Goal: Task Accomplishment & Management: Manage account settings

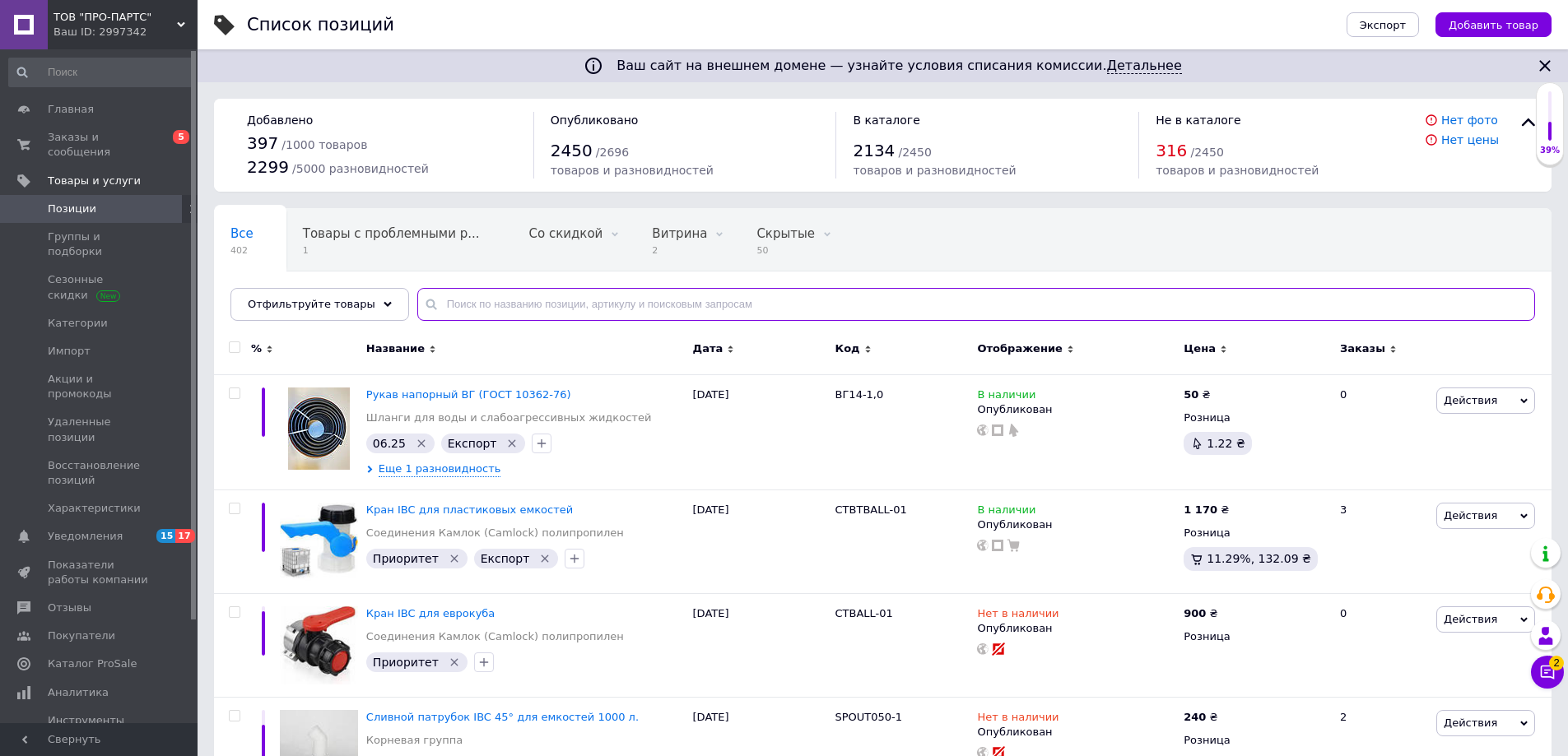
click at [464, 317] on input "text" at bounding box center [976, 304] width 1118 height 33
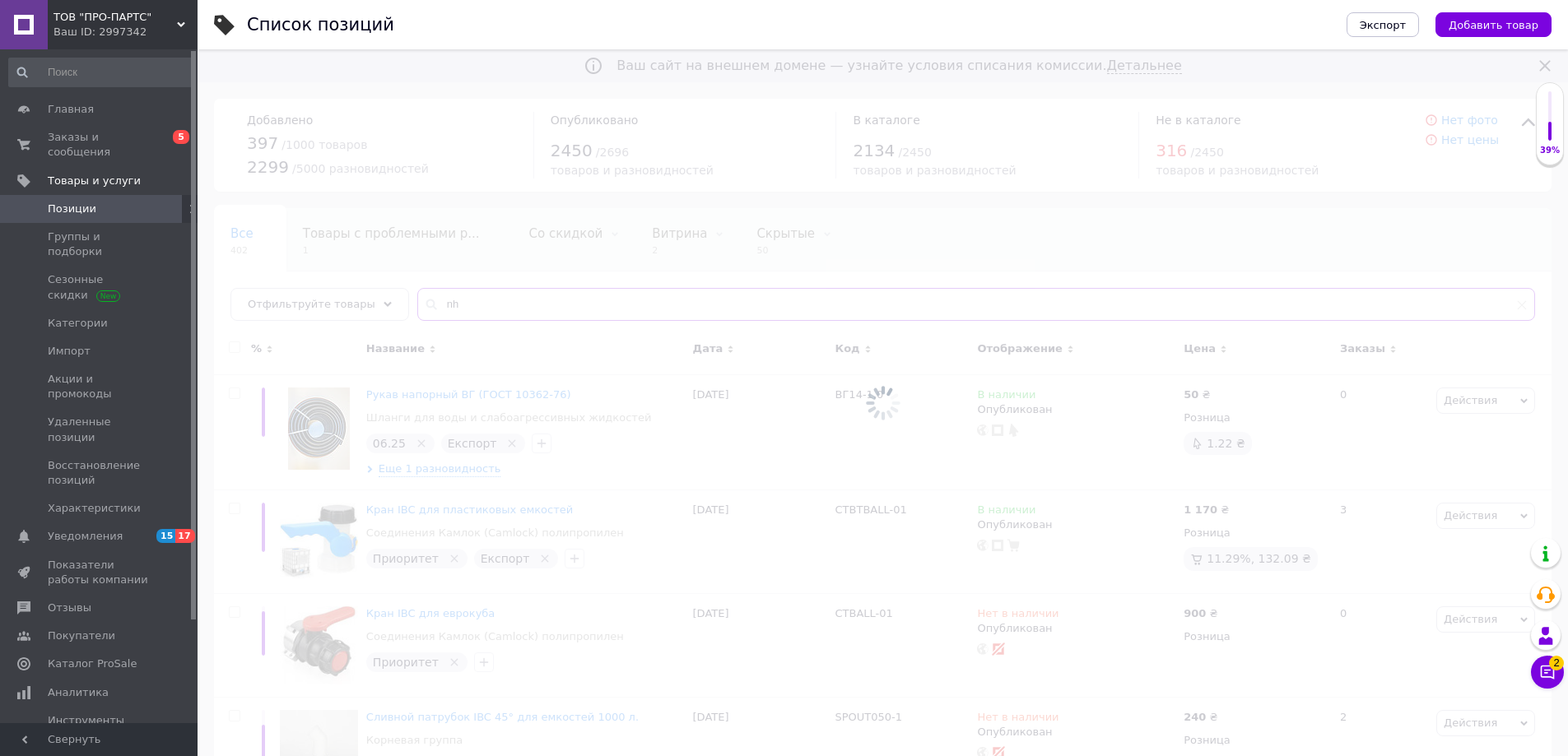
type input "n"
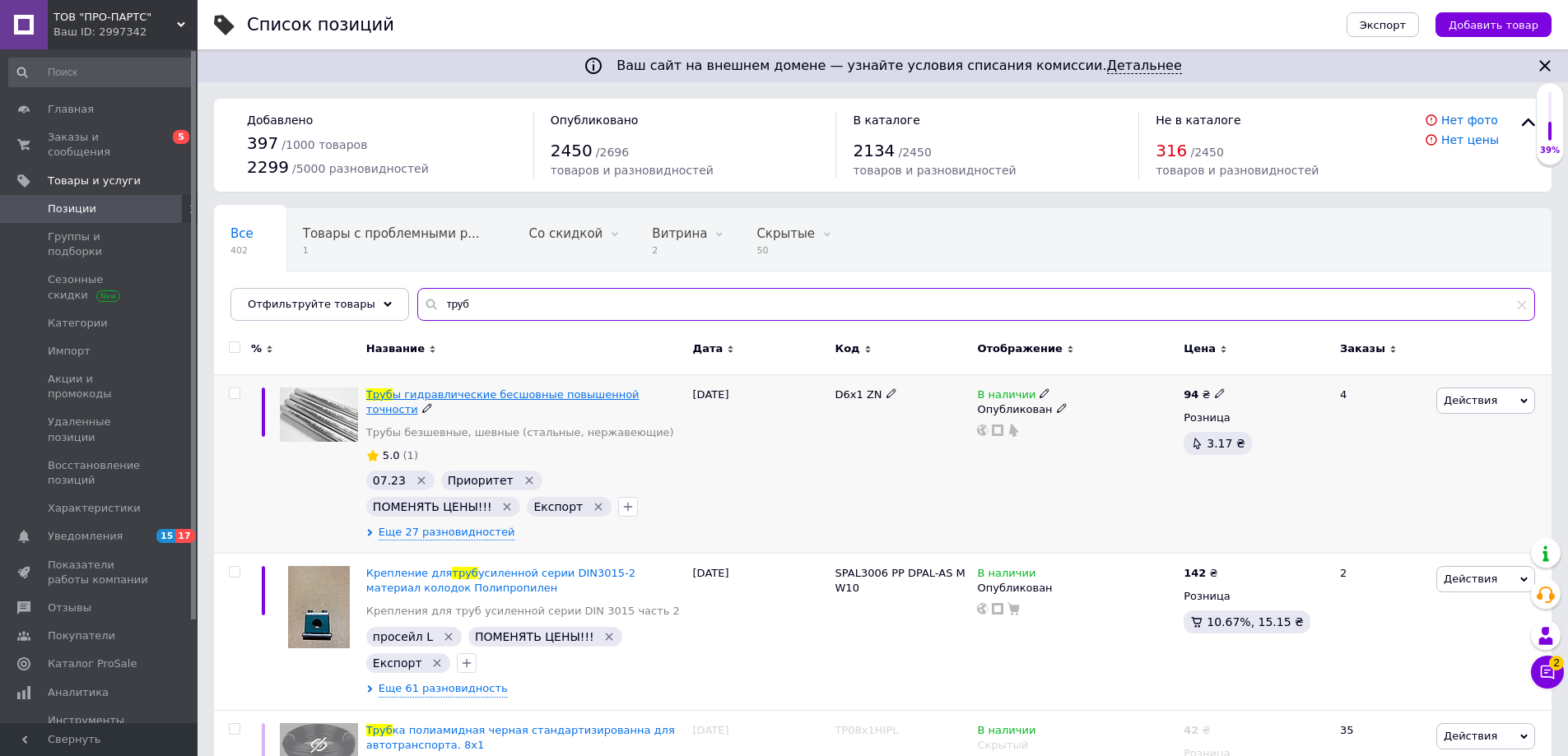
type input "труб"
click at [425, 394] on span "ы гидравлические бесшовные повышенной точности" at bounding box center [503, 402] width 273 height 27
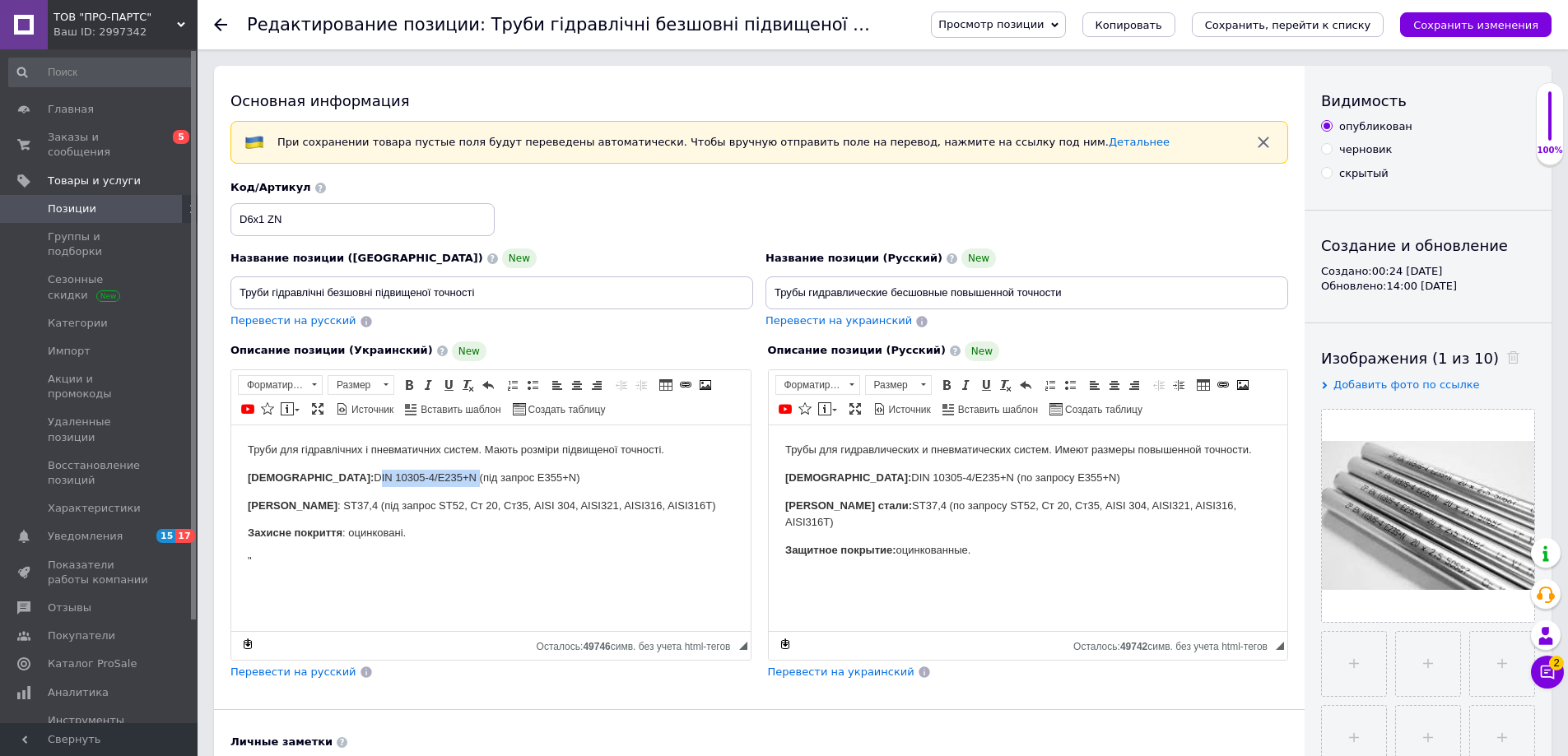
drag, startPoint x: 407, startPoint y: 474, endPoint x: 306, endPoint y: 475, distance: 101.0
click at [306, 475] on p "Стандарт: DIN 10305-4/E235+N (під запрос E355+N)" at bounding box center [491, 477] width 486 height 17
drag, startPoint x: 388, startPoint y: 504, endPoint x: 542, endPoint y: 518, distance: 154.6
click at [388, 504] on span "Копировать" at bounding box center [382, 505] width 70 height 20
copy p "DIN 10305-4/E235+N"
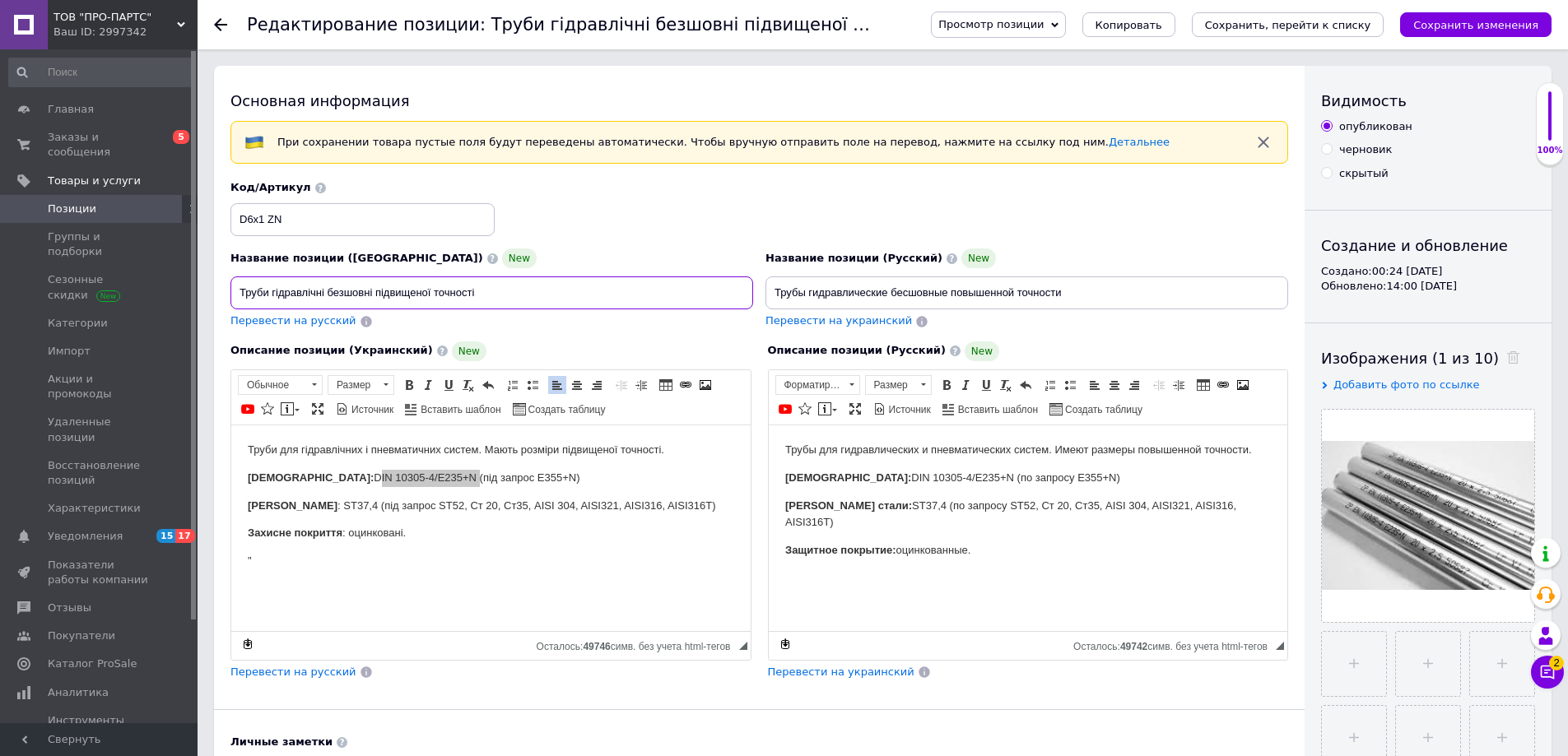
click at [495, 299] on input "Труби гідравлічні безшовні підвищеної точності" at bounding box center [491, 292] width 523 height 33
click at [491, 291] on input "Труби гідравлічні безшовні підвищеної точності" at bounding box center [491, 292] width 523 height 33
click at [538, 291] on input "Труби гідравлічні безшовні підвищеної точності DIN 10305-4/E235+N" at bounding box center [491, 292] width 523 height 33
click at [542, 292] on input "Труби гідравлічні безшовні підвищеної точності DIN 10305-4/E235+N" at bounding box center [491, 292] width 523 height 33
click at [323, 292] on input "Труби гідравлічні безшовні підвищеної точності DIN 10305-4 (E235+N)" at bounding box center [491, 292] width 523 height 33
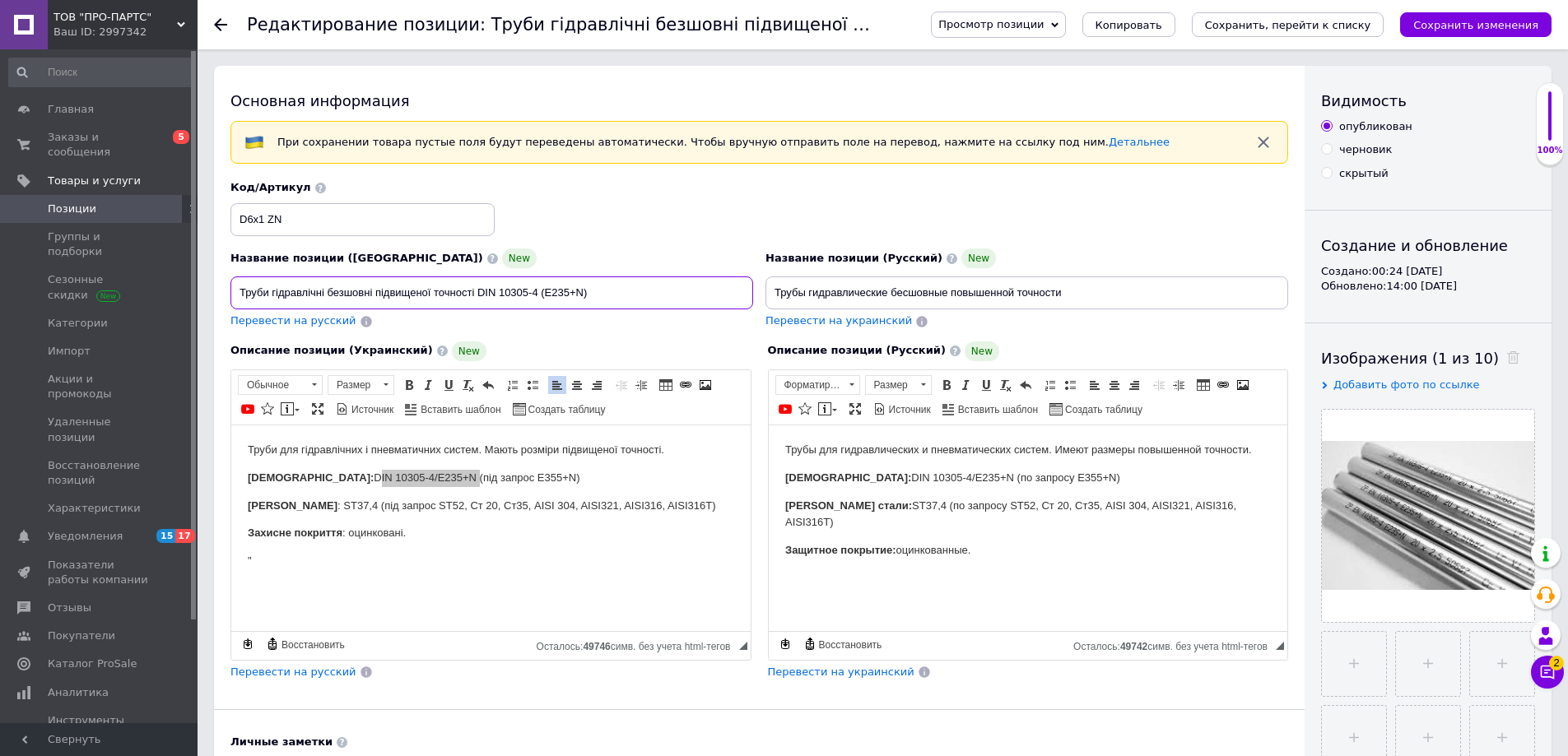
click at [327, 291] on input "Труби гідравлічні безшовні підвищеної точності DIN 10305-4 (E235+N)" at bounding box center [491, 292] width 523 height 33
click at [374, 291] on input "Труби гідравлічні безшовні підвищеної точності DIN 10305-4 (E235+N)" at bounding box center [491, 292] width 523 height 33
click at [661, 293] on input "Труби гідравлічні безшовні оцинковані підвищеної точності DIN 10305-4 (E235+N)" at bounding box center [491, 292] width 523 height 33
drag, startPoint x: 656, startPoint y: 292, endPoint x: 232, endPoint y: 294, distance: 424.0
click at [232, 294] on input "Труби гідравлічні безшовні оцинковані підвищеної точності DIN 10305-4 (E235+N)" at bounding box center [491, 292] width 523 height 33
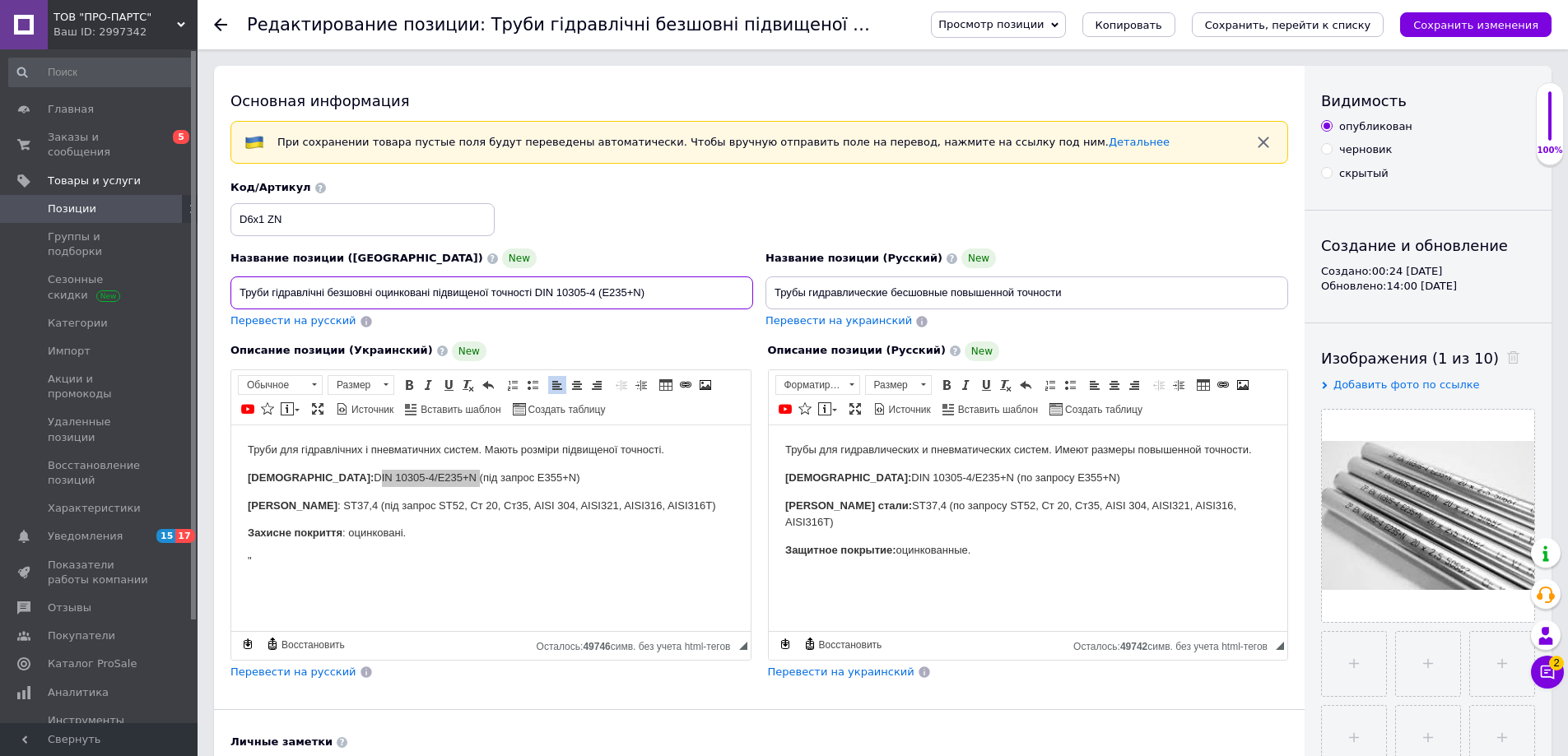
type input "Труби гідравлічні безшовні оцинковані підвищеної точності DIN 10305-4 (E235+N)"
drag, startPoint x: 879, startPoint y: 292, endPoint x: 712, endPoint y: 292, distance: 167.0
click at [712, 292] on div "Название позиции (Украинский) New Труби гідравлічні безшовні оцинковані підвище…" at bounding box center [759, 255] width 1069 height 161
paste input "идравлические трубы бесшовные оцинкованные повышенной точности DIN 10305-4 (E23…"
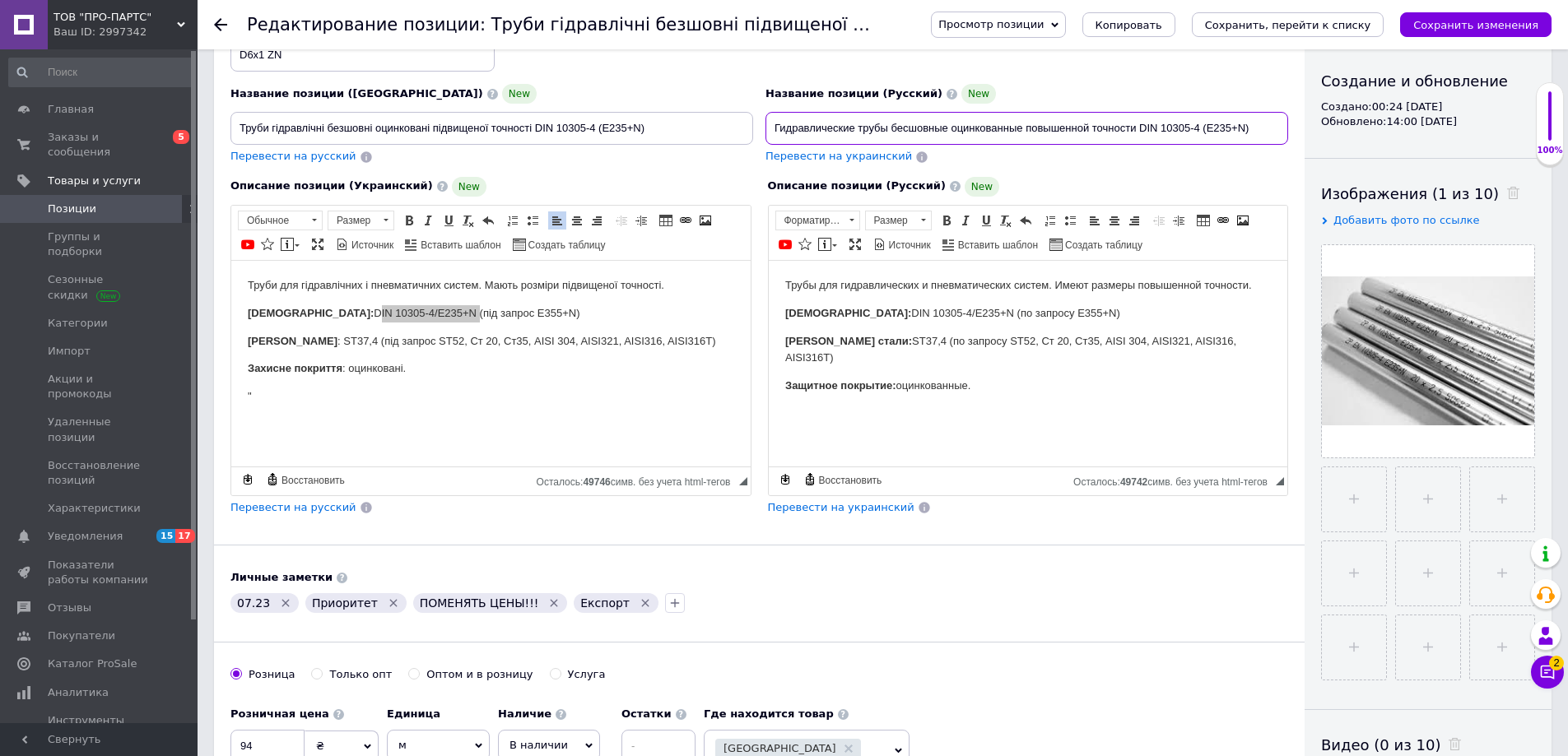
scroll to position [329, 0]
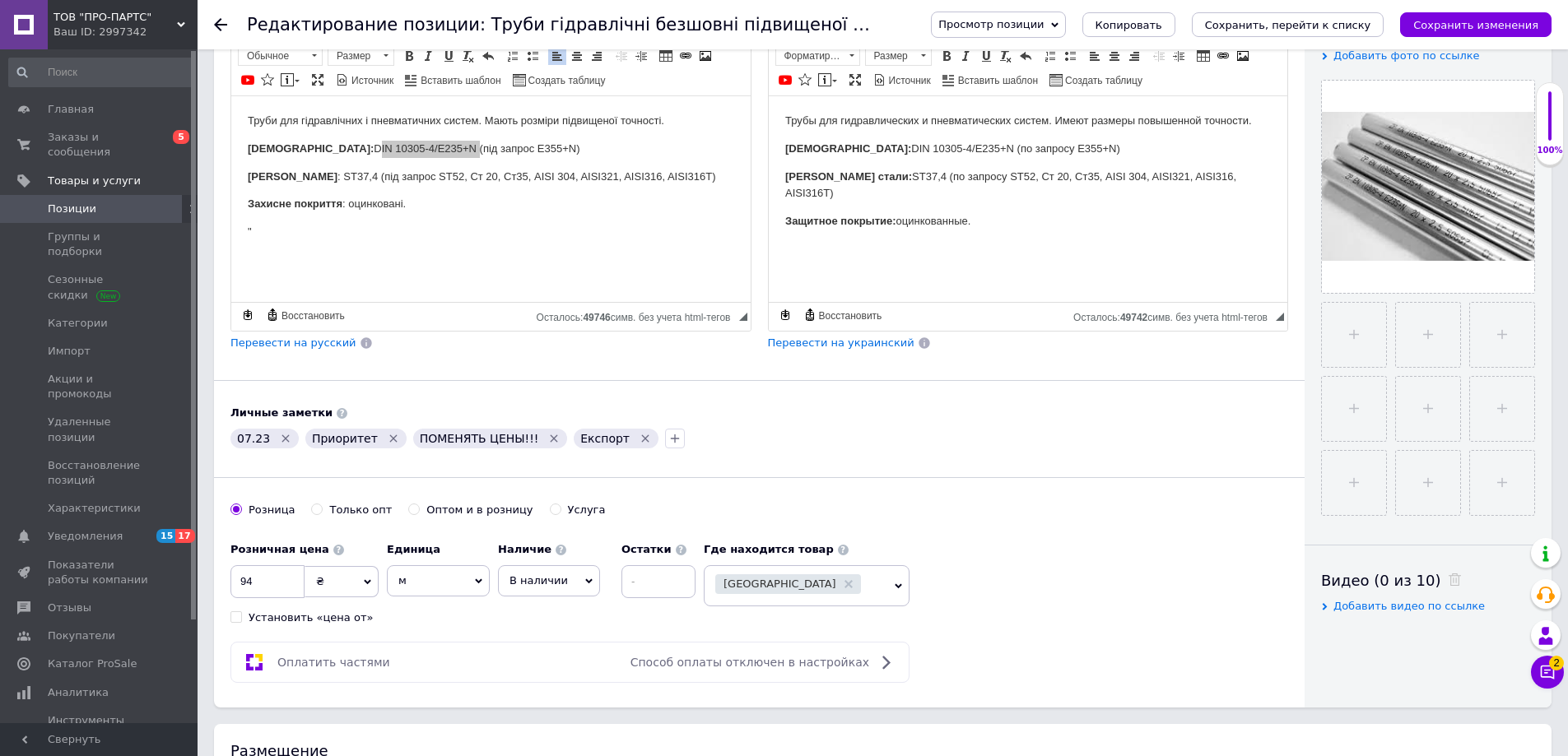
type input "Гидравлические трубы бесшовные оцинкованные повышенной точности DIN 10305-4 (E2…"
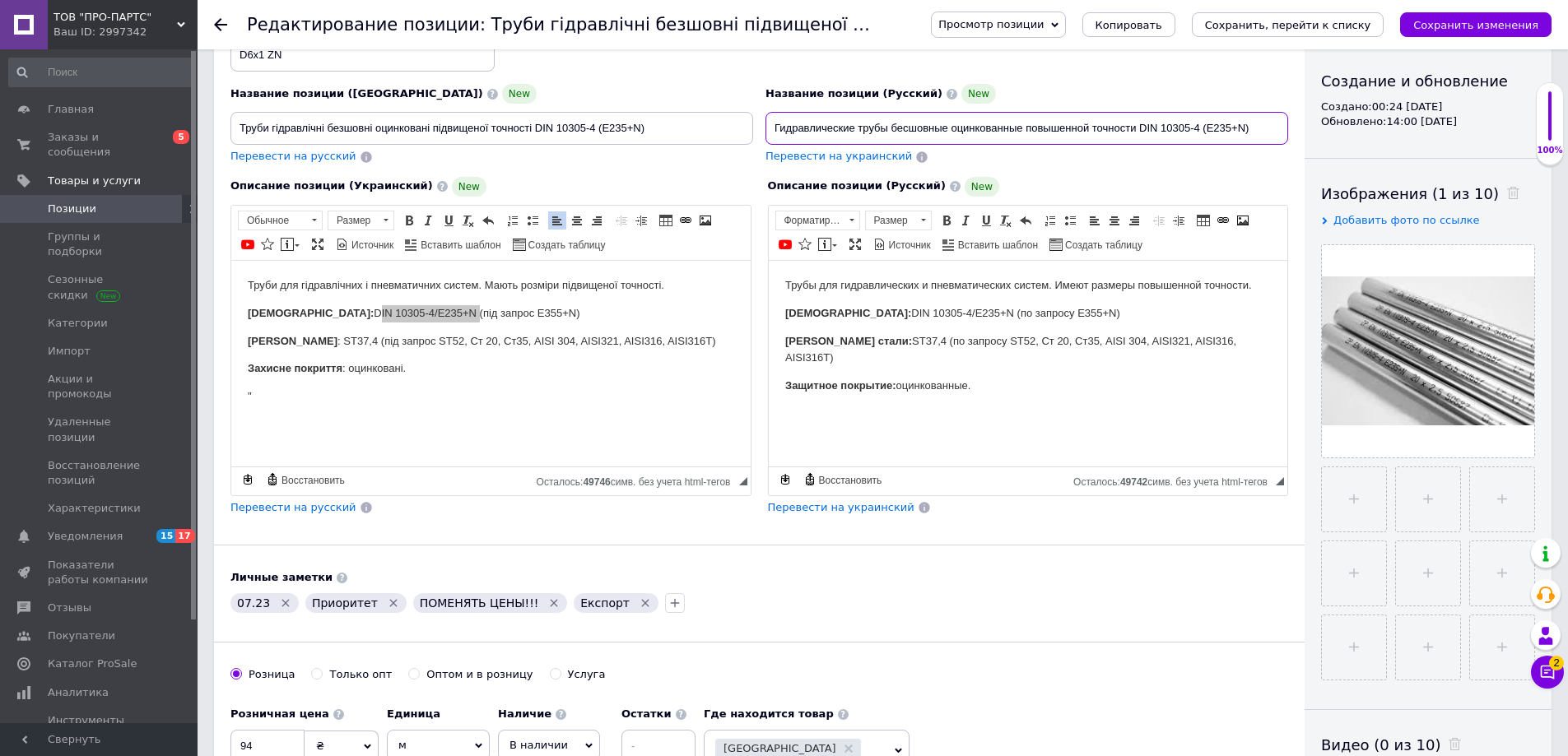
scroll to position [411, 0]
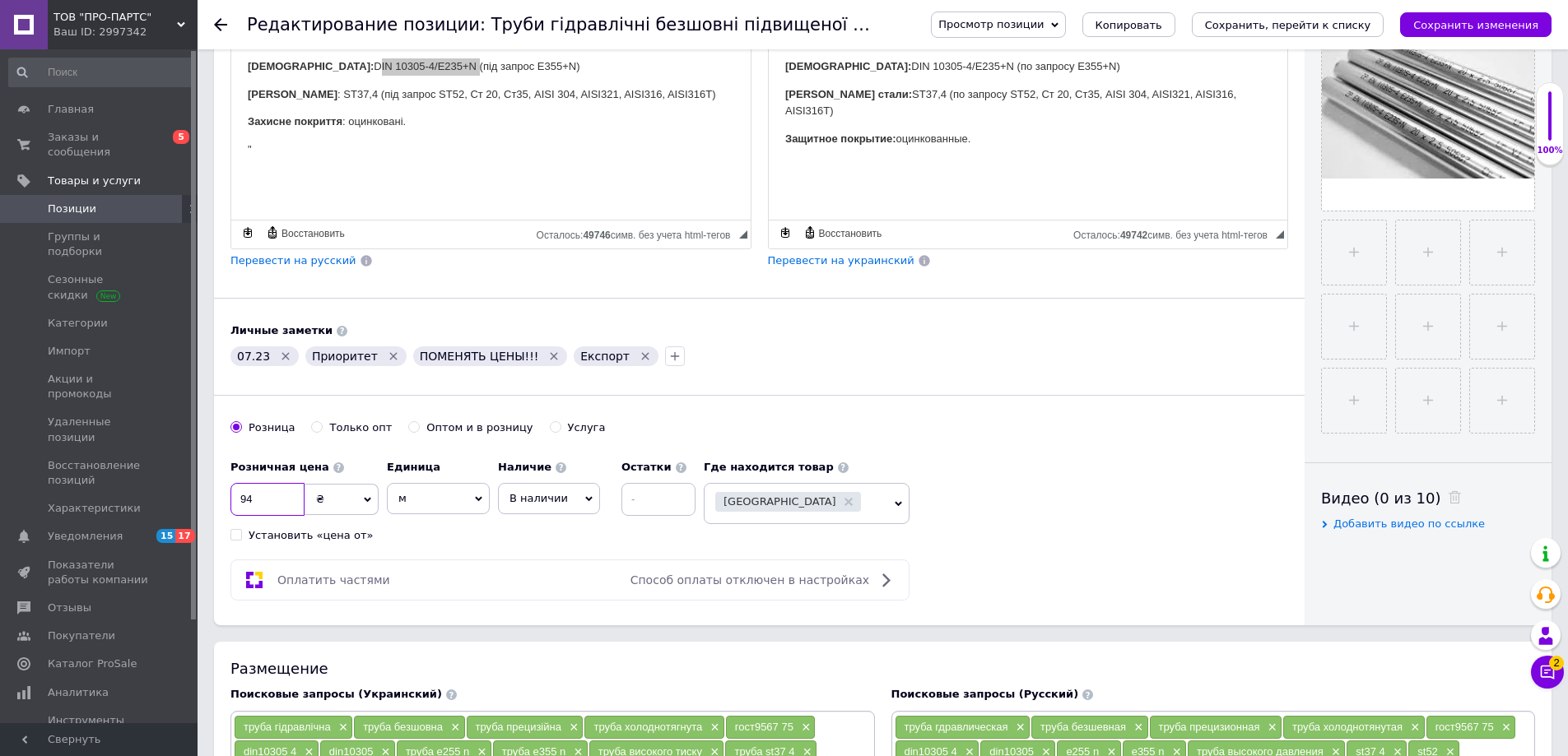
drag, startPoint x: 276, startPoint y: 503, endPoint x: 212, endPoint y: 502, distance: 64.0
click at [214, 503] on div "Основная информация При сохранении товара пустые поля будут переведены автомати…" at bounding box center [759, 139] width 1091 height 971
type input "125"
click at [1102, 571] on div "Оплатить частями Способ оплаты отключен в настройках" at bounding box center [759, 579] width 1058 height 41
click at [282, 356] on icon "Удалить метку" at bounding box center [285, 356] width 7 height 7
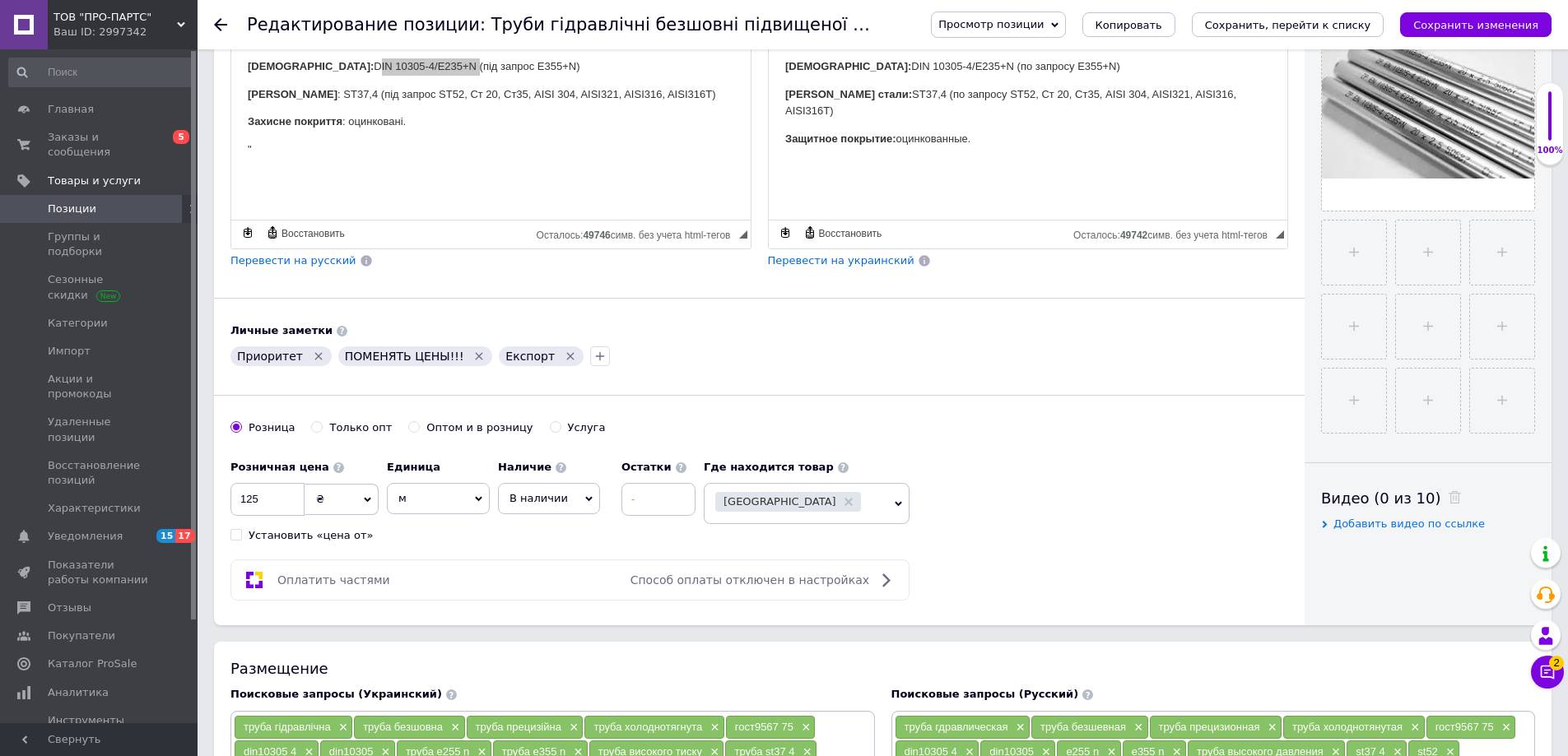
click at [473, 357] on icon "Удалить метку" at bounding box center [479, 356] width 13 height 13
click at [406, 356] on icon "Удалить метку" at bounding box center [409, 356] width 7 height 7
click at [345, 358] on icon "button" at bounding box center [348, 356] width 13 height 13
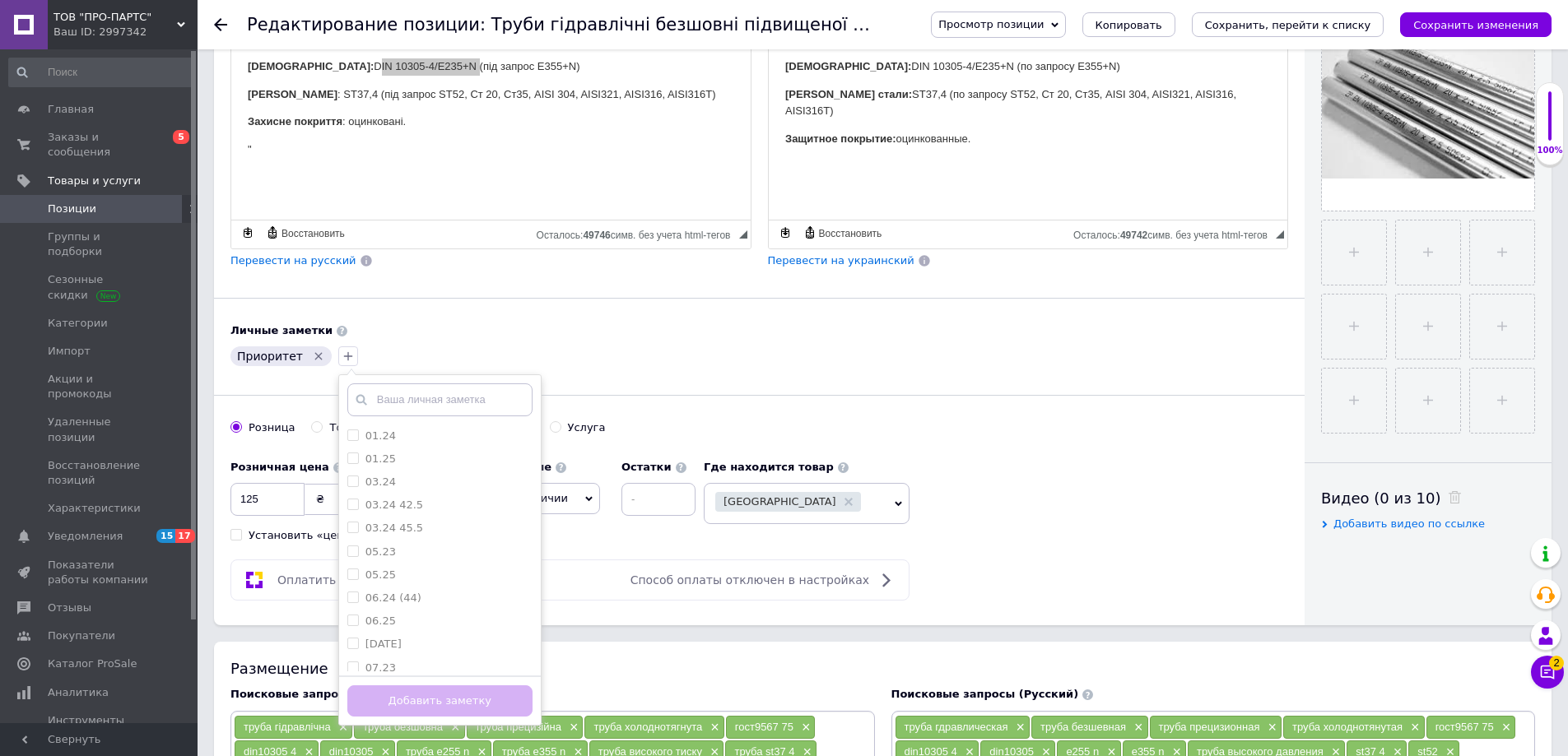
scroll to position [165, 0]
click at [347, 642] on input "10.25" at bounding box center [352, 641] width 11 height 11
checkbox input "true"
click at [438, 703] on button "Добавить заметку" at bounding box center [440, 702] width 186 height 32
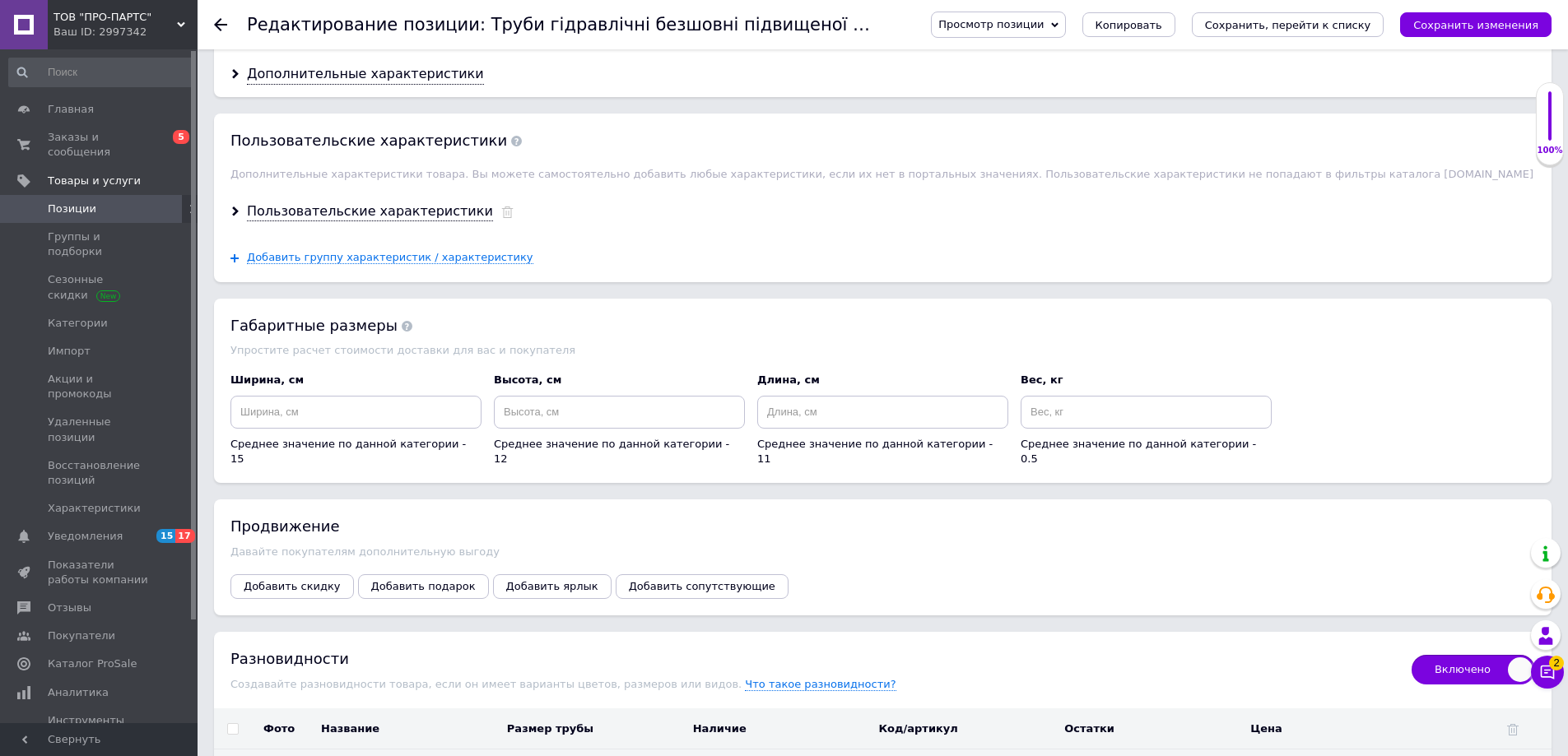
scroll to position [1974, 0]
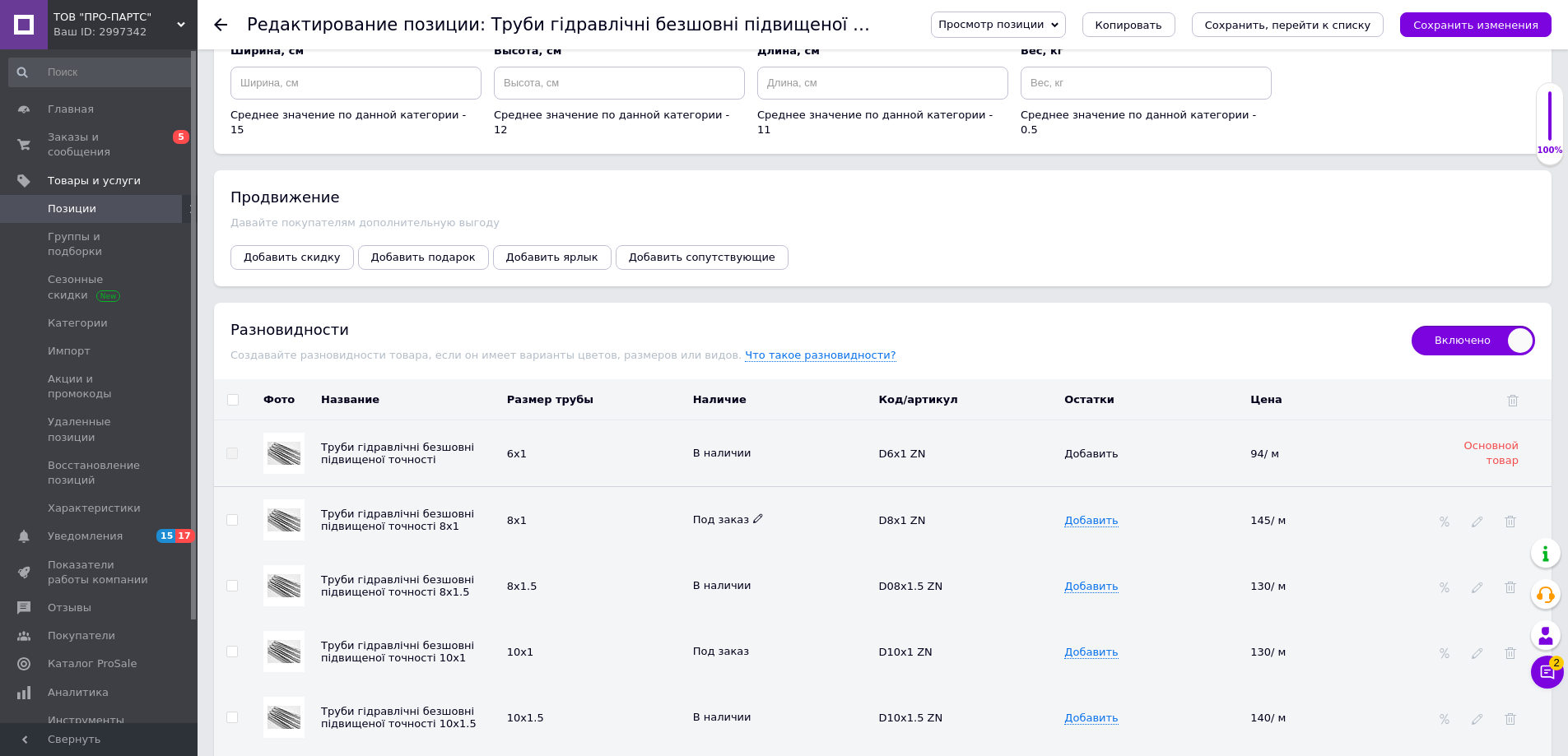
click at [753, 514] on icon at bounding box center [757, 518] width 10 height 10
click at [732, 546] on li "В наличии" at bounding box center [779, 552] width 184 height 23
click at [1290, 514] on icon at bounding box center [1294, 519] width 10 height 10
drag, startPoint x: 1291, startPoint y: 507, endPoint x: 1242, endPoint y: 512, distance: 49.3
click at [1242, 512] on tr "Труби гідравлічні безшовні підвищеної точності 8х1 8х1 В наличии D8x1 ZN Добави…" at bounding box center [882, 520] width 1337 height 67
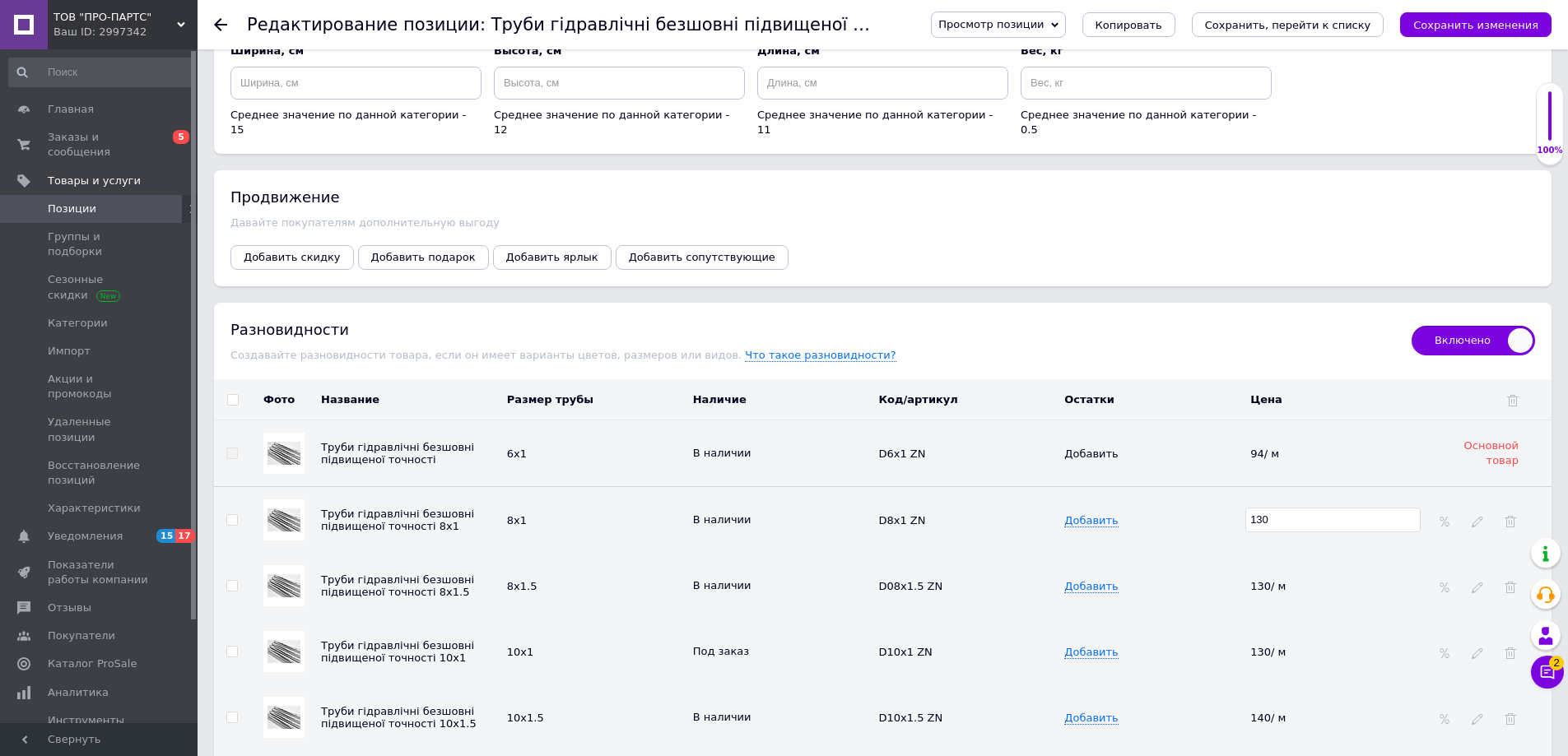
type input "130"
click at [1208, 553] on td "Добавить" at bounding box center [1152, 586] width 186 height 66
click at [755, 579] on icon at bounding box center [760, 584] width 10 height 10
click at [740, 606] on li "Нет в наличии" at bounding box center [779, 618] width 184 height 23
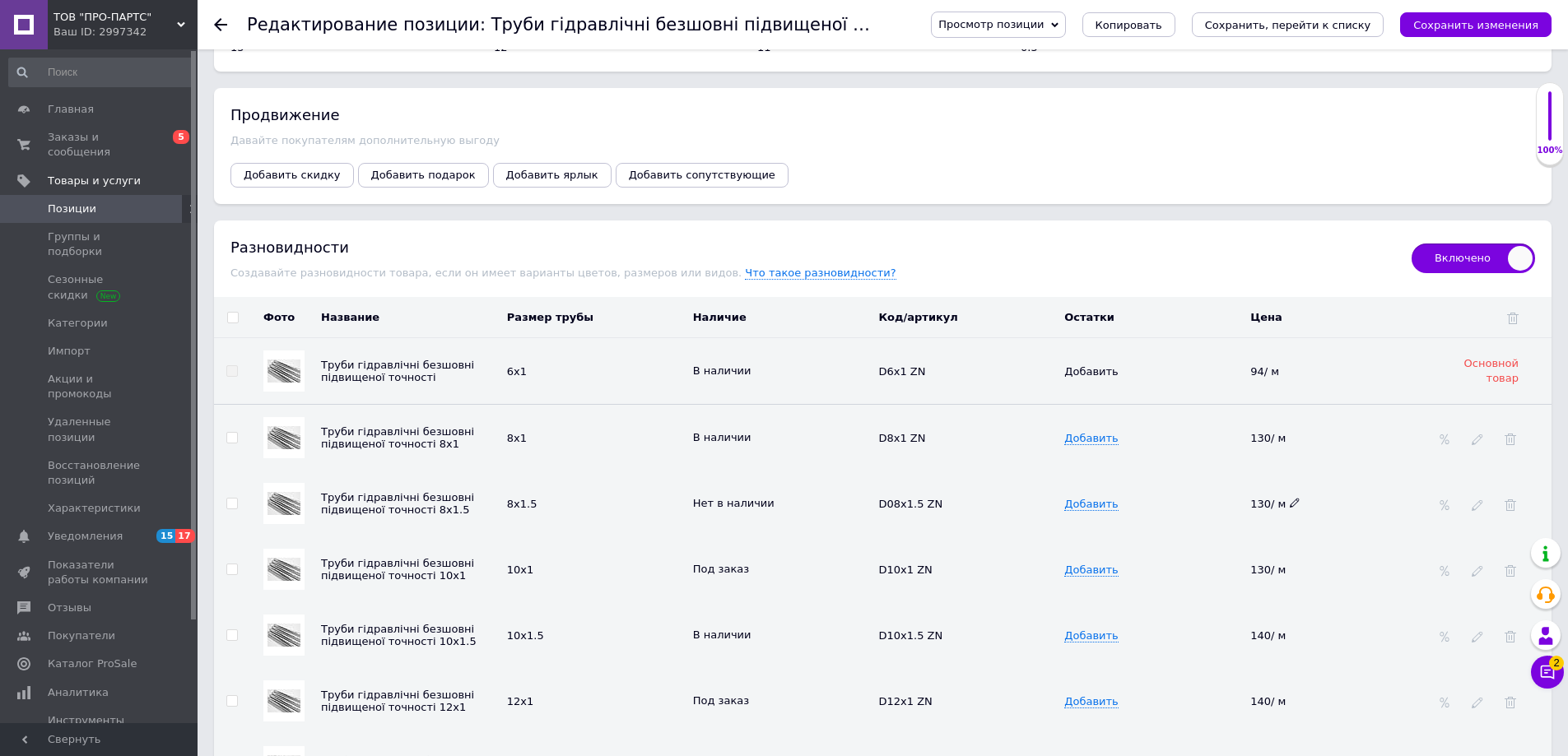
click at [1296, 497] on span at bounding box center [1295, 502] width 11 height 11
type input "160"
click at [1201, 542] on td "Добавить" at bounding box center [1152, 570] width 186 height 66
click at [1291, 563] on icon at bounding box center [1294, 568] width 10 height 10
drag, startPoint x: 1292, startPoint y: 557, endPoint x: 1229, endPoint y: 557, distance: 63.0
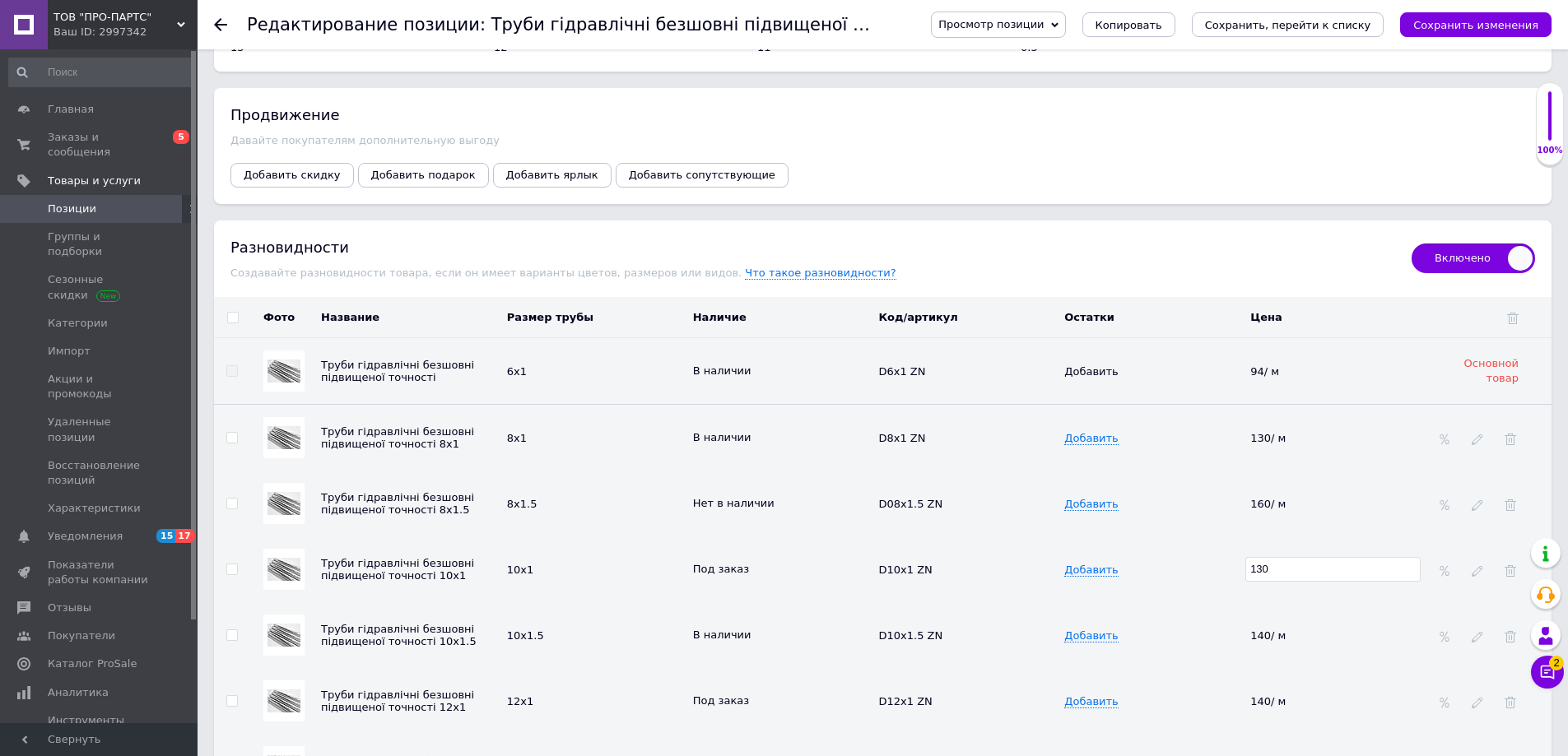
click at [1229, 557] on tr "Труби гідравлічні безшовні підвищеної точності 10х1 10х1 Под заказ D10x1 ZN Доб…" at bounding box center [882, 570] width 1337 height 66
type input "145"
click at [1211, 571] on td "Добавить" at bounding box center [1152, 570] width 186 height 66
click at [753, 563] on use at bounding box center [757, 568] width 9 height 9
click at [731, 596] on li "В наличии" at bounding box center [779, 602] width 184 height 23
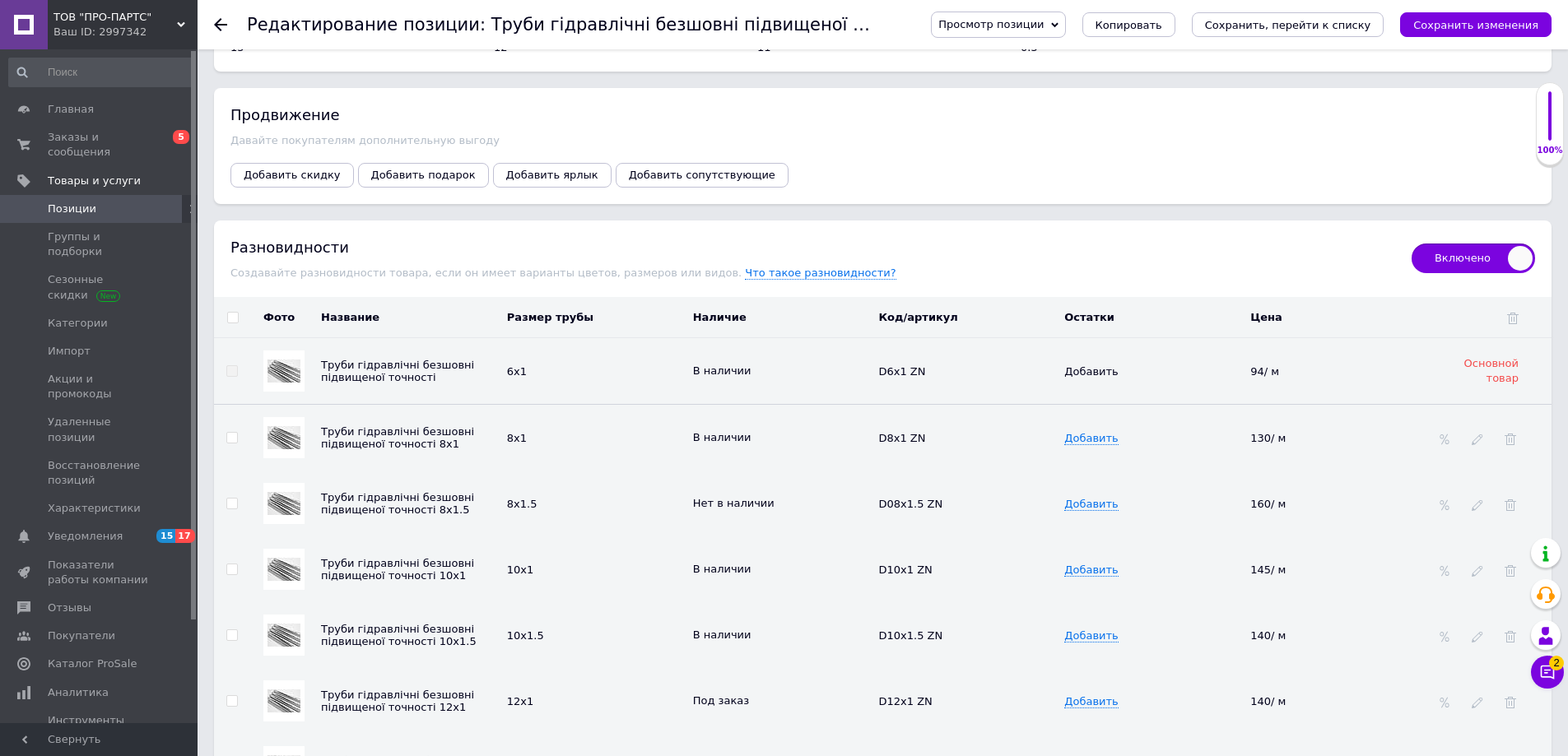
click at [785, 604] on td "В наличии" at bounding box center [781, 635] width 186 height 66
click at [1294, 629] on icon at bounding box center [1294, 634] width 10 height 10
drag, startPoint x: 1296, startPoint y: 622, endPoint x: 1217, endPoint y: 622, distance: 79.0
click at [1217, 622] on tr "Труби гідравлічні безшовні підвищеної точності 10х1.5 10х1.5 В наличии D10x1.5 …" at bounding box center [882, 635] width 1337 height 66
type input "168"
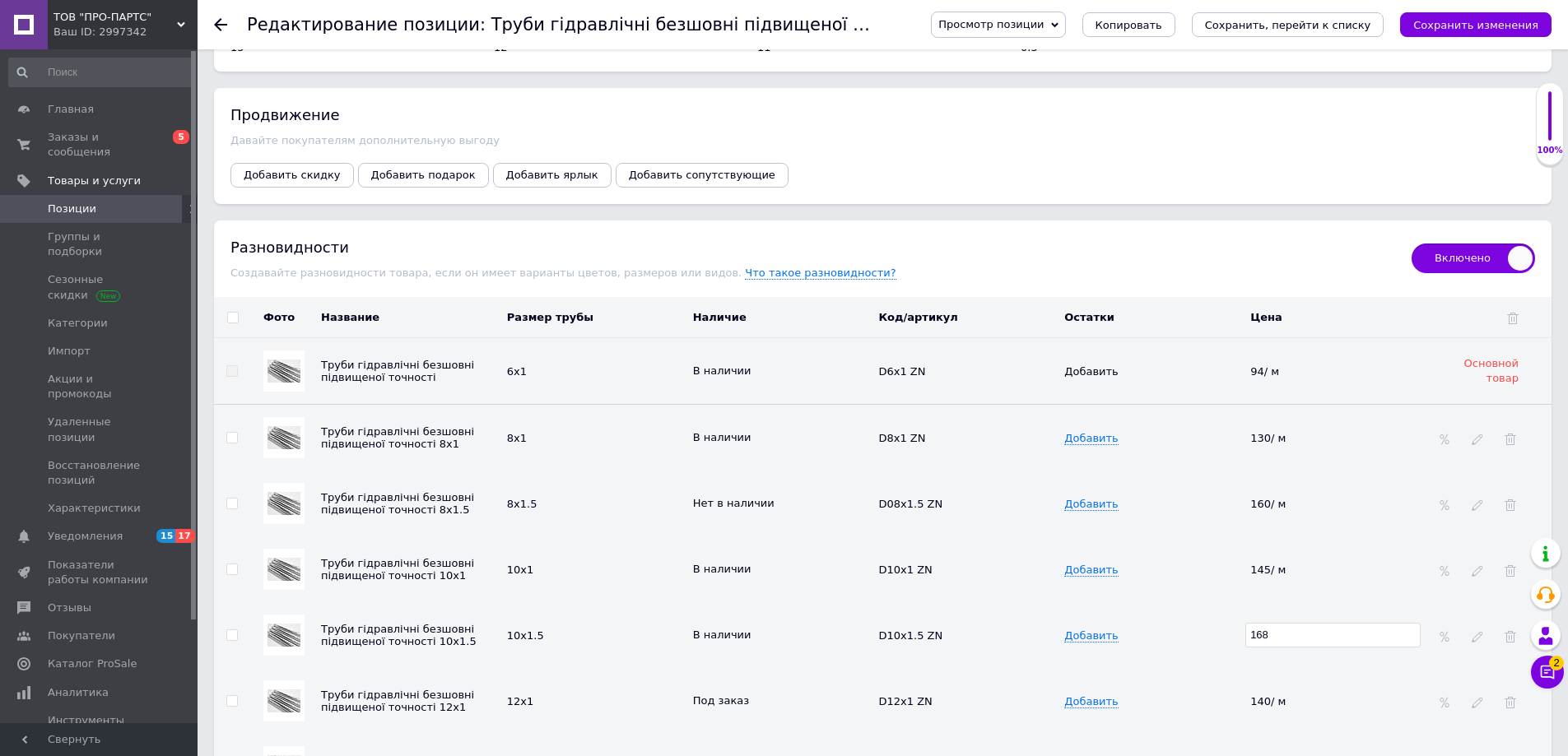
click at [780, 604] on td "В наличии" at bounding box center [781, 635] width 186 height 66
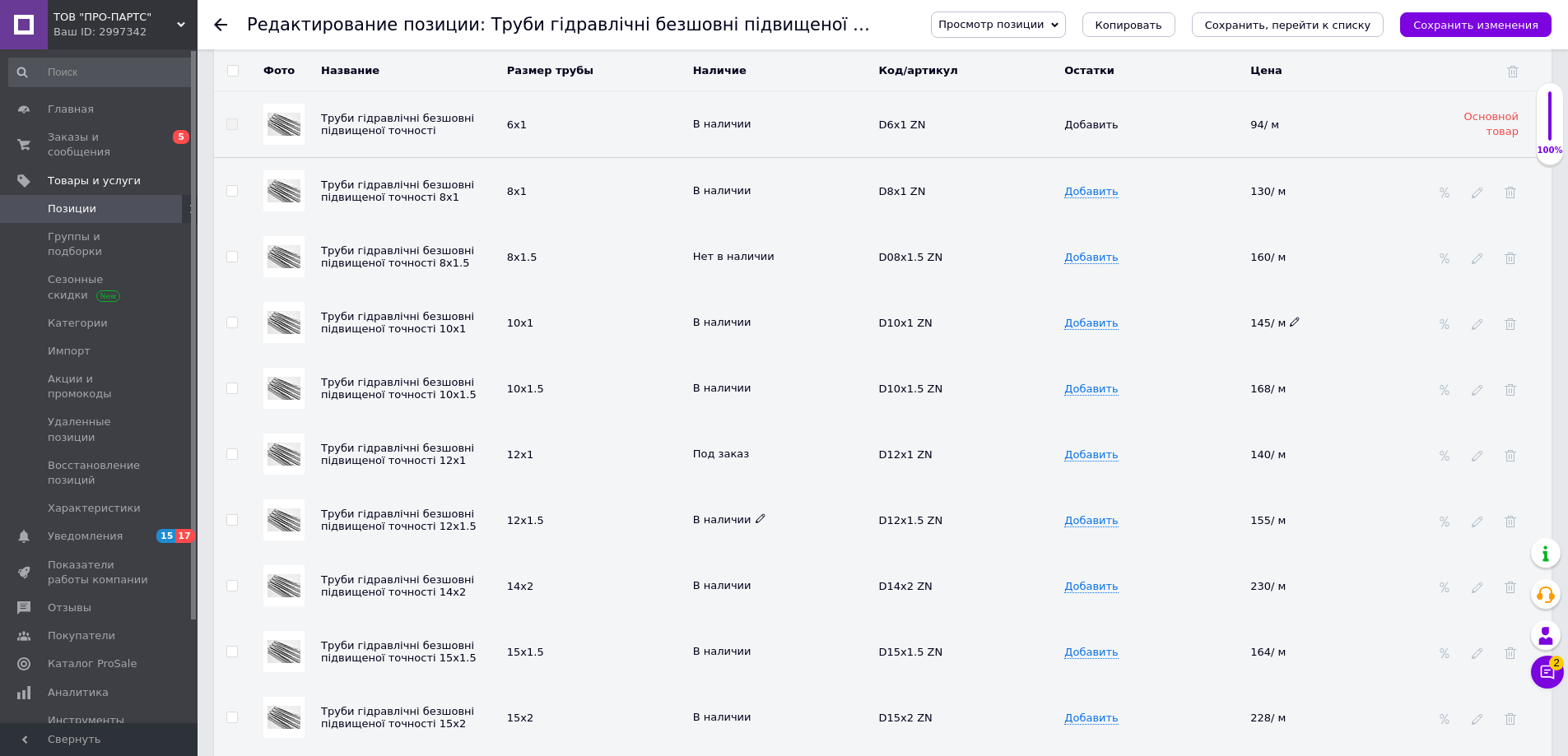
click at [758, 513] on span at bounding box center [761, 518] width 11 height 11
click at [793, 466] on td "Под заказ" at bounding box center [781, 454] width 186 height 66
click at [1291, 514] on icon at bounding box center [1294, 519] width 10 height 10
click at [1293, 515] on use at bounding box center [1294, 520] width 9 height 9
click at [1290, 514] on icon at bounding box center [1294, 519] width 10 height 10
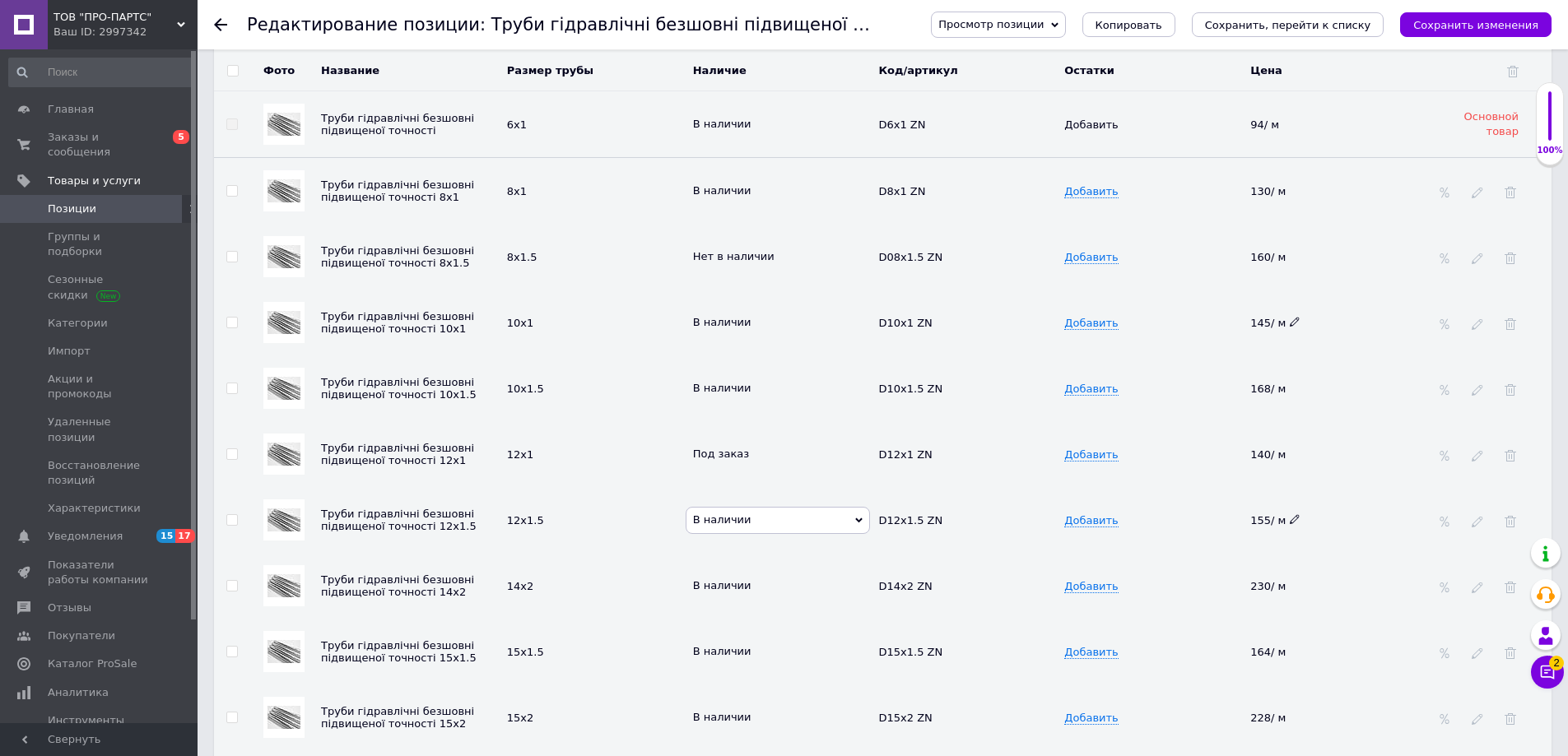
click at [1290, 514] on icon at bounding box center [1294, 519] width 10 height 10
click at [1293, 515] on use at bounding box center [1294, 520] width 9 height 9
click at [740, 450] on div "Под заказ" at bounding box center [781, 454] width 177 height 15
click at [777, 471] on td "Под заказ" at bounding box center [781, 454] width 186 height 66
drag, startPoint x: 629, startPoint y: 486, endPoint x: 615, endPoint y: 497, distance: 17.8
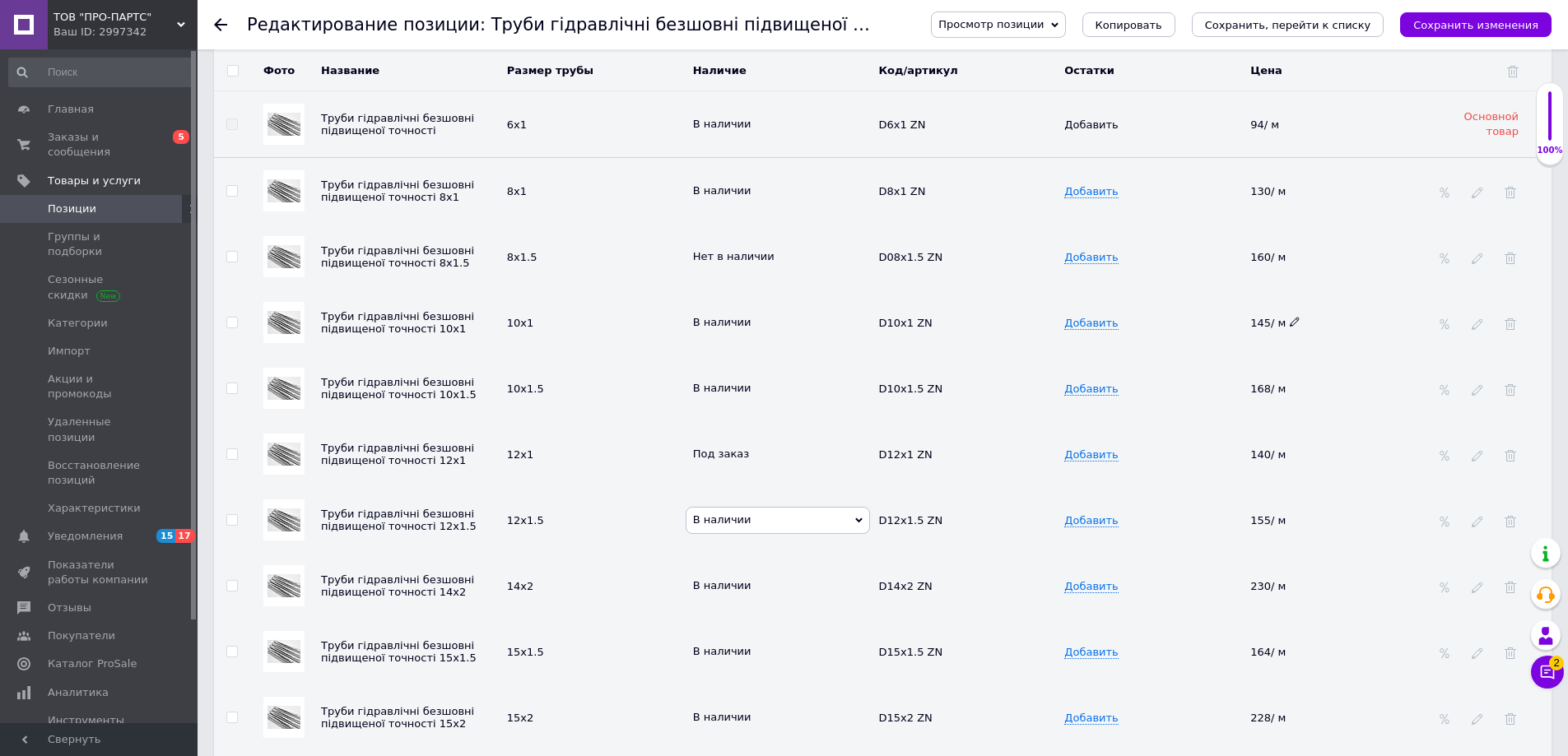
click at [627, 488] on td "12х1.5" at bounding box center [596, 520] width 186 height 66
click at [1267, 514] on span "155/ м" at bounding box center [1275, 521] width 50 height 12
click at [1290, 514] on icon at bounding box center [1294, 519] width 10 height 10
click at [865, 513] on span "В наличии" at bounding box center [779, 520] width 186 height 27
click at [712, 515] on span "В наличии" at bounding box center [722, 520] width 59 height 12
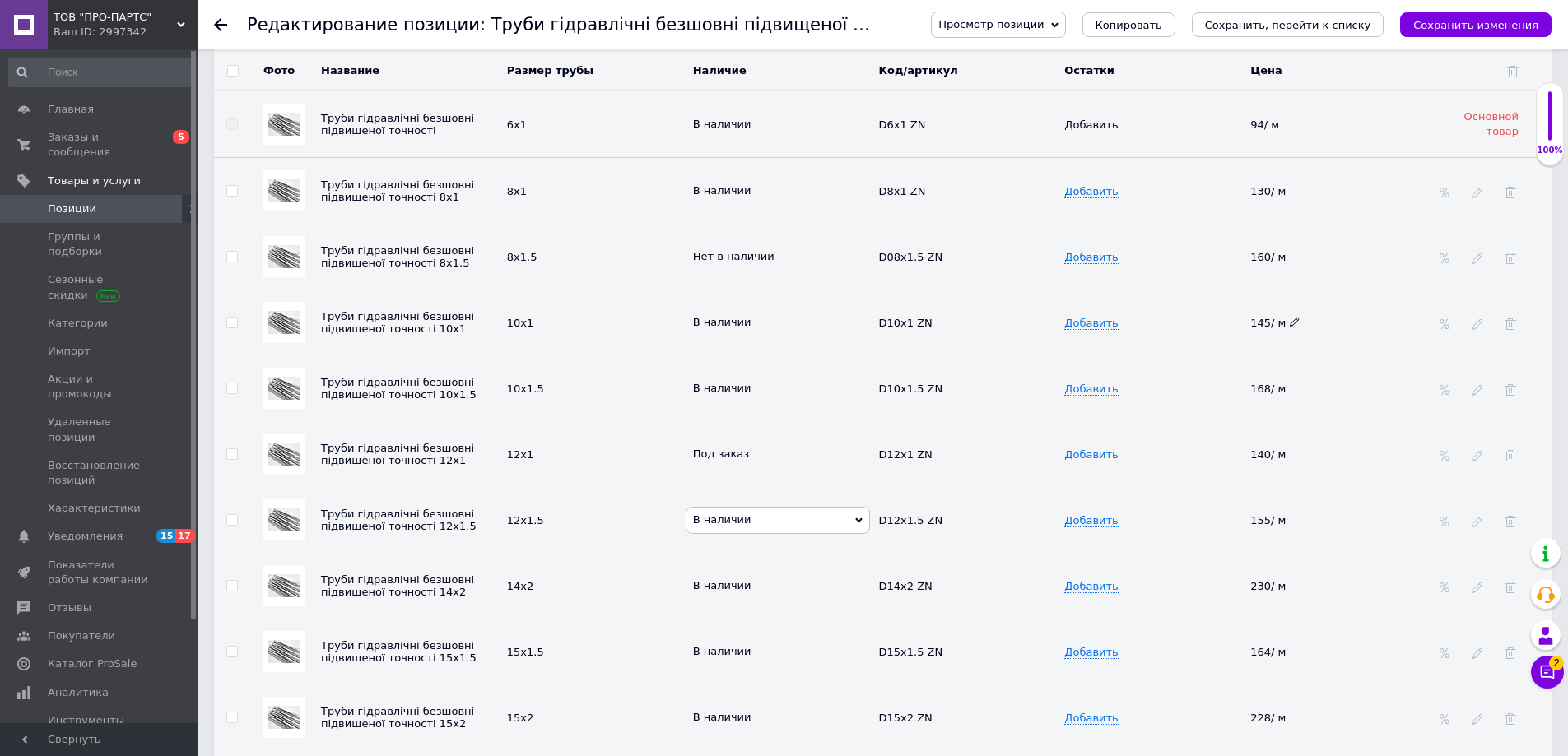
click at [846, 559] on td "В наличии" at bounding box center [781, 586] width 186 height 66
click at [1291, 514] on icon at bounding box center [1294, 519] width 10 height 10
drag, startPoint x: 1242, startPoint y: 502, endPoint x: 1234, endPoint y: 500, distance: 8.2
click at [1234, 501] on tr "Труби гідравлічні безшовні підвищеної точності 12х1.5 12х1.5 В наличии D12x1.5 …" at bounding box center [882, 520] width 1337 height 66
type input "195"
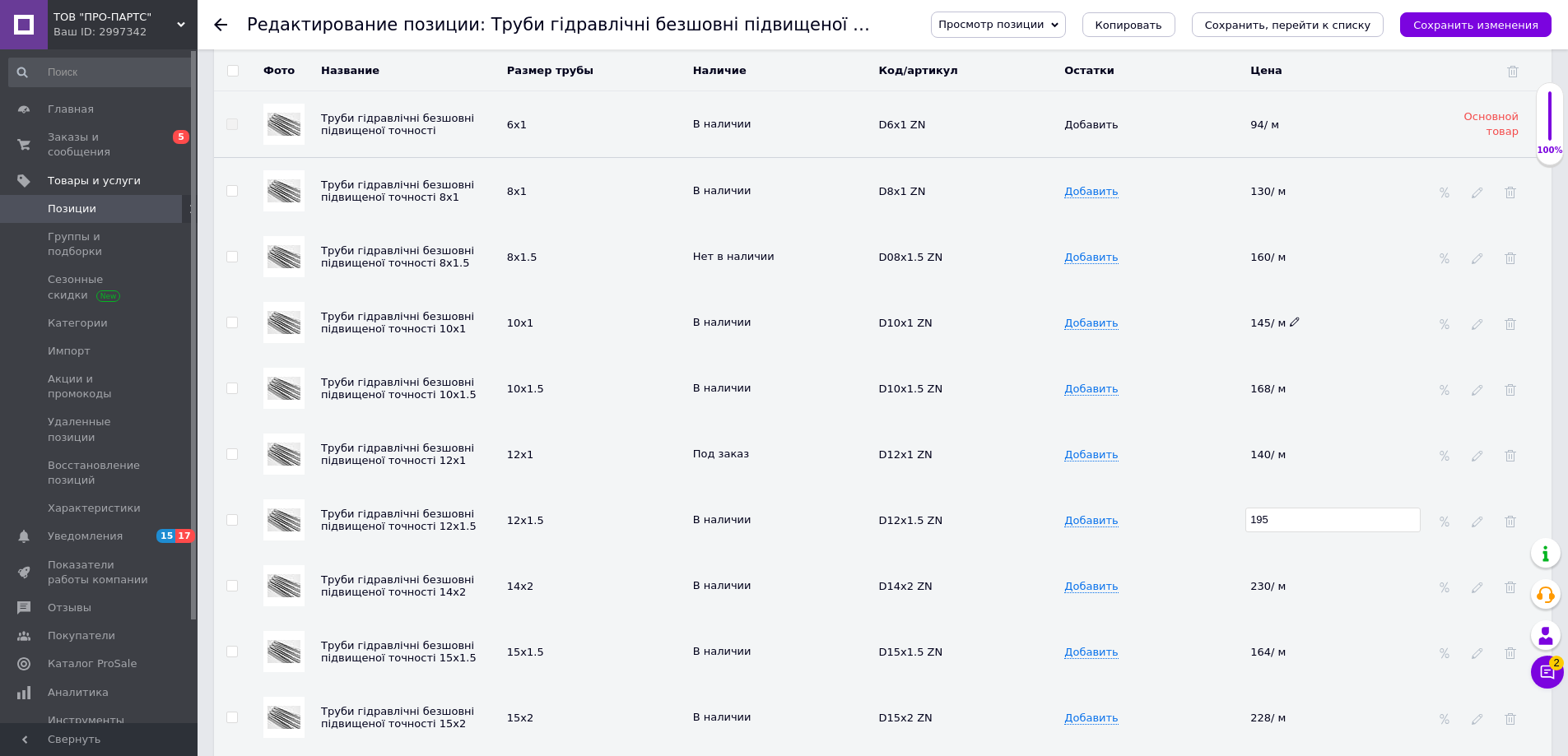
click at [1226, 495] on td "Добавить" at bounding box center [1152, 520] width 186 height 66
click at [1293, 448] on icon at bounding box center [1294, 453] width 10 height 10
drag, startPoint x: 1293, startPoint y: 441, endPoint x: 1239, endPoint y: 510, distance: 87.6
click at [1240, 438] on tr "Труби гідравлічні безшовні підвищеної точності 12х1 12х1 Под заказ D12x1 ZN Доб…" at bounding box center [882, 454] width 1337 height 66
type input "170"
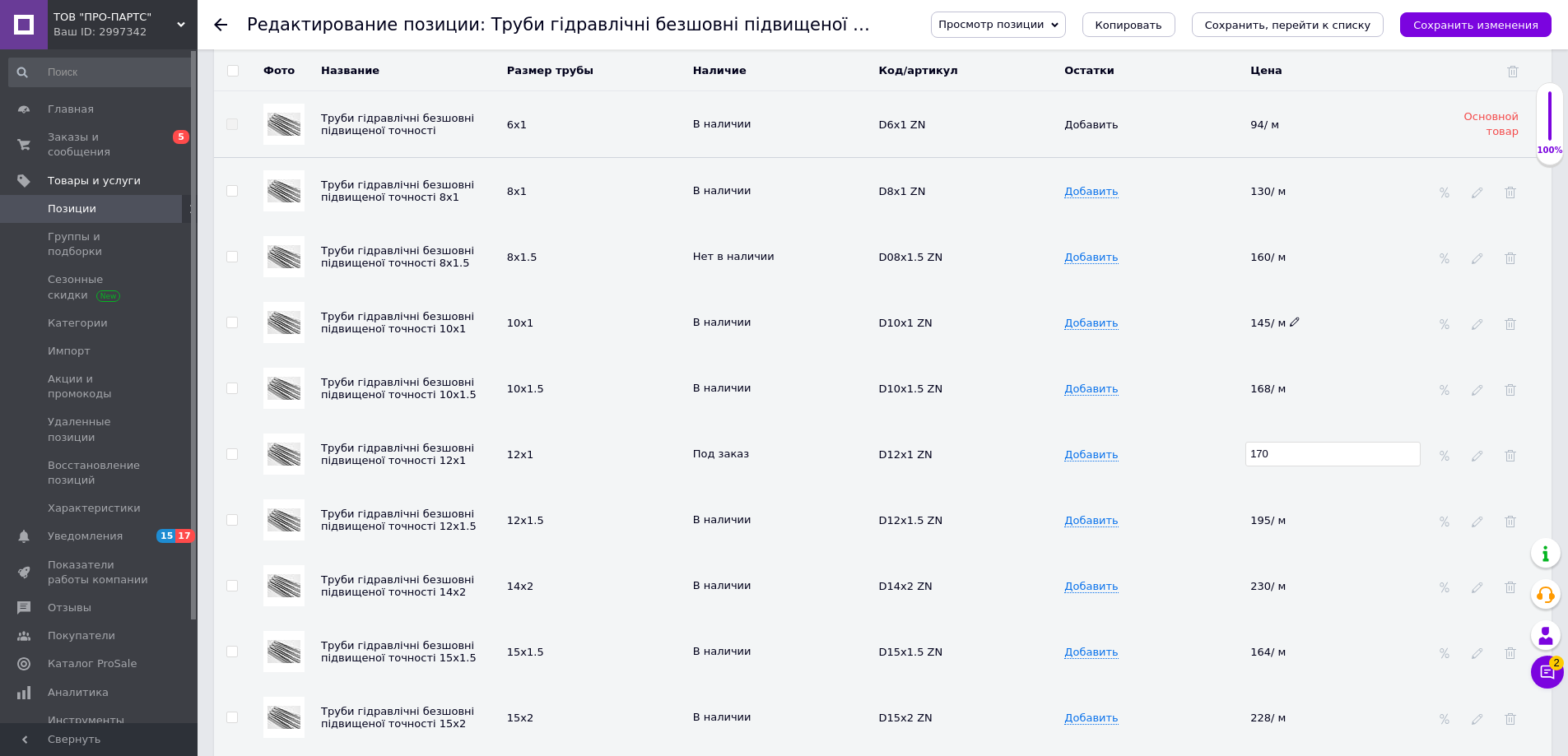
click at [1363, 523] on td "195/ м" at bounding box center [1339, 520] width 186 height 66
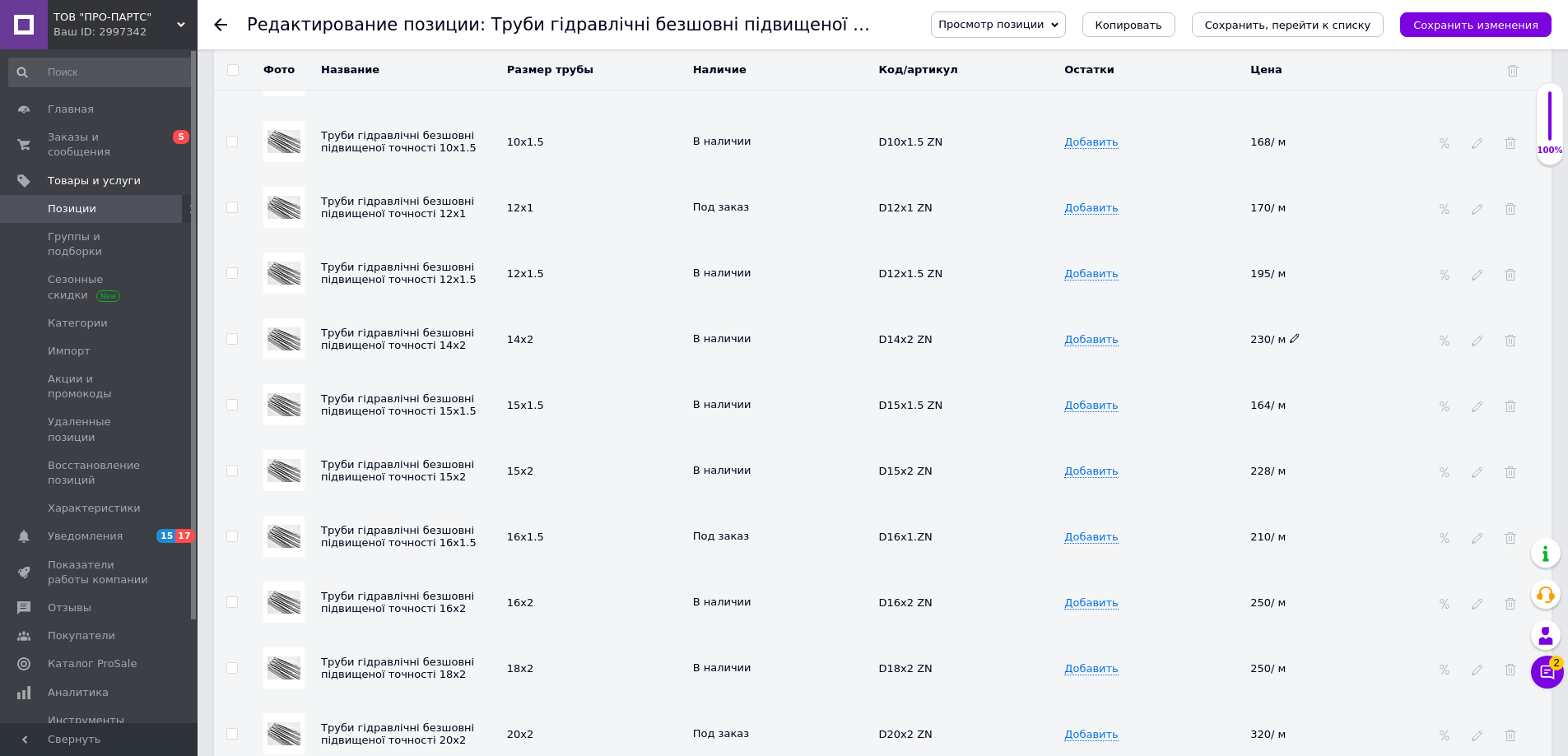
click at [1293, 334] on use at bounding box center [1294, 339] width 9 height 9
drag, startPoint x: 1293, startPoint y: 325, endPoint x: 1229, endPoint y: 325, distance: 64.0
click at [1234, 325] on tr "Труби гідравлічні безшовні підвищеної точності 14х2 14х2 В наличии D14x2 ZN Доб…" at bounding box center [882, 339] width 1337 height 66
type input "280"
click at [1213, 372] on td "Добавить" at bounding box center [1152, 405] width 186 height 66
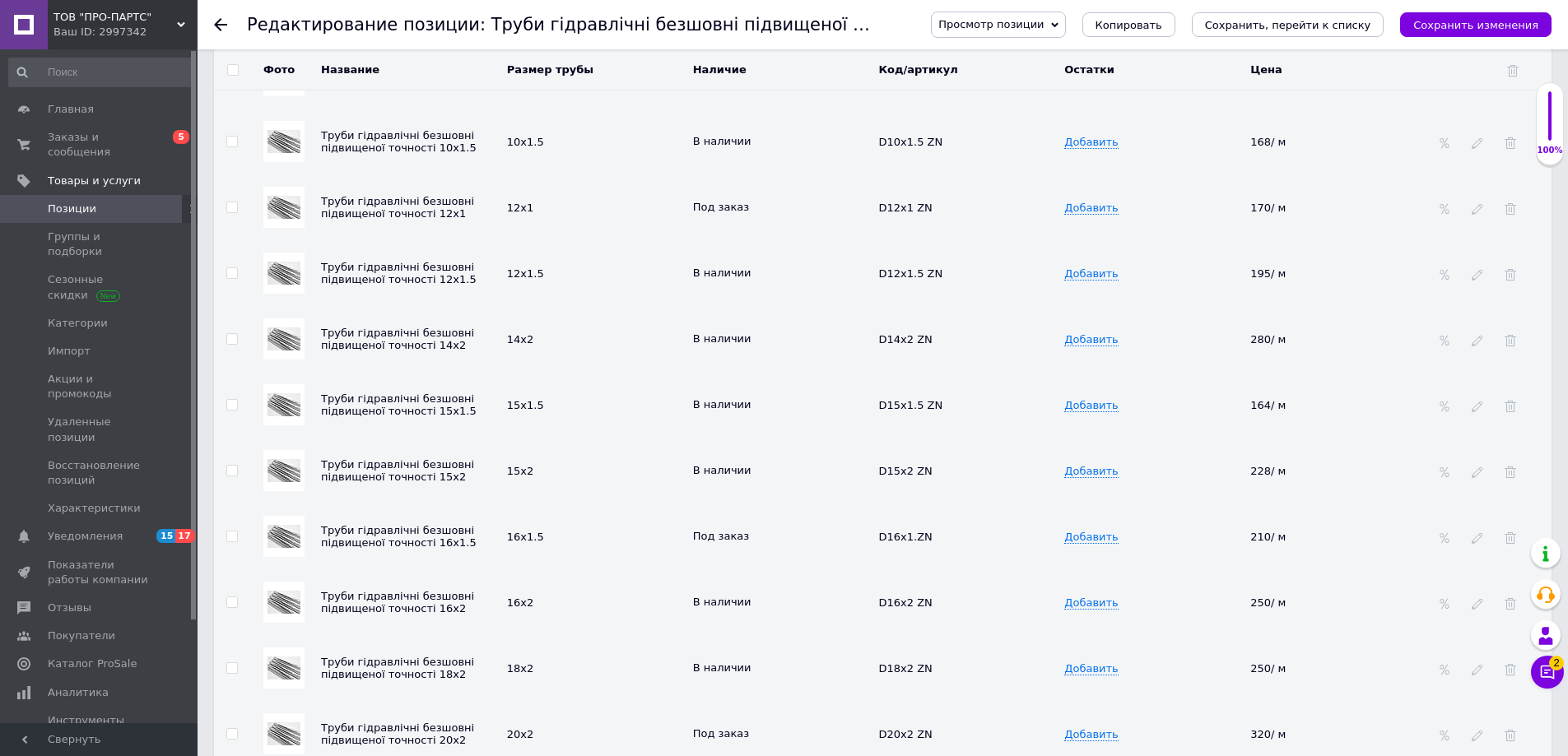
click at [601, 377] on td "15х1.5" at bounding box center [596, 405] width 186 height 66
click at [1295, 399] on icon at bounding box center [1294, 404] width 10 height 10
click at [1240, 394] on tr "Труби гідравлічні безшовні підвищеної точності 15х1.5 15х1.5 В наличии D15x1.5 …" at bounding box center [882, 405] width 1337 height 66
type input "220"
click at [1190, 395] on td "Добавить" at bounding box center [1152, 405] width 186 height 66
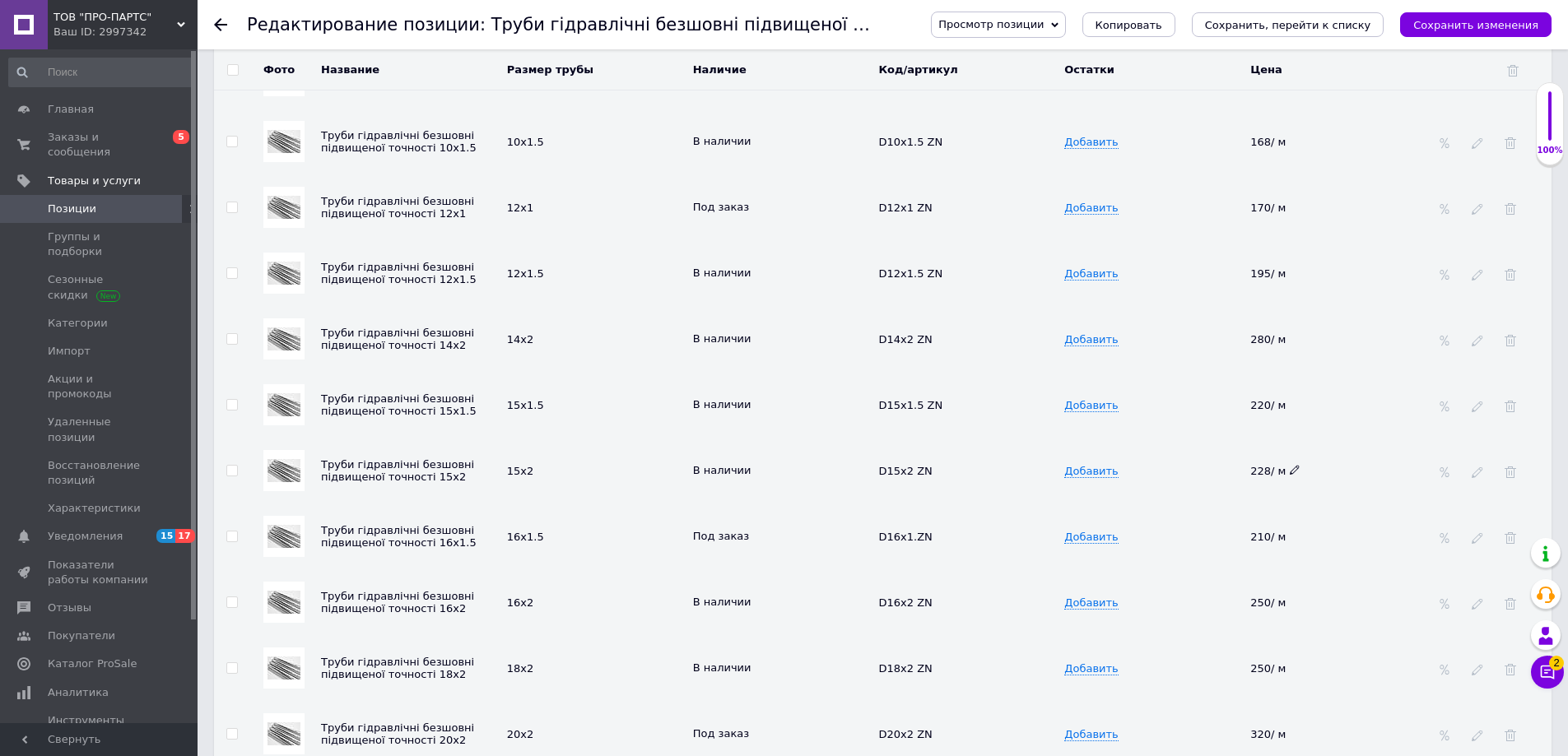
click at [1292, 464] on icon at bounding box center [1294, 469] width 10 height 10
drag, startPoint x: 1292, startPoint y: 454, endPoint x: 1169, endPoint y: 466, distance: 123.6
click at [1172, 464] on tr "Труби гідравлічні безшовні підвищеної точності 15х2 15х2 В наличии D15x2 ZN Доб…" at bounding box center [882, 471] width 1337 height 66
type input "308"
click at [1184, 484] on td "Добавить" at bounding box center [1152, 471] width 186 height 66
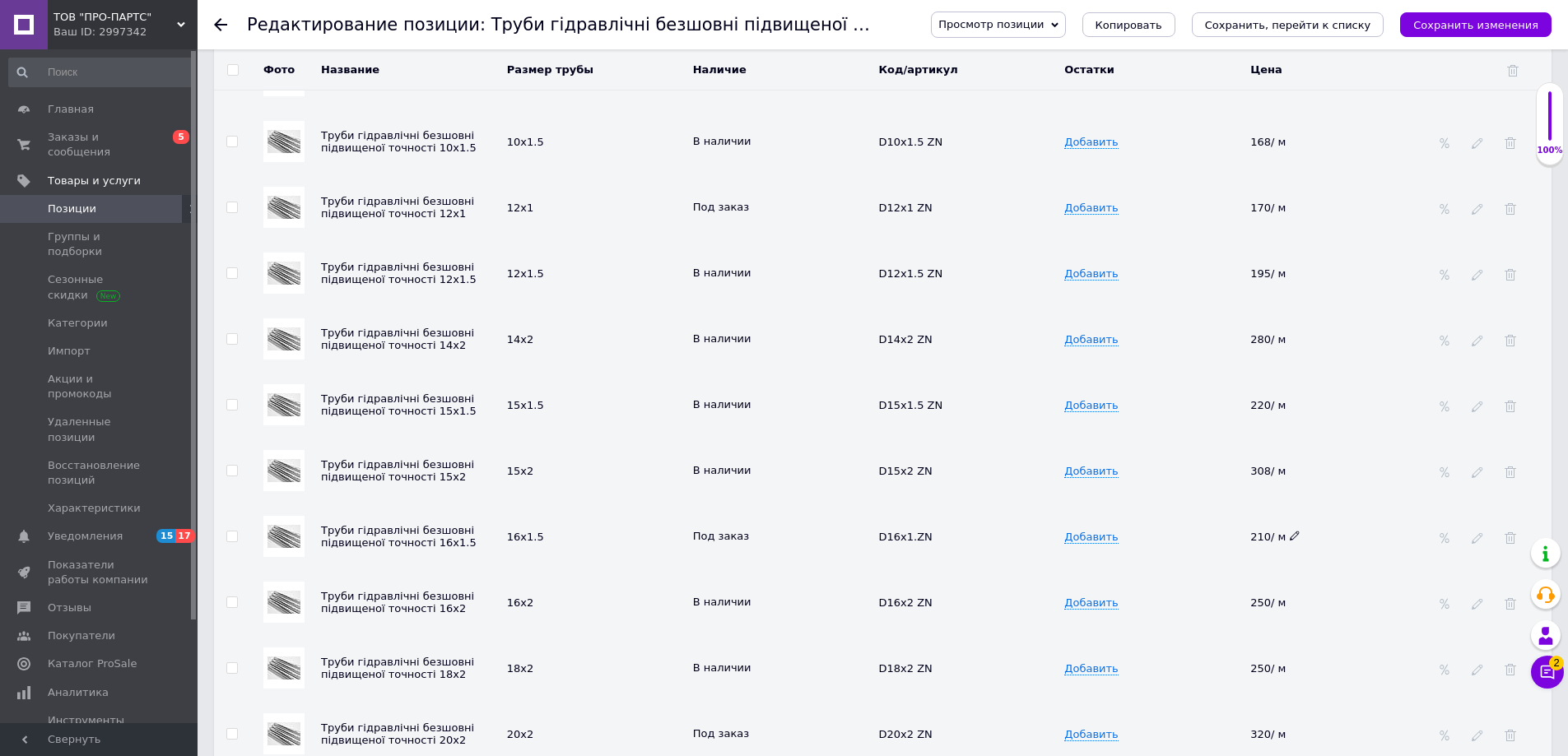
click at [1294, 530] on icon at bounding box center [1294, 535] width 10 height 10
drag, startPoint x: 1293, startPoint y: 525, endPoint x: 1216, endPoint y: 534, distance: 77.5
click at [1216, 534] on tr "Труби гідравлічні безшовні підвищеної точності 16х1.5 16х1.5 Под заказ D16x1.ZN…" at bounding box center [882, 537] width 1337 height 66
type input "255"
click at [753, 530] on icon at bounding box center [757, 534] width 10 height 10
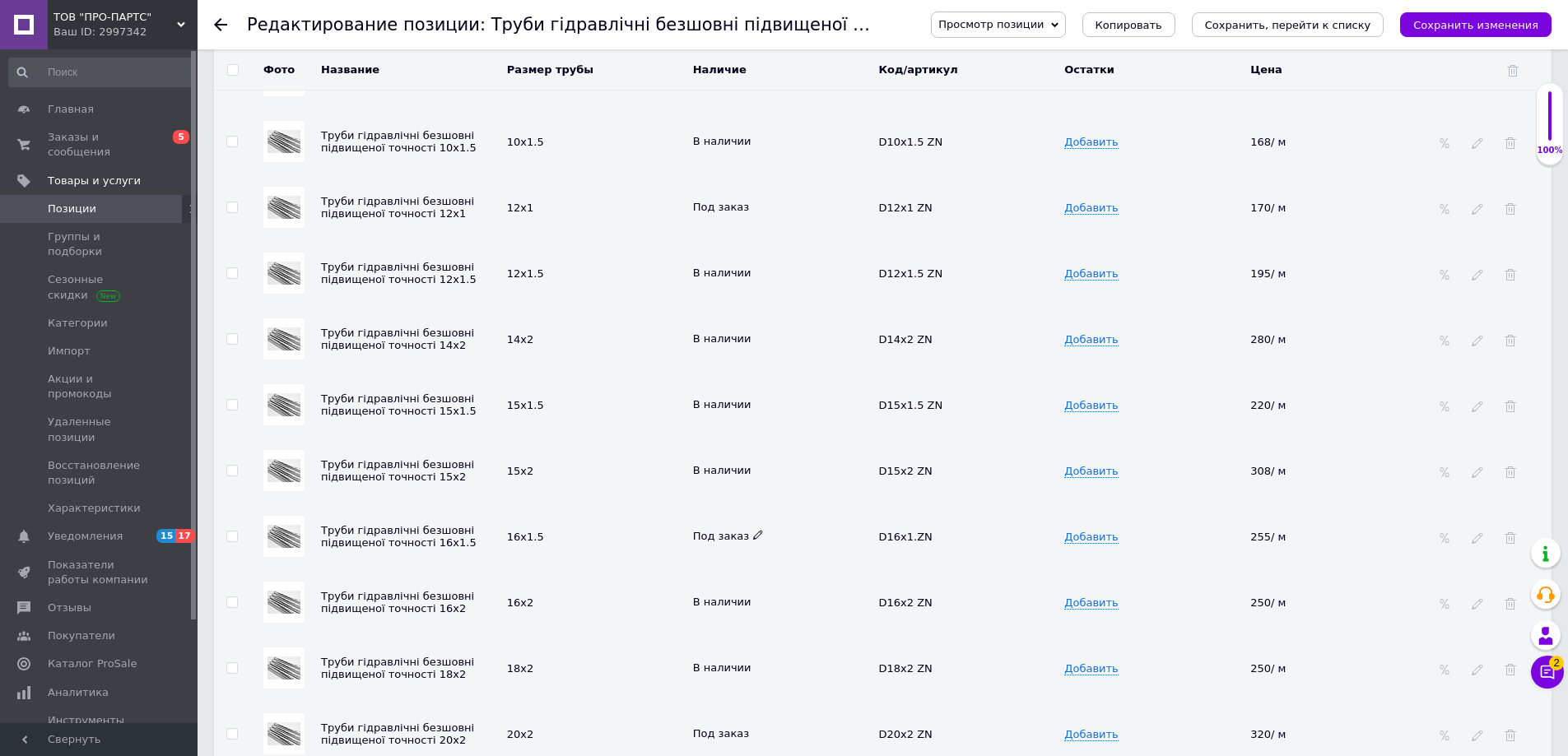
click at [753, 530] on use at bounding box center [757, 535] width 9 height 9
click at [729, 557] on li "В наличии" at bounding box center [779, 569] width 184 height 23
click at [631, 596] on div "16х2" at bounding box center [595, 602] width 177 height 13
click at [1294, 596] on icon at bounding box center [1294, 601] width 10 height 10
click at [1223, 590] on tr "Труби гідравлічні безшовні підвищеної точності 16х2 16х2 В наличии D16x2 ZN Доб…" at bounding box center [882, 602] width 1337 height 66
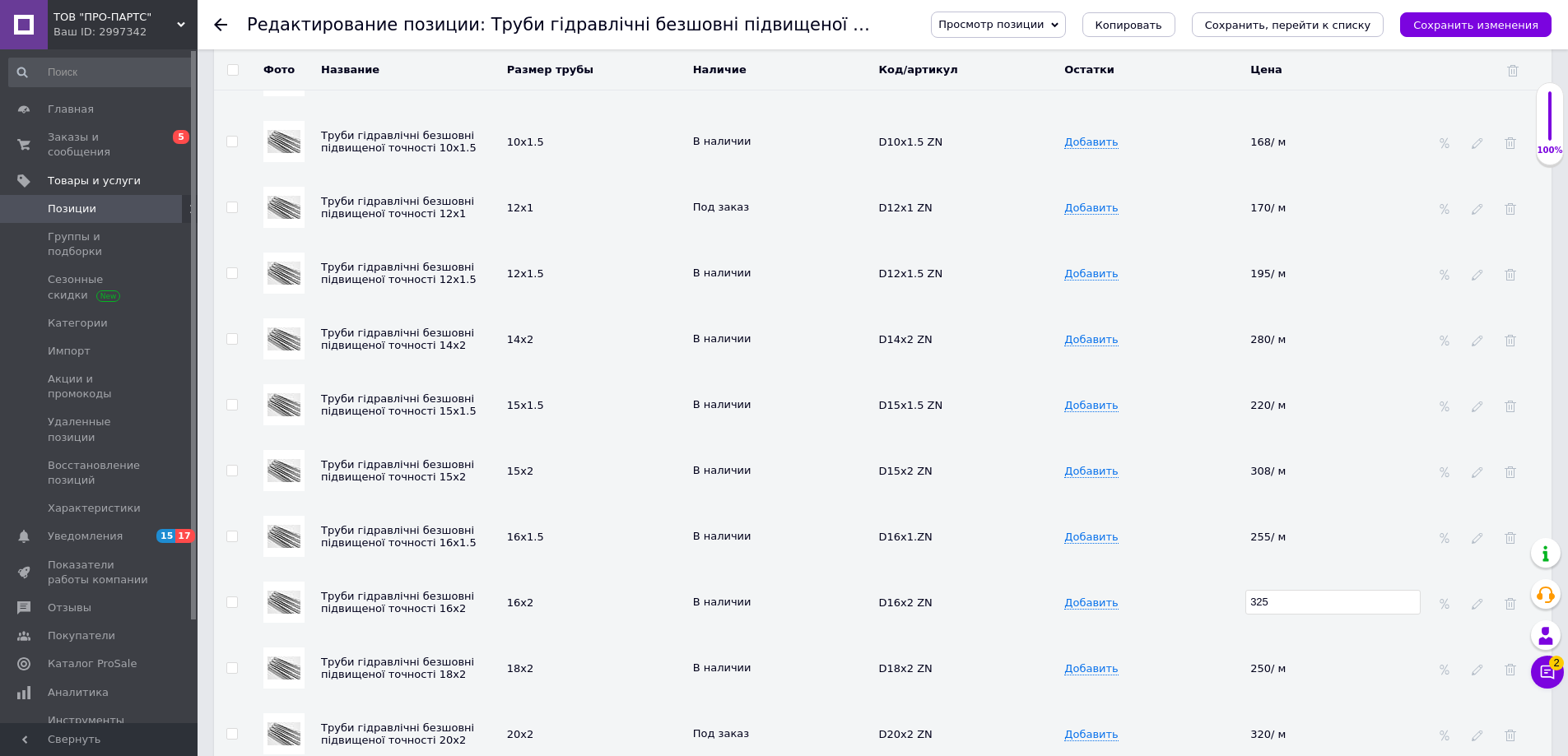
type input "325"
click at [1201, 587] on td "Добавить" at bounding box center [1152, 602] width 186 height 66
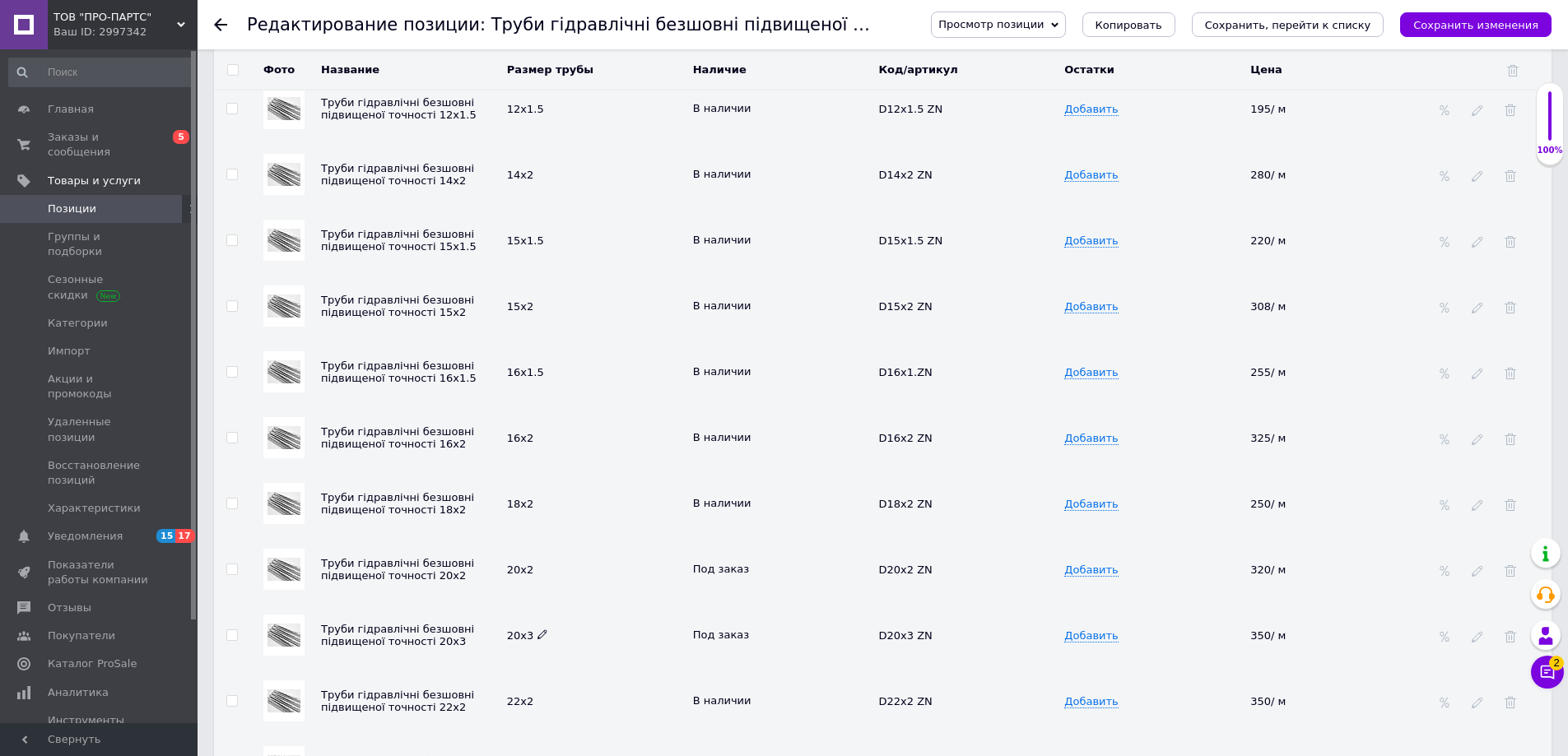
scroll to position [2879, 0]
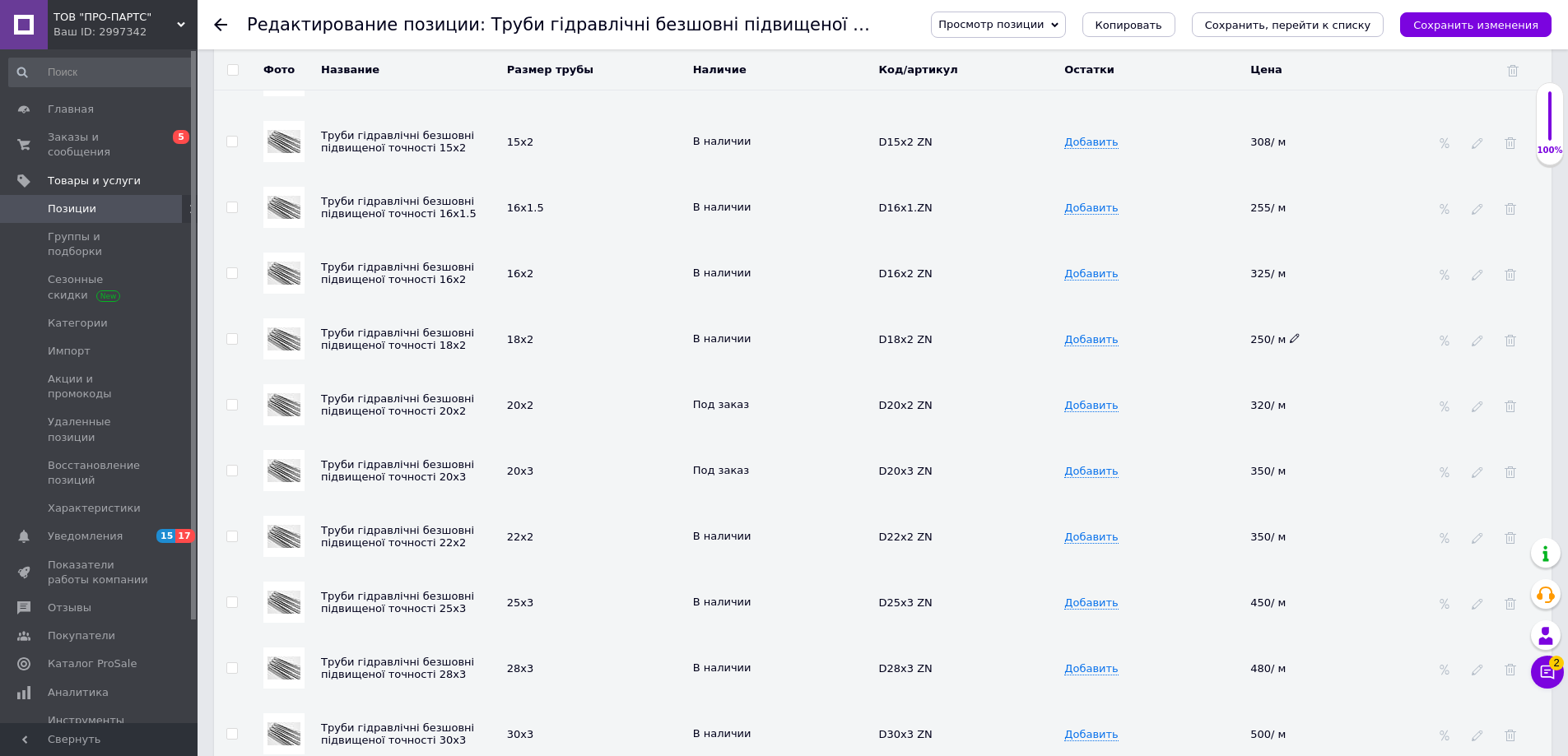
click at [1293, 333] on icon at bounding box center [1294, 338] width 10 height 10
drag, startPoint x: 1293, startPoint y: 329, endPoint x: 1221, endPoint y: 328, distance: 72.0
click at [1224, 328] on tr "Труби гідравлічні безшовні підвищеної точності 18х2 18х2 В наличии D18x2 ZN Доб…" at bounding box center [882, 339] width 1337 height 66
type input "336"
drag, startPoint x: 1203, startPoint y: 320, endPoint x: 1043, endPoint y: 298, distance: 161.5
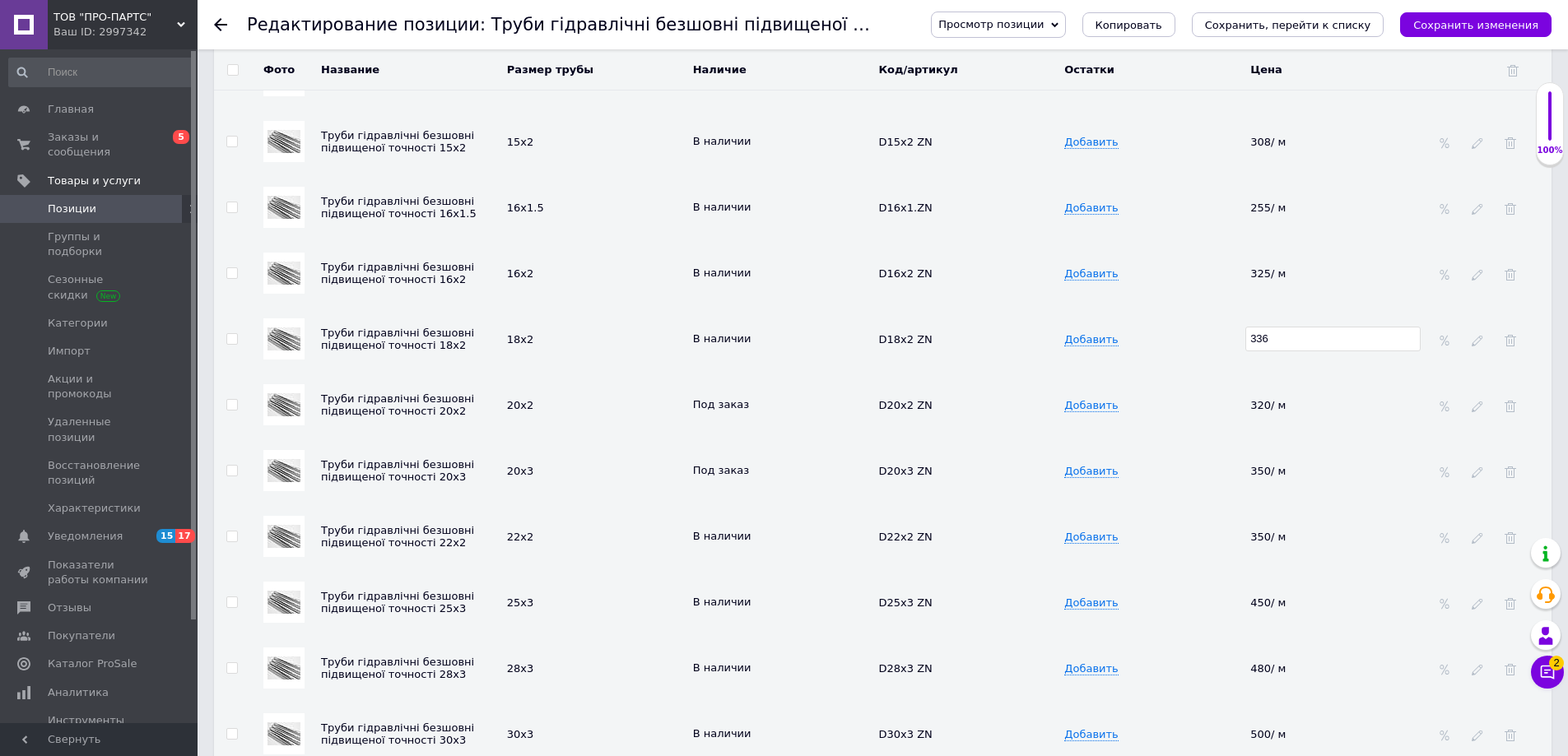
click at [1202, 320] on td "Добавить" at bounding box center [1152, 339] width 186 height 66
drag, startPoint x: 876, startPoint y: 328, endPoint x: 945, endPoint y: 333, distance: 69.2
click at [945, 333] on td "D18x2 ZN" at bounding box center [967, 339] width 186 height 66
copy tr "D18x2 ZN Добавить"
drag, startPoint x: 876, startPoint y: 194, endPoint x: 928, endPoint y: 195, distance: 52.0
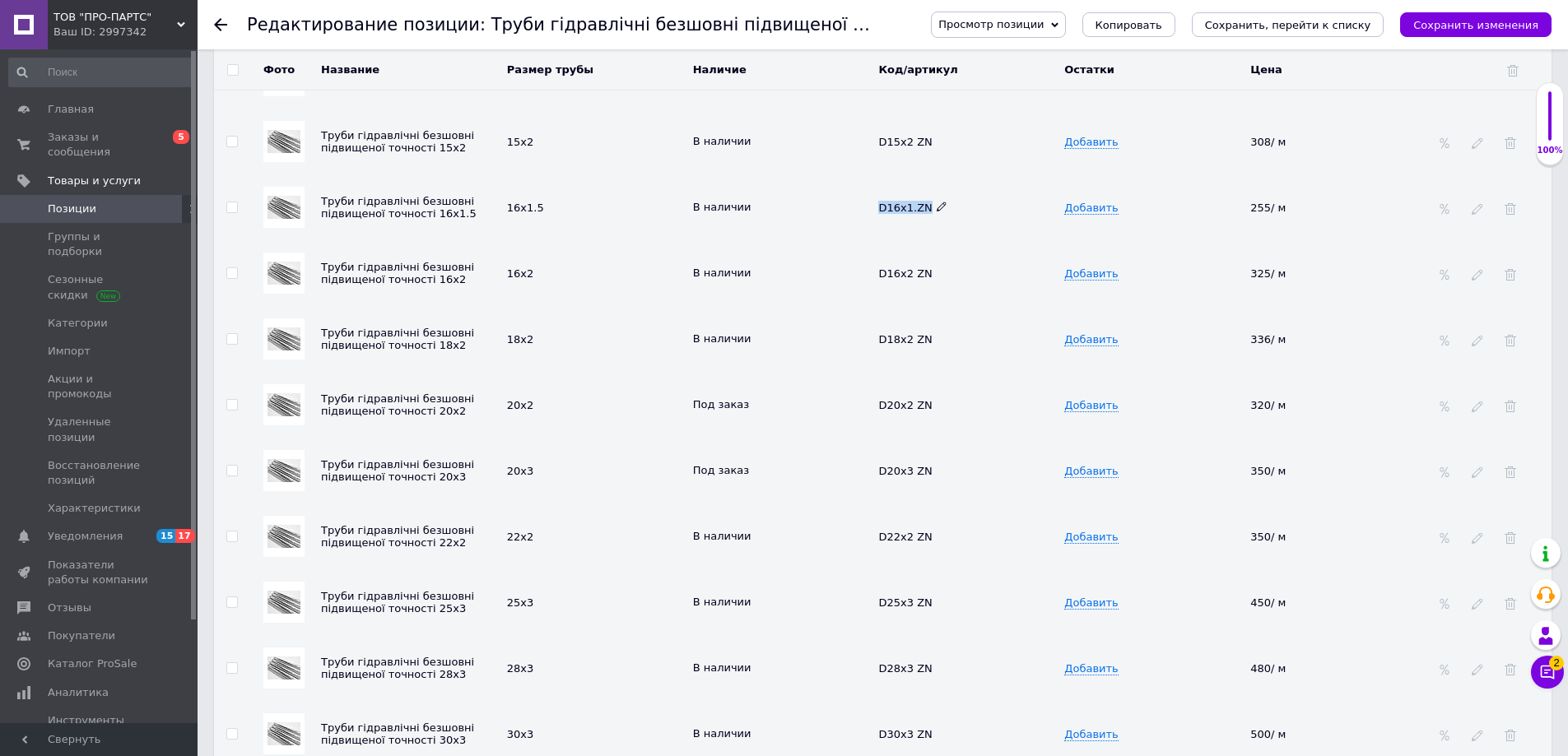
click at [928, 195] on td "D16x1.ZN" at bounding box center [967, 208] width 186 height 66
drag, startPoint x: 909, startPoint y: 198, endPoint x: 894, endPoint y: 227, distance: 32.6
click at [857, 240] on td "В наличии" at bounding box center [781, 273] width 186 height 66
click at [937, 201] on icon at bounding box center [941, 206] width 10 height 10
click at [912, 196] on input "D16x1.ZN" at bounding box center [961, 208] width 176 height 25
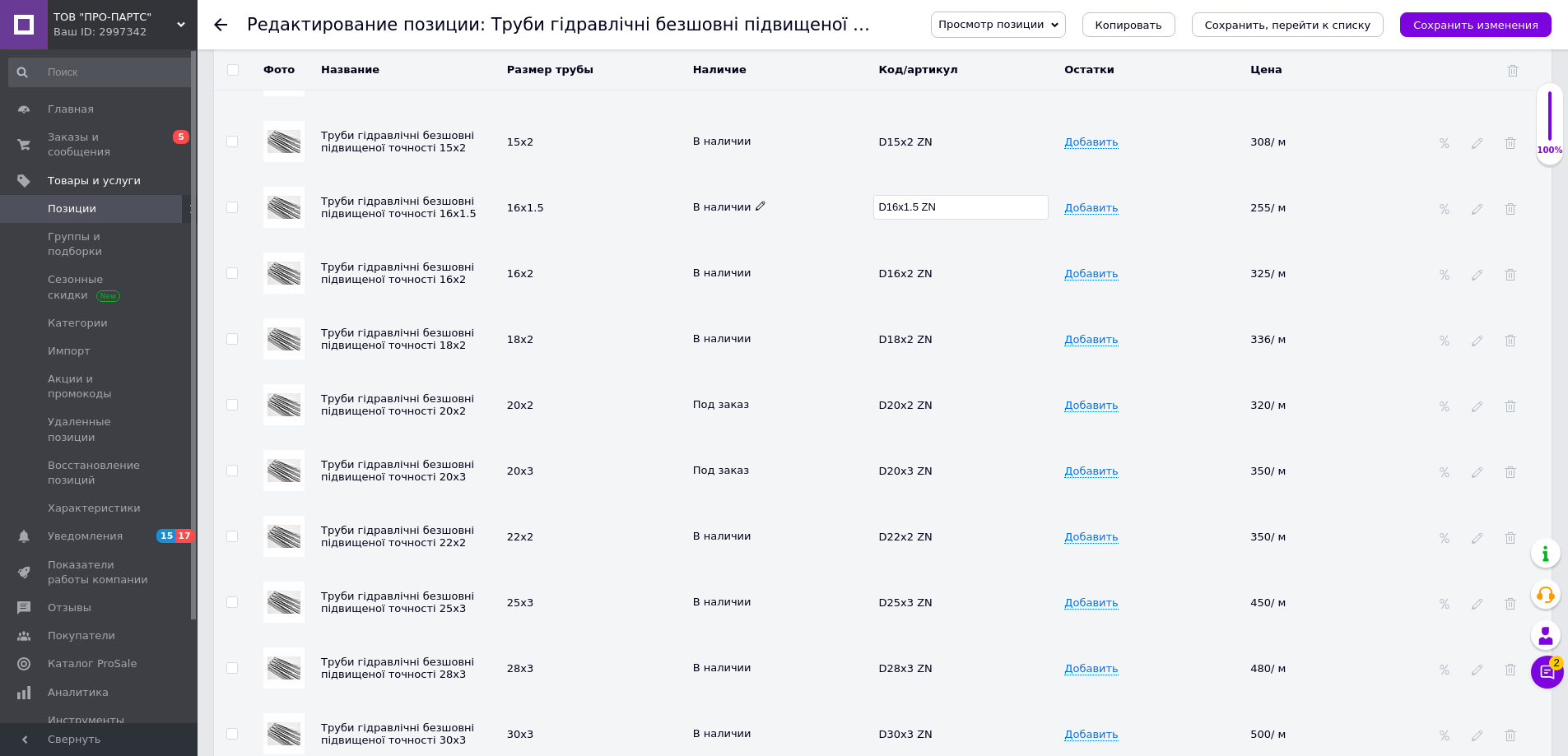
drag, startPoint x: 942, startPoint y: 192, endPoint x: 867, endPoint y: 197, distance: 75.2
click at [867, 197] on tr "Труби гідравлічні безшовні підвищеної точності 16х1.5 16х1.5 В наличии D16x1.5 …" at bounding box center [882, 208] width 1337 height 66
type input "D16x1.5 ZN"
click at [826, 266] on div "В наличии" at bounding box center [781, 273] width 177 height 15
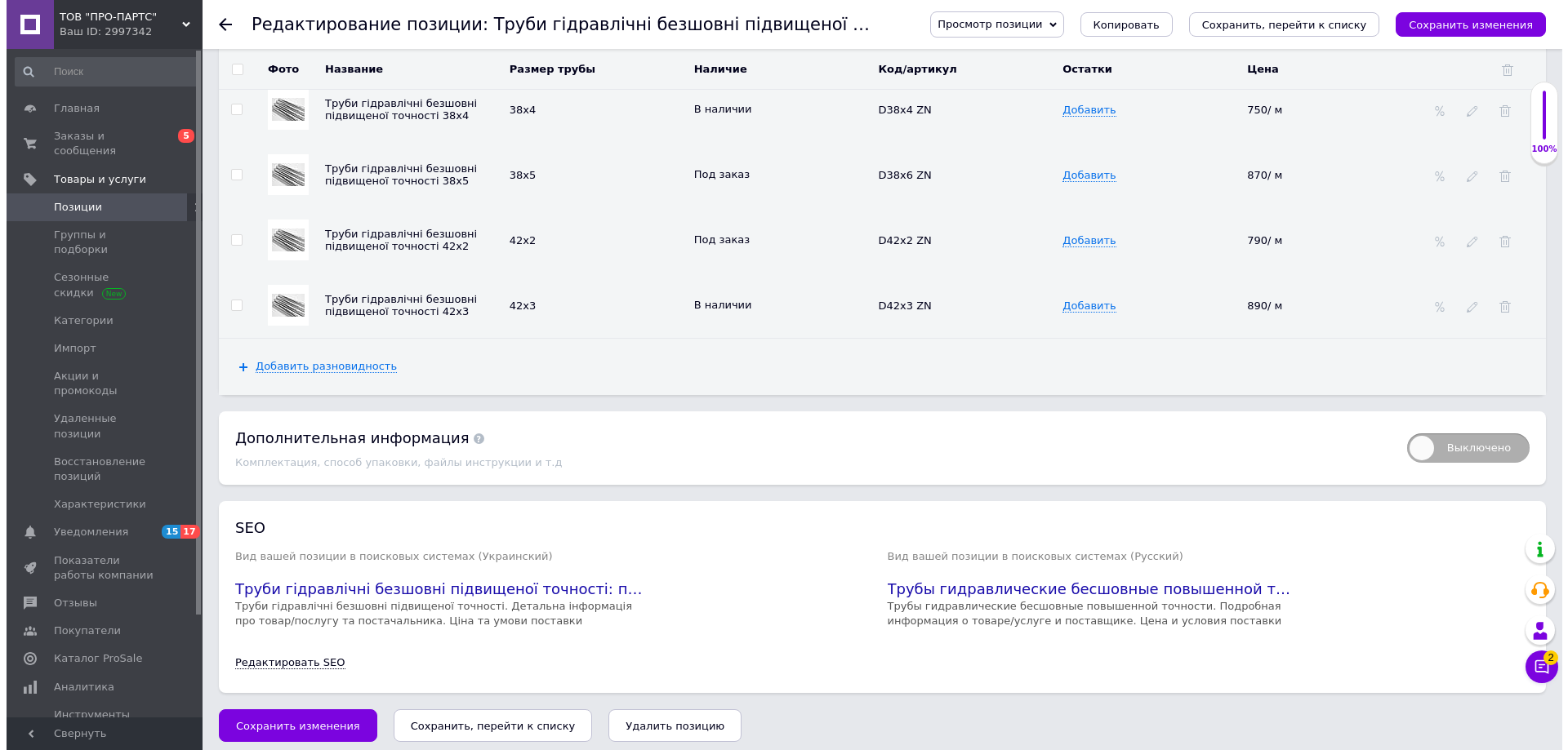
scroll to position [3703, 0]
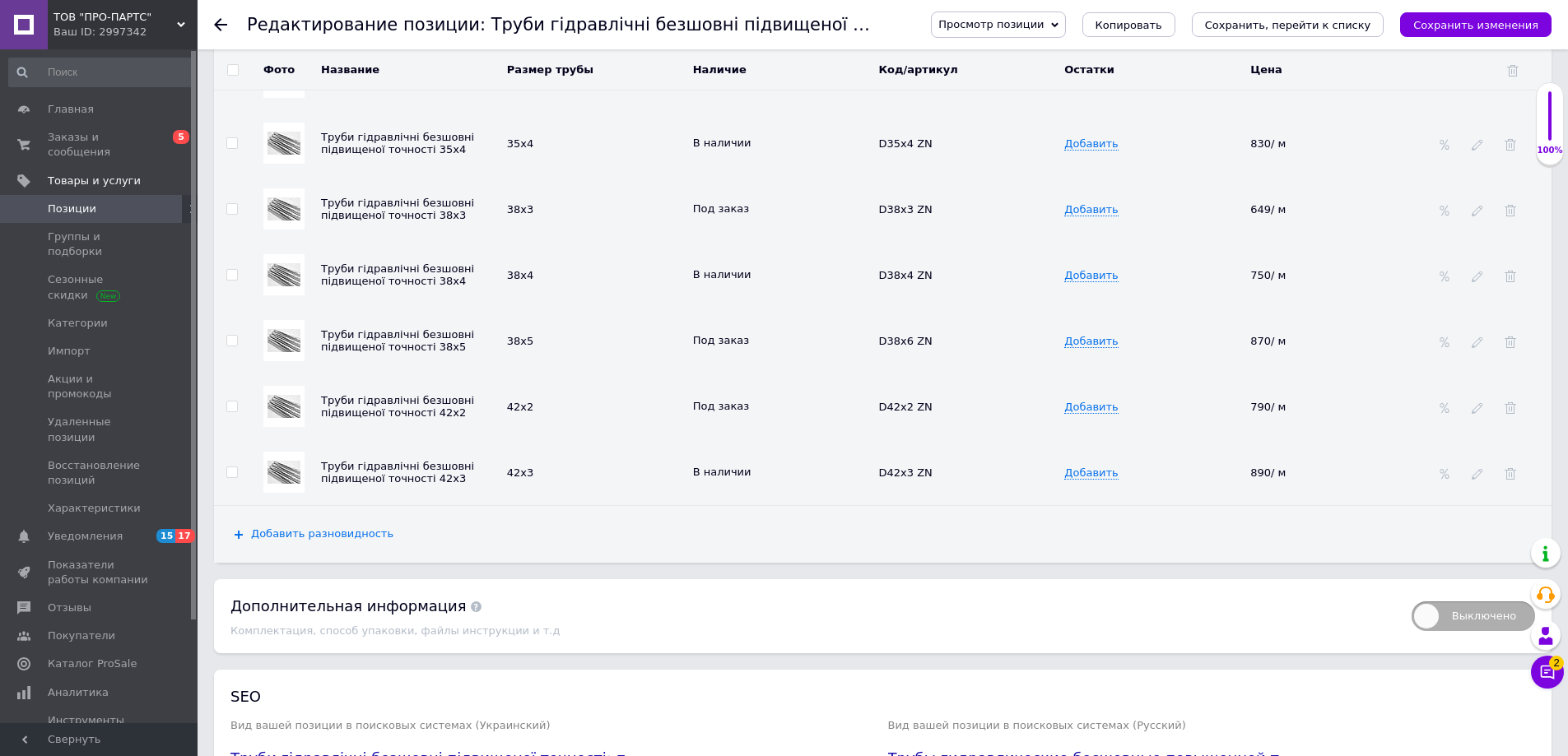
click at [273, 527] on span "Добавить разновидность" at bounding box center [322, 533] width 143 height 13
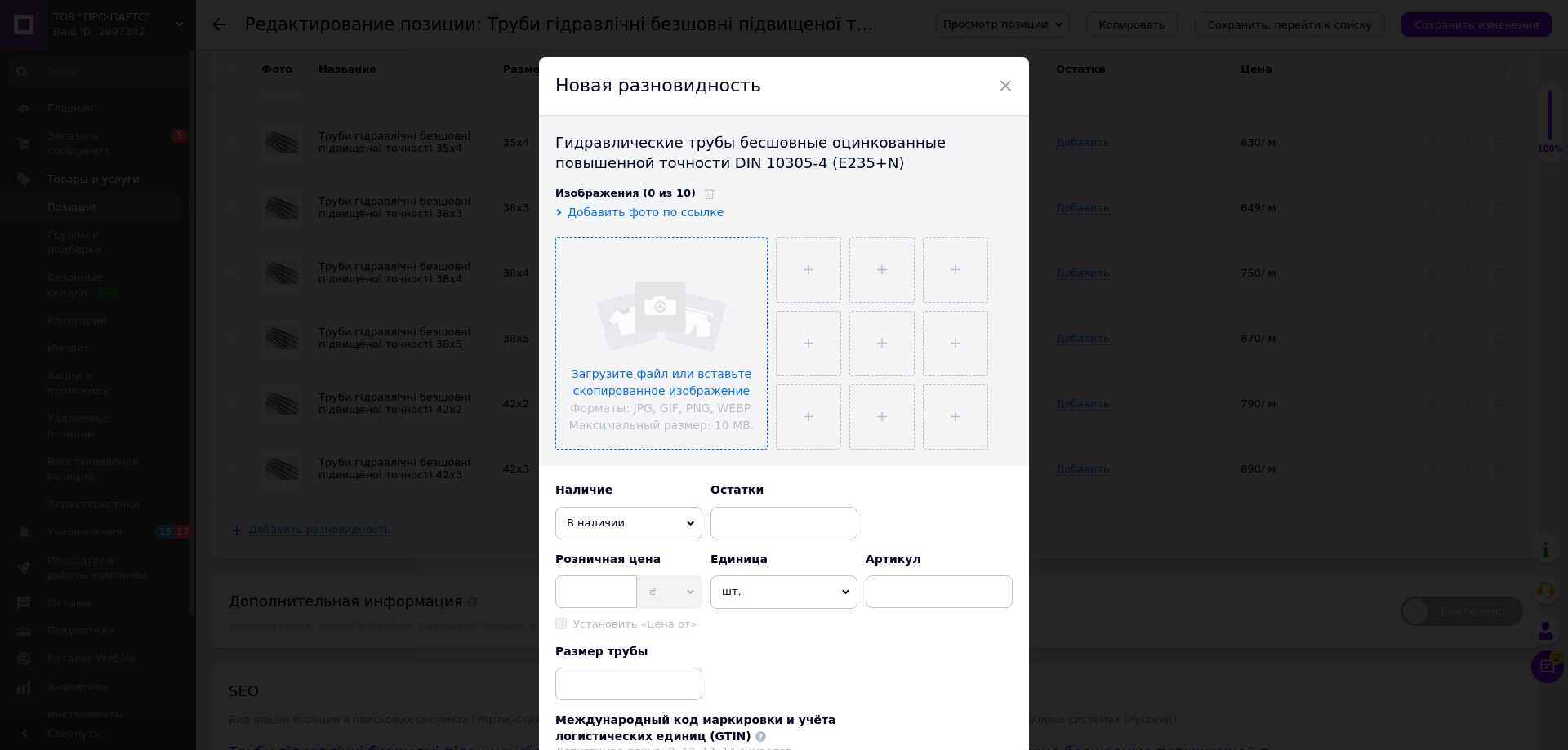
click at [641, 319] on input "file" at bounding box center [661, 343] width 211 height 210
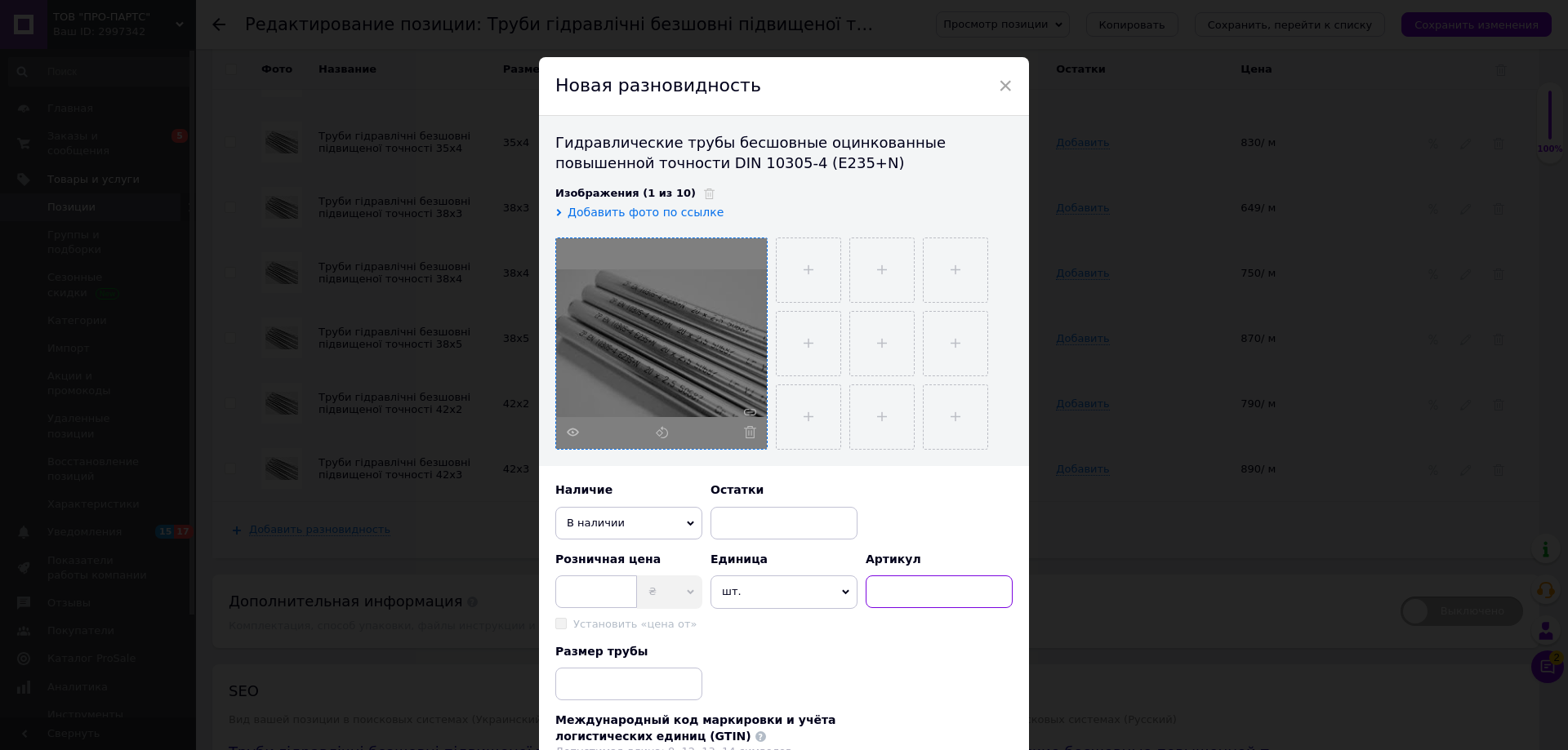
paste input "D16x1.5 ZN"
click at [889, 590] on input "D16x1.5 ZN" at bounding box center [939, 591] width 147 height 33
type input "D18x1.5 ZN"
click at [866, 672] on div "Размер трубы" at bounding box center [783, 672] width 457 height 57
click at [842, 593] on icon at bounding box center [845, 593] width 7 height 5
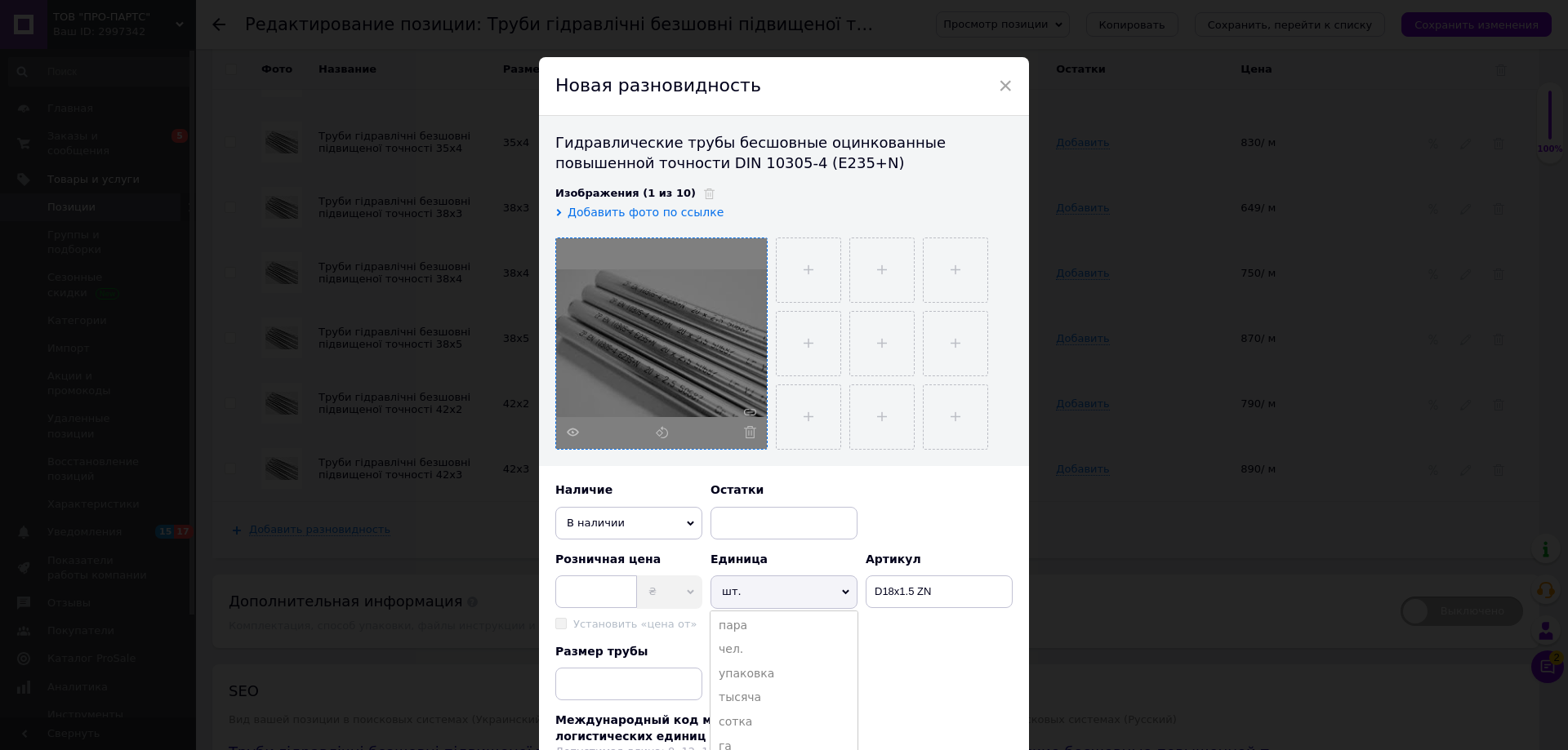
scroll to position [326, 0]
click at [734, 619] on li "м" at bounding box center [784, 610] width 147 height 25
click at [618, 680] on input at bounding box center [628, 684] width 147 height 33
paste input "D16x1.5 ZN"
click at [565, 685] on input "D16x1.5 ZN" at bounding box center [628, 684] width 147 height 33
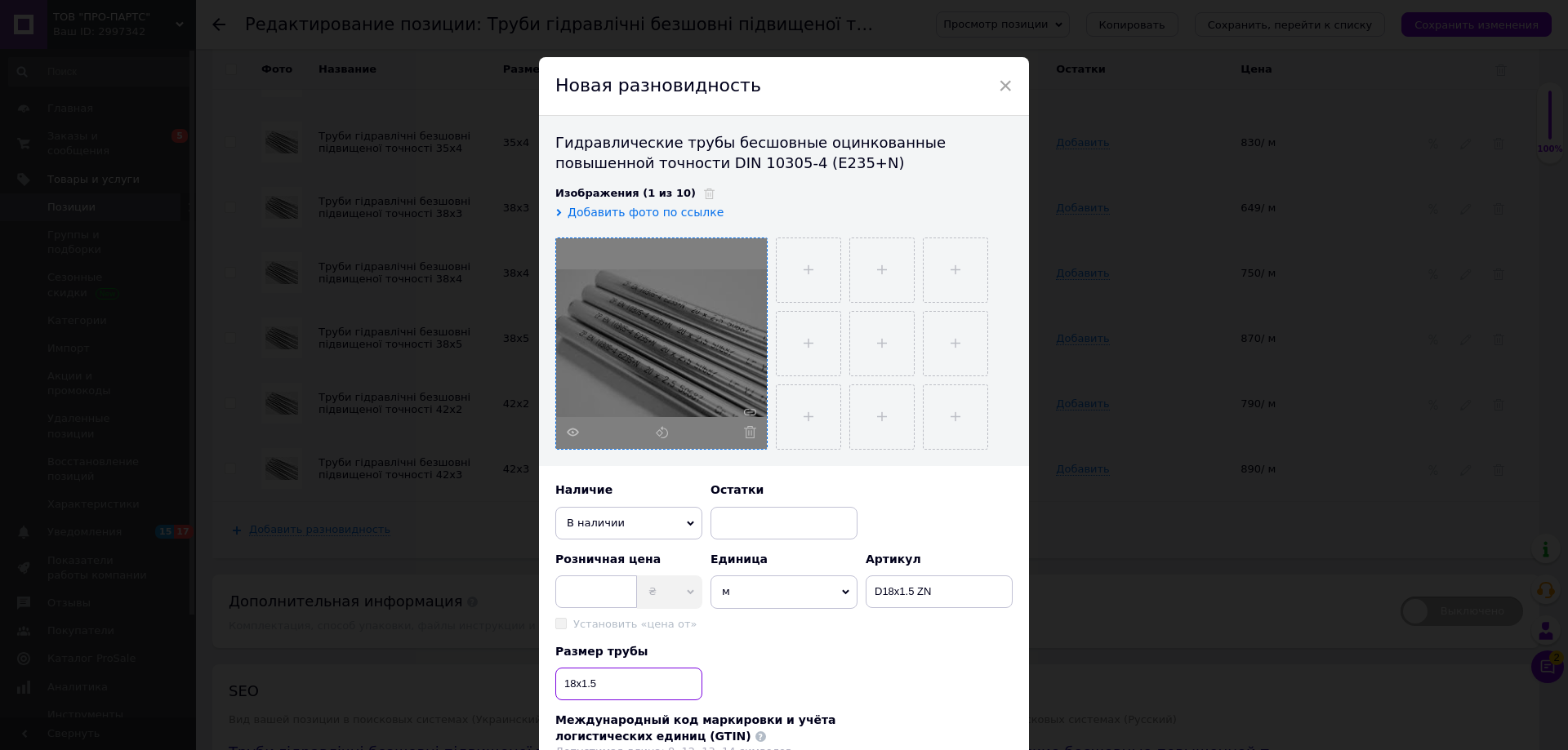
type input "18x1.5"
click at [584, 593] on input at bounding box center [596, 591] width 81 height 33
type input "265"
click at [850, 648] on div "Размер трубы 18x1.5" at bounding box center [783, 672] width 457 height 57
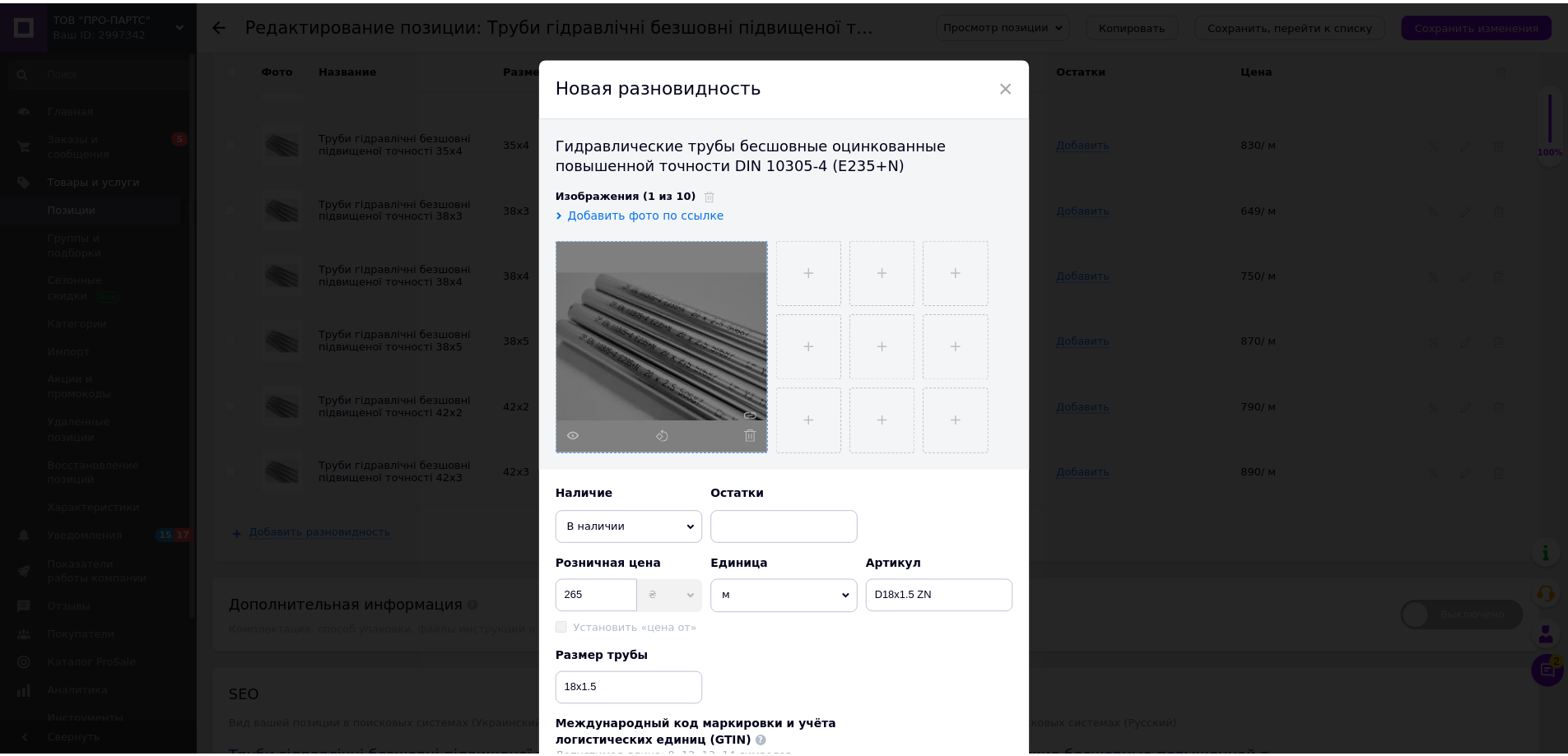
scroll to position [242, 0]
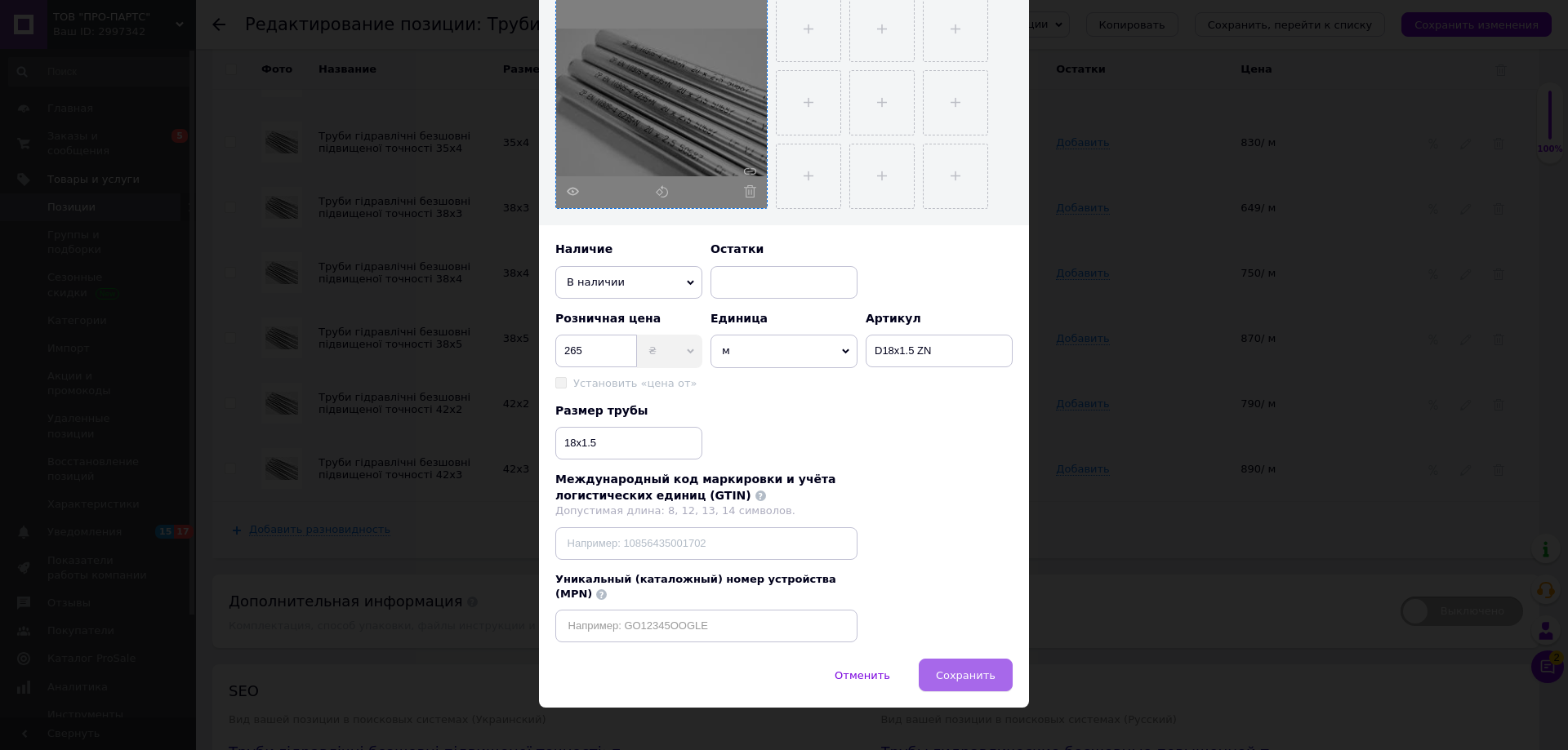
click at [974, 670] on span "Сохранить" at bounding box center [965, 676] width 59 height 12
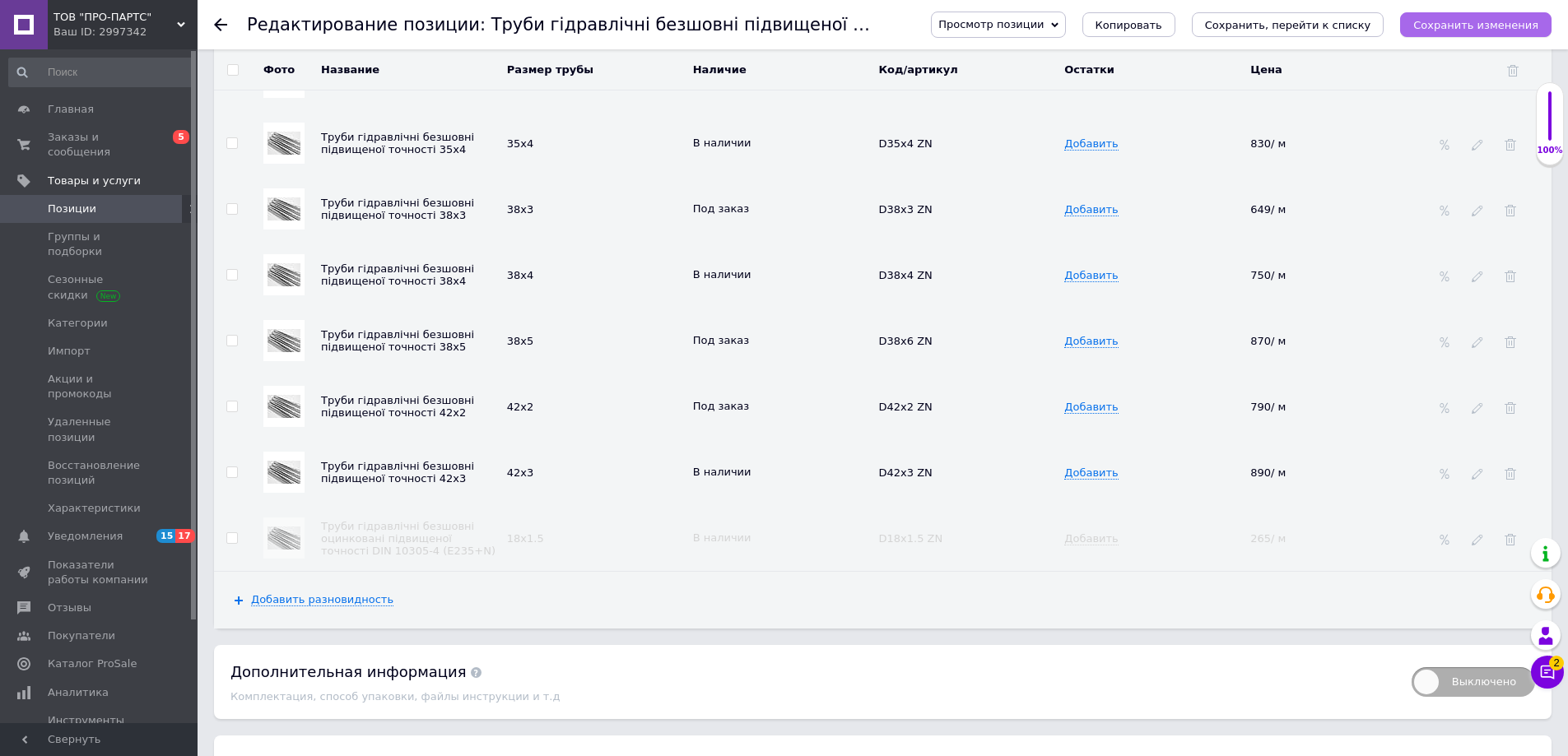
click at [1473, 23] on icon "Сохранить изменения" at bounding box center [1475, 25] width 125 height 12
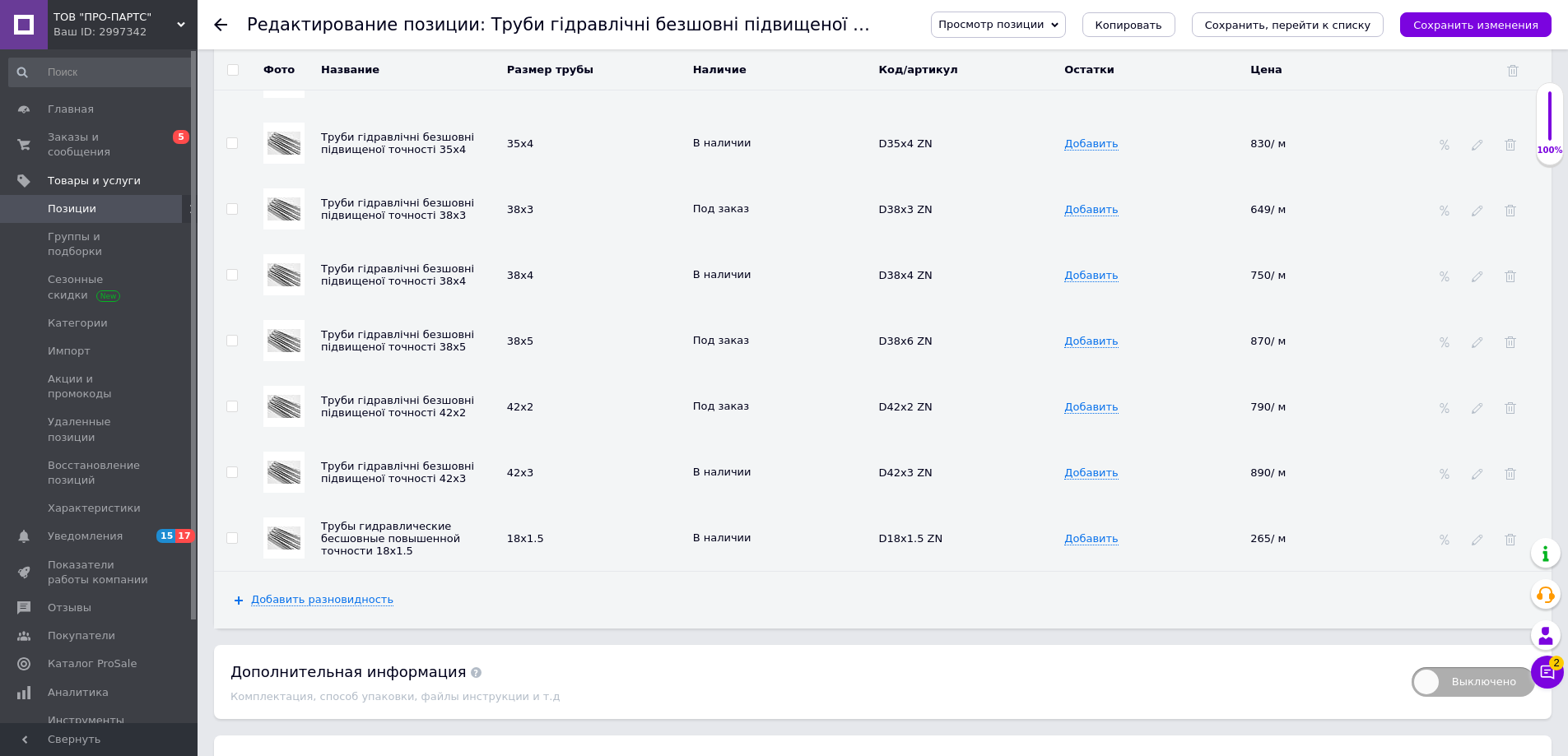
scroll to position [3979, 0]
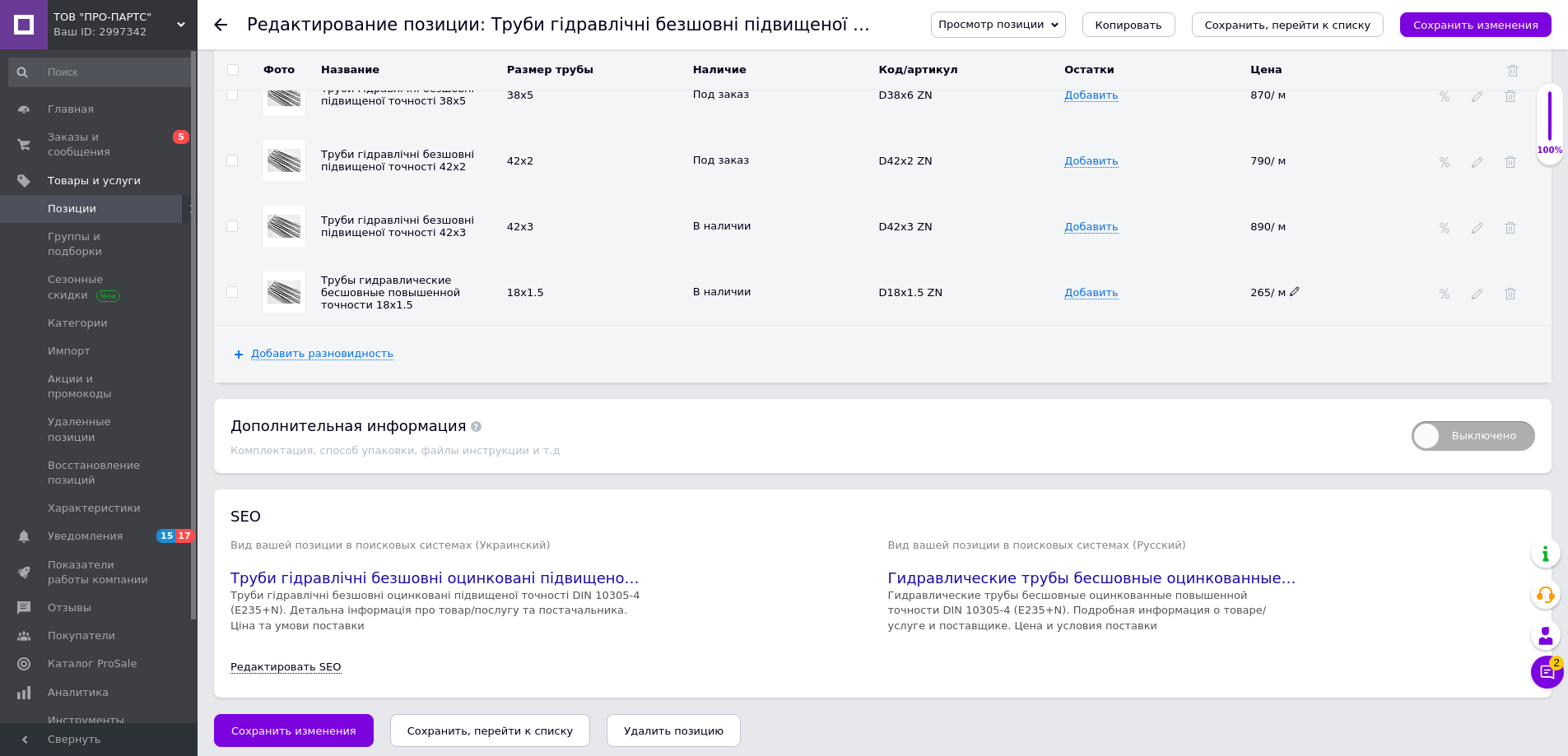
click at [1290, 286] on icon at bounding box center [1294, 291] width 10 height 10
drag, startPoint x: 1286, startPoint y: 282, endPoint x: 1233, endPoint y: 282, distance: 53.0
click at [1234, 282] on tr "Трубы гидравлические бесшовные повышенной точности 18x1.5 18x1.5 В наличии D18x…" at bounding box center [882, 292] width 1337 height 66
type input "270"
click at [1227, 284] on td "Добавить" at bounding box center [1152, 292] width 186 height 66
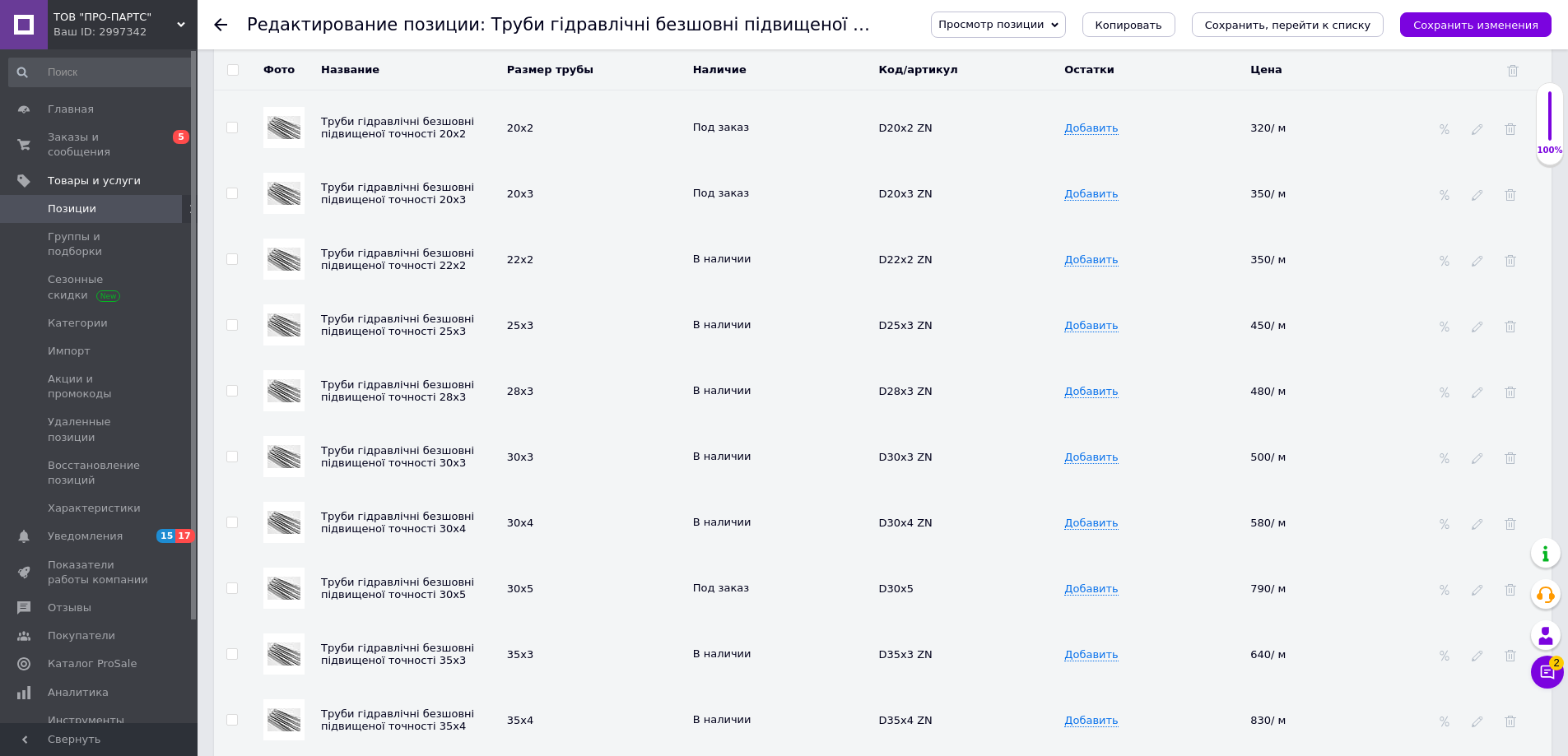
scroll to position [3074, 0]
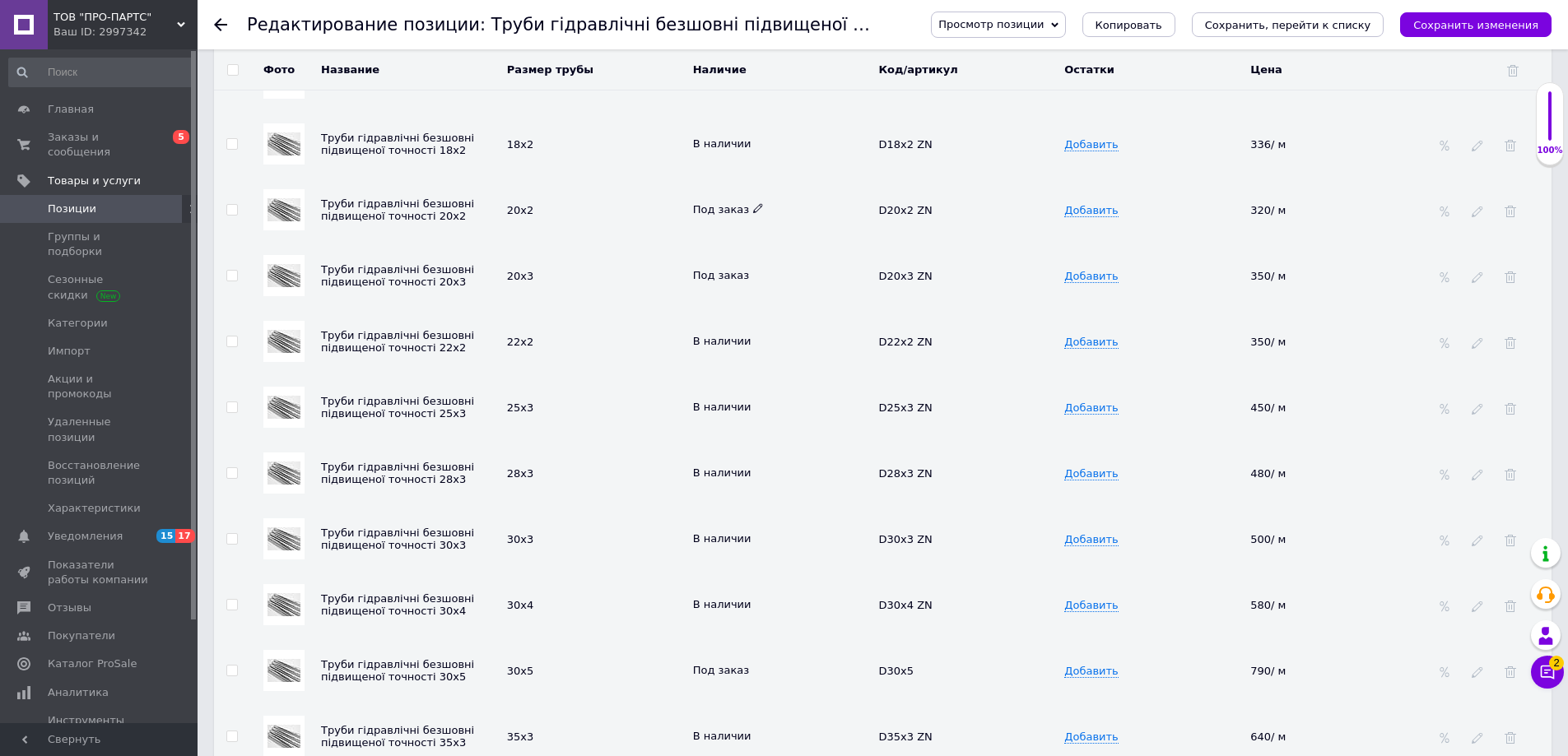
click at [753, 203] on icon at bounding box center [757, 208] width 10 height 10
click at [739, 230] on li "В наличии" at bounding box center [779, 242] width 184 height 23
click at [1297, 203] on div "320/ м" at bounding box center [1333, 210] width 165 height 13
click at [1292, 204] on icon at bounding box center [1294, 209] width 10 height 10
drag, startPoint x: 1291, startPoint y: 201, endPoint x: 1218, endPoint y: 201, distance: 73.0
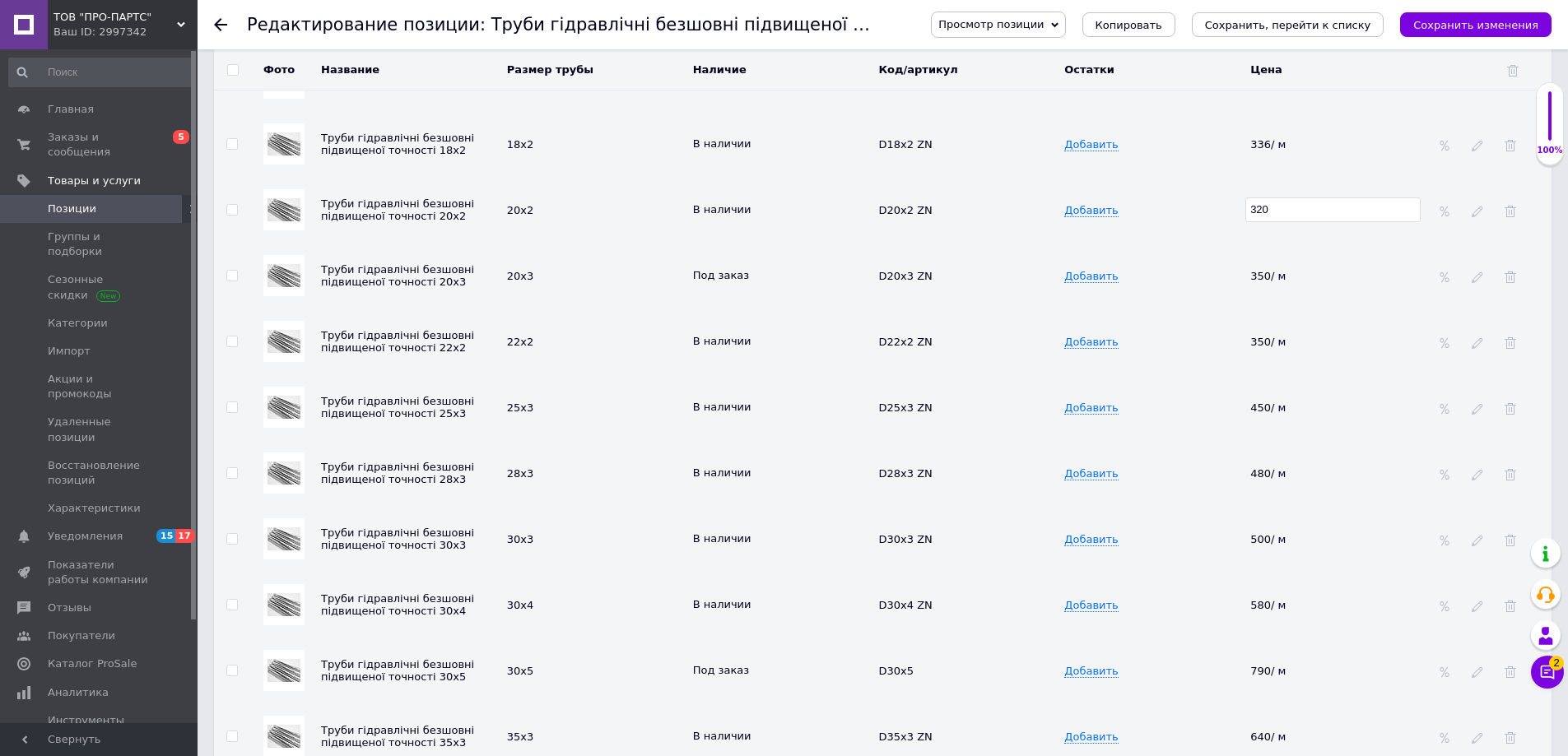
click at [1218, 201] on tr "Труби гідравлічні безшовні підвищеної точності 20х2 20х2 В наличии D20x2 ZN Доб…" at bounding box center [882, 210] width 1337 height 66
type input "395"
click at [1212, 255] on td "Добавить" at bounding box center [1152, 275] width 186 height 66
click at [1292, 270] on icon at bounding box center [1294, 275] width 10 height 10
drag, startPoint x: 1292, startPoint y: 261, endPoint x: 1179, endPoint y: 261, distance: 113.0
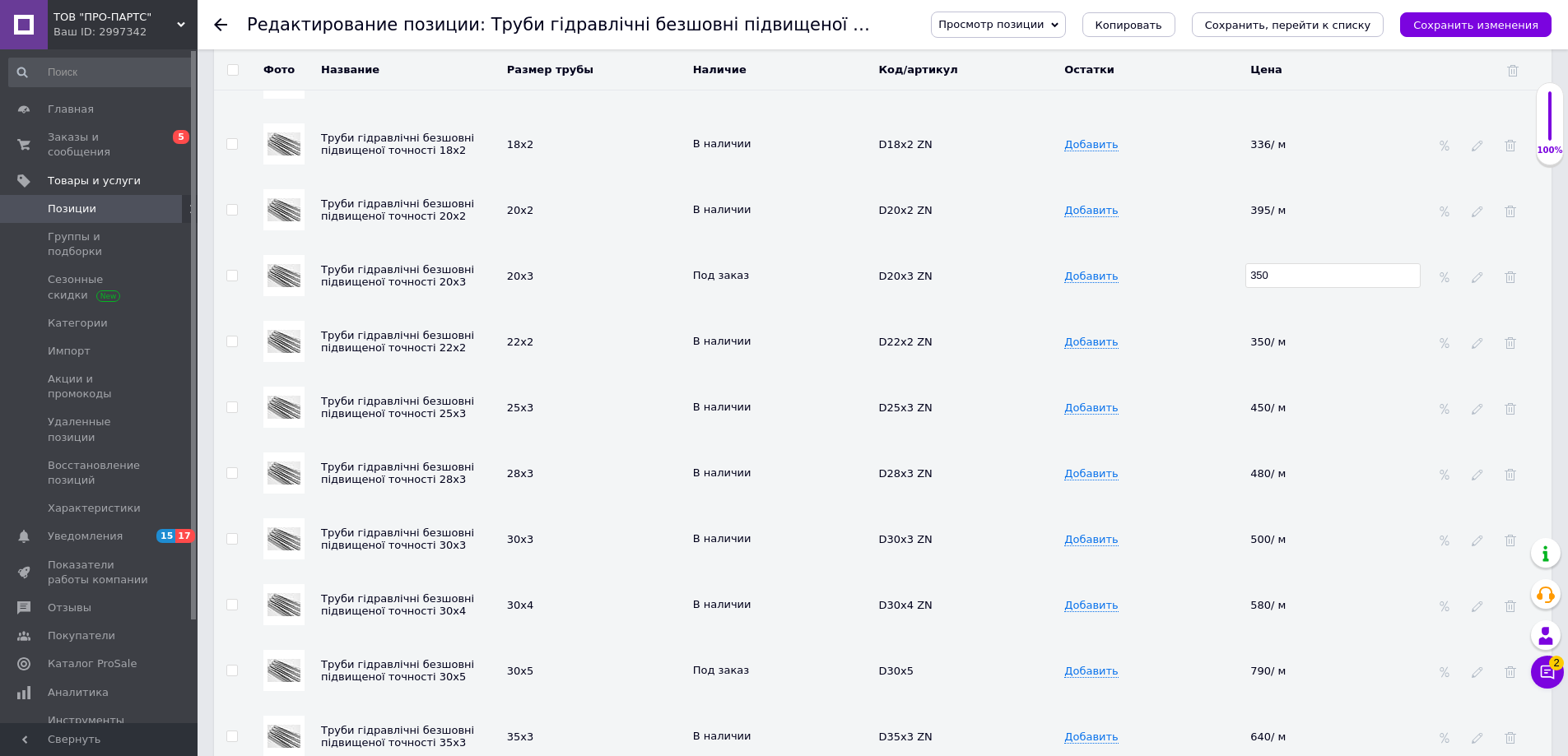
click at [1182, 261] on tr "Труби гідравлічні безшовні підвищеної точності 20х3 20х3 Под заказ D20x3 ZN Доб…" at bounding box center [882, 275] width 1337 height 66
type input "454"
click at [1177, 261] on td "Добавить" at bounding box center [1152, 275] width 186 height 66
click at [753, 269] on icon at bounding box center [757, 274] width 10 height 10
click at [634, 289] on td "20х3" at bounding box center [596, 275] width 186 height 66
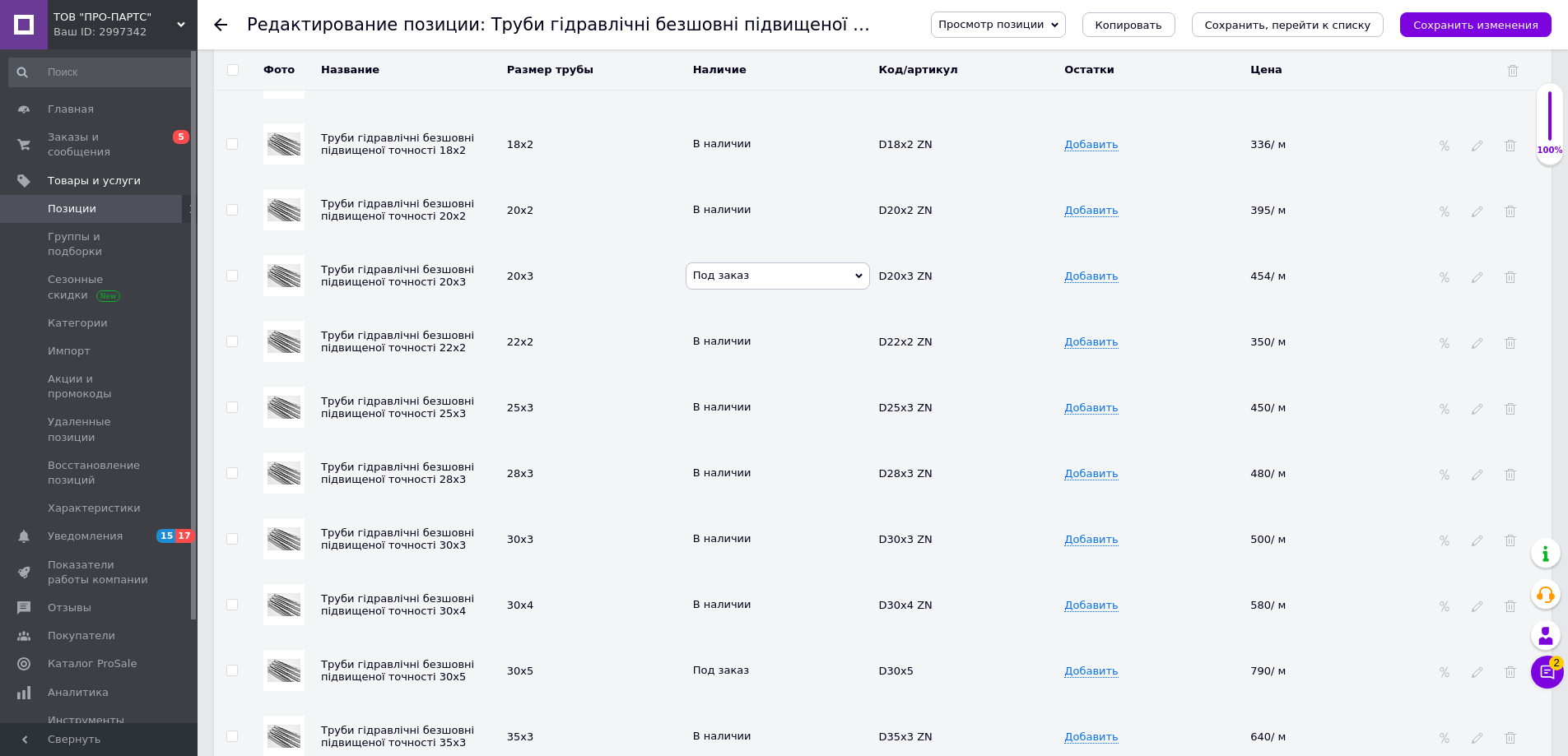
click at [856, 272] on icon at bounding box center [859, 275] width 7 height 7
click at [589, 269] on div "20х3" at bounding box center [595, 275] width 177 height 13
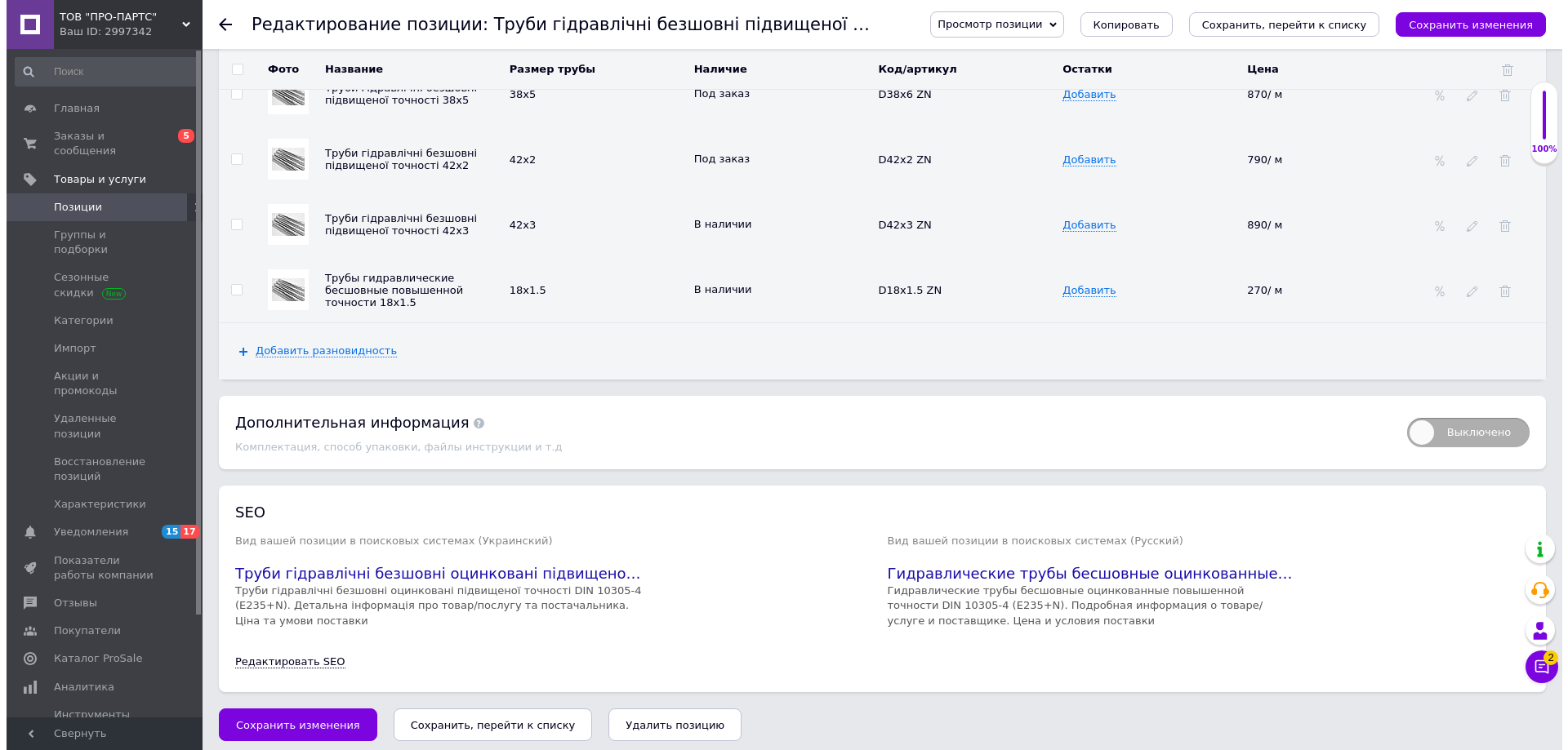
scroll to position [3784, 0]
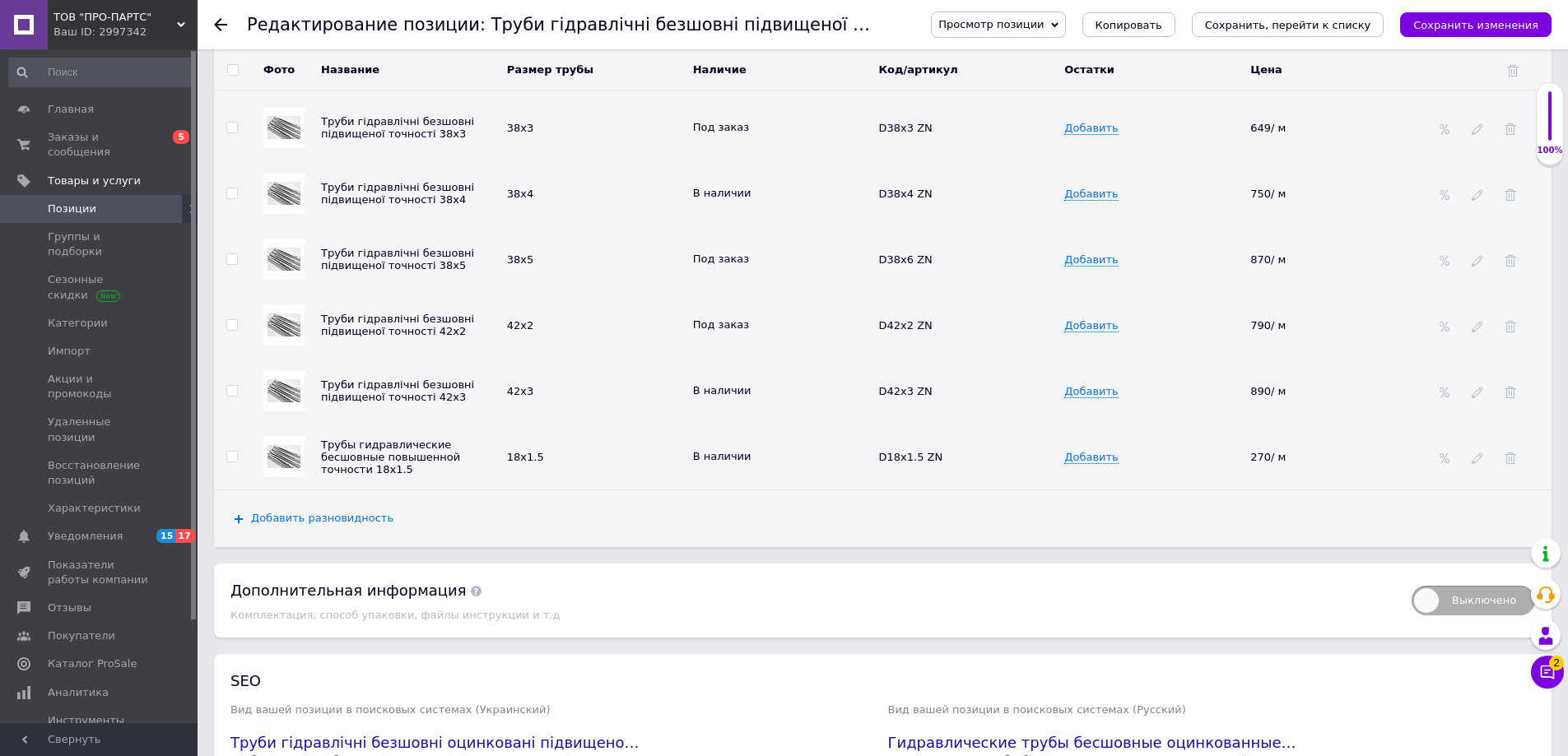
click at [282, 512] on span "Добавить разновидность" at bounding box center [322, 518] width 143 height 13
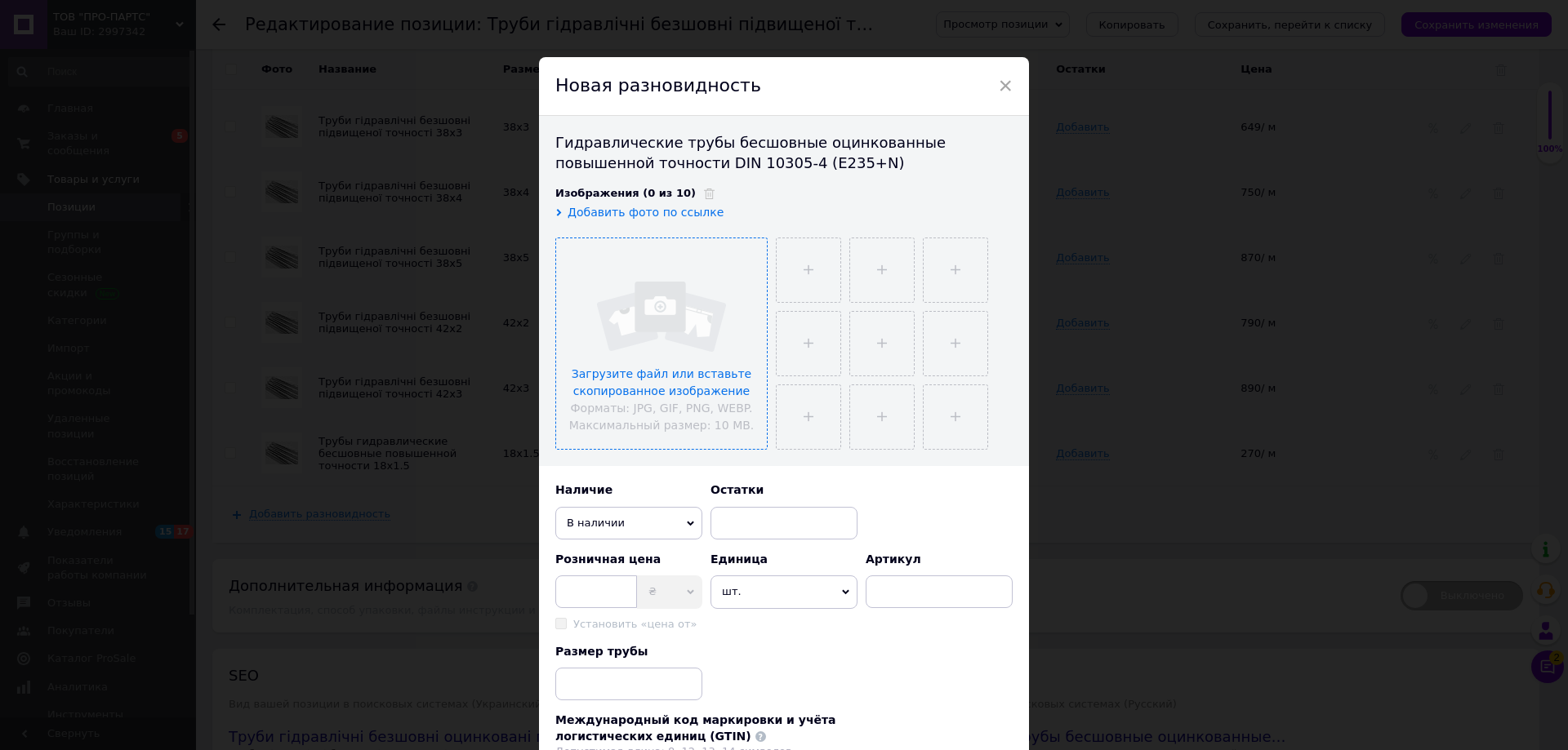
click at [666, 334] on input "file" at bounding box center [661, 343] width 211 height 210
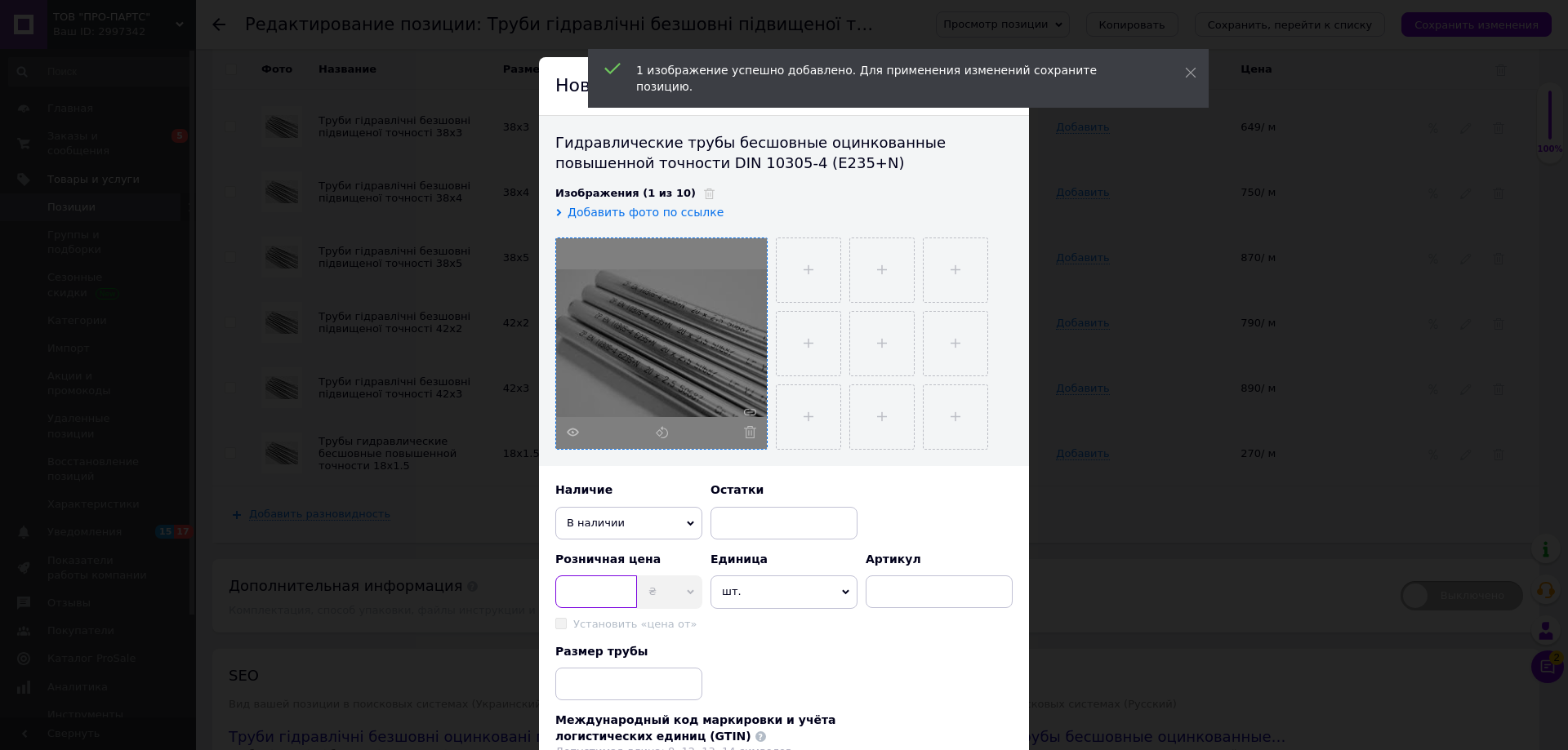
click at [590, 598] on input at bounding box center [596, 591] width 81 height 33
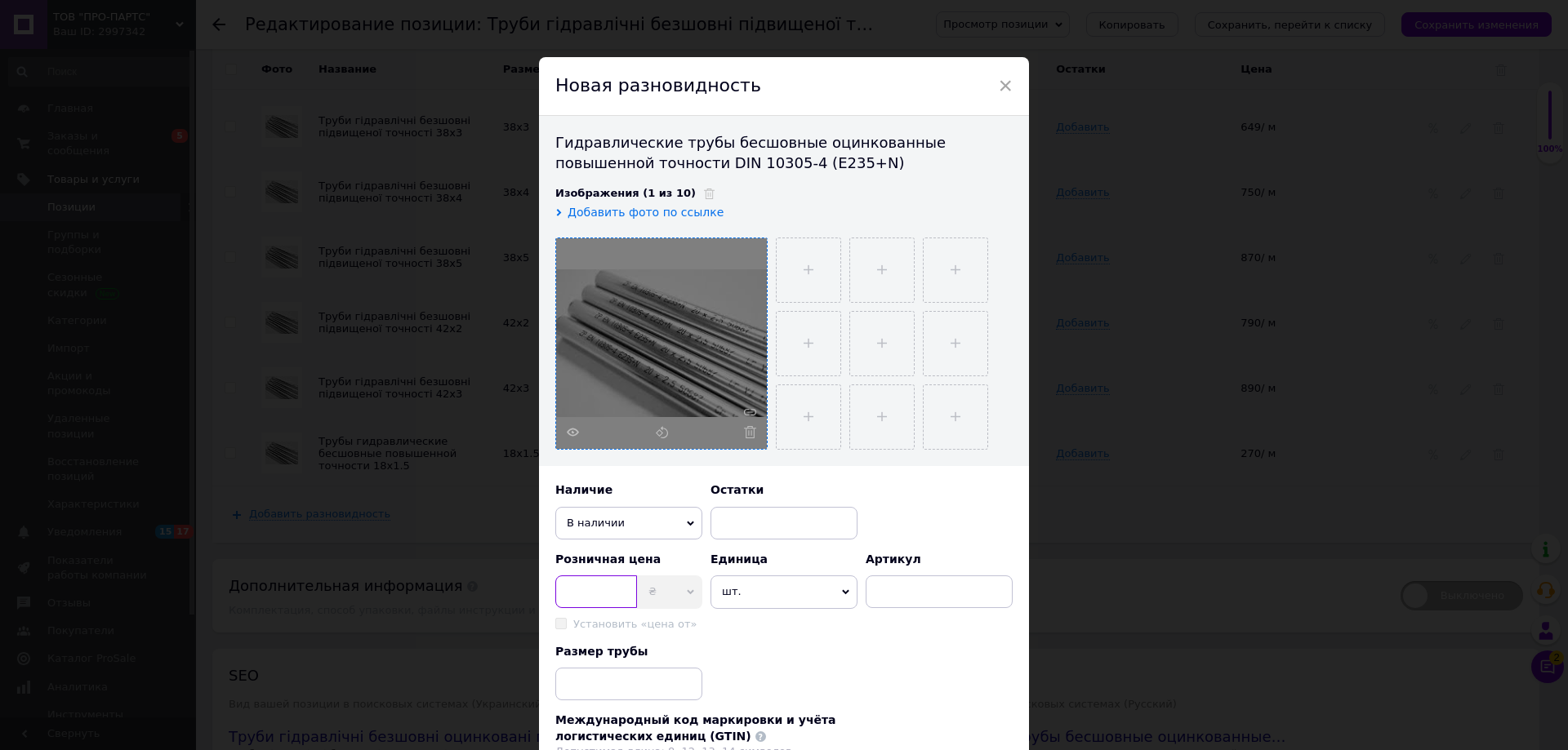
scroll to position [81, 0]
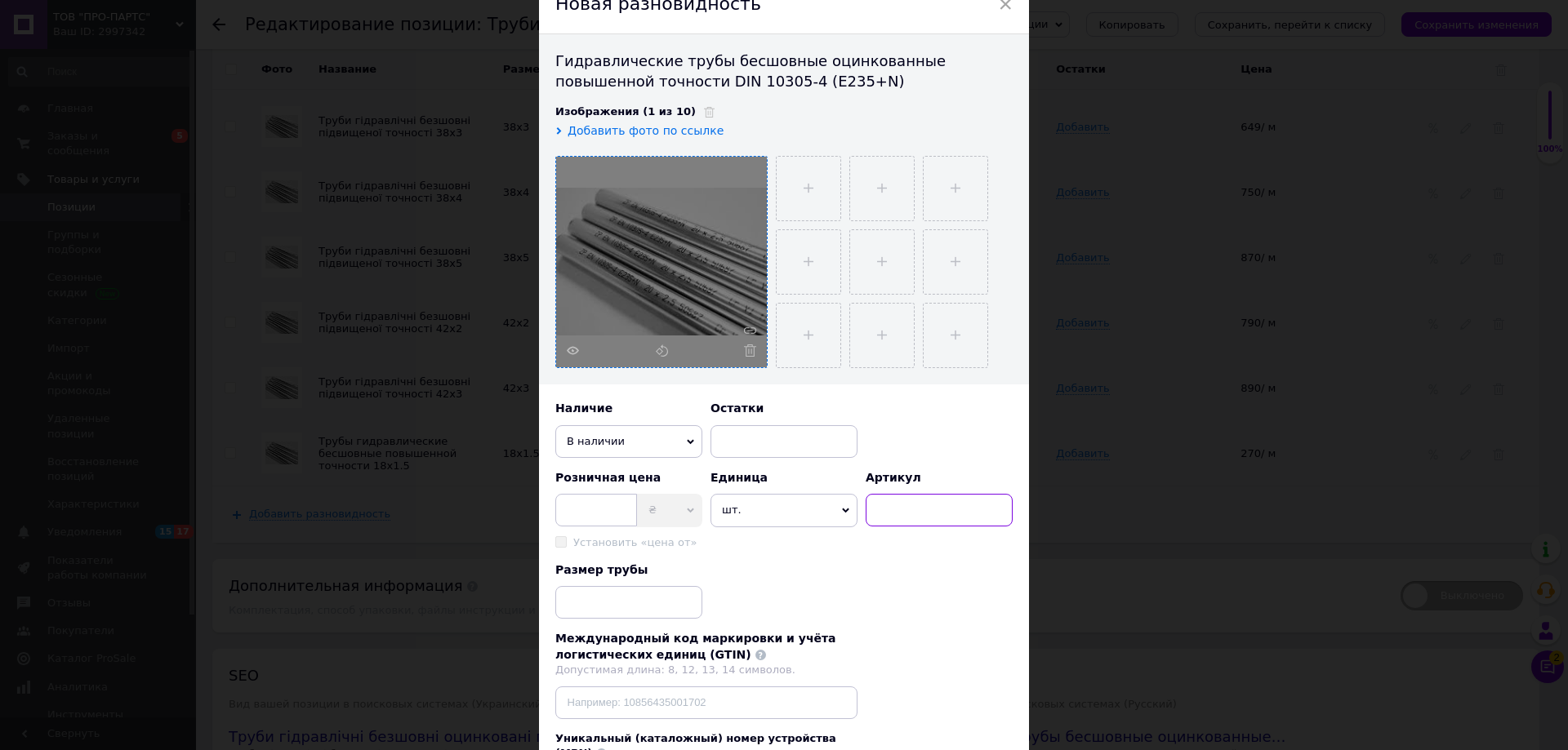
paste input "D16x1.5 ZN"
click at [892, 508] on input "D16x1.5 ZN" at bounding box center [939, 509] width 147 height 33
type input "D20x2.5 ZN"
click at [847, 513] on span "шт." at bounding box center [784, 509] width 147 height 33
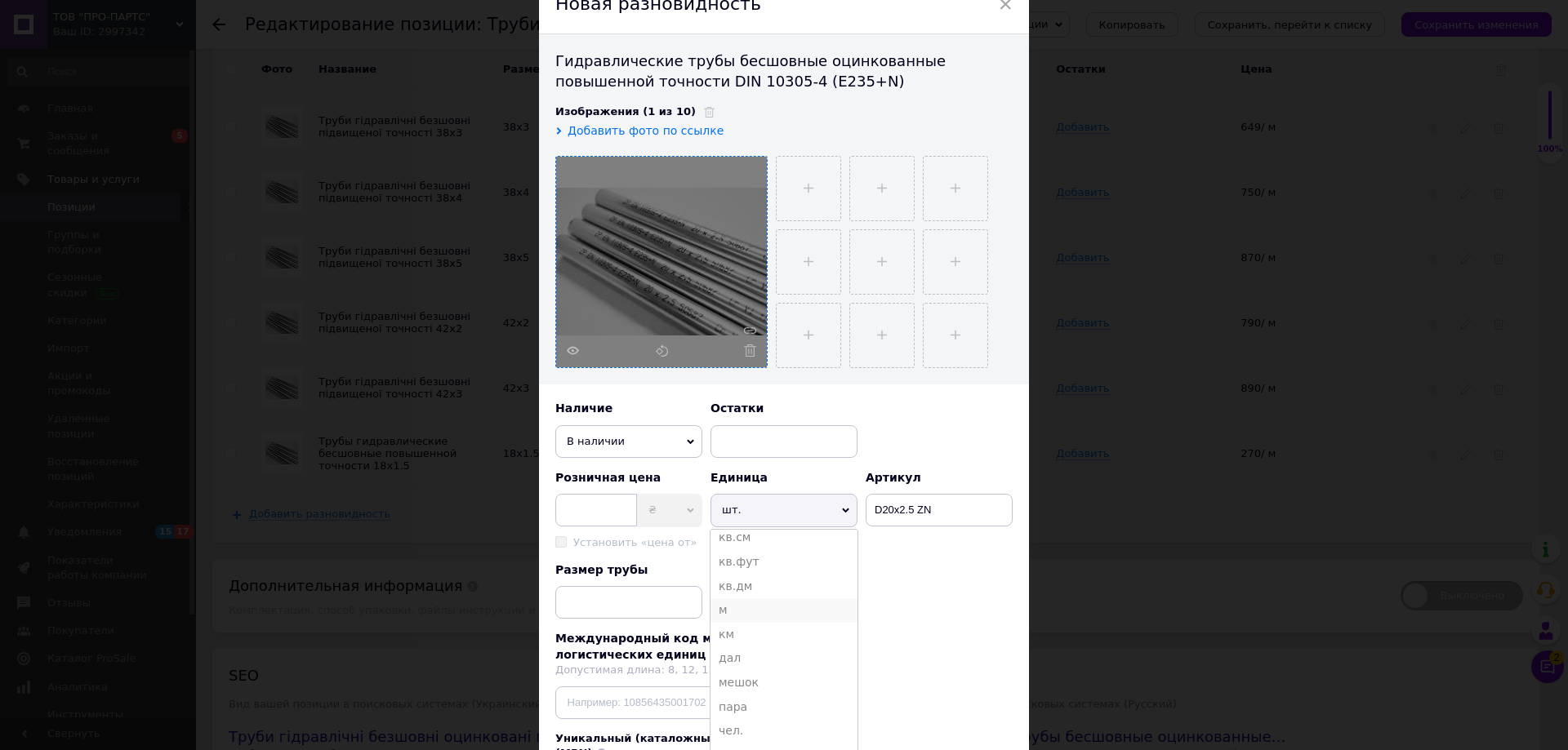
click at [729, 607] on li "м" at bounding box center [784, 610] width 147 height 25
paste input "D16x1.5 ZN"
type input "D16x1.5 ZN"
drag, startPoint x: 581, startPoint y: 602, endPoint x: 469, endPoint y: 594, distance: 112.3
click at [489, 604] on div "× Новая разновидность Гидравлические трубы бесшовные оцинкованные повышенной то…" at bounding box center [784, 375] width 1568 height 750
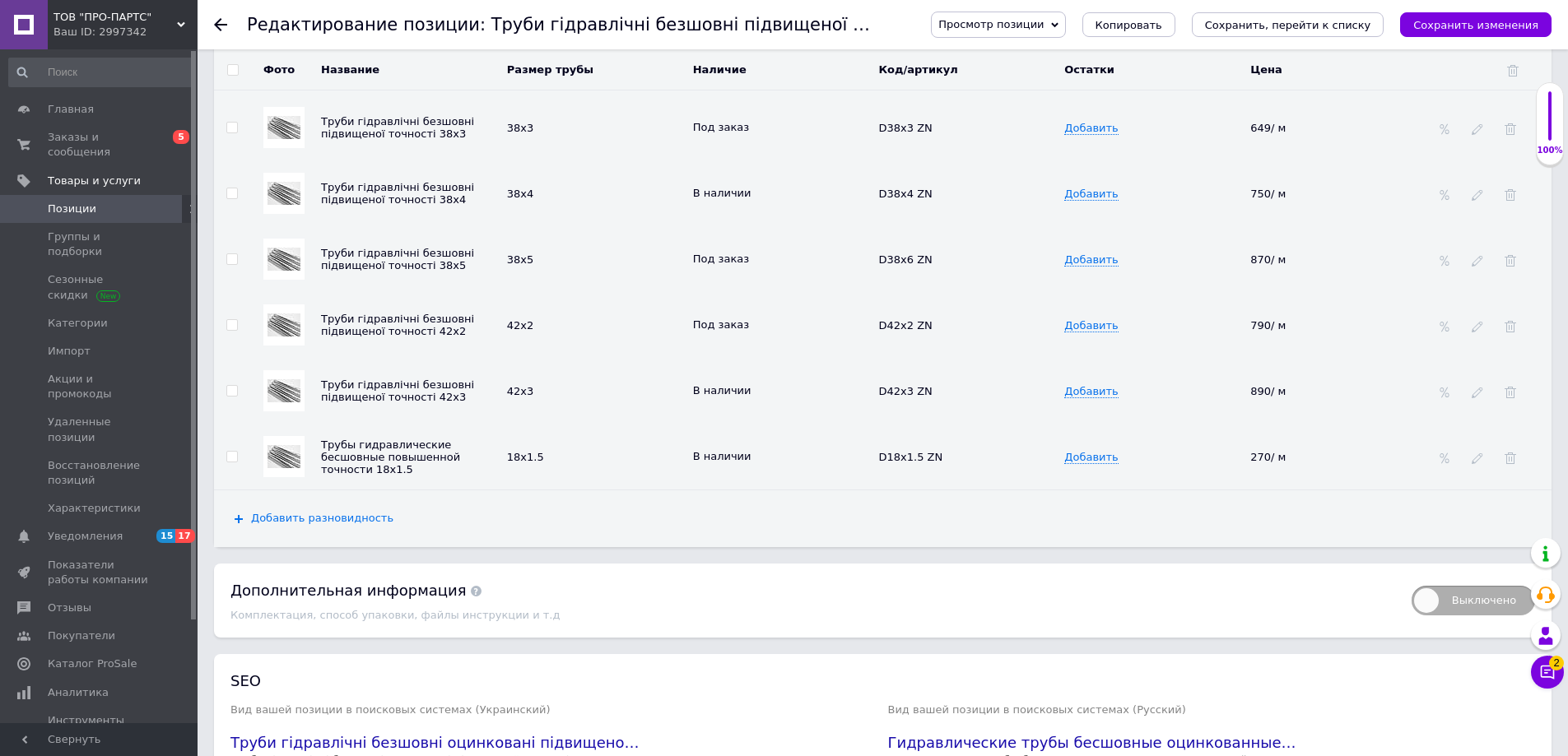
click at [329, 512] on span "Добавить разновидность" at bounding box center [322, 518] width 143 height 13
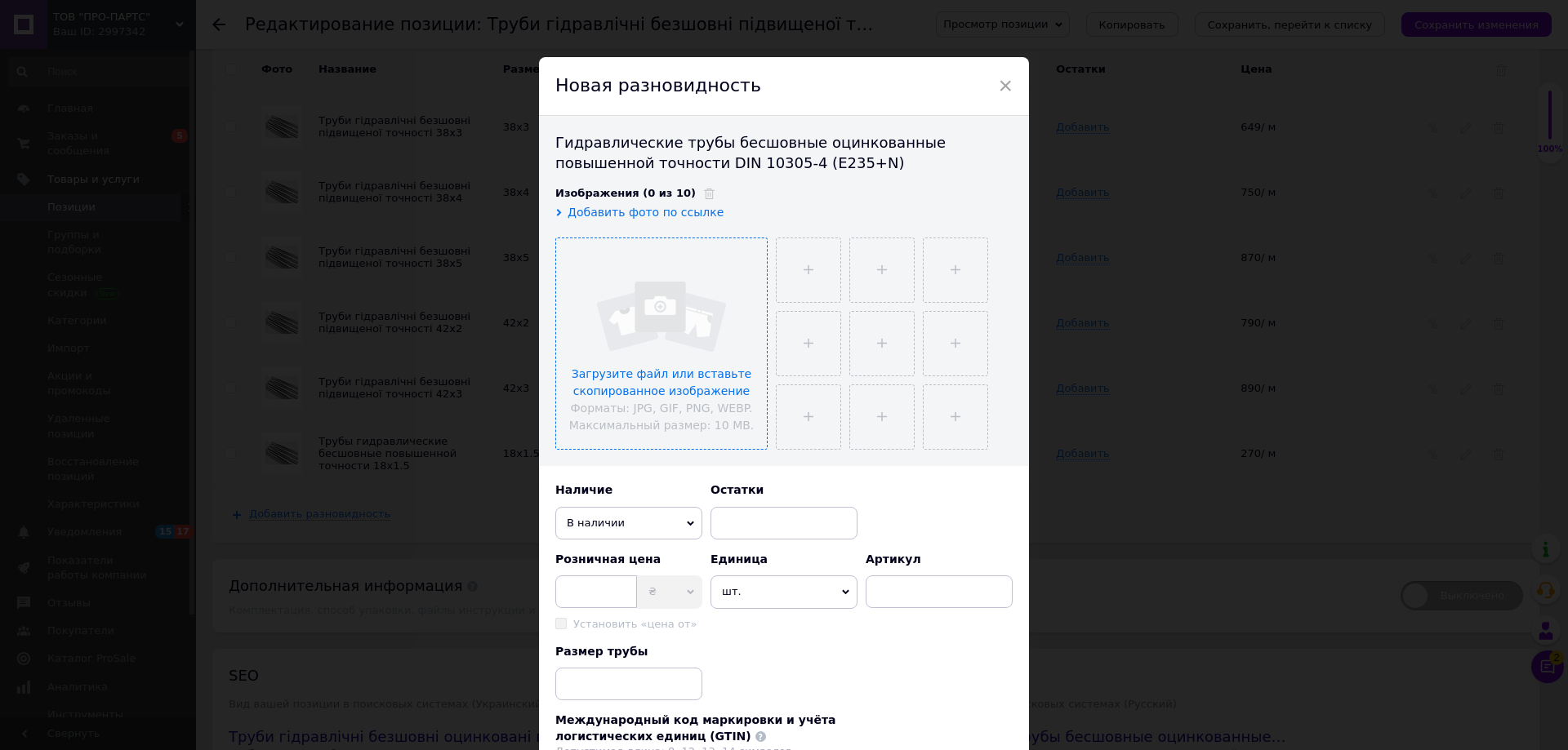
click at [640, 307] on input "file" at bounding box center [661, 343] width 211 height 210
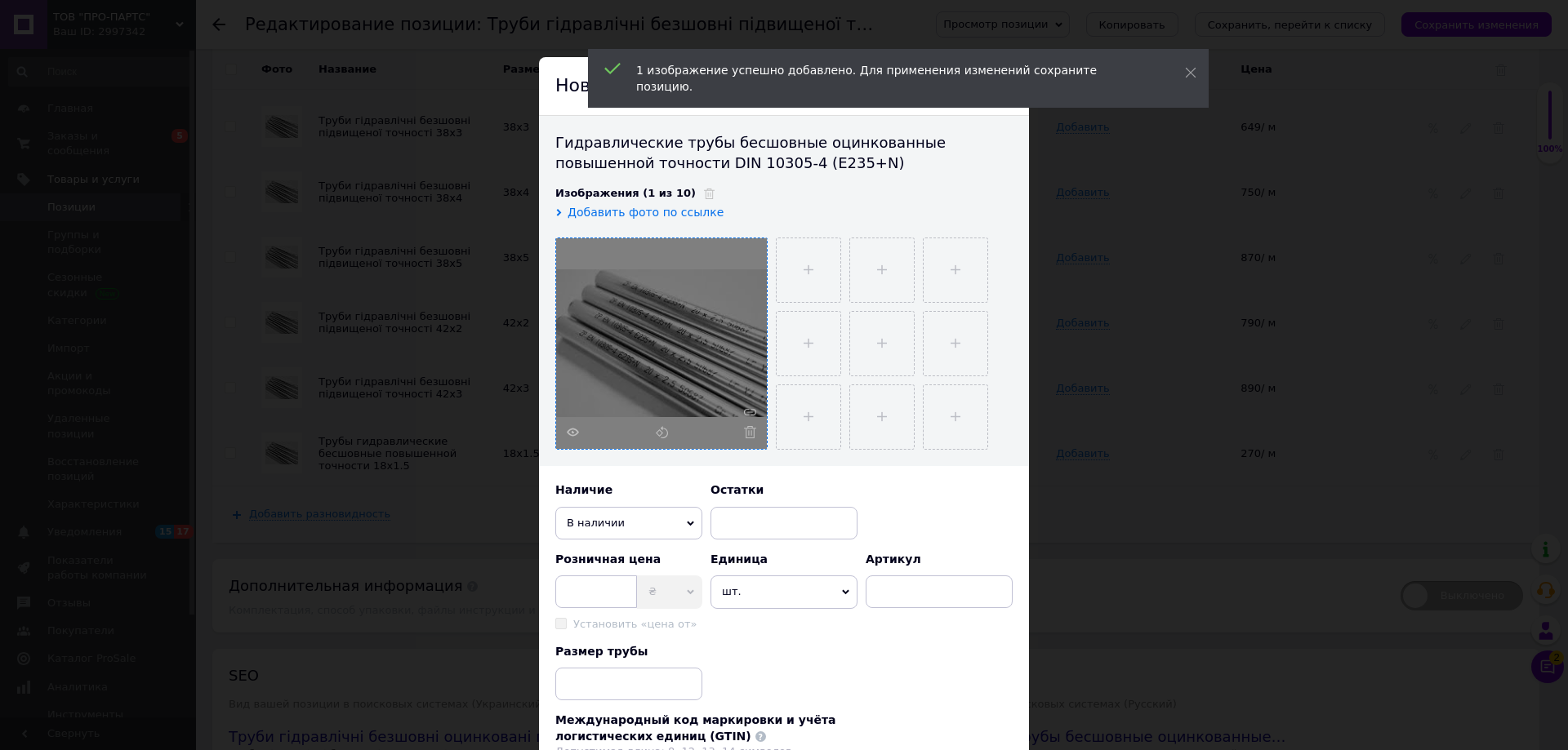
click at [844, 596] on span "шт." at bounding box center [784, 591] width 147 height 33
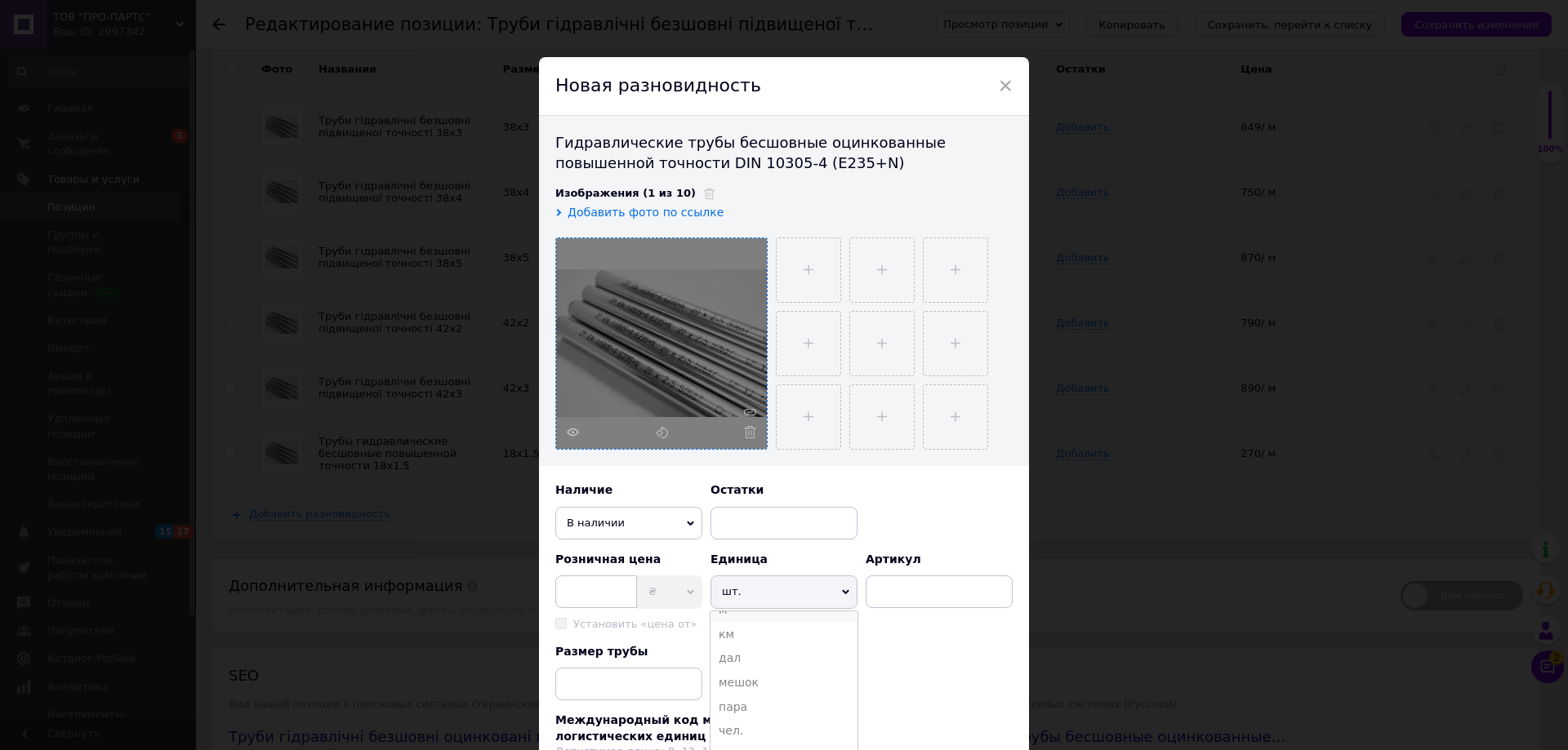
click at [730, 617] on li "м" at bounding box center [784, 610] width 147 height 25
paste input "D16x1.5 ZN"
click at [889, 588] on input "D16x1.5 ZN" at bounding box center [939, 591] width 147 height 33
type input "D20x2.5 ZN"
paste input "D16x1.5 ZN"
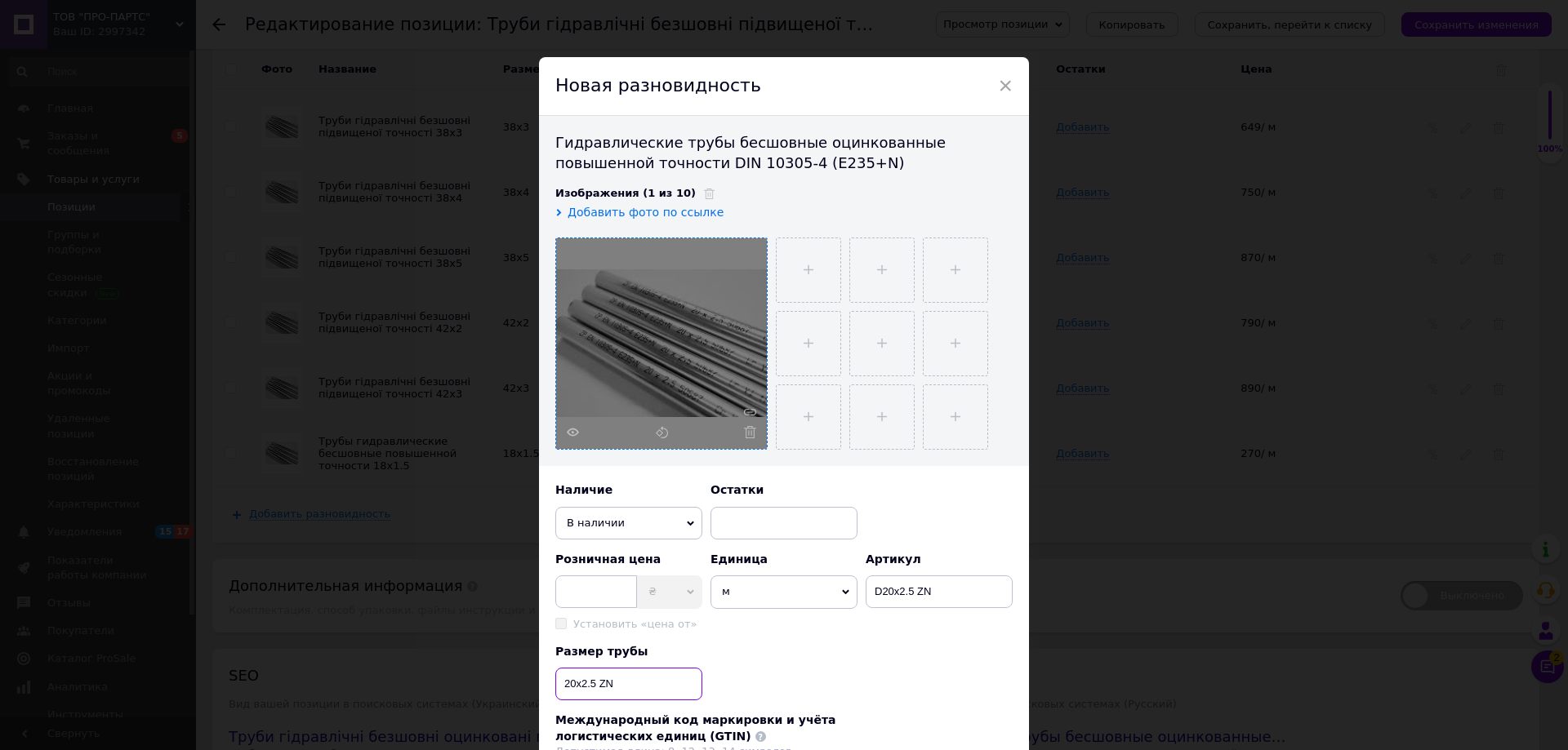
type input "20x2.5 ZN"
click at [604, 595] on input at bounding box center [596, 591] width 81 height 33
type input "350"
click at [849, 666] on div "Размер трубы 20x2.5 ZN" at bounding box center [783, 672] width 457 height 57
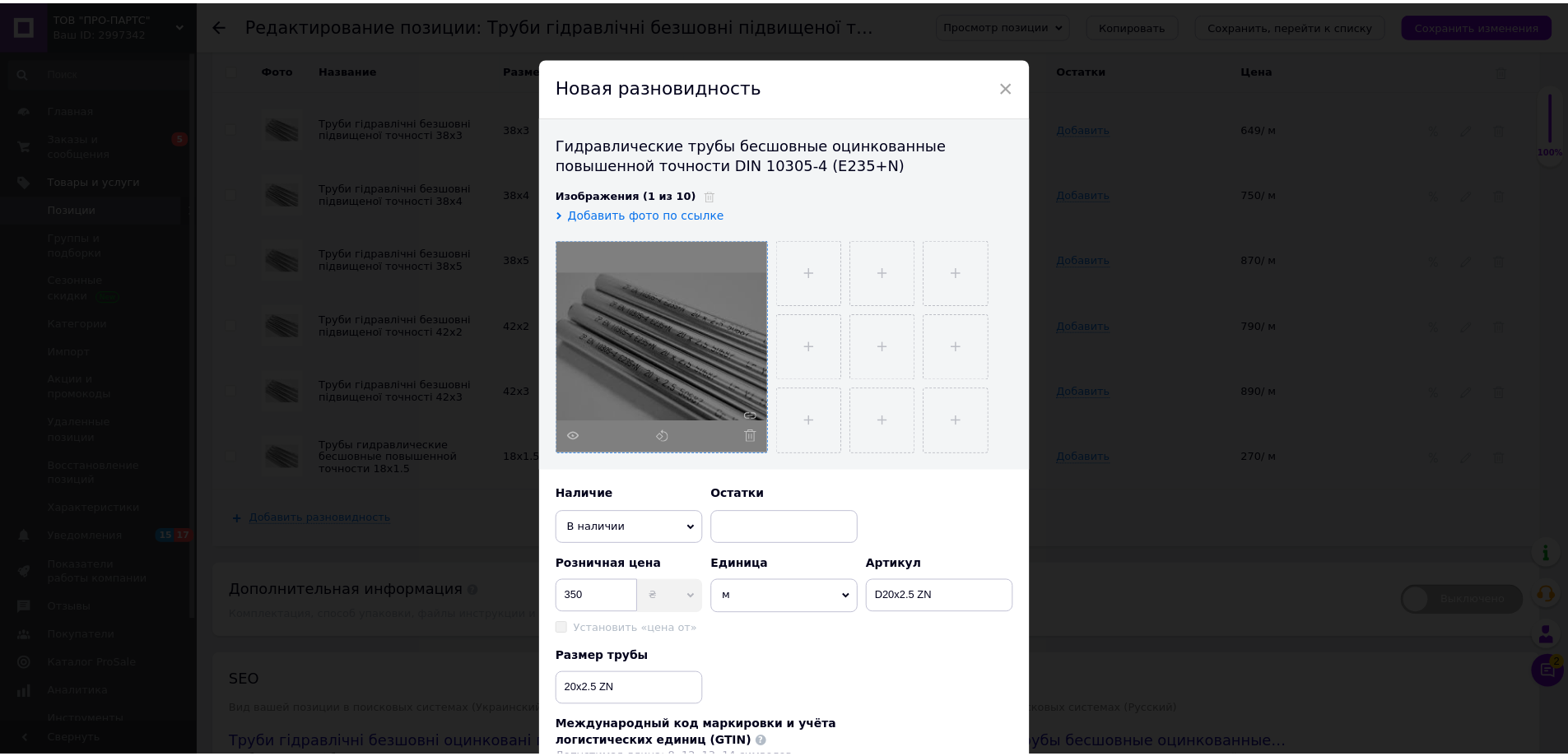
scroll to position [165, 0]
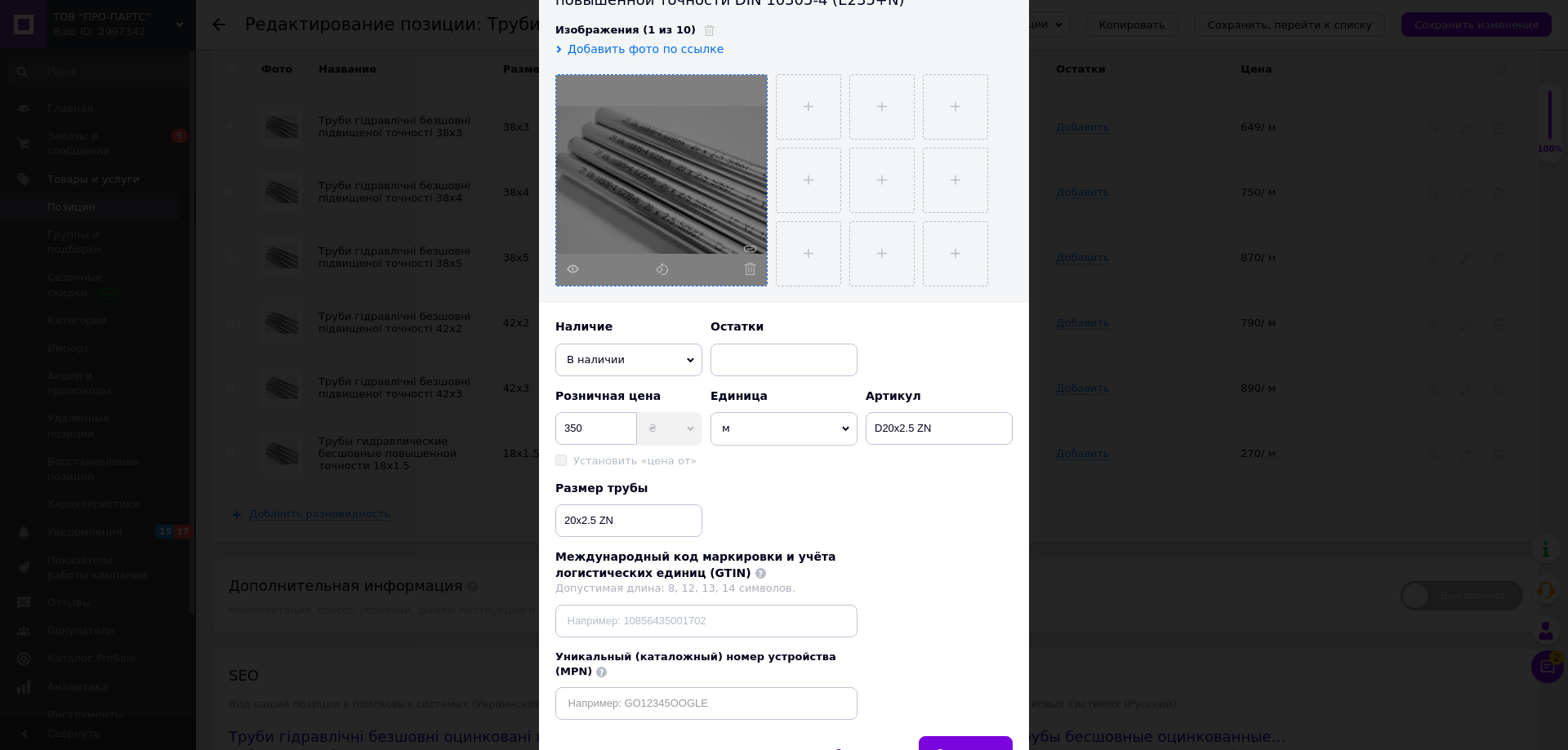
click at [957, 746] on span "Сохранить" at bounding box center [965, 753] width 59 height 12
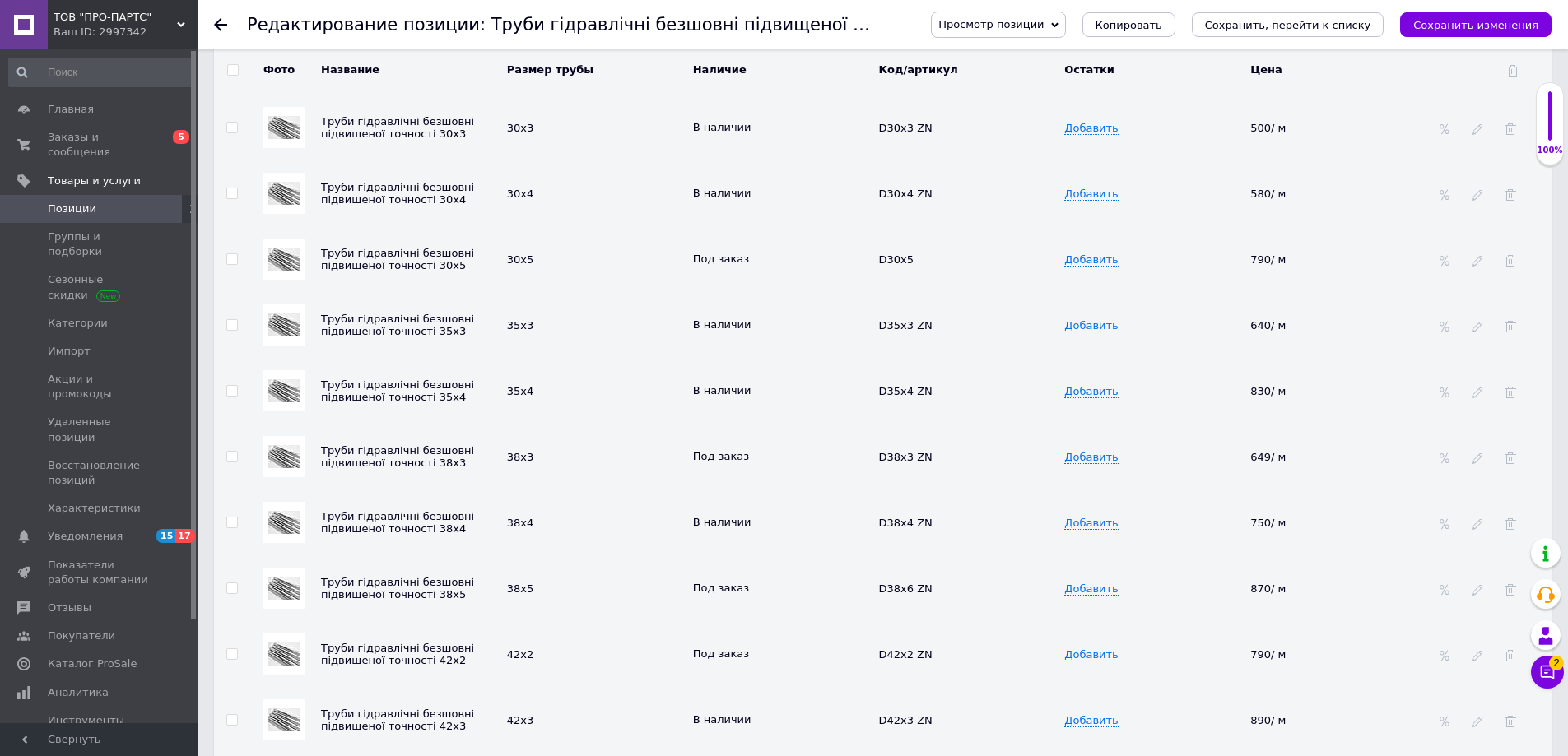
scroll to position [3650, 0]
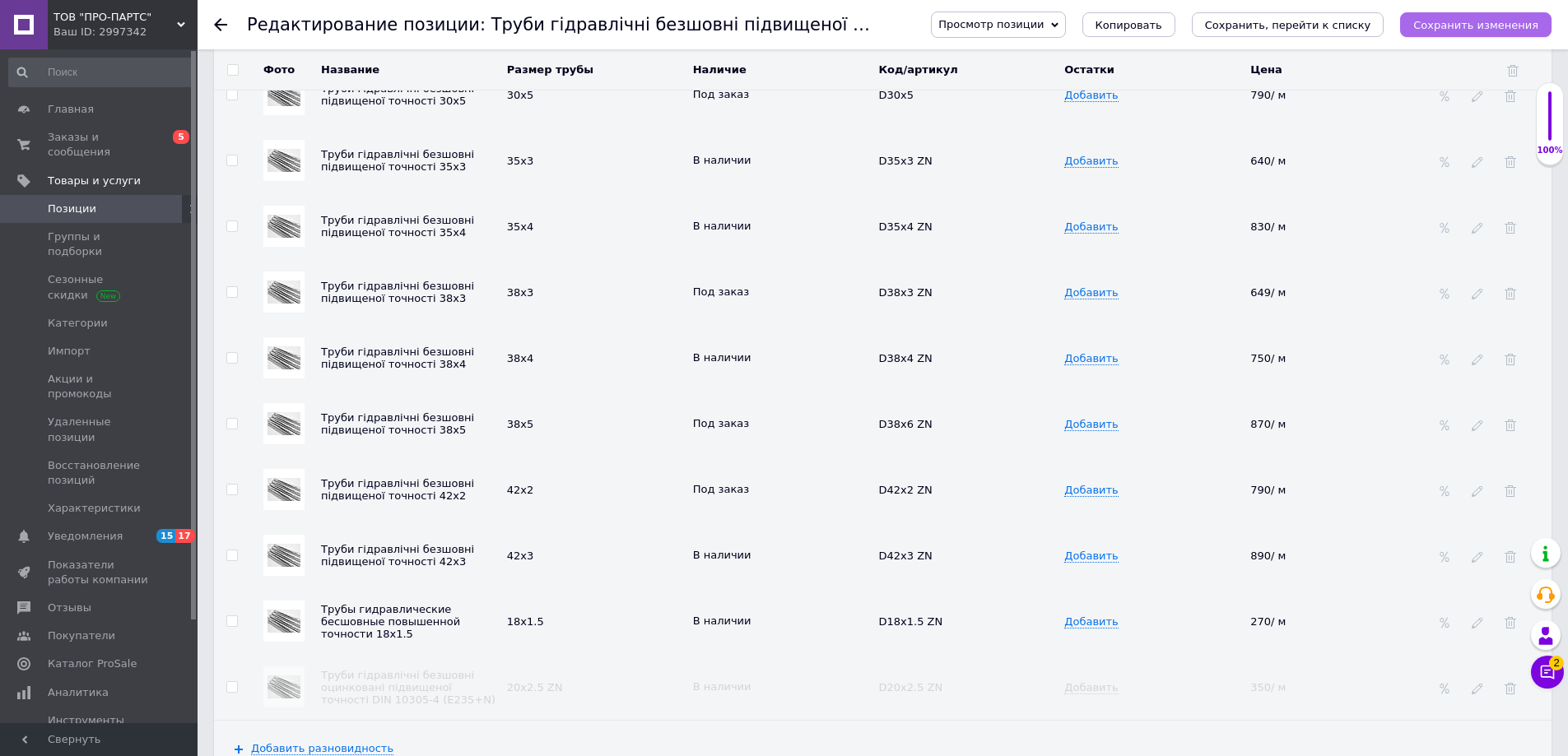
click at [1507, 27] on icon "Сохранить изменения" at bounding box center [1475, 25] width 125 height 12
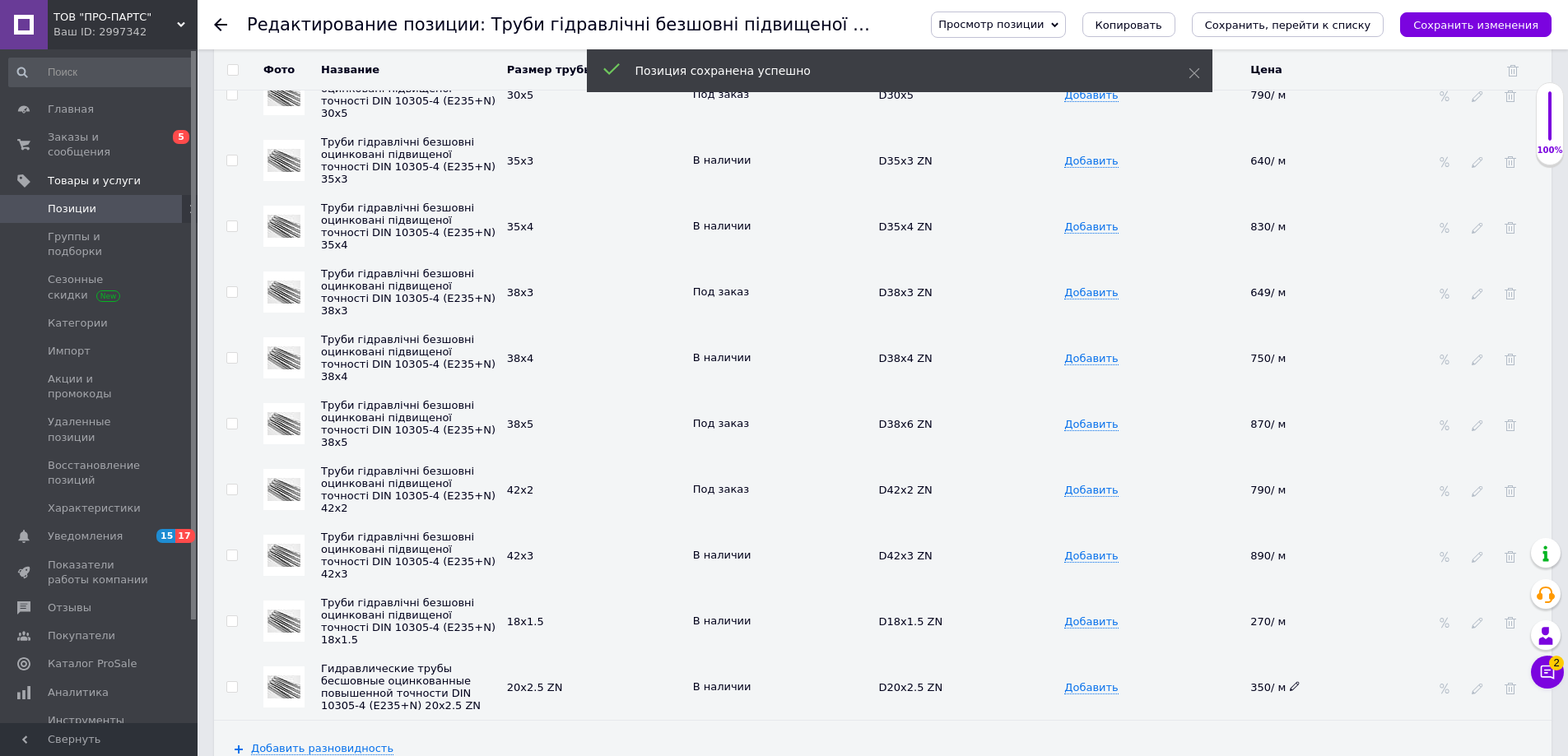
click at [1293, 681] on icon at bounding box center [1294, 686] width 10 height 10
drag, startPoint x: 1293, startPoint y: 676, endPoint x: 1209, endPoint y: 689, distance: 85.0
click at [1209, 689] on tr "Гидравлические трубы бесшовные оцинкованные повышенной точности DIN 10305-4 (E2…" at bounding box center [882, 687] width 1337 height 66
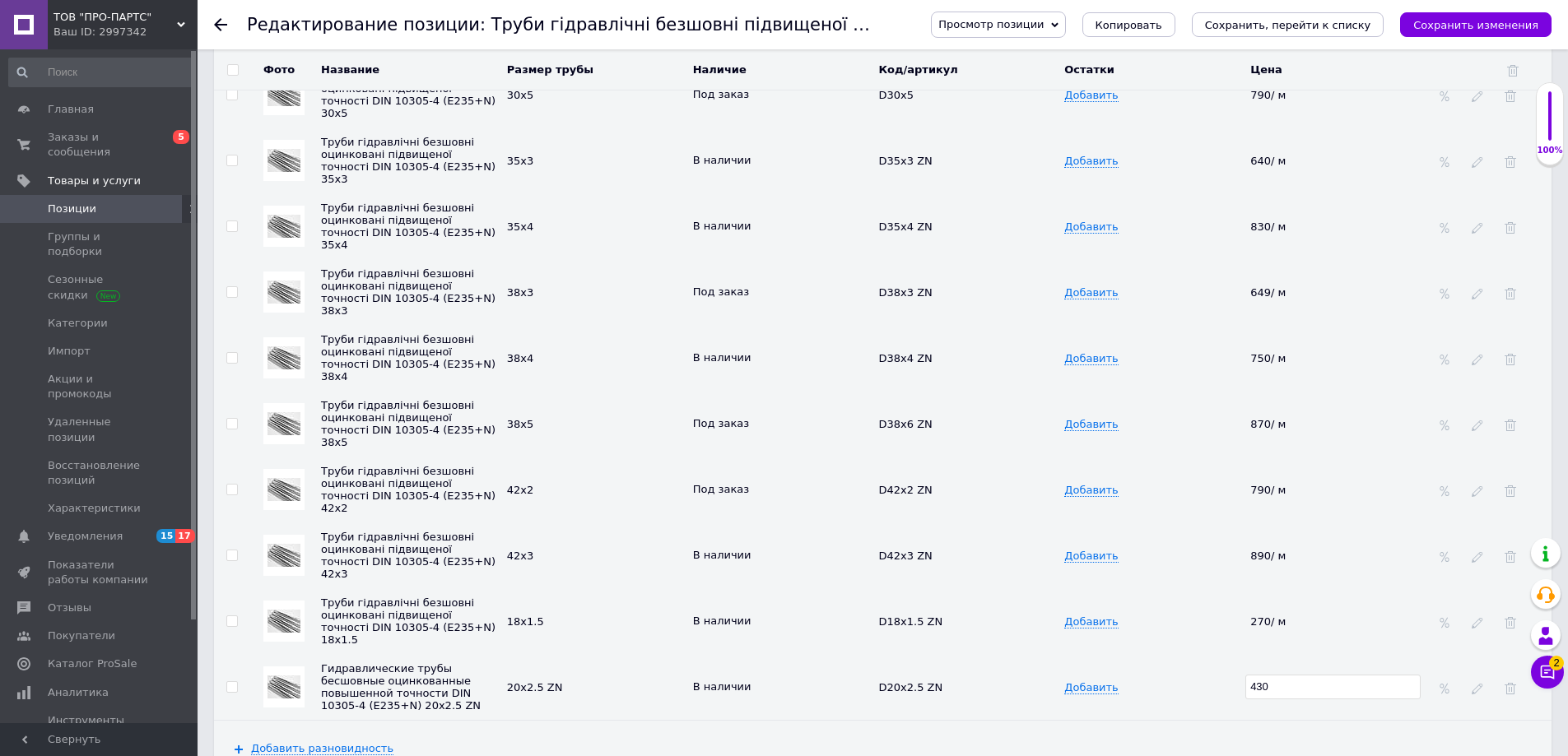
type input "430"
click at [1189, 662] on td "Добавить" at bounding box center [1152, 687] width 186 height 66
click at [1473, 19] on icon "Сохранить изменения" at bounding box center [1475, 25] width 125 height 12
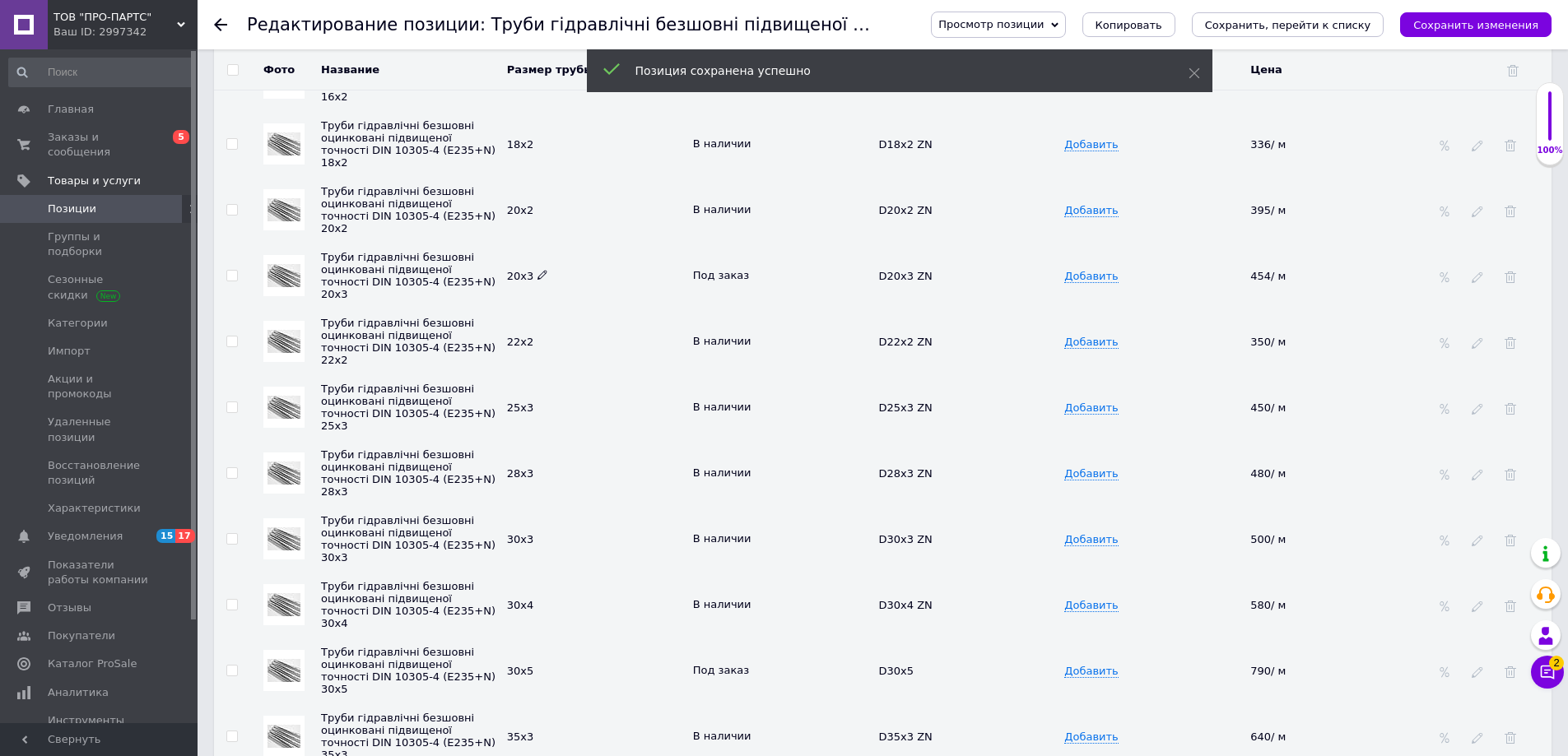
scroll to position [2992, 0]
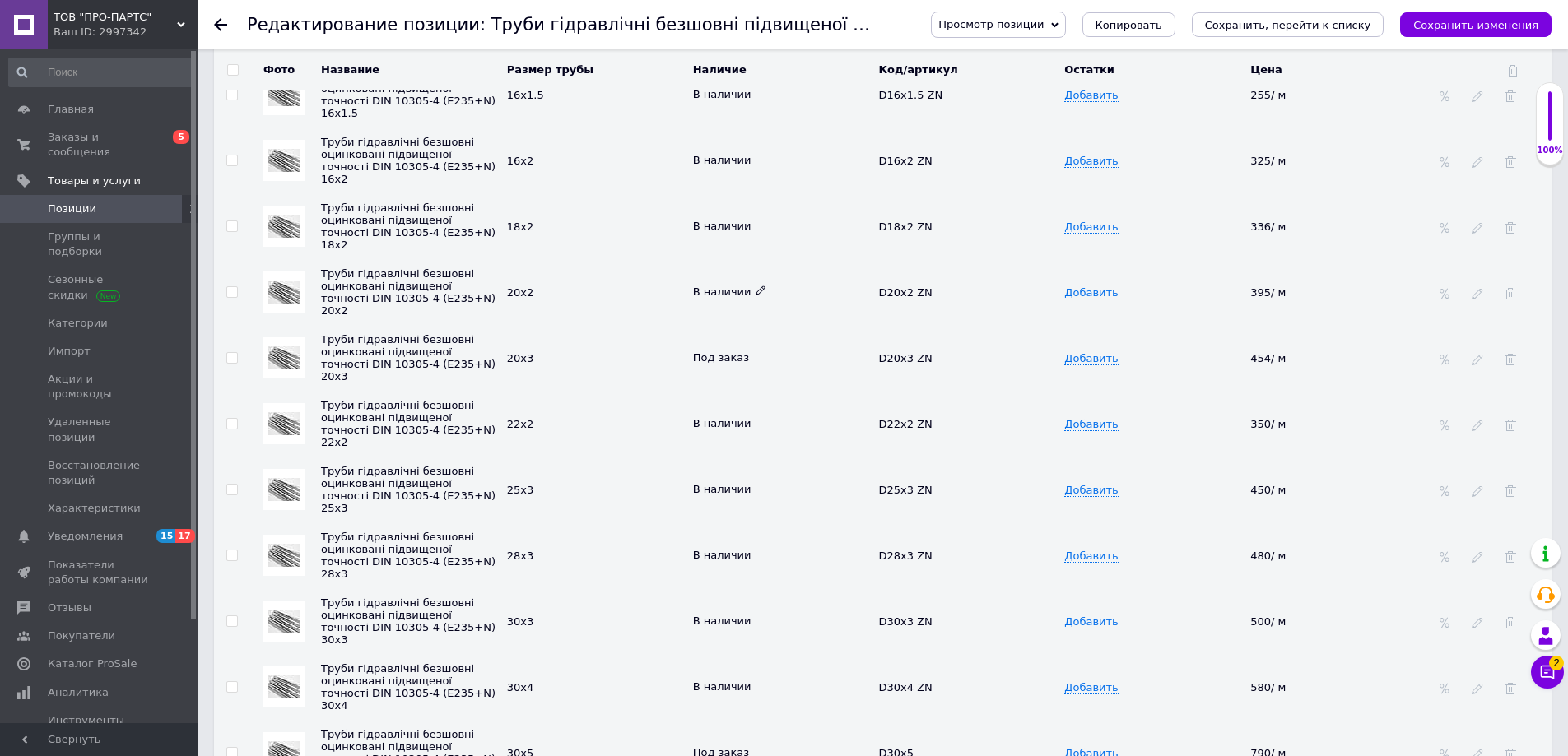
click at [755, 285] on icon at bounding box center [760, 290] width 10 height 10
click at [723, 335] on li "Под заказ" at bounding box center [779, 347] width 184 height 23
click at [753, 351] on icon at bounding box center [757, 356] width 10 height 10
click at [723, 385] on li "В наличии" at bounding box center [779, 390] width 184 height 23
click at [636, 390] on td "22х2" at bounding box center [596, 423] width 186 height 66
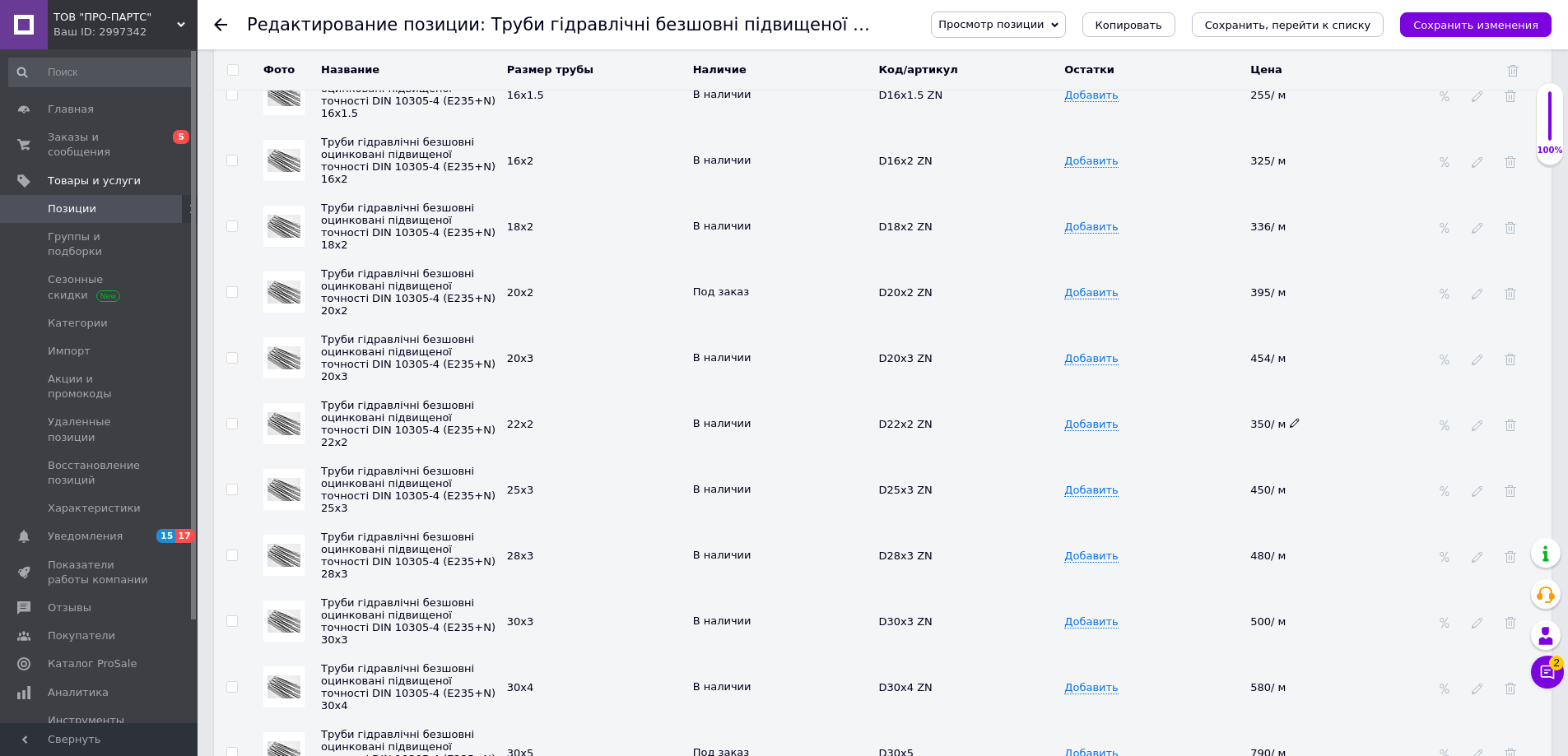
click at [1292, 418] on icon at bounding box center [1294, 423] width 10 height 10
drag, startPoint x: 1234, startPoint y: 411, endPoint x: 1209, endPoint y: 411, distance: 25.0
click at [1209, 411] on tr "Труби гідравлічні безшовні оцинковані підвищеної точності DIN 10305-4 (E235+N) …" at bounding box center [882, 423] width 1337 height 66
type input "390"
click at [1192, 409] on td "Добавить" at bounding box center [1152, 423] width 186 height 66
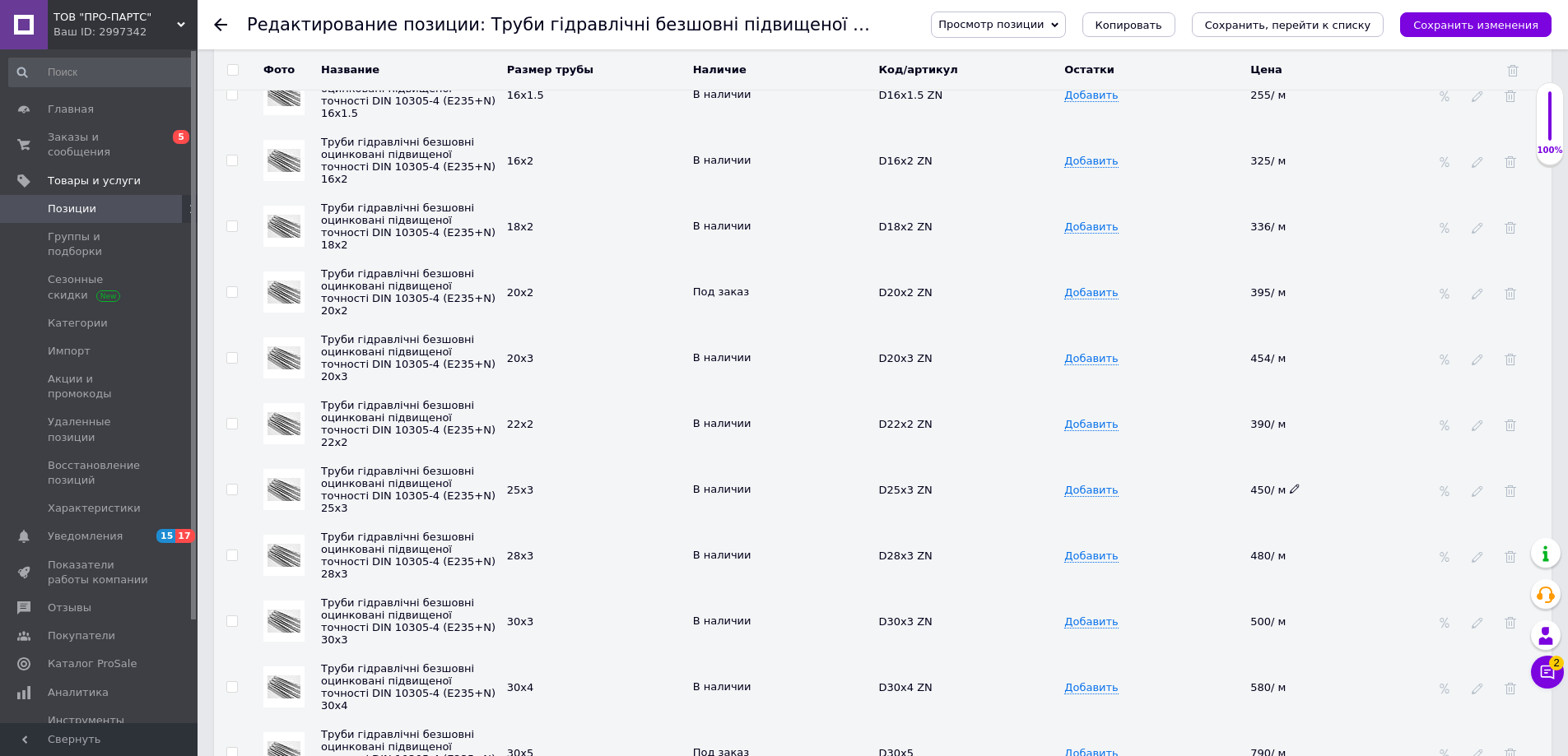
click at [1292, 484] on icon at bounding box center [1294, 489] width 10 height 10
drag, startPoint x: 1295, startPoint y: 475, endPoint x: 1207, endPoint y: 475, distance: 88.0
click at [1207, 475] on tr "Труби гідравлічні безшовні оцинковані підвищеної точності DIN 10305-4 (E235+N) …" at bounding box center [882, 489] width 1337 height 66
type input "630"
click at [1166, 463] on td "Добавить" at bounding box center [1152, 489] width 186 height 66
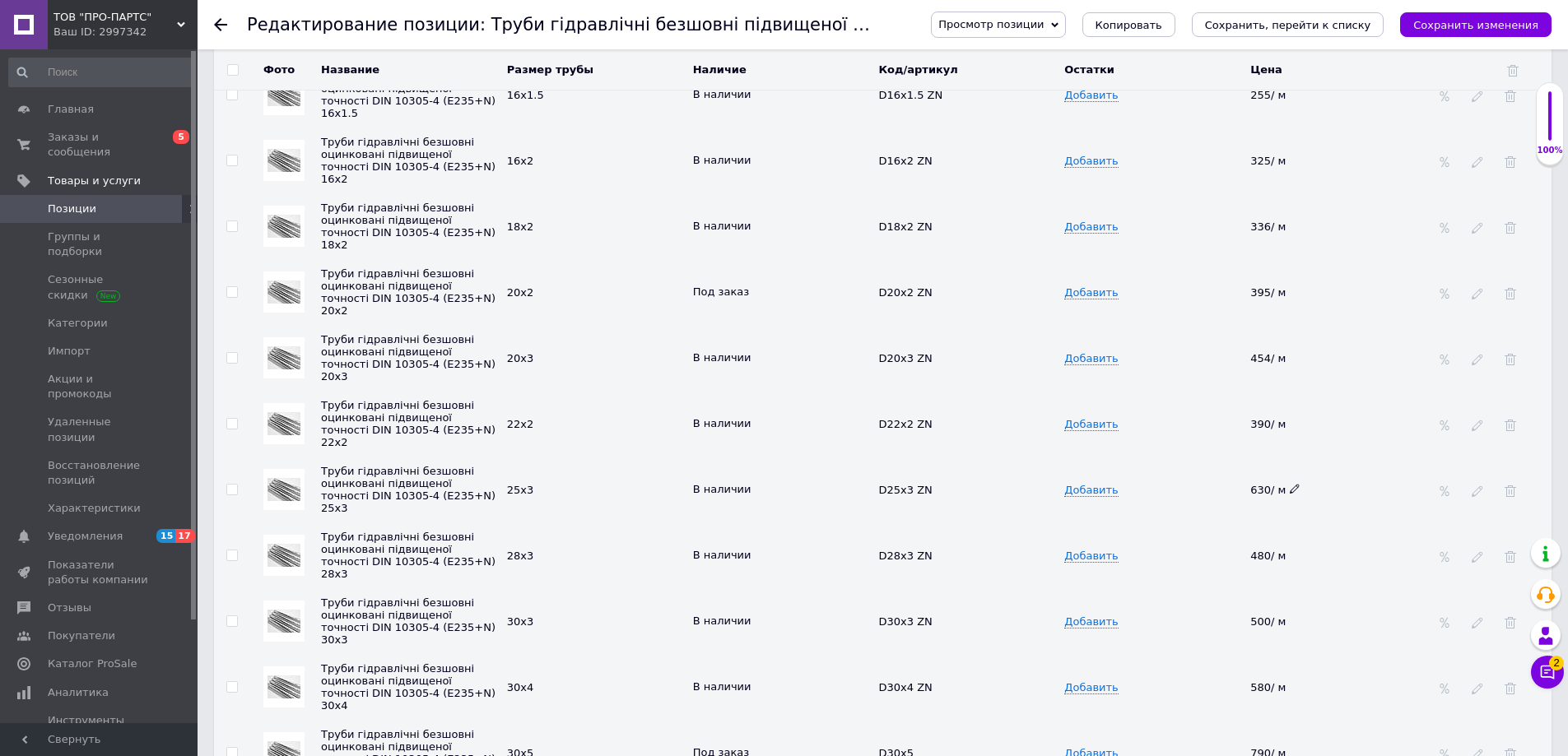
click at [1292, 484] on icon at bounding box center [1294, 489] width 10 height 10
drag, startPoint x: 1292, startPoint y: 477, endPoint x: 1228, endPoint y: 478, distance: 64.0
click at [1234, 477] on tr "Труби гідравлічні безшовні оцинковані підвищеної точності DIN 10305-4 (E235+N) …" at bounding box center [882, 489] width 1337 height 66
type input "570"
click at [1158, 474] on td "Добавить" at bounding box center [1152, 489] width 186 height 66
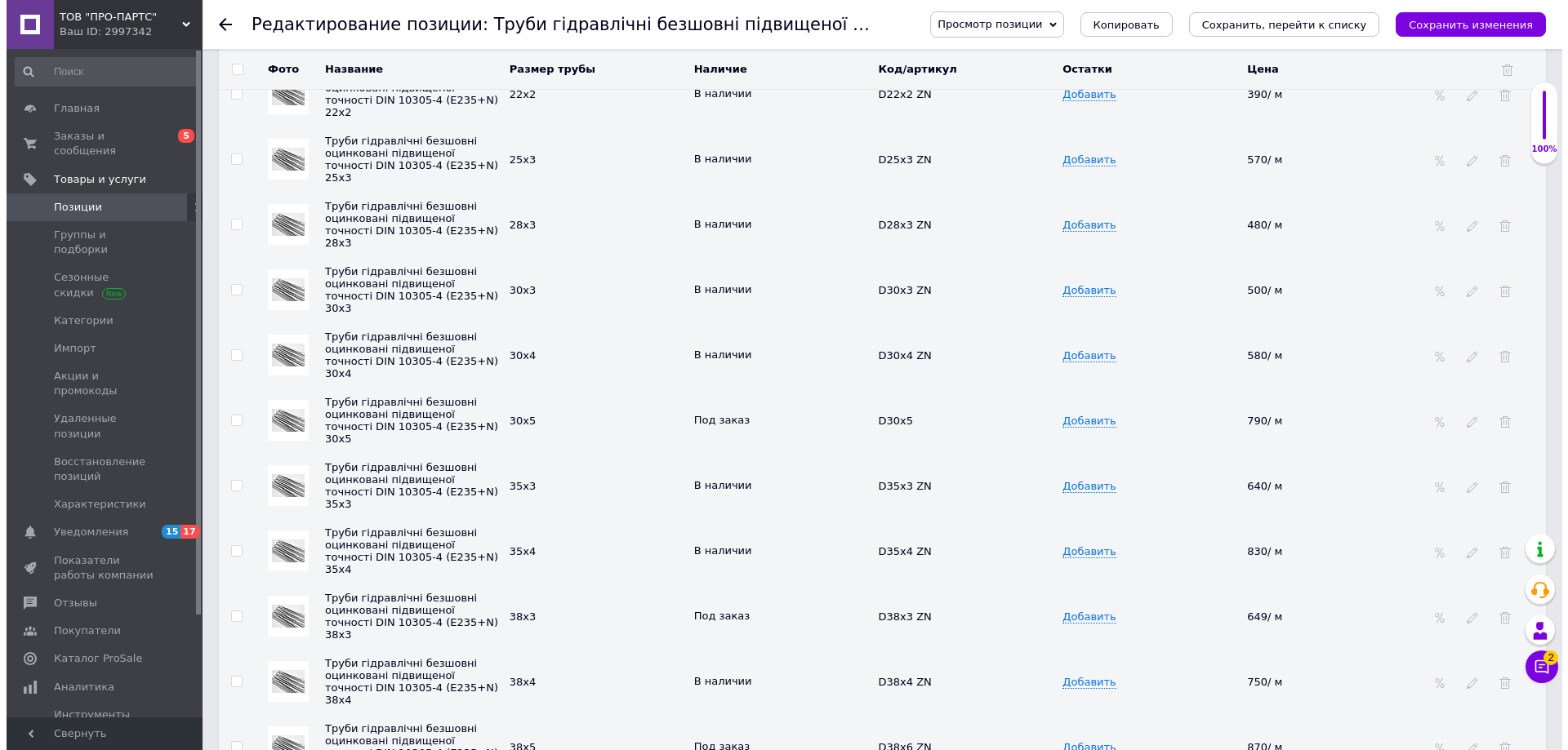
scroll to position [3702, 0]
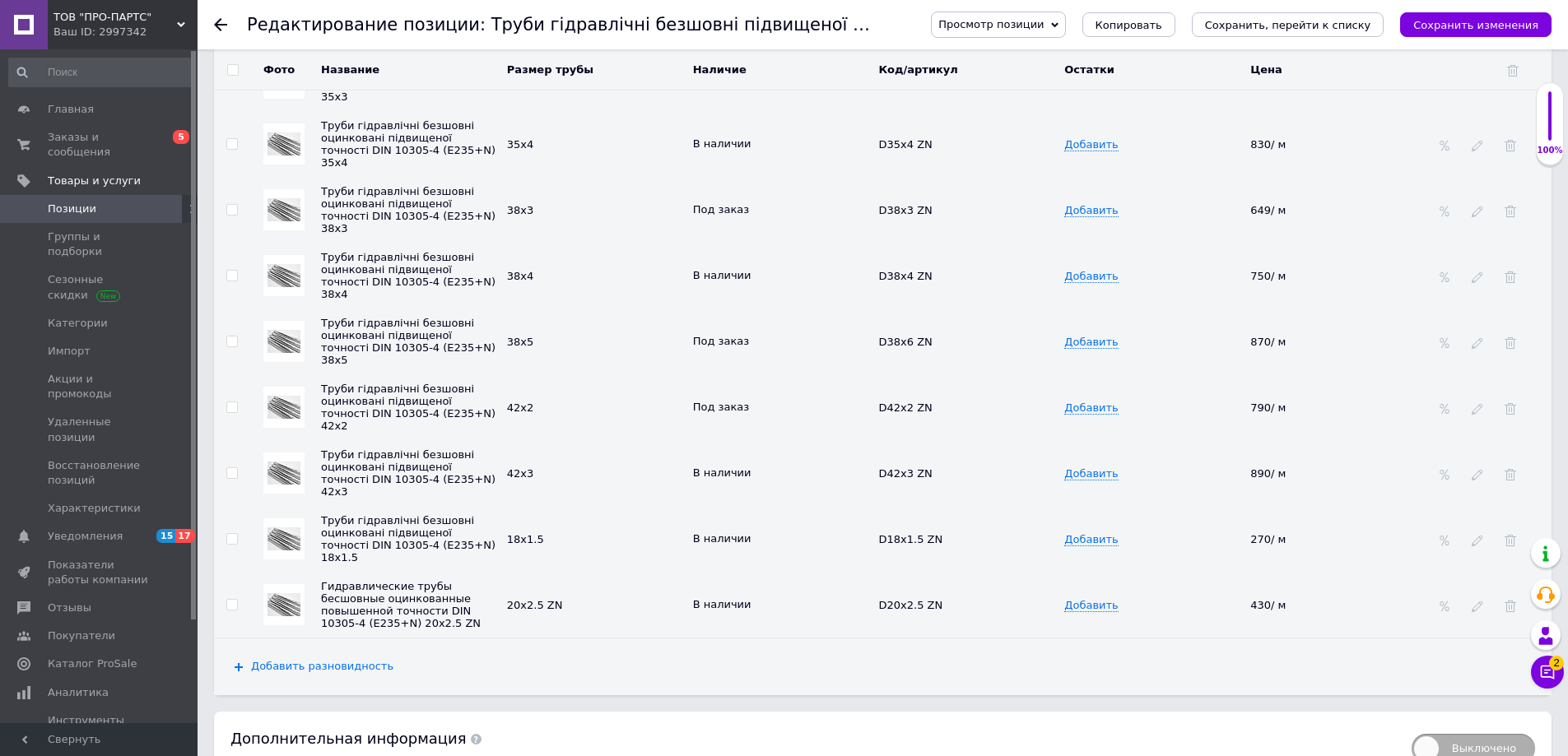
click at [261, 664] on span "Добавить разновидность" at bounding box center [322, 666] width 143 height 13
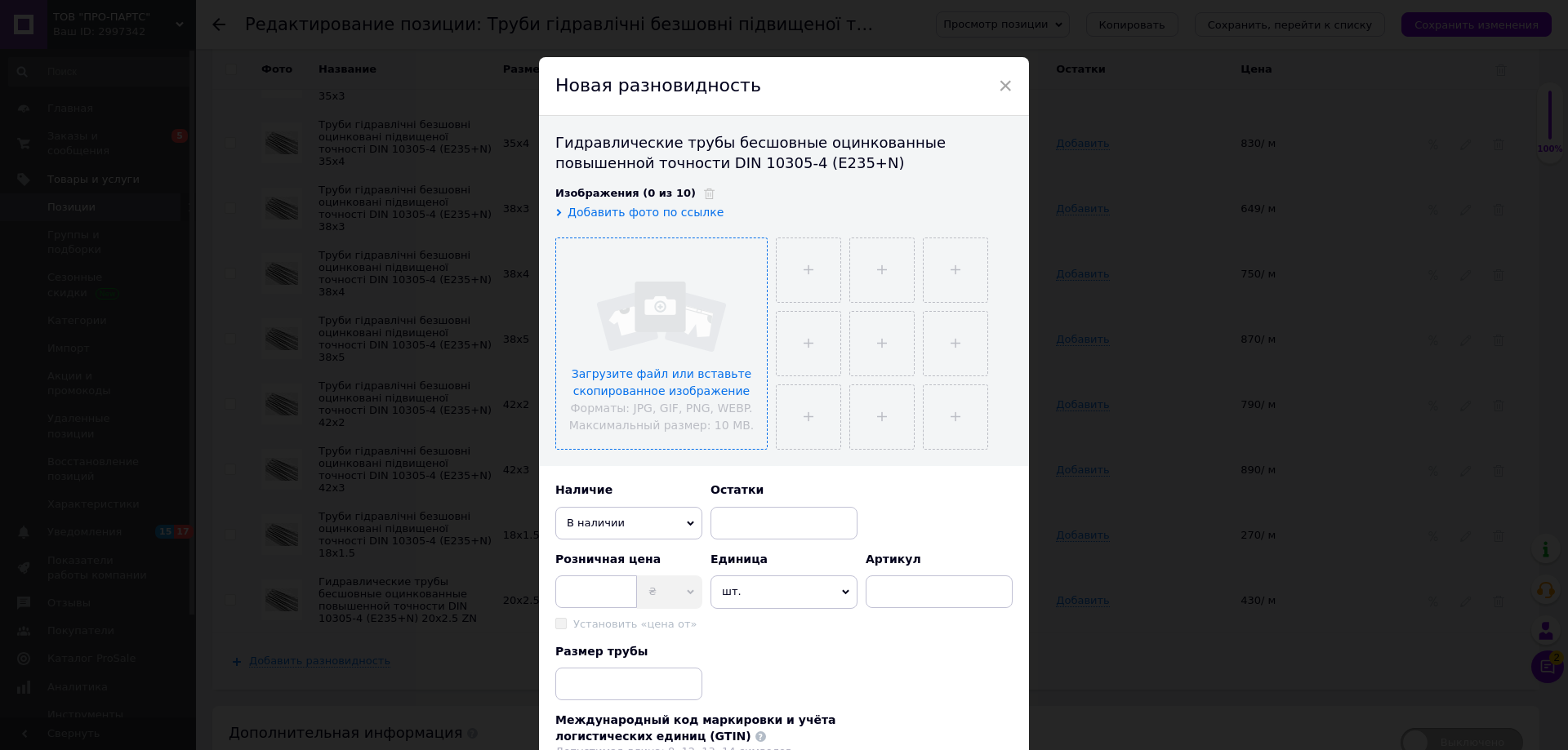
click at [677, 348] on input "file" at bounding box center [661, 343] width 211 height 210
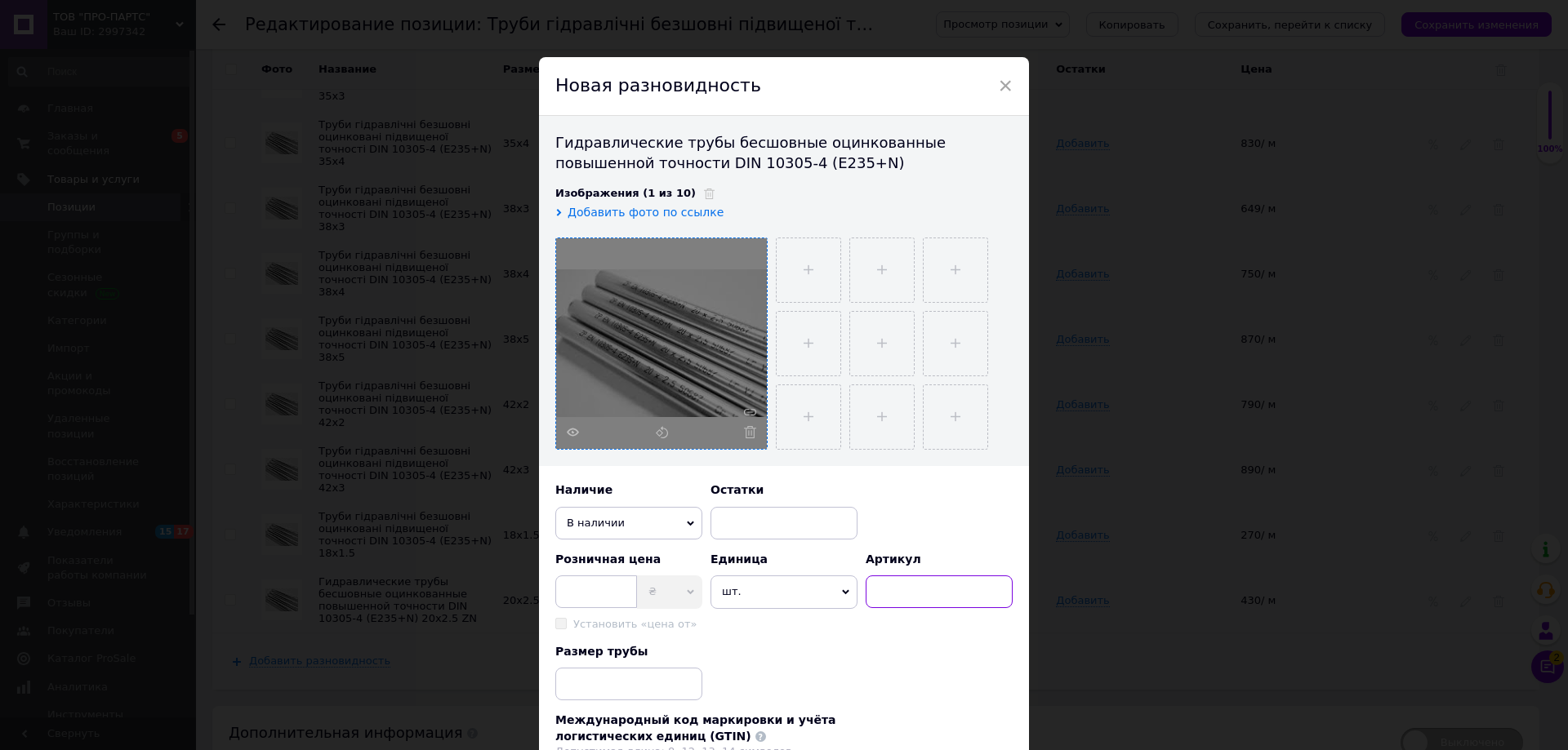
paste input "D16x1.5 ZN"
type input "D16x1.5 ZN"
click at [602, 600] on input at bounding box center [596, 591] width 81 height 33
type input "498"
click at [836, 588] on span "шт." at bounding box center [784, 591] width 147 height 33
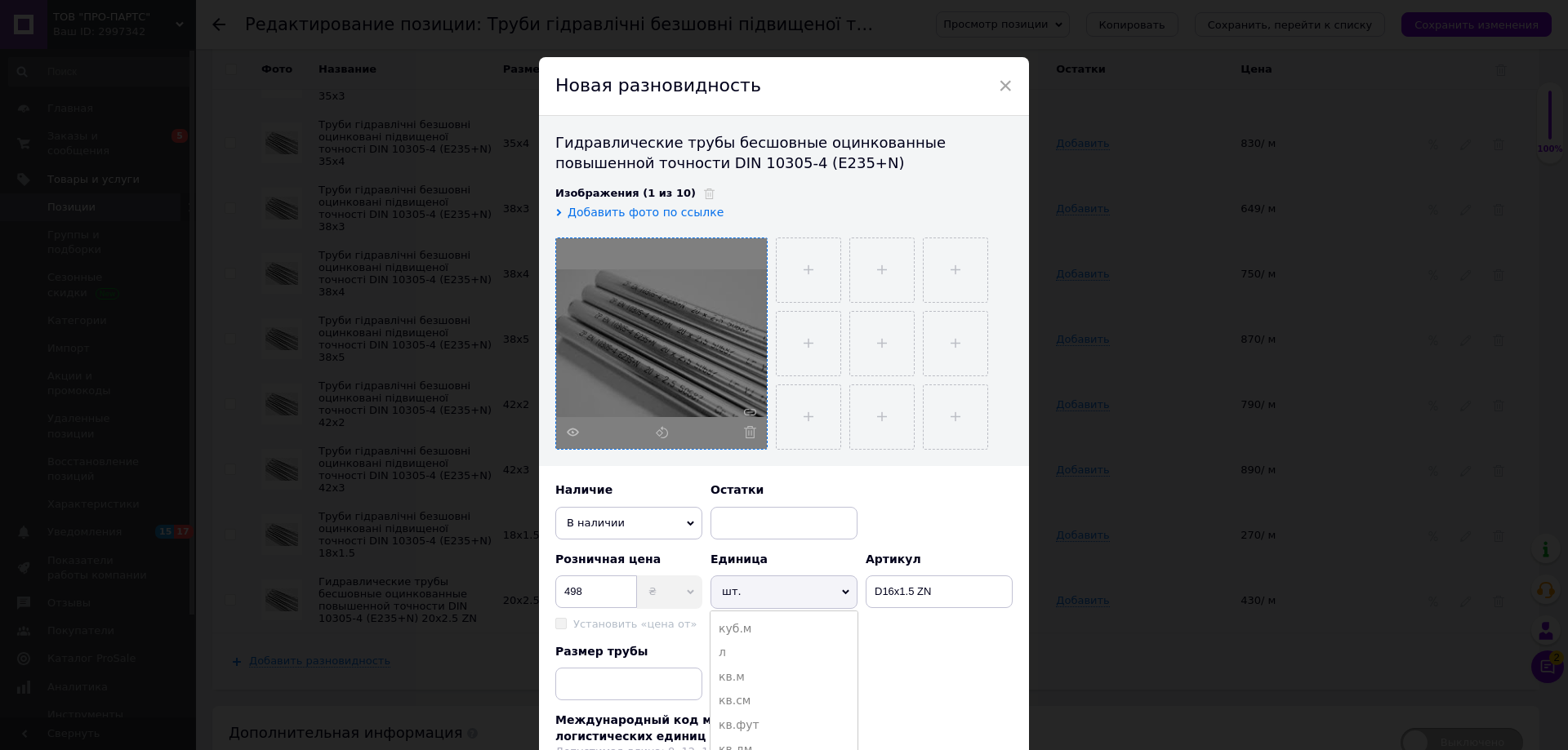
scroll to position [245, 0]
click at [742, 690] on li "м" at bounding box center [784, 693] width 147 height 25
click at [892, 589] on input "D16x1.5 ZN" at bounding box center [939, 591] width 147 height 33
type input "D25x2.5 ZN"
paste input "D16x1.5 ZN"
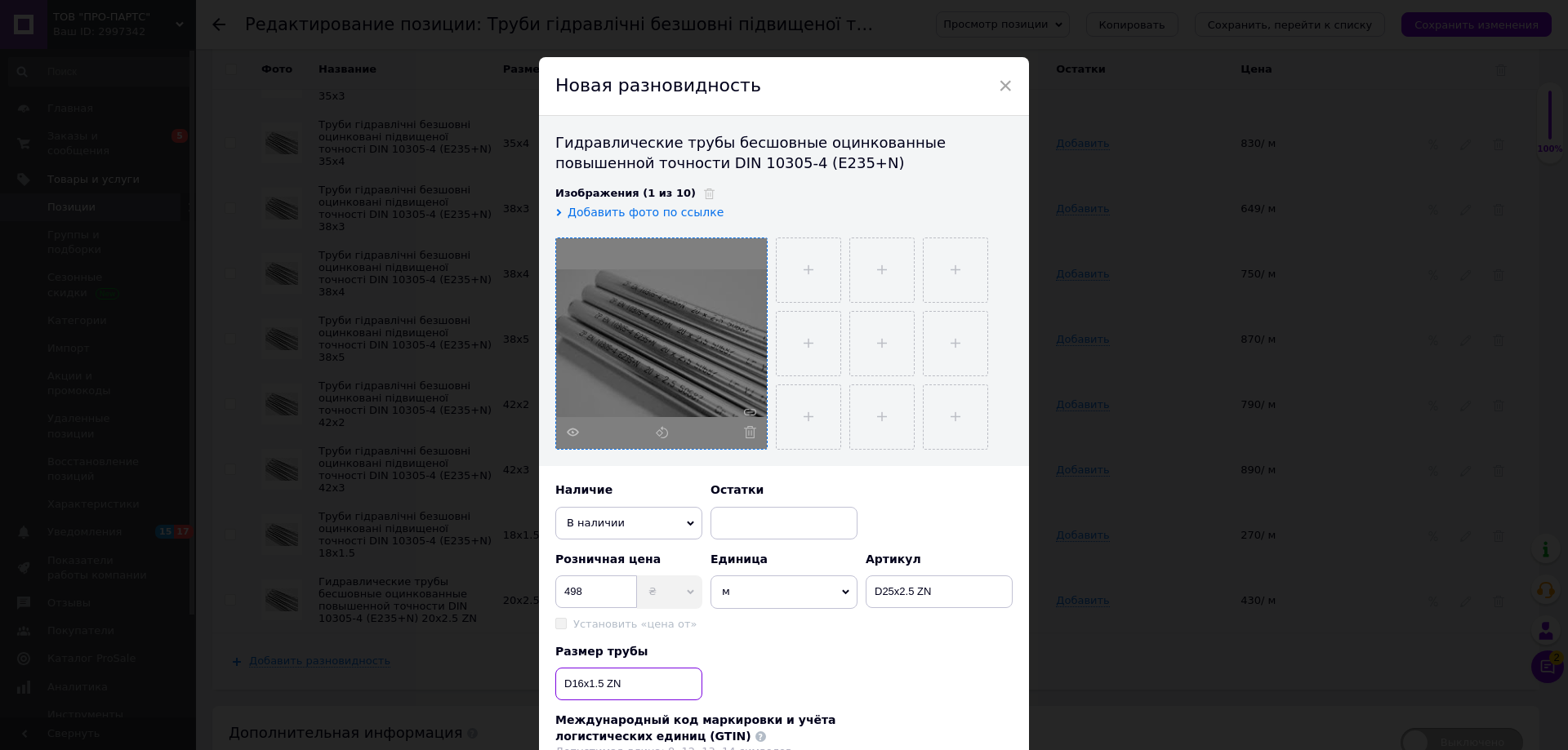
click at [590, 682] on input "D16x1.5 ZN" at bounding box center [628, 684] width 147 height 33
click at [622, 685] on input "25x2.5 ZN" at bounding box center [628, 684] width 147 height 33
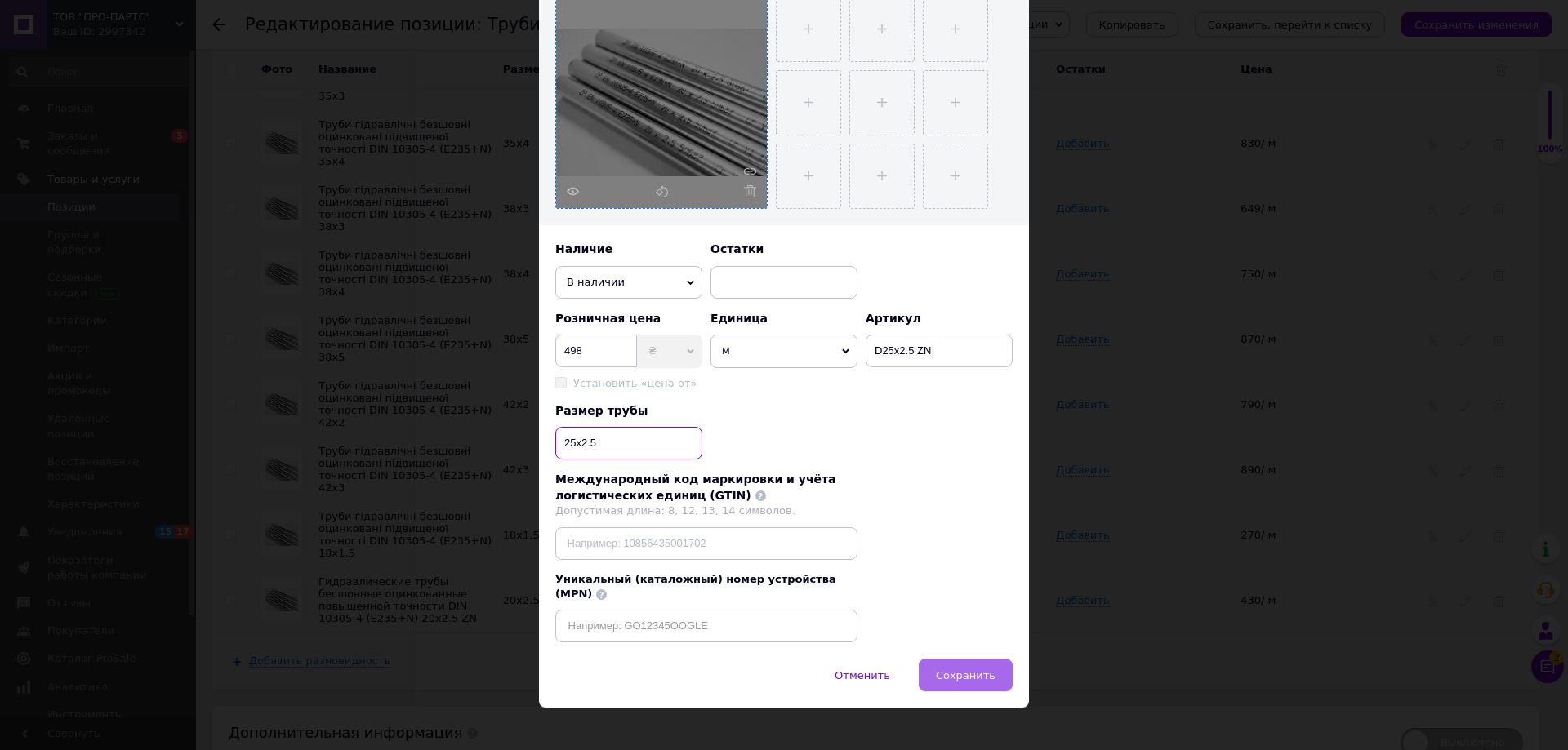
type input "25x2.5"
click at [961, 670] on span "Сохранить" at bounding box center [965, 676] width 59 height 12
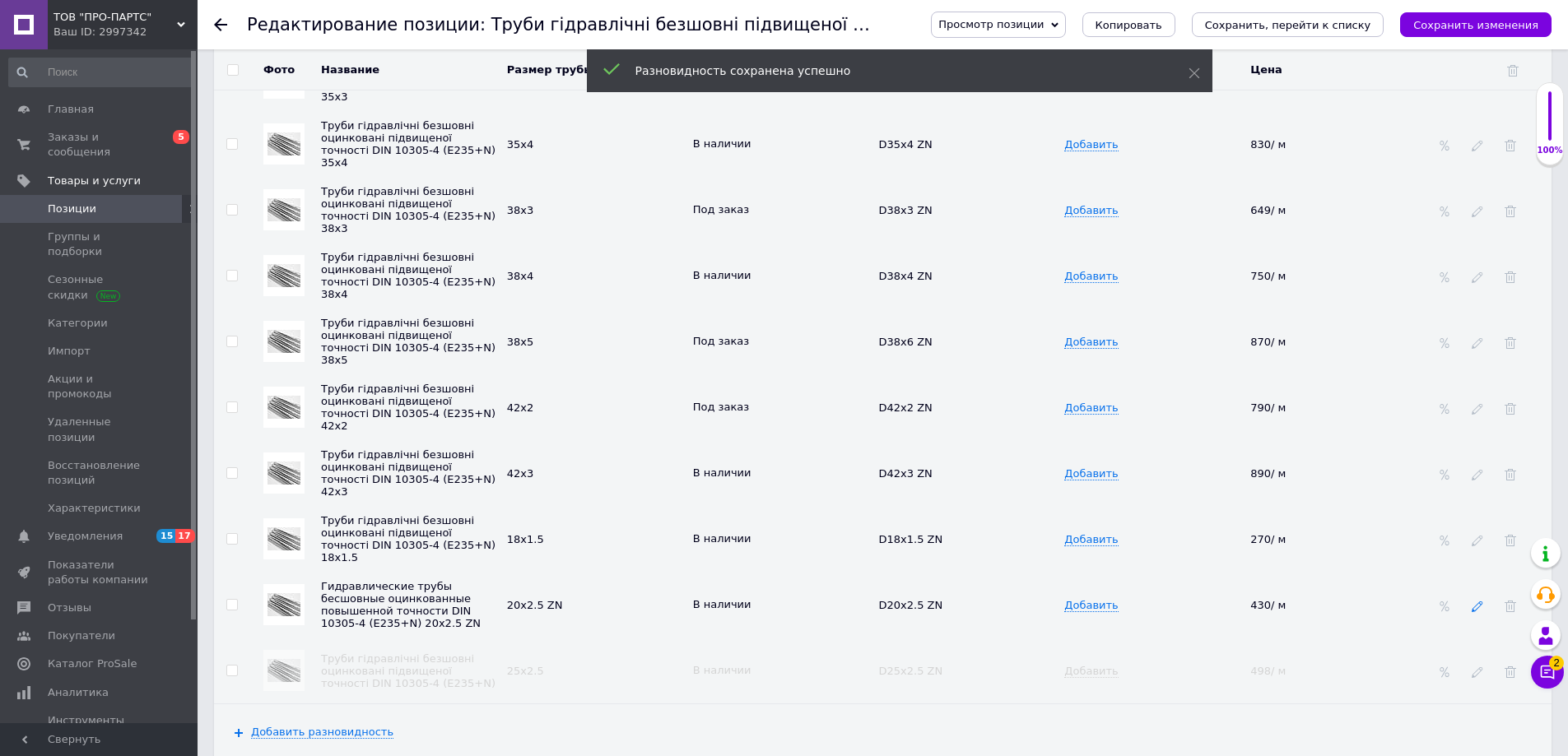
click at [1478, 601] on icon at bounding box center [1477, 606] width 12 height 12
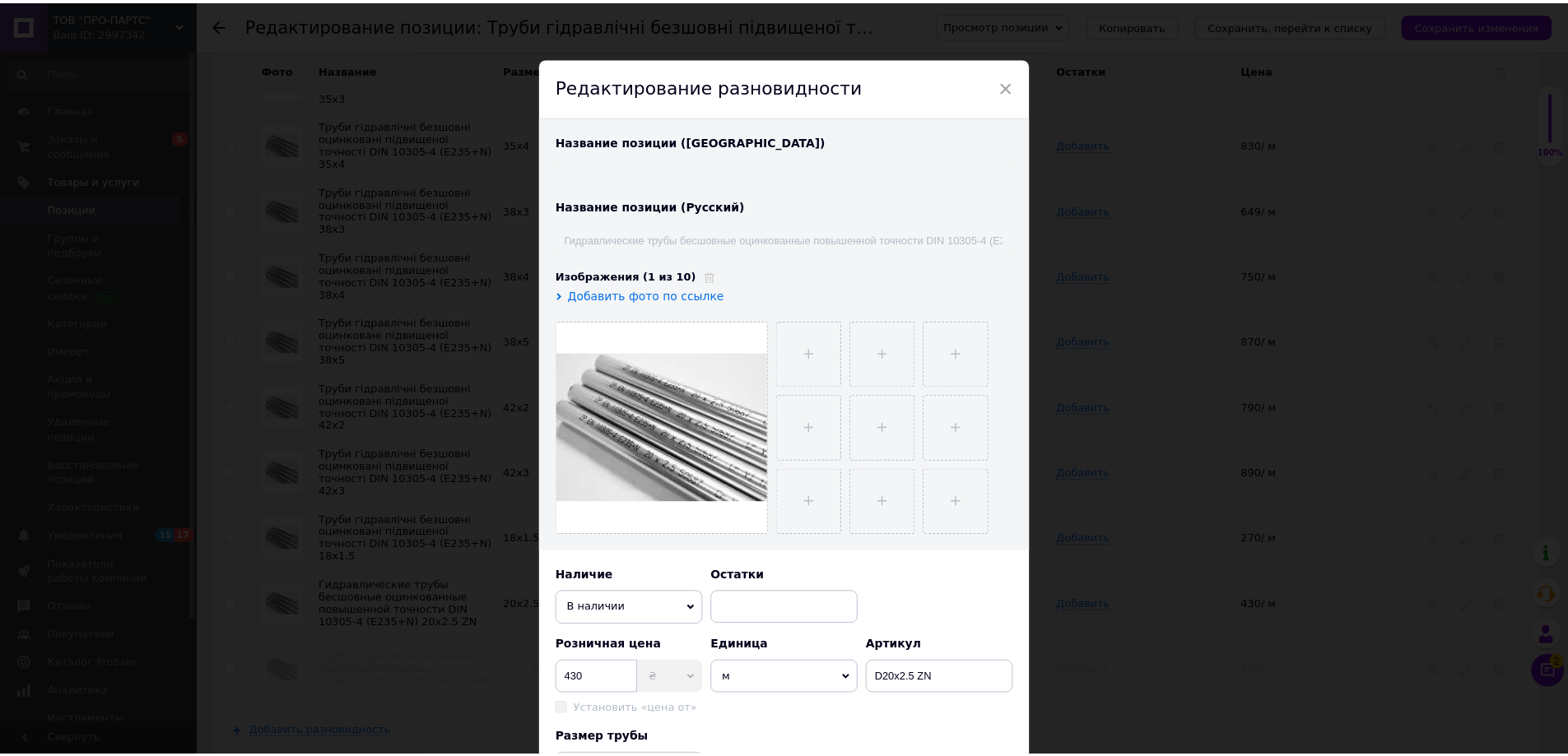
scroll to position [325, 0]
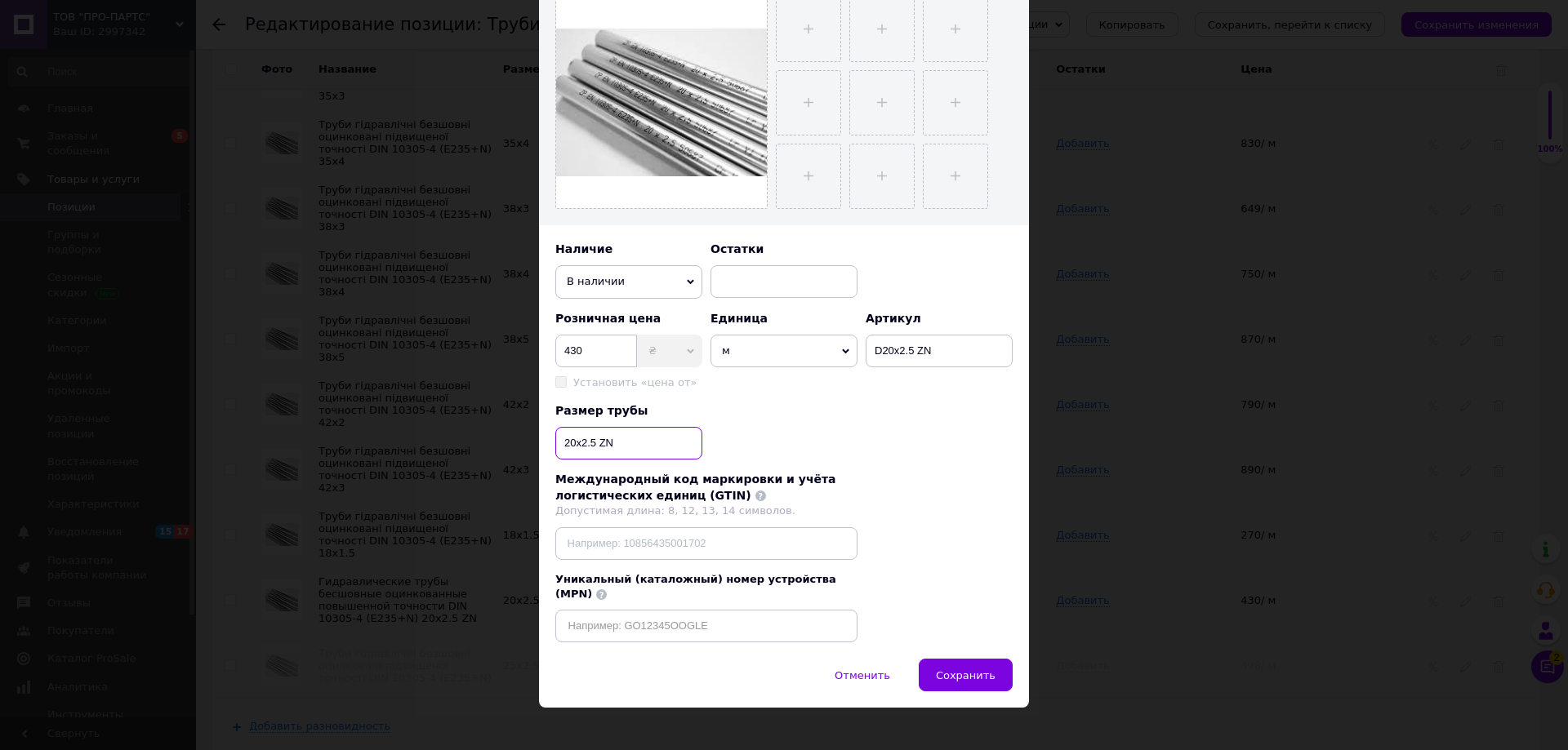
click at [612, 448] on input "20x2.5 ZN" at bounding box center [628, 443] width 147 height 33
type input "20x2.5"
click at [977, 670] on span "Сохранить" at bounding box center [965, 676] width 59 height 12
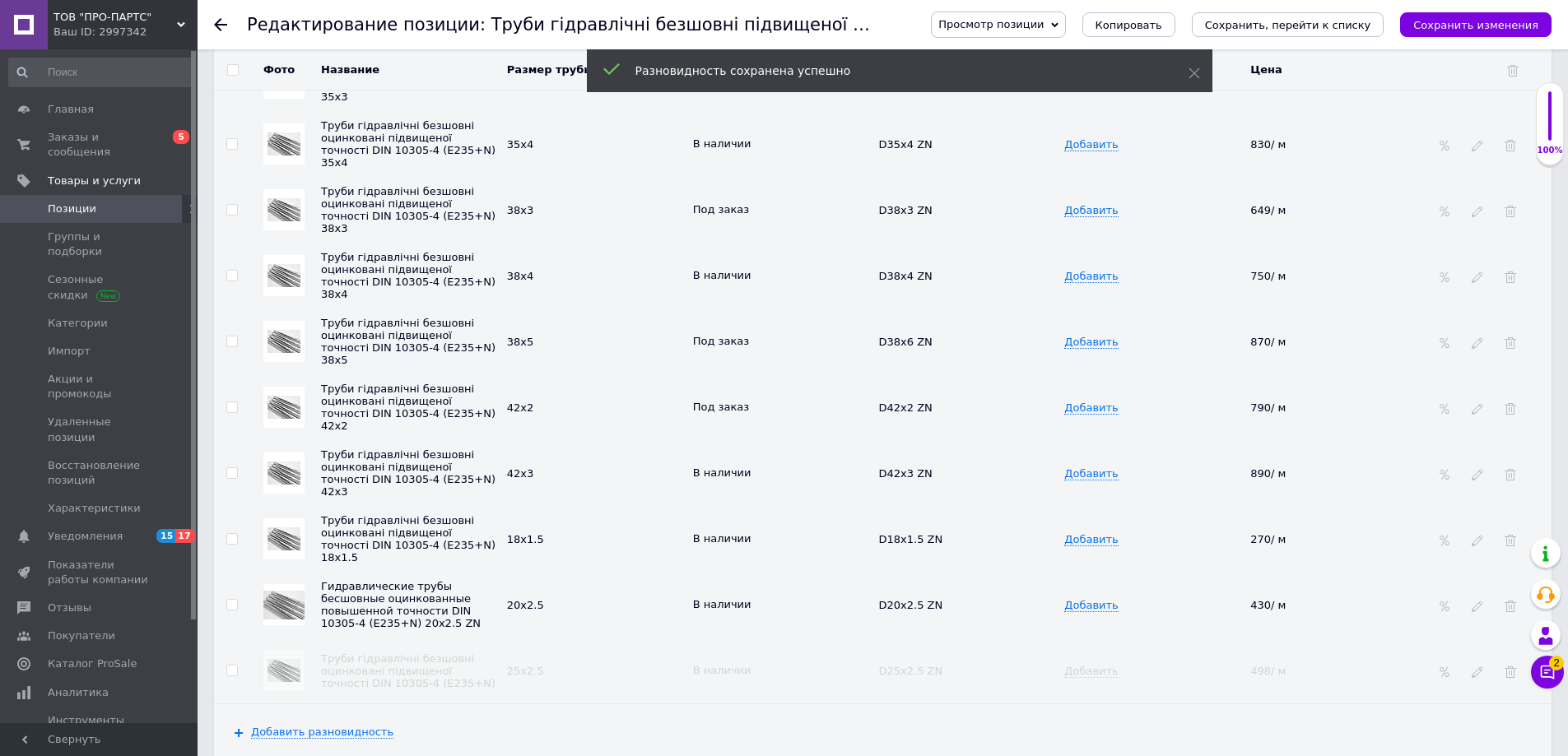
scroll to position [3979, 0]
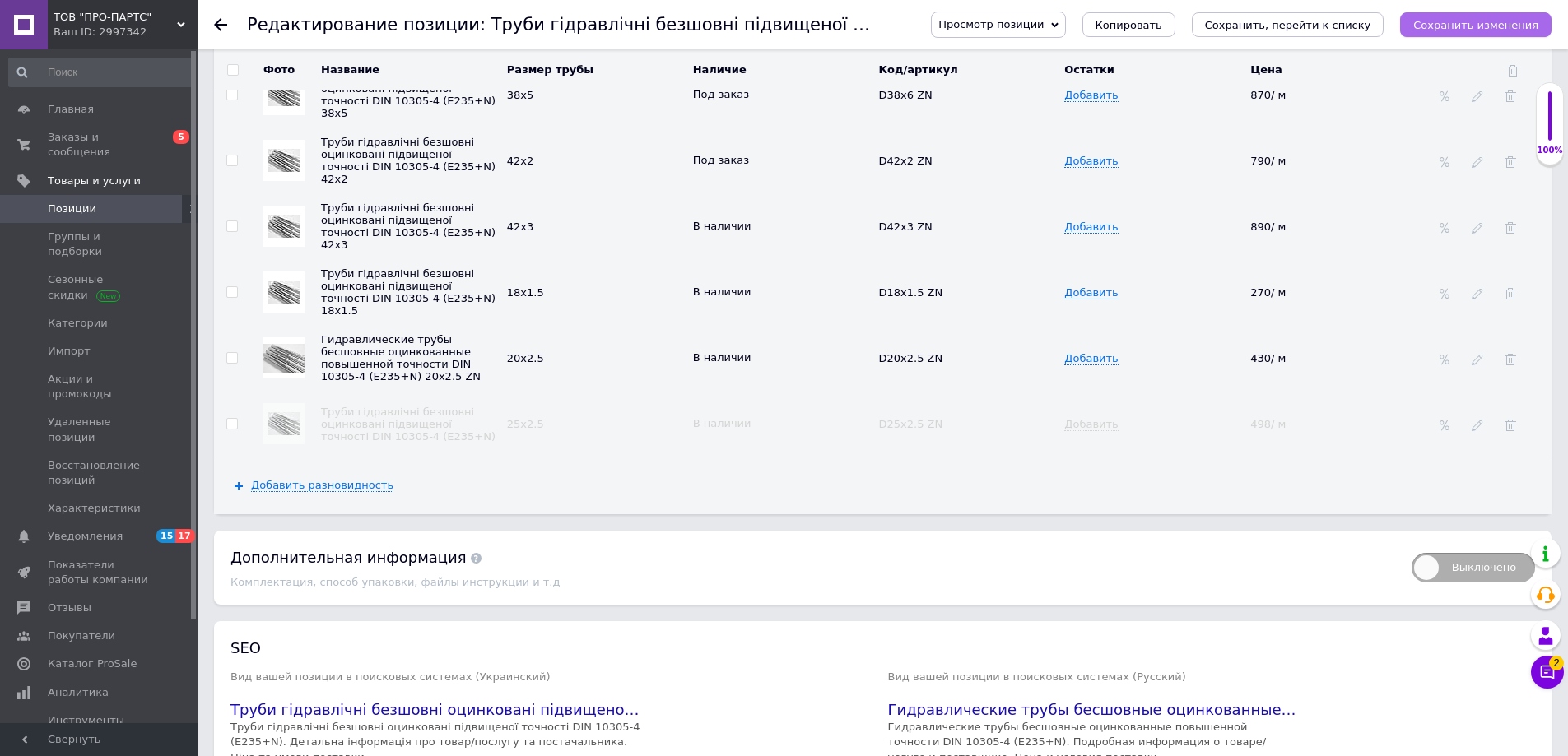
click at [1484, 24] on icon "Сохранить изменения" at bounding box center [1475, 25] width 125 height 12
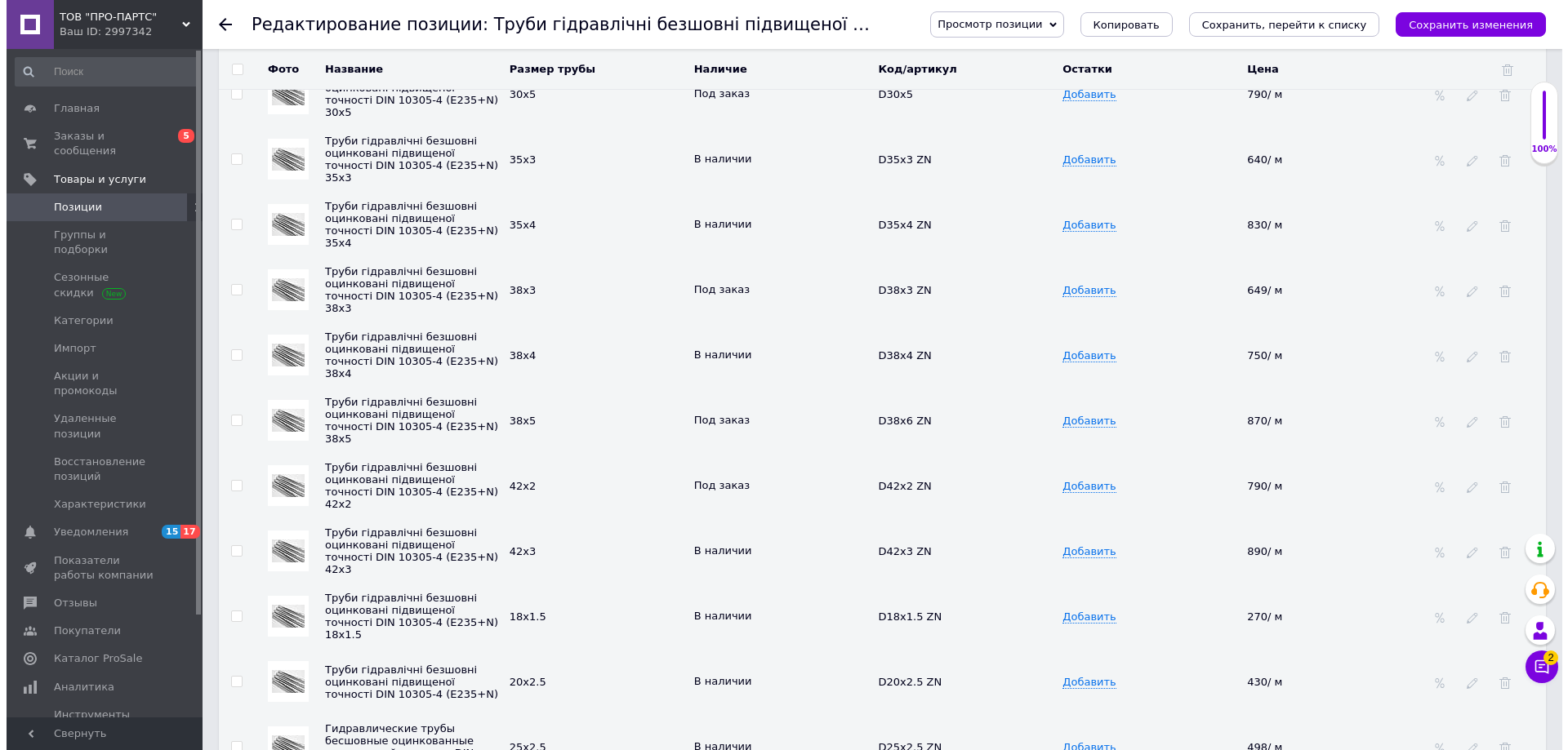
scroll to position [4084, 0]
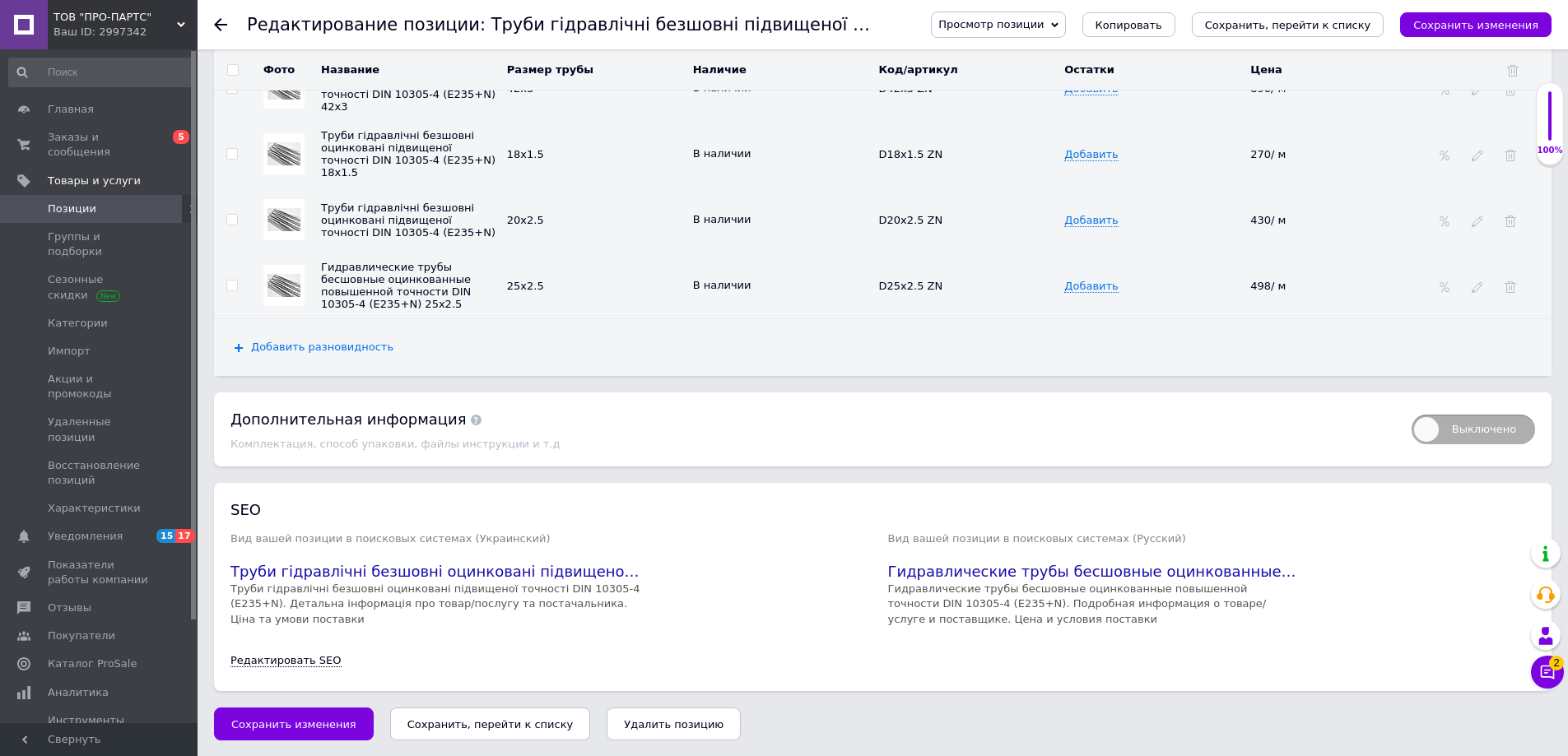
click at [312, 343] on span "Добавить разновидность" at bounding box center [322, 347] width 143 height 13
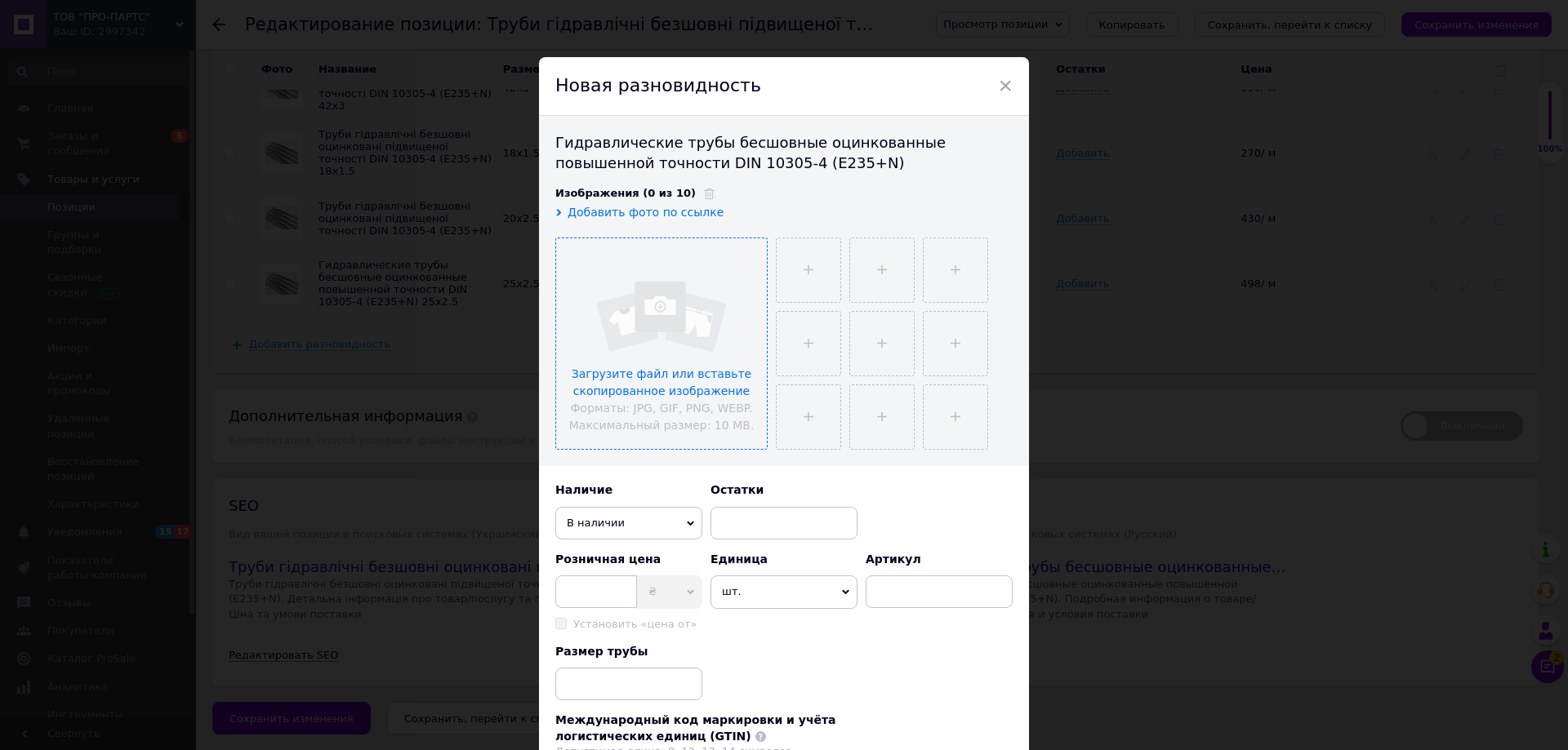
click at [708, 340] on input "file" at bounding box center [661, 343] width 211 height 210
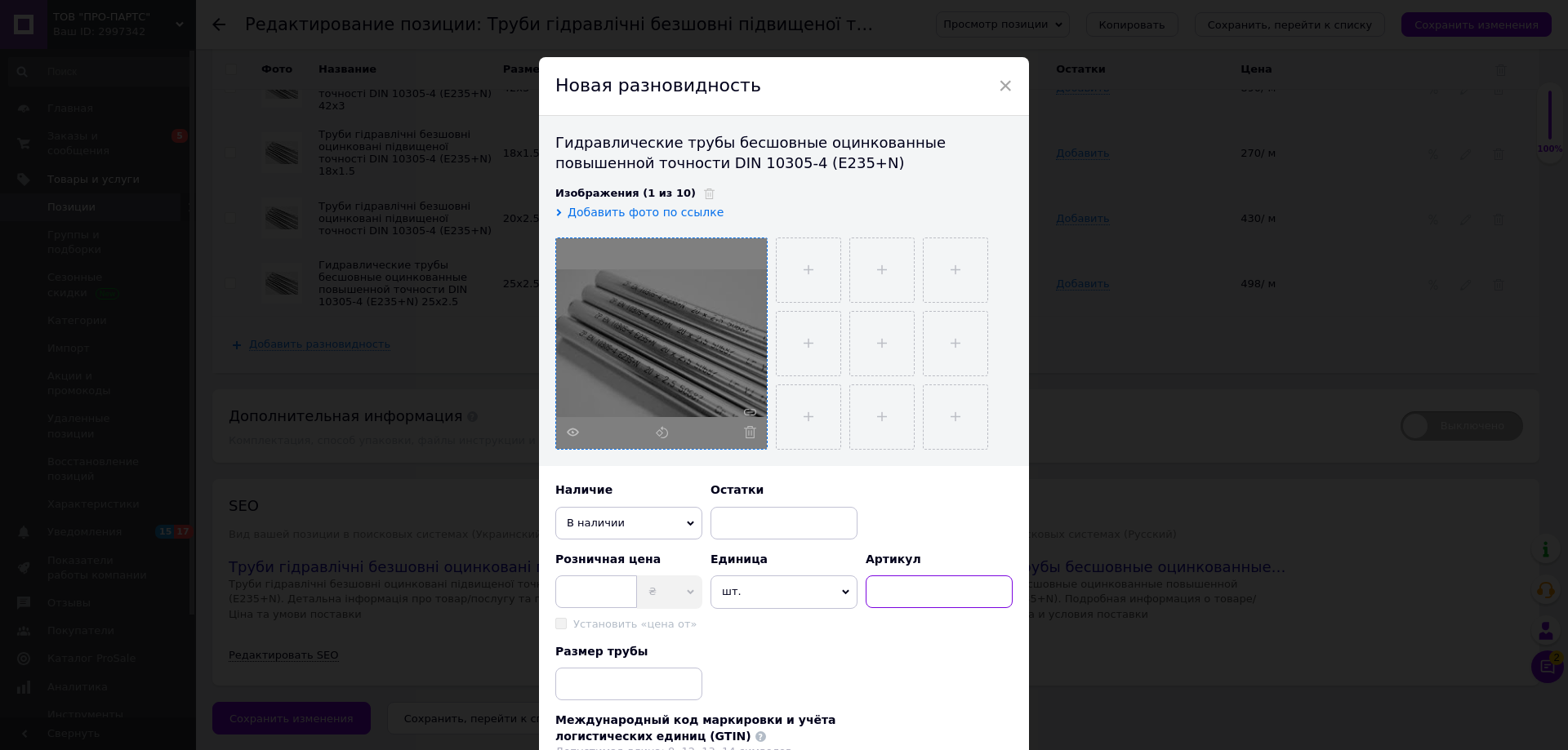
paste input "D16x1.5 ZN"
click at [845, 589] on icon at bounding box center [845, 592] width 7 height 7
click at [742, 685] on li "м" at bounding box center [784, 693] width 147 height 25
click at [892, 593] on input "D16x1.5 ZN" at bounding box center [939, 591] width 147 height 33
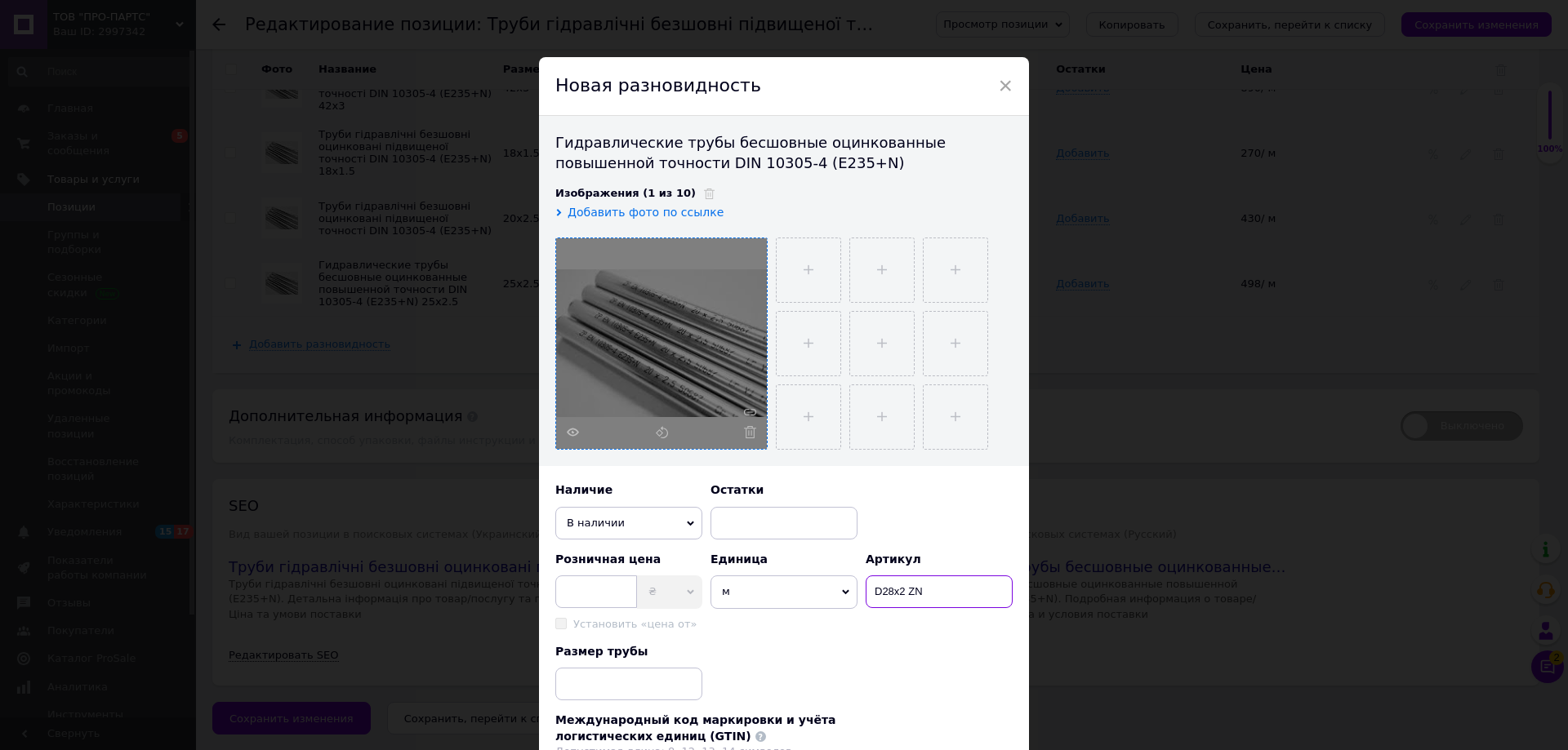
type input "D28x2 ZN"
paste input "D16x1.5 ZN"
click at [581, 683] on input "D16x1.5 ZN" at bounding box center [628, 684] width 147 height 33
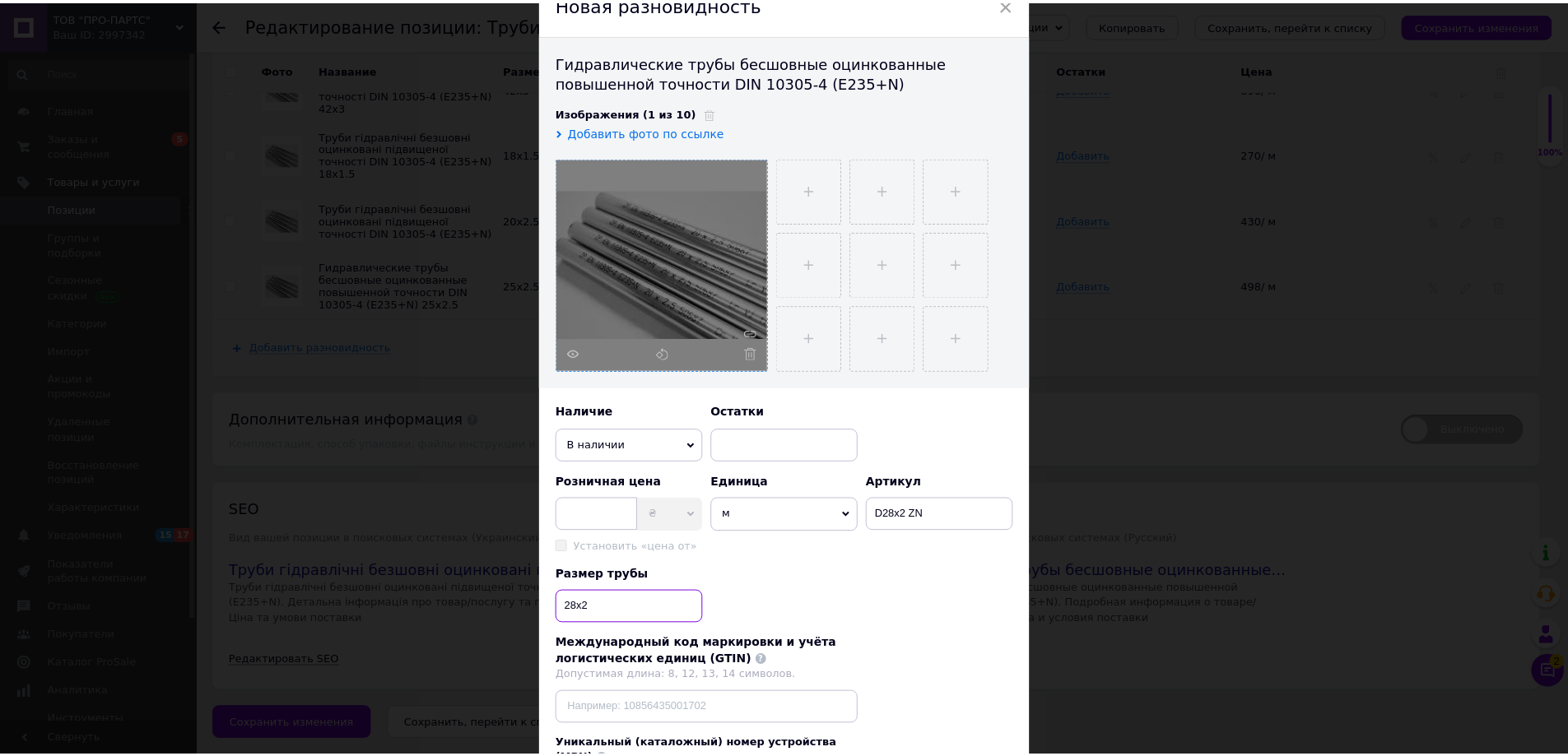
scroll to position [242, 0]
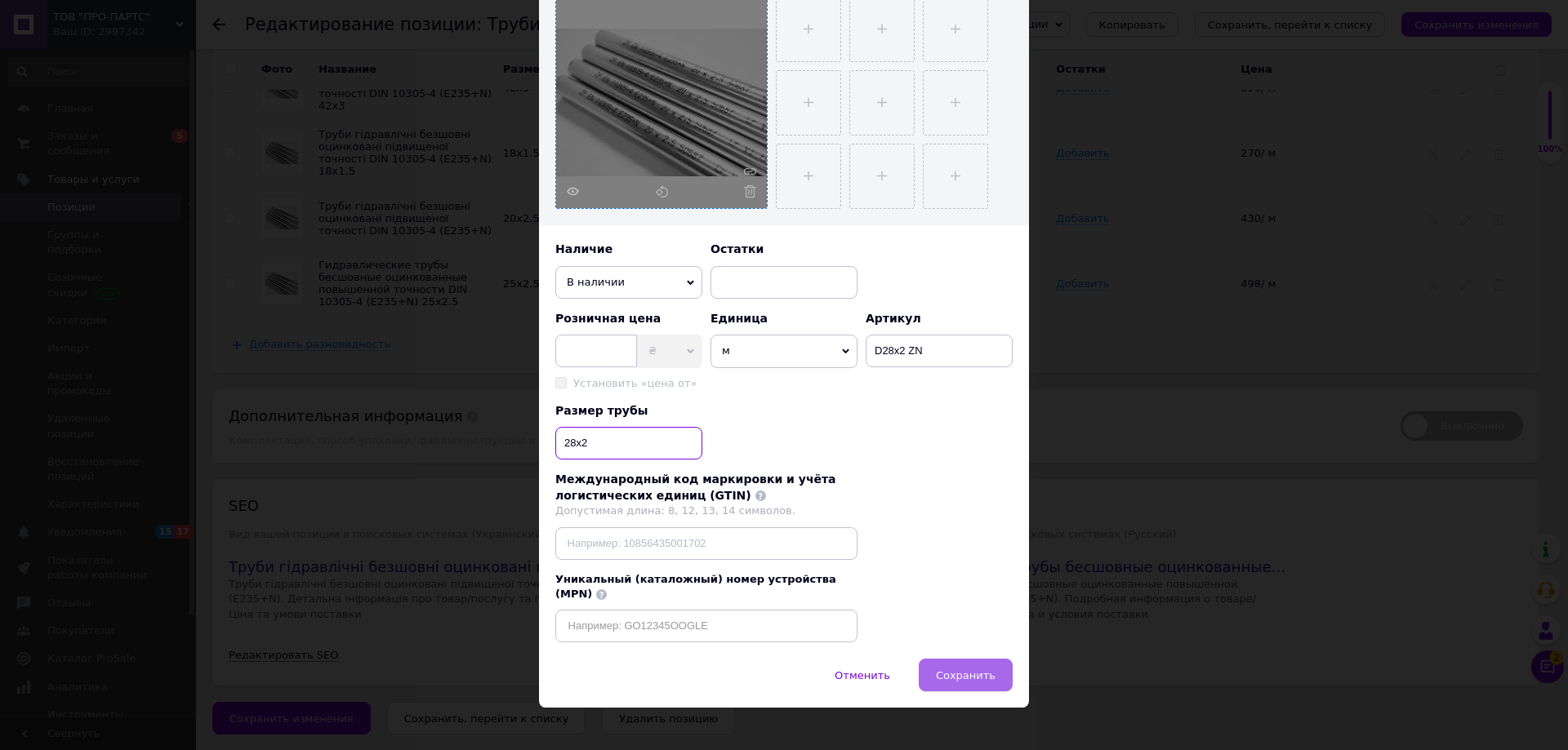
type input "28x2"
click at [965, 670] on span "Сохранить" at bounding box center [965, 676] width 59 height 12
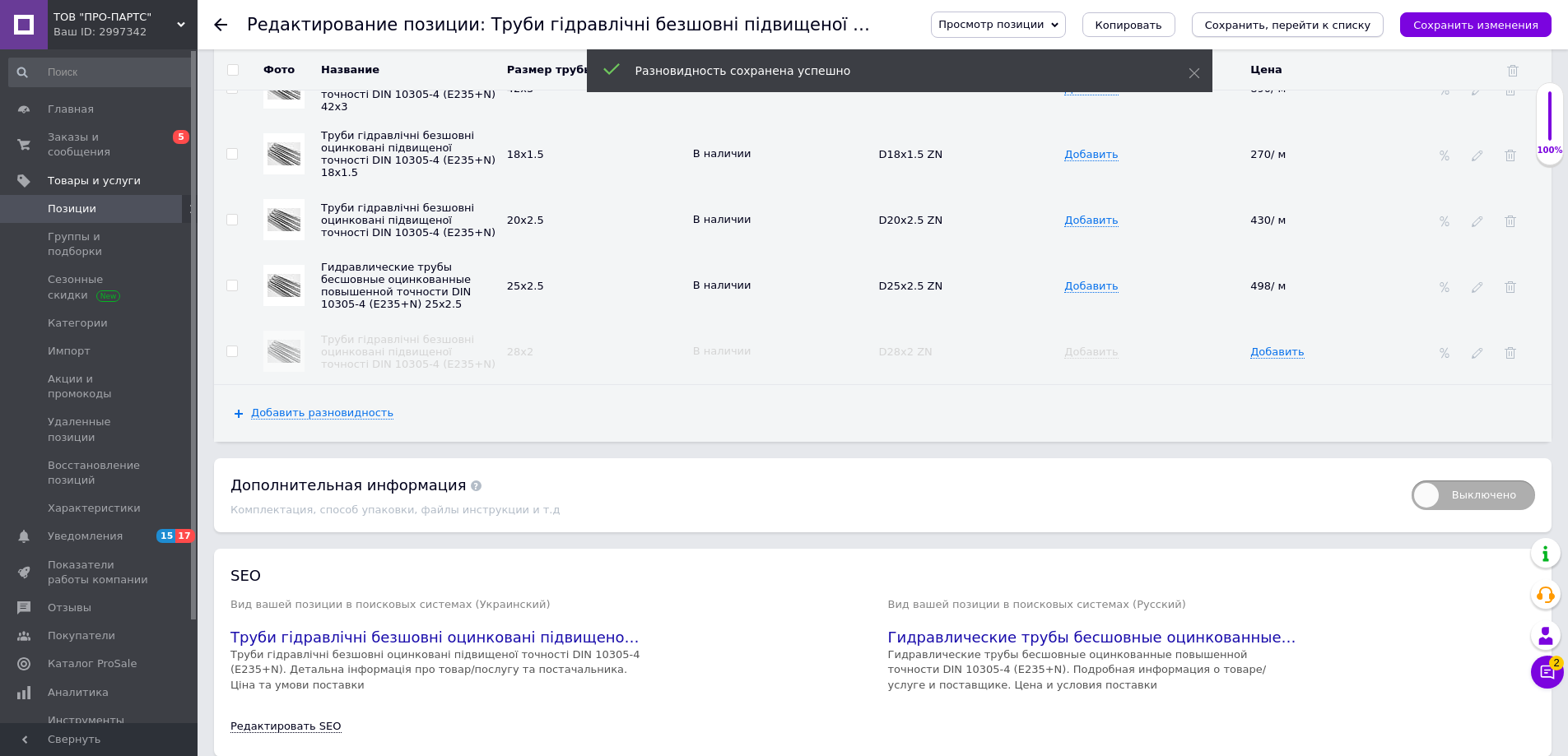
click at [1477, 25] on icon "Сохранить изменения" at bounding box center [1475, 25] width 125 height 12
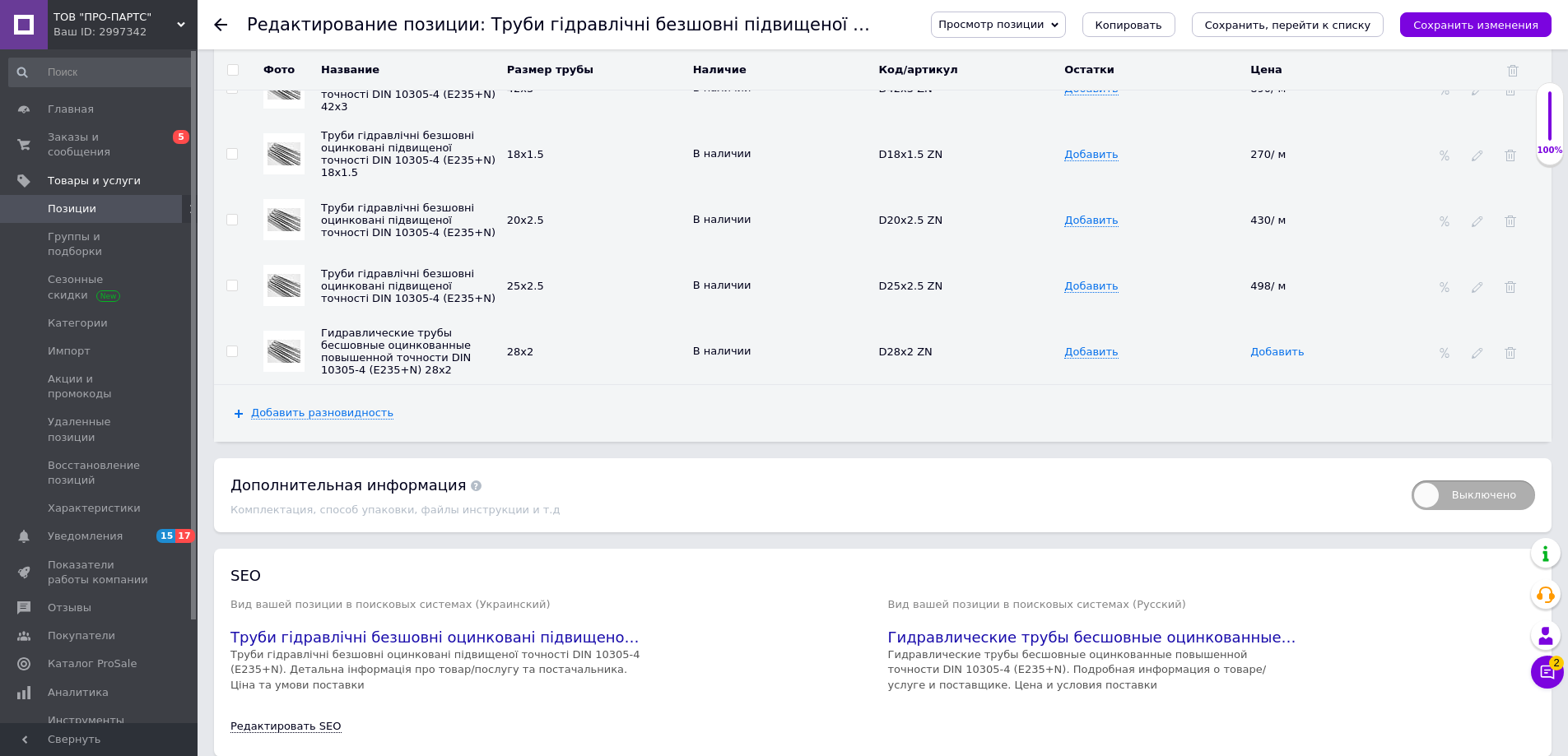
click at [1277, 346] on span "Добавить" at bounding box center [1277, 352] width 54 height 13
type input "460"
click at [1203, 318] on td "Добавить" at bounding box center [1152, 351] width 186 height 66
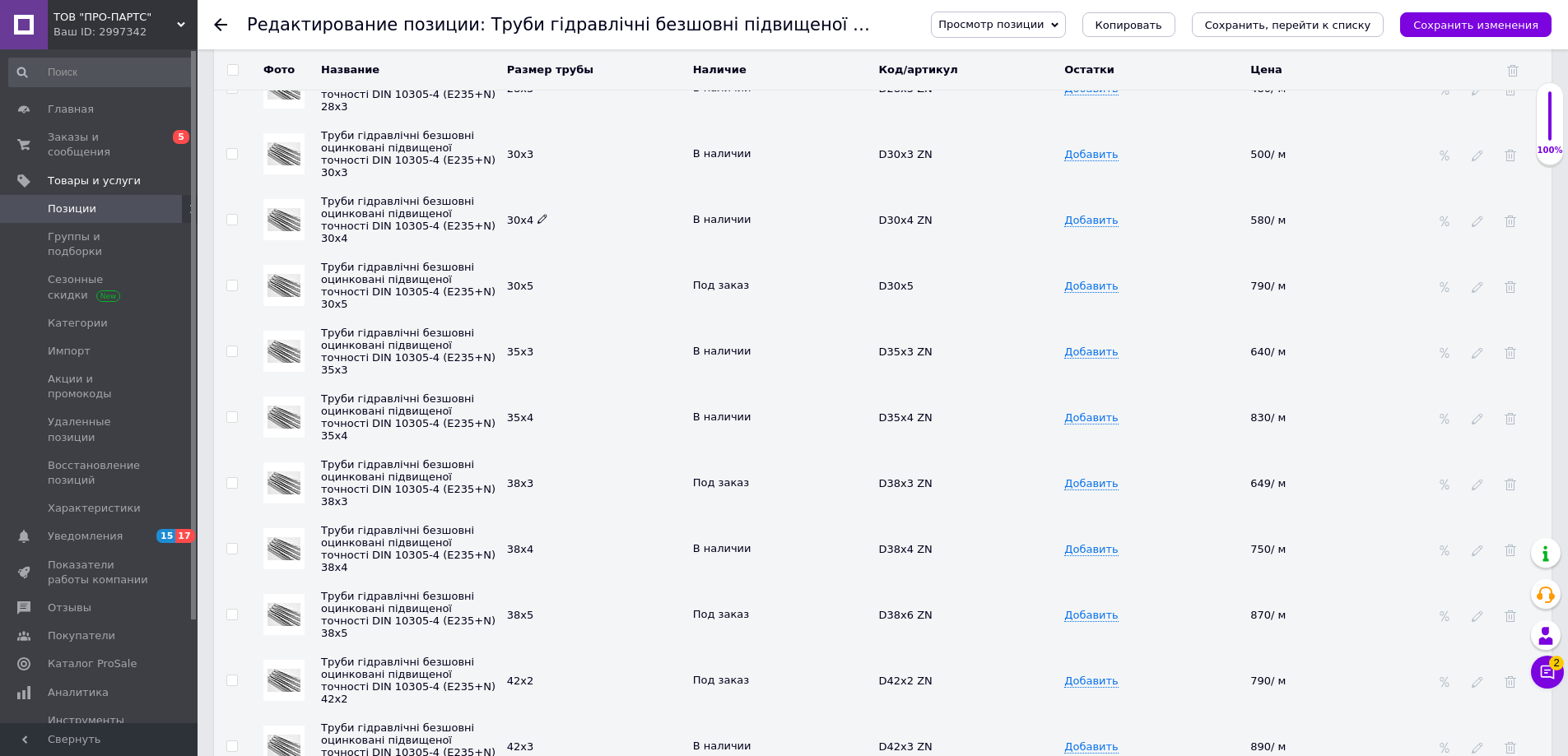
scroll to position [3294, 0]
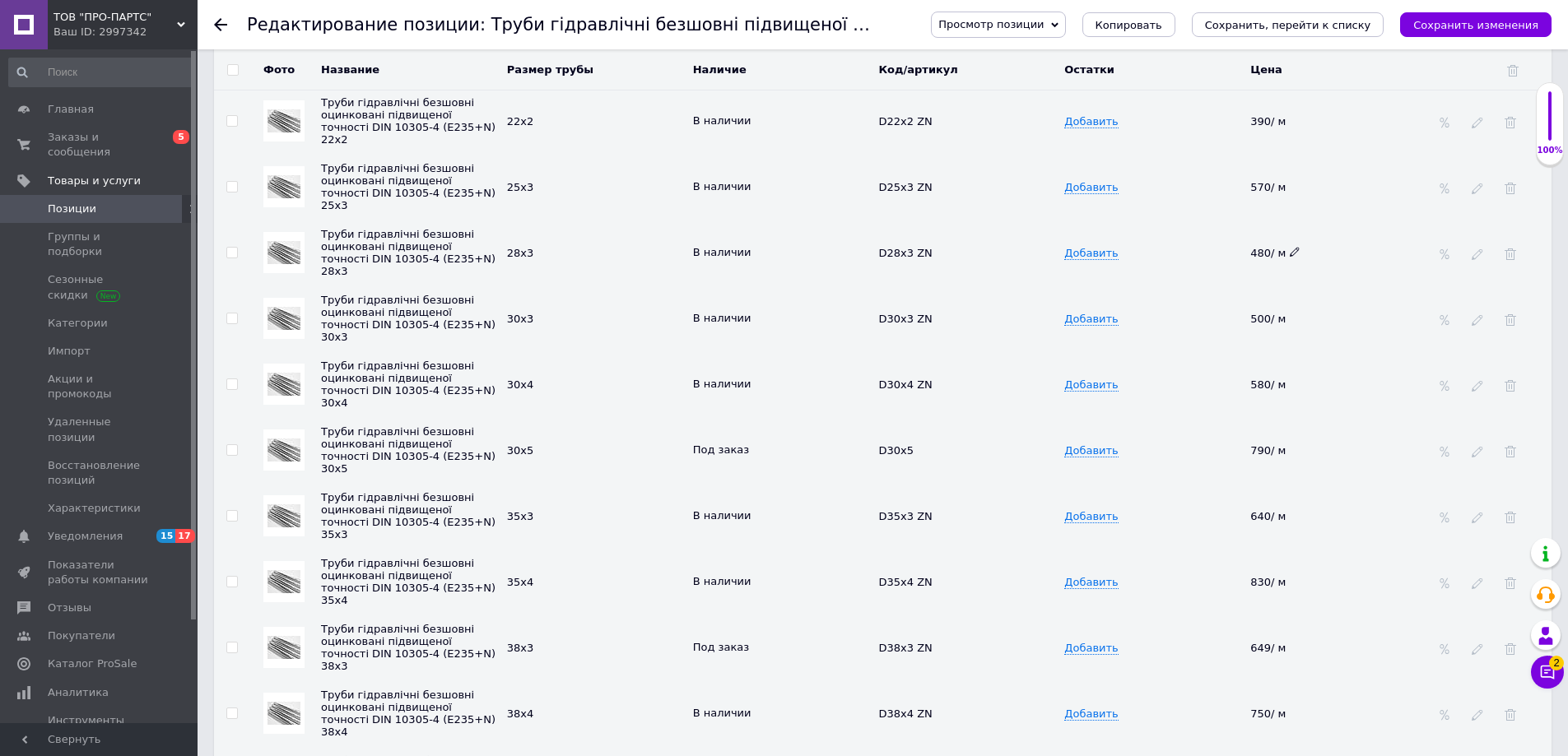
click at [1292, 248] on use at bounding box center [1294, 252] width 9 height 9
drag, startPoint x: 1292, startPoint y: 240, endPoint x: 1203, endPoint y: 236, distance: 89.1
click at [1203, 236] on tr "Труби гідравлічні безшовні оцинковані підвищеної точності DIN 10305-4 (E235+N) …" at bounding box center [882, 252] width 1337 height 66
type input "620"
click at [1201, 294] on td "Добавить" at bounding box center [1152, 318] width 186 height 66
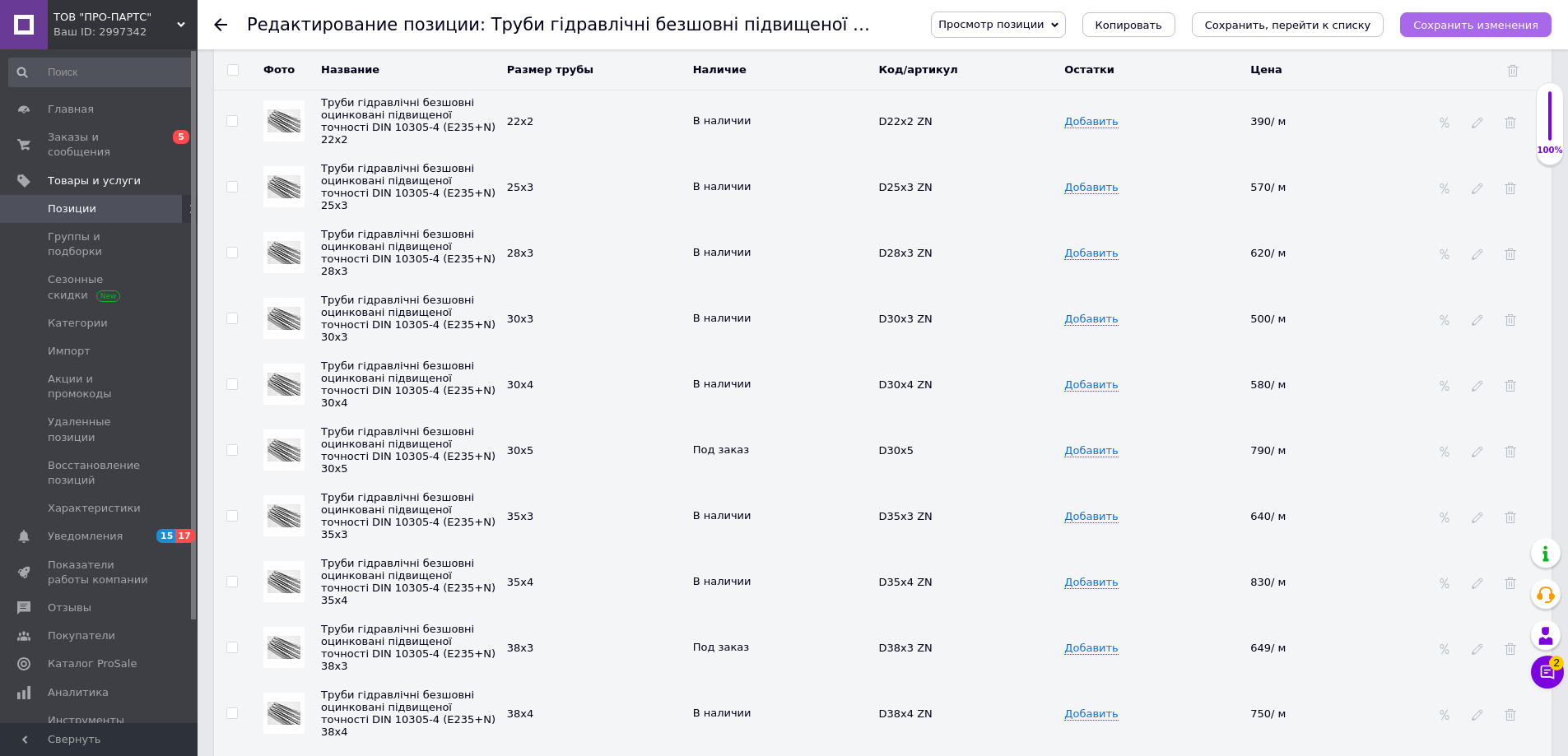
click at [1477, 27] on icon "Сохранить изменения" at bounding box center [1475, 25] width 125 height 12
click at [1296, 312] on span at bounding box center [1295, 317] width 11 height 11
drag, startPoint x: 1289, startPoint y: 308, endPoint x: 1217, endPoint y: 303, distance: 72.2
click at [1217, 303] on tr "Труби гідравлічні безшовні оцинковані підвищеної точності DIN 10305-4 (E235+N) …" at bounding box center [882, 318] width 1337 height 66
type input "755"
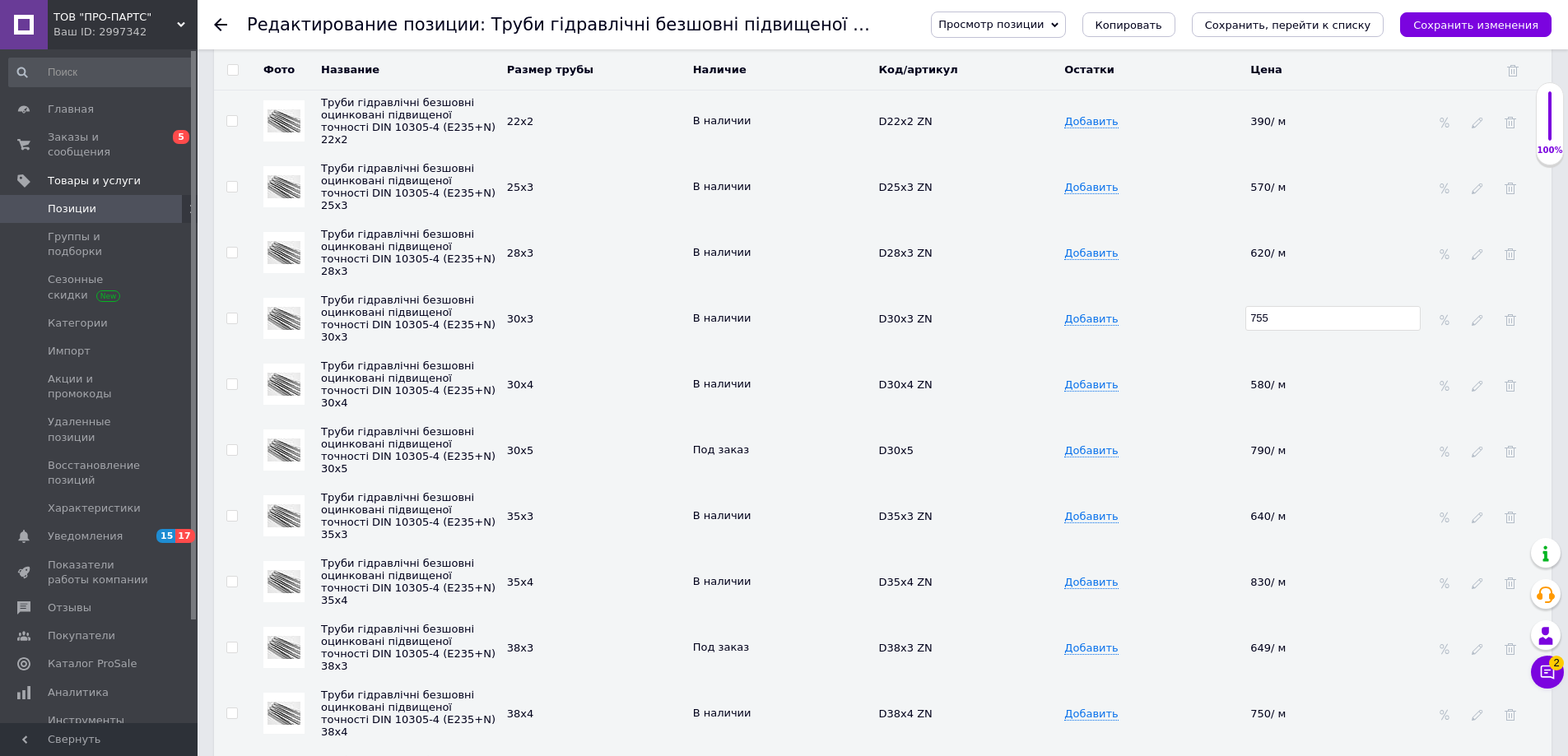
click at [1216, 302] on td "Добавить" at bounding box center [1152, 318] width 186 height 66
click at [1293, 378] on icon at bounding box center [1294, 382] width 10 height 10
click at [1290, 378] on span at bounding box center [1294, 383] width 10 height 12
type input "5"
type input "790"
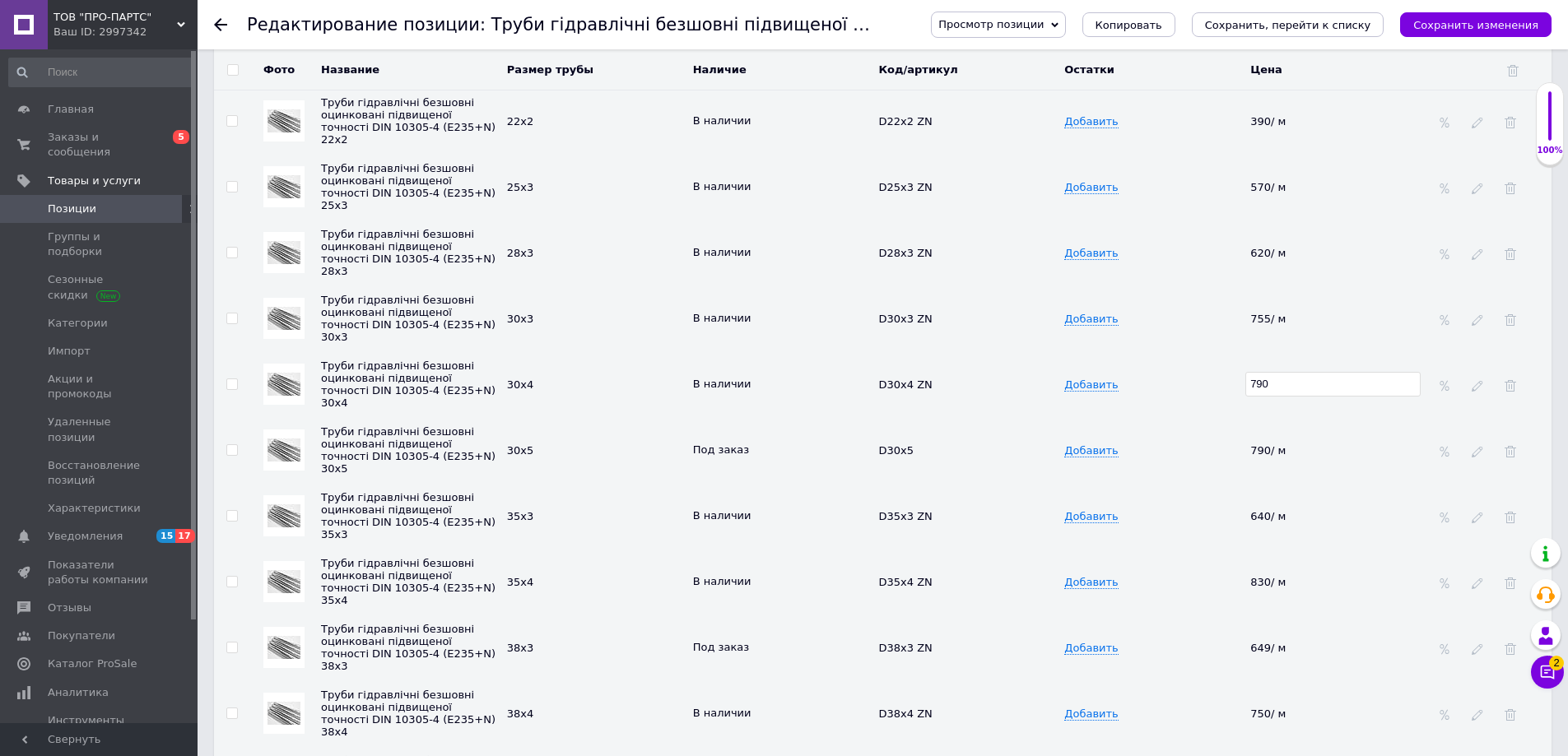
click at [1226, 351] on td "Добавить" at bounding box center [1152, 384] width 186 height 66
click at [753, 443] on icon at bounding box center [757, 448] width 10 height 10
click at [722, 495] on li "Нет в наличии" at bounding box center [779, 505] width 184 height 23
click at [1291, 510] on icon at bounding box center [1294, 514] width 10 height 10
drag, startPoint x: 1258, startPoint y: 502, endPoint x: 1162, endPoint y: 502, distance: 96.0
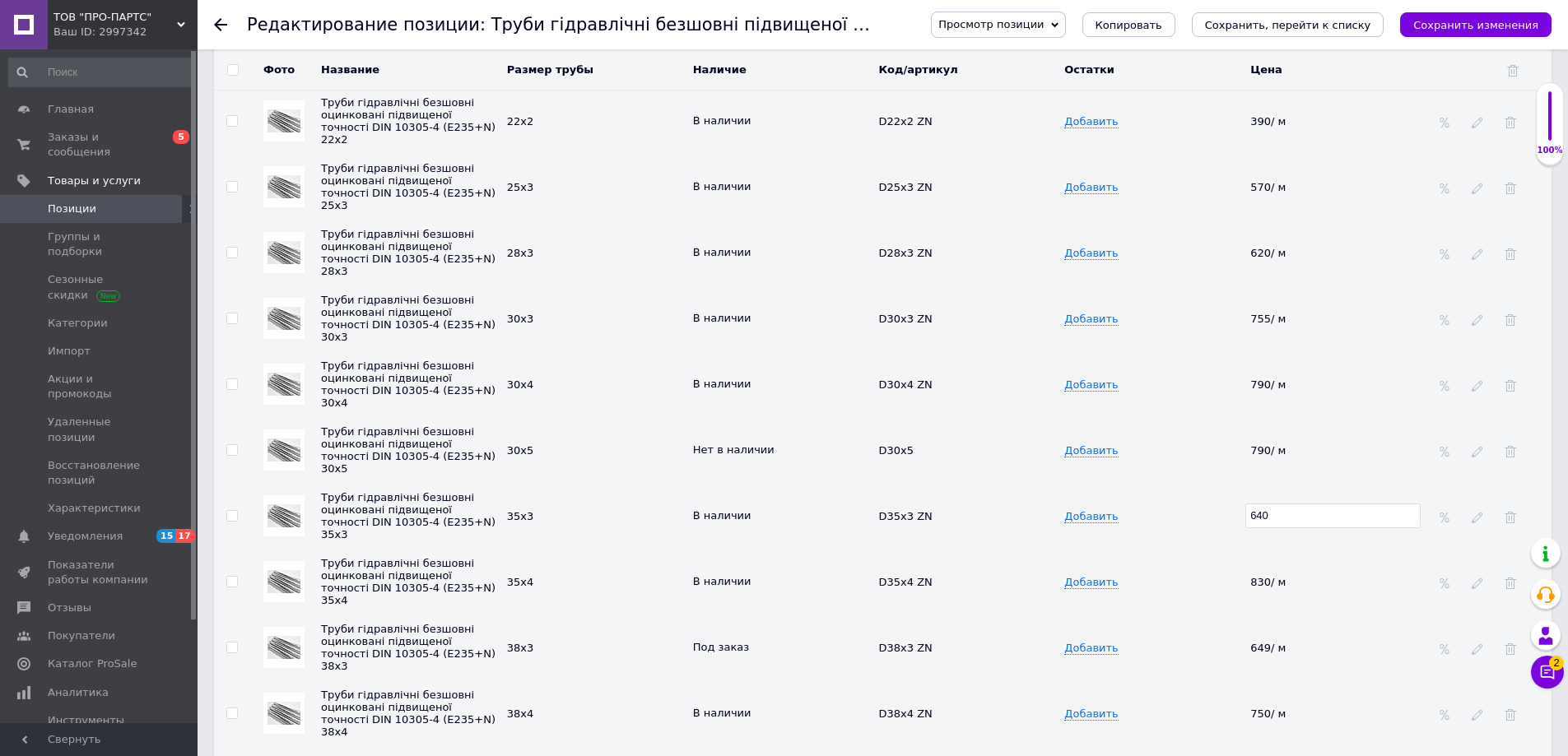
click at [1186, 502] on tr "Труби гідравлічні безшовні оцинковані підвищеної точності DIN 10305-4 (E235+N) …" at bounding box center [882, 516] width 1337 height 66
type input "880"
click at [1160, 501] on td "Добавить" at bounding box center [1152, 516] width 186 height 66
click at [1292, 576] on icon at bounding box center [1294, 580] width 10 height 10
type input "8"
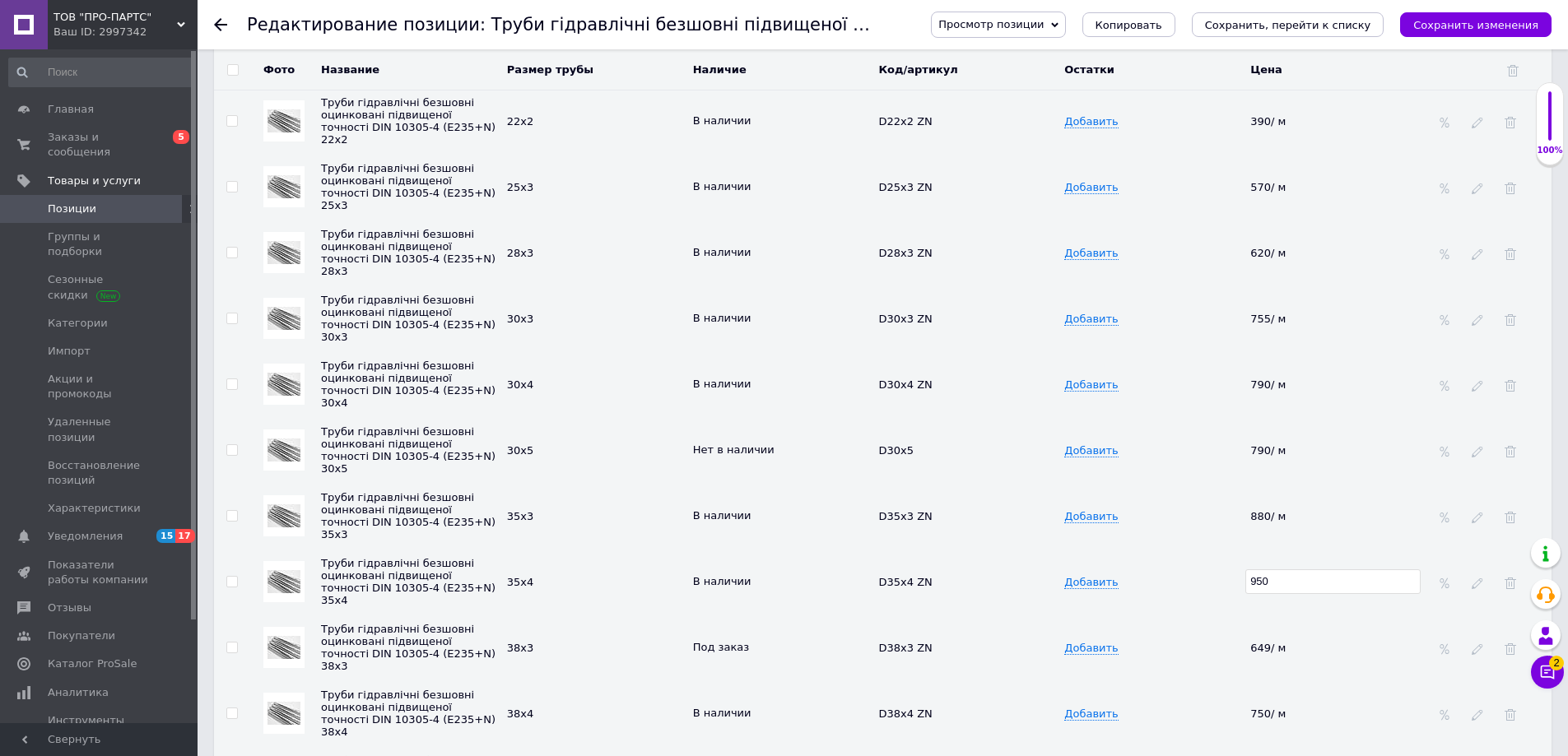
type input "950"
click at [1193, 599] on td "Добавить" at bounding box center [1152, 581] width 186 height 66
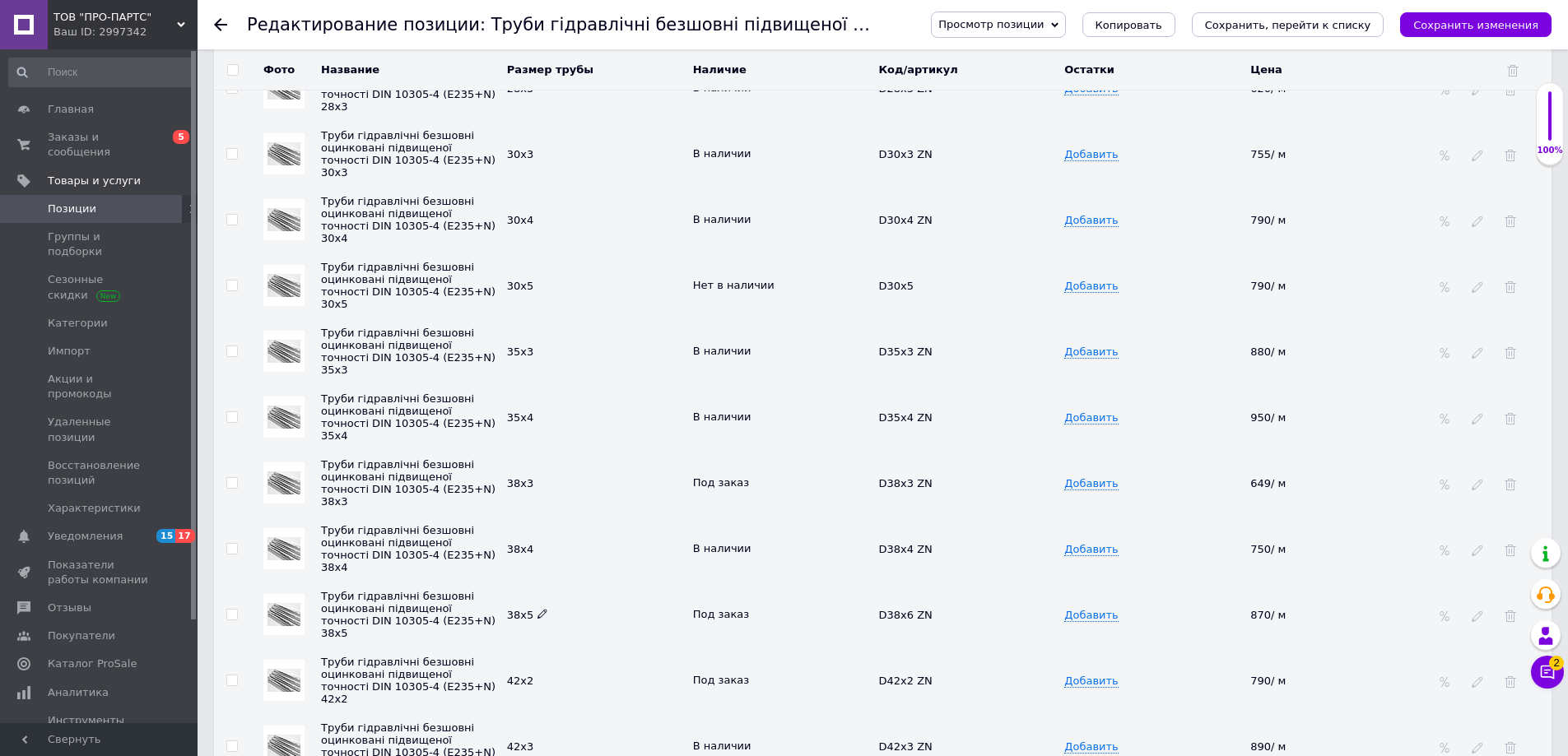
scroll to position [3623, 0]
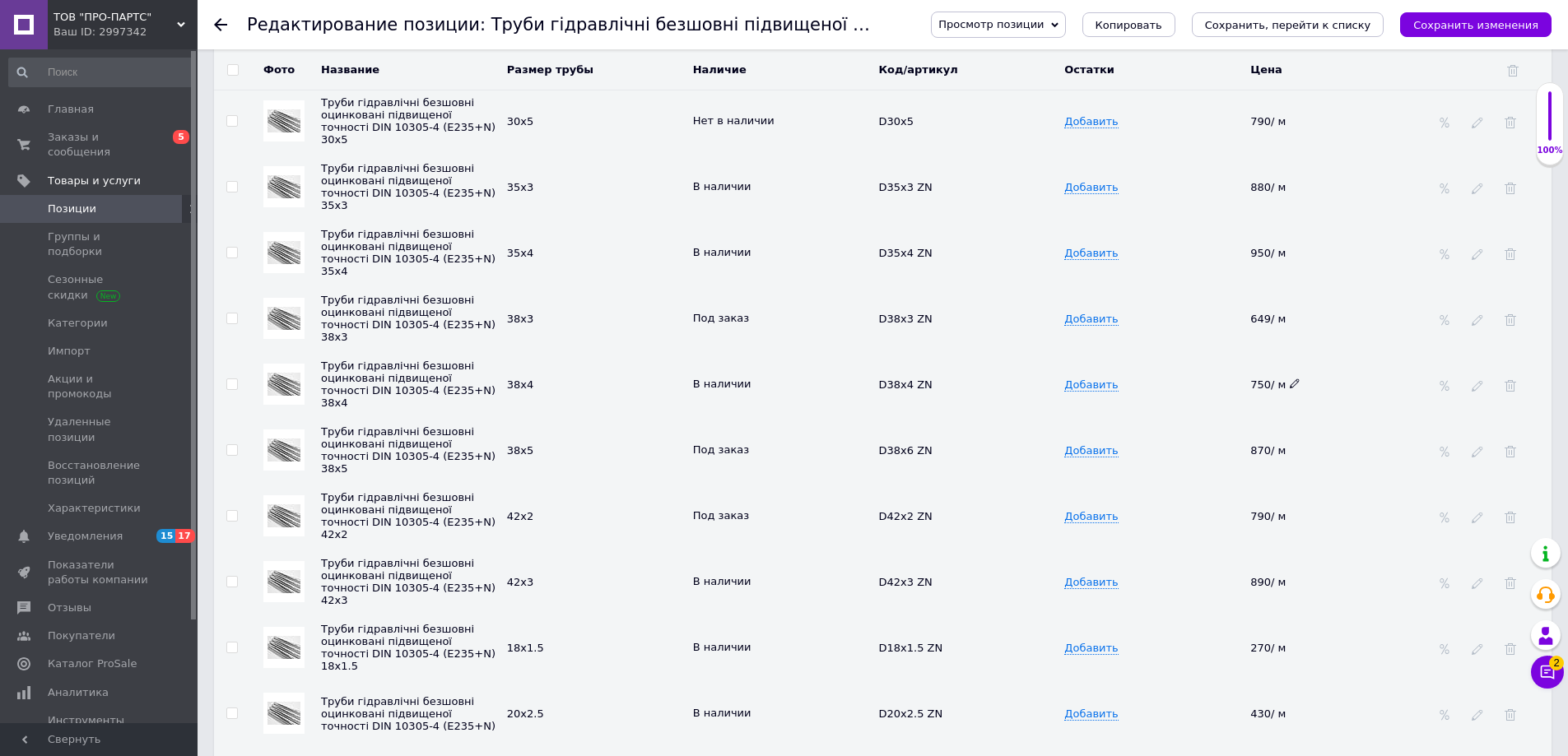
click at [1291, 378] on icon at bounding box center [1294, 382] width 10 height 10
drag, startPoint x: 1292, startPoint y: 371, endPoint x: 1193, endPoint y: 373, distance: 99.0
click at [1218, 371] on tr "Труби гідравлічні безшовні оцинковані підвищеної точності DIN 10305-4 (E235+N) …" at bounding box center [882, 384] width 1337 height 66
type input "940"
click at [1187, 361] on td "Добавить" at bounding box center [1152, 384] width 186 height 66
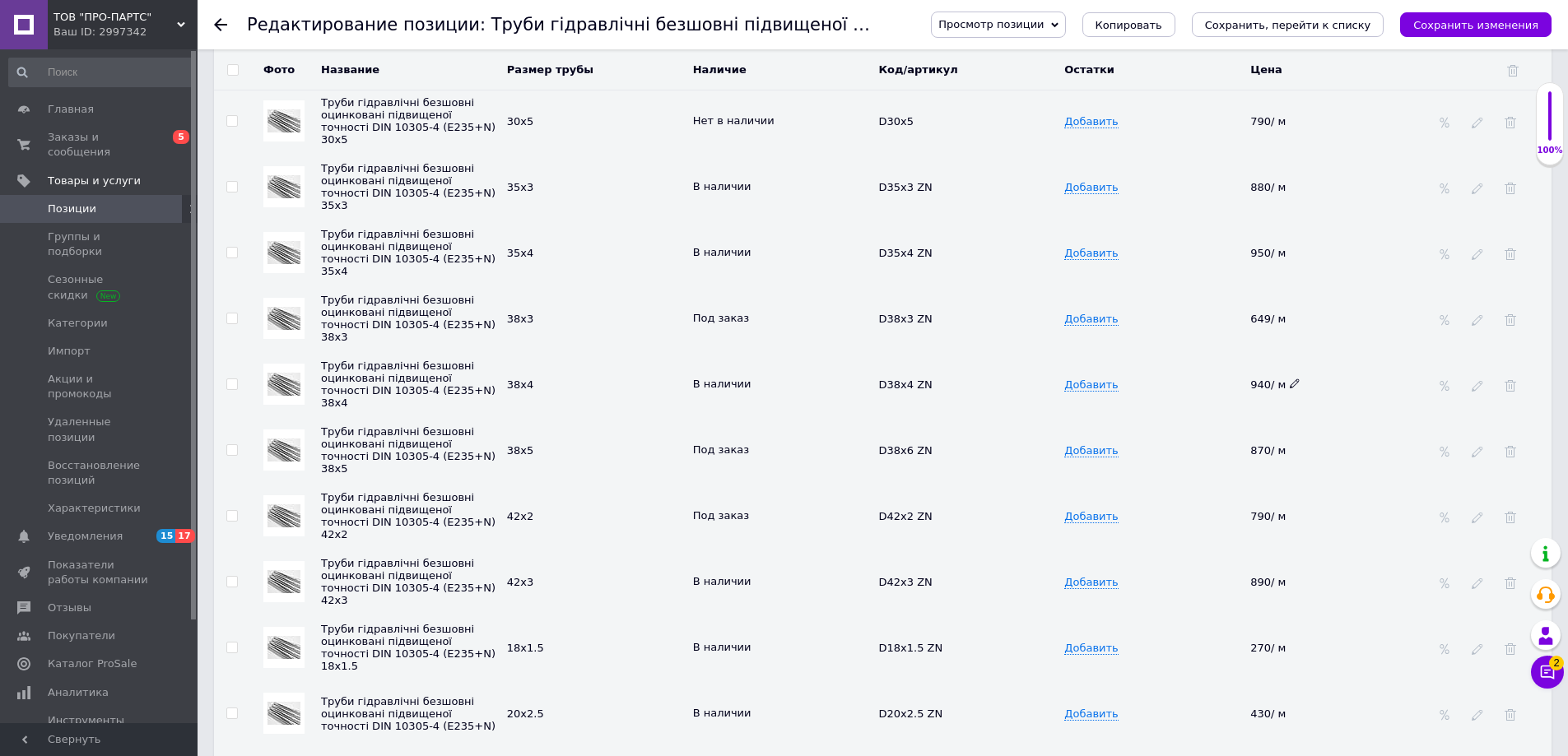
click at [1290, 378] on icon at bounding box center [1294, 382] width 10 height 10
type input "9"
type input "890"
click at [1198, 351] on td "Добавить" at bounding box center [1152, 384] width 186 height 66
click at [753, 443] on icon at bounding box center [757, 448] width 10 height 10
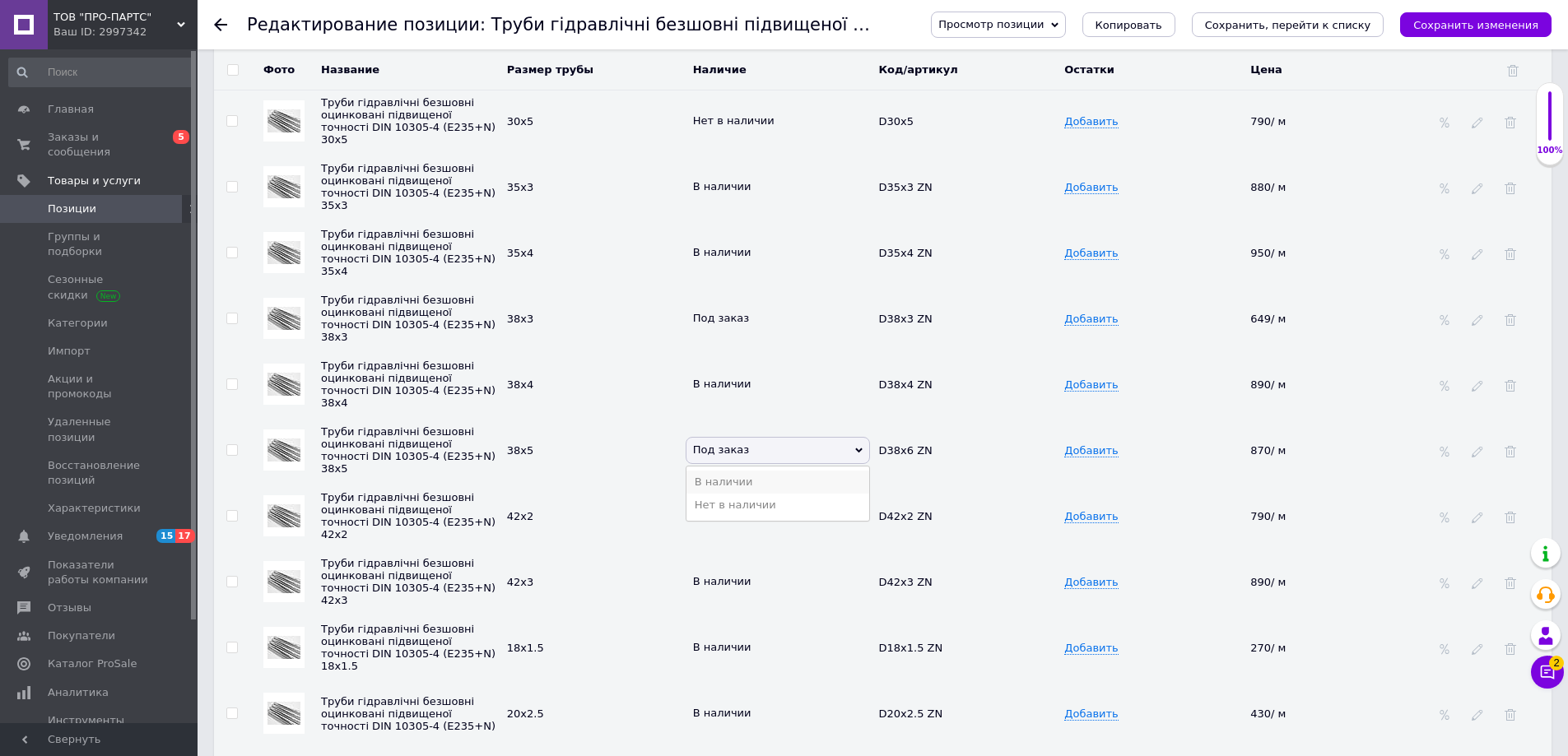
click at [717, 472] on li "В наличии" at bounding box center [779, 482] width 184 height 23
click at [1290, 444] on icon at bounding box center [1294, 448] width 10 height 10
drag, startPoint x: 1242, startPoint y: 437, endPoint x: 1201, endPoint y: 437, distance: 41.0
click at [1209, 437] on tr "Труби гідравлічні безшовні оцинковані підвищеної точності DIN 10305-4 (E235+N) …" at bounding box center [882, 450] width 1337 height 66
drag, startPoint x: 1290, startPoint y: 435, endPoint x: 1218, endPoint y: 435, distance: 72.0
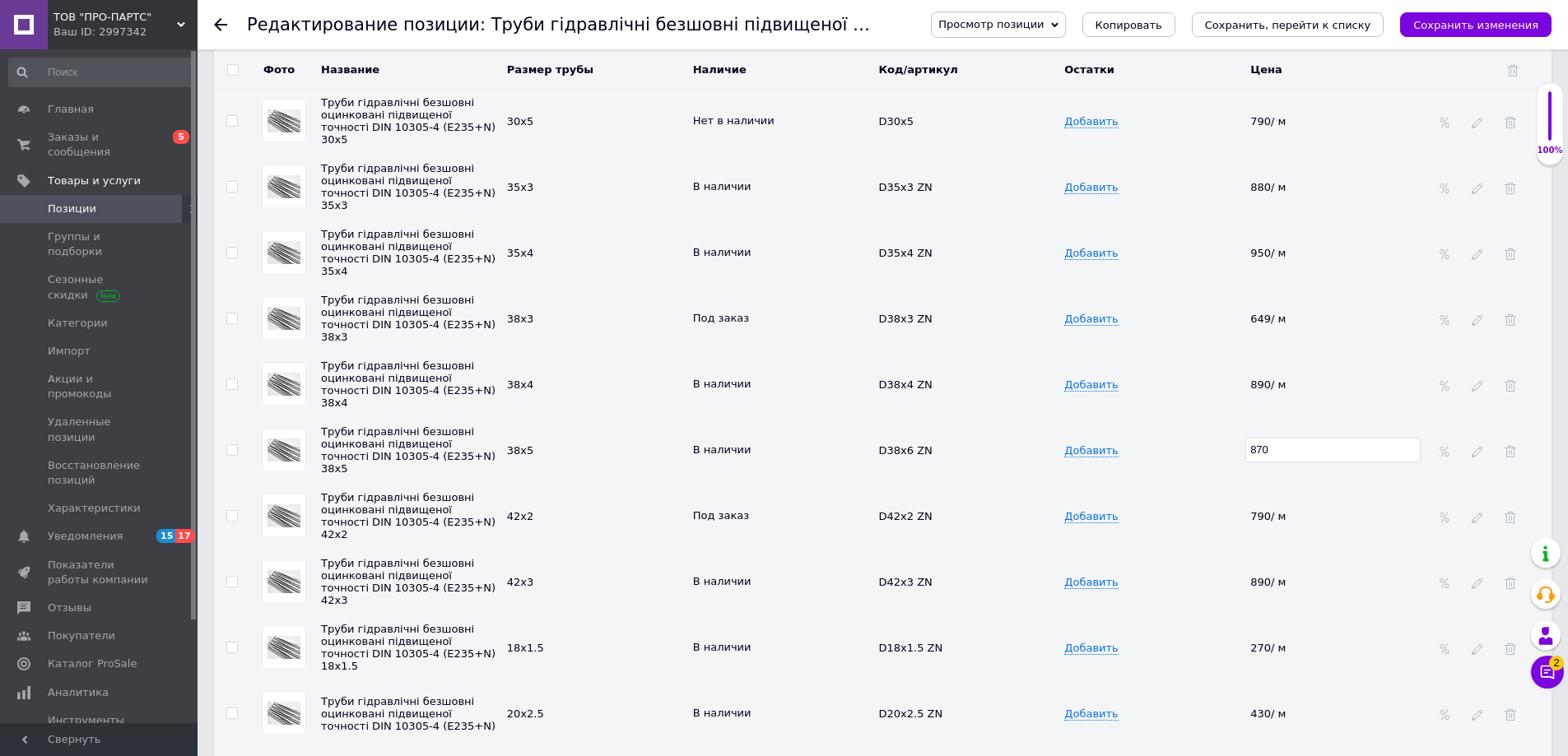
click at [1234, 435] on tr "Труби гідравлічні безшовні оцинковані підвищеної точності DIN 10305-4 (E235+N) …" at bounding box center [882, 450] width 1337 height 66
type input "1380"
click at [1209, 424] on td "Добавить" at bounding box center [1152, 450] width 186 height 66
click at [1294, 576] on icon at bounding box center [1294, 580] width 10 height 10
drag, startPoint x: 1211, startPoint y: 566, endPoint x: 1197, endPoint y: 567, distance: 14.0
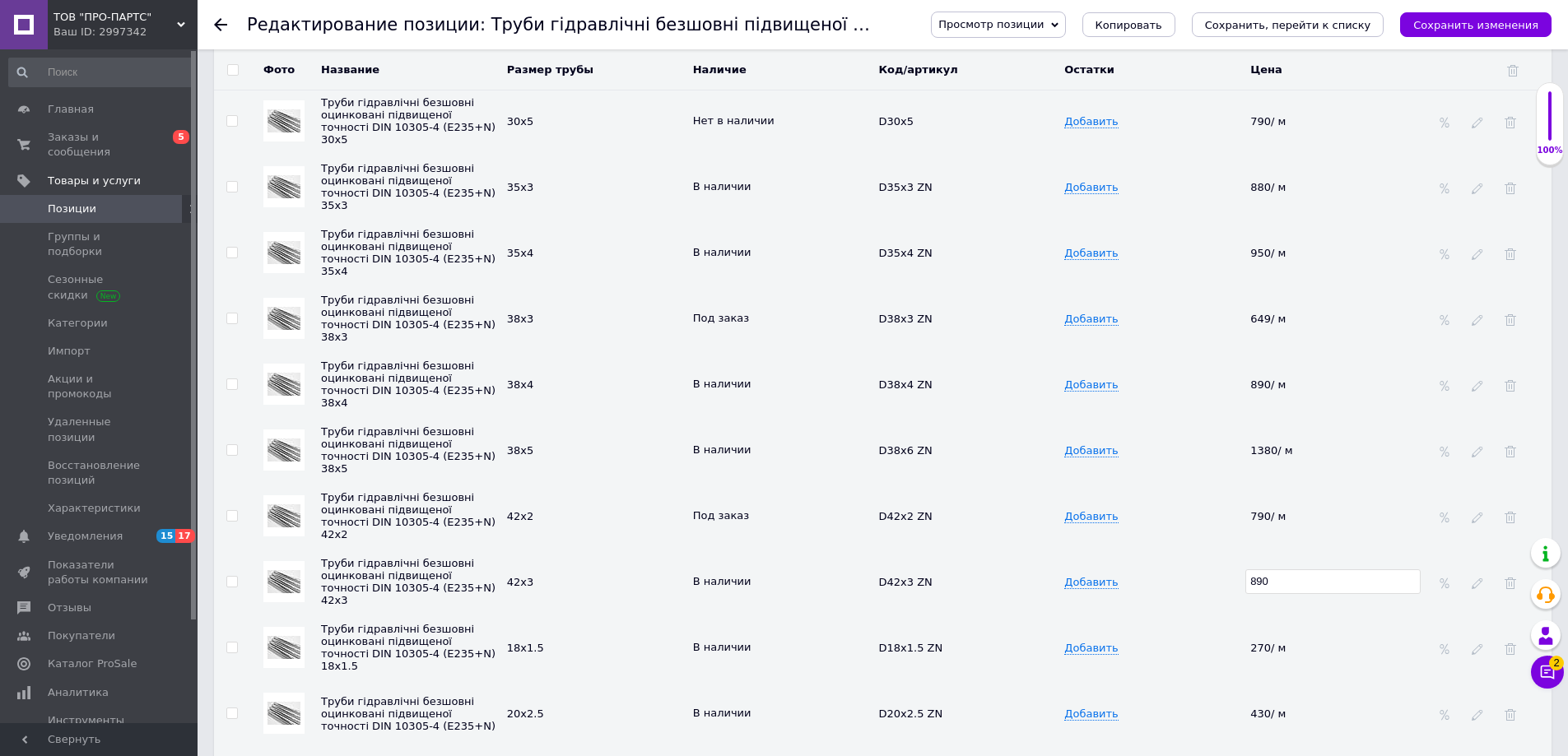
click at [1204, 566] on tr "Труби гідравлічні безшовні оцинковані підвищеної точності DIN 10305-4 (E235+N) …" at bounding box center [882, 581] width 1337 height 66
type input "1098"
drag, startPoint x: 1197, startPoint y: 567, endPoint x: 1202, endPoint y: 559, distance: 9.4
click at [1201, 568] on td "Добавить" at bounding box center [1152, 581] width 186 height 66
click at [1292, 510] on icon at bounding box center [1294, 514] width 10 height 10
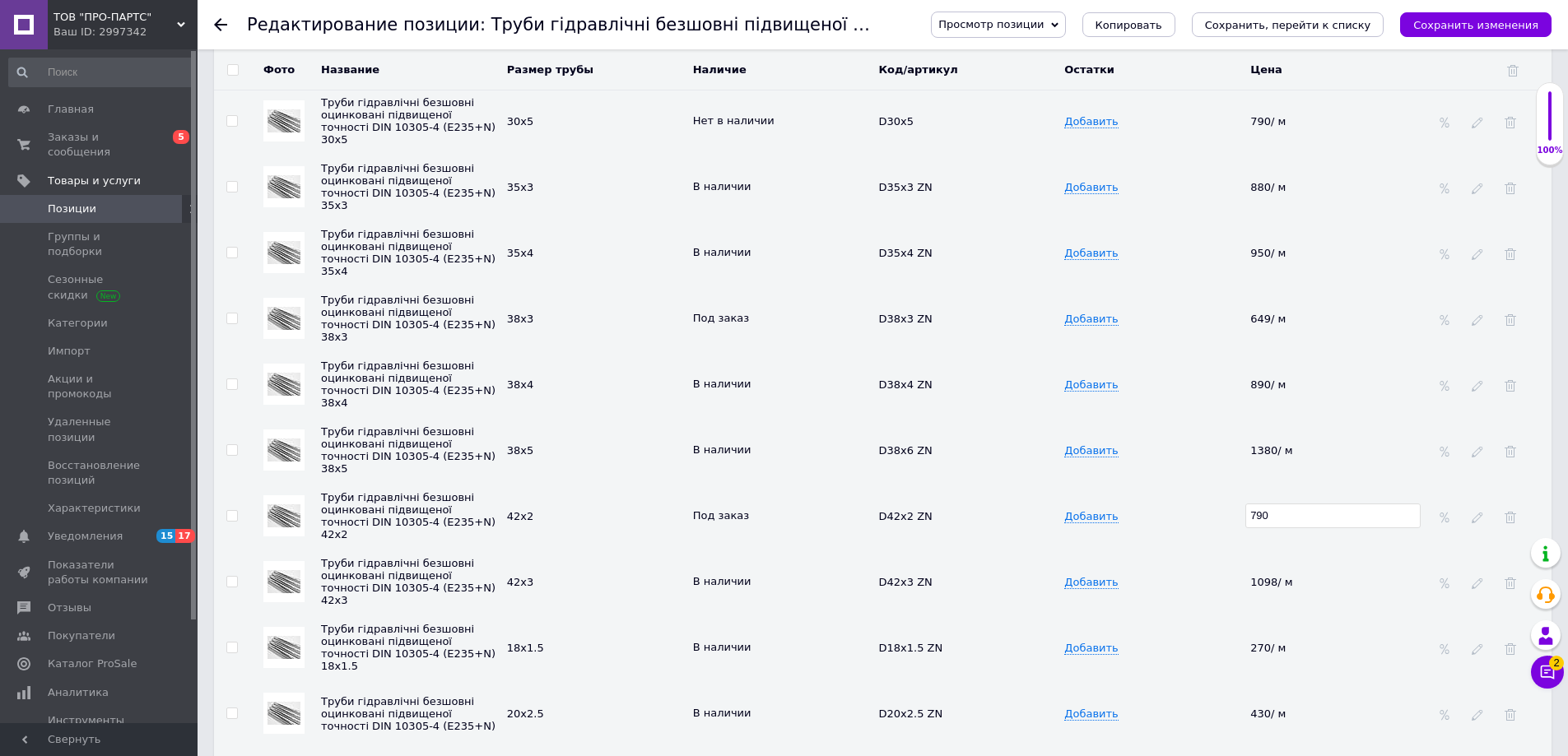
drag, startPoint x: 1287, startPoint y: 507, endPoint x: 1233, endPoint y: 599, distance: 106.7
click at [1235, 518] on tr "Труби гідравлічні безшовні оцинковані підвищеної точності DIN 10305-4 (E235+N) …" at bounding box center [882, 516] width 1337 height 66
type input "900"
click at [811, 511] on div "Под заказ" at bounding box center [781, 515] width 177 height 15
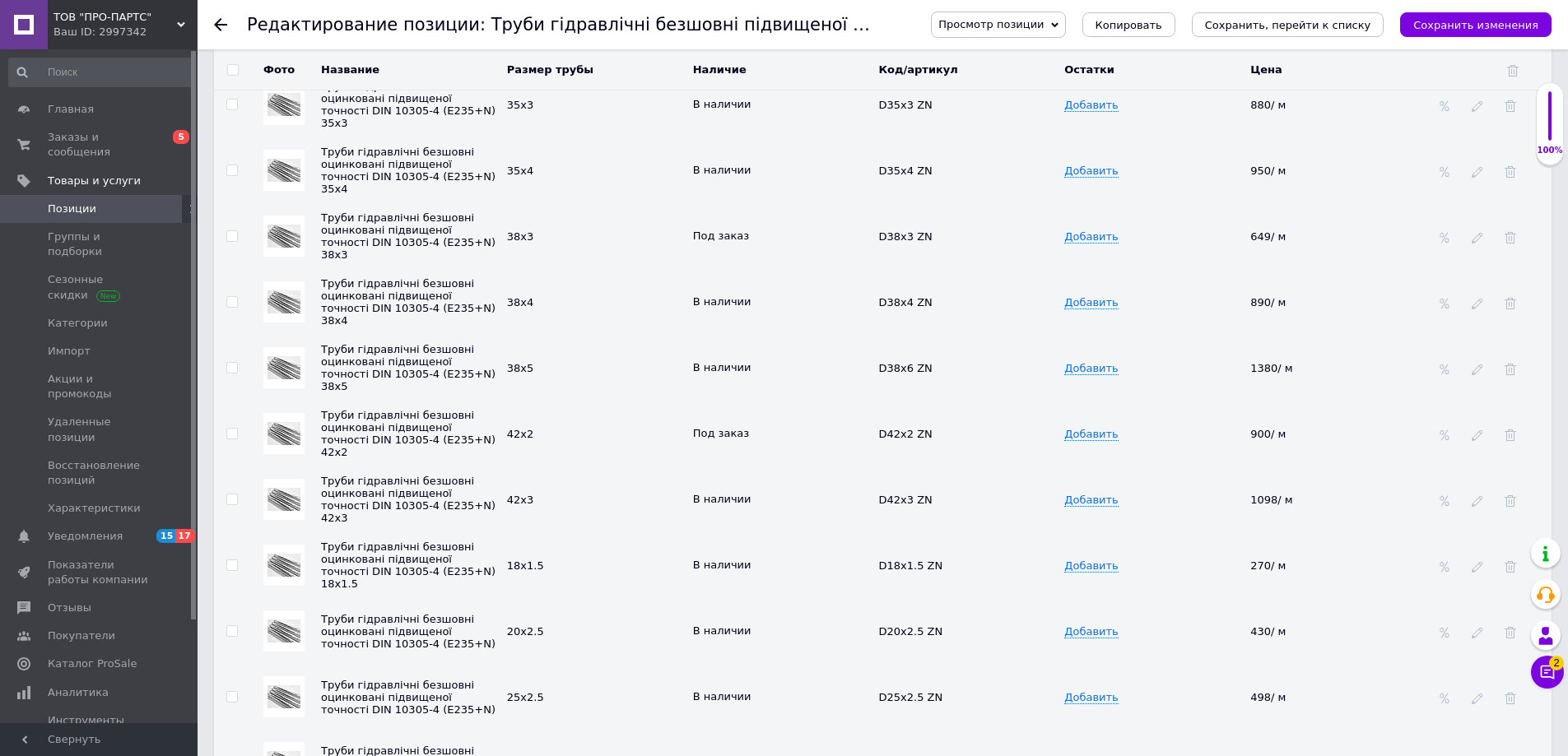
scroll to position [3870, 0]
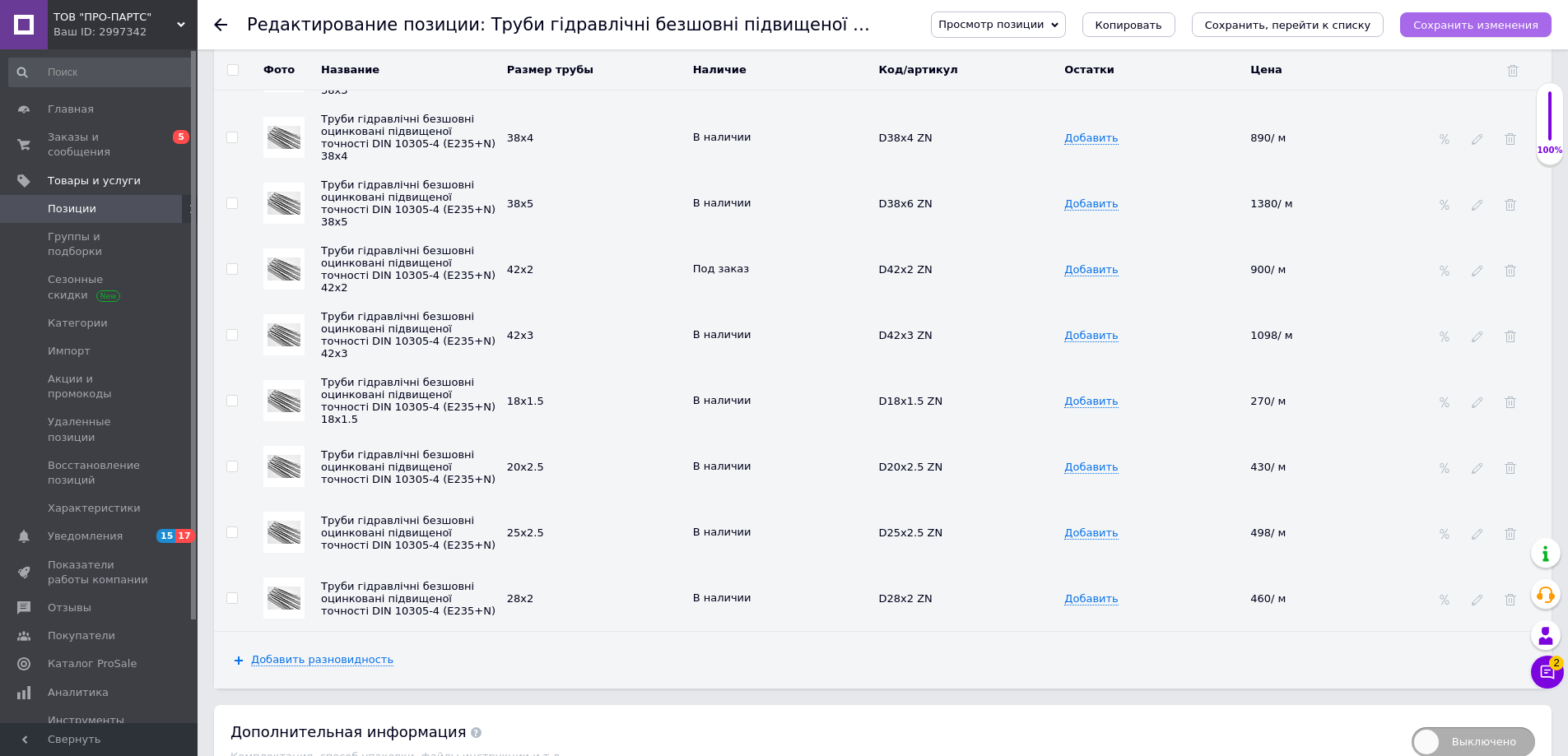
click at [1461, 26] on icon "Сохранить изменения" at bounding box center [1475, 25] width 125 height 12
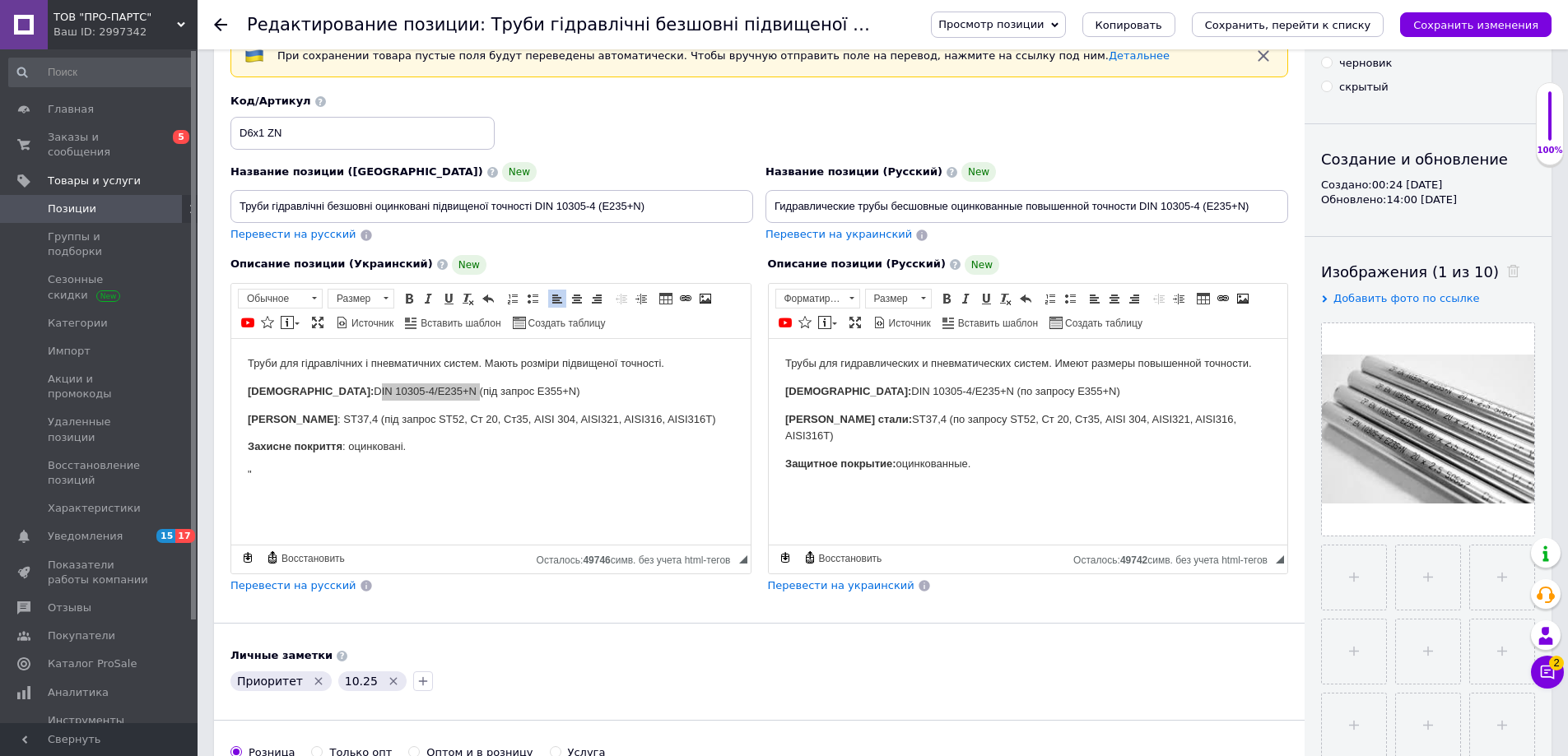
scroll to position [4, 0]
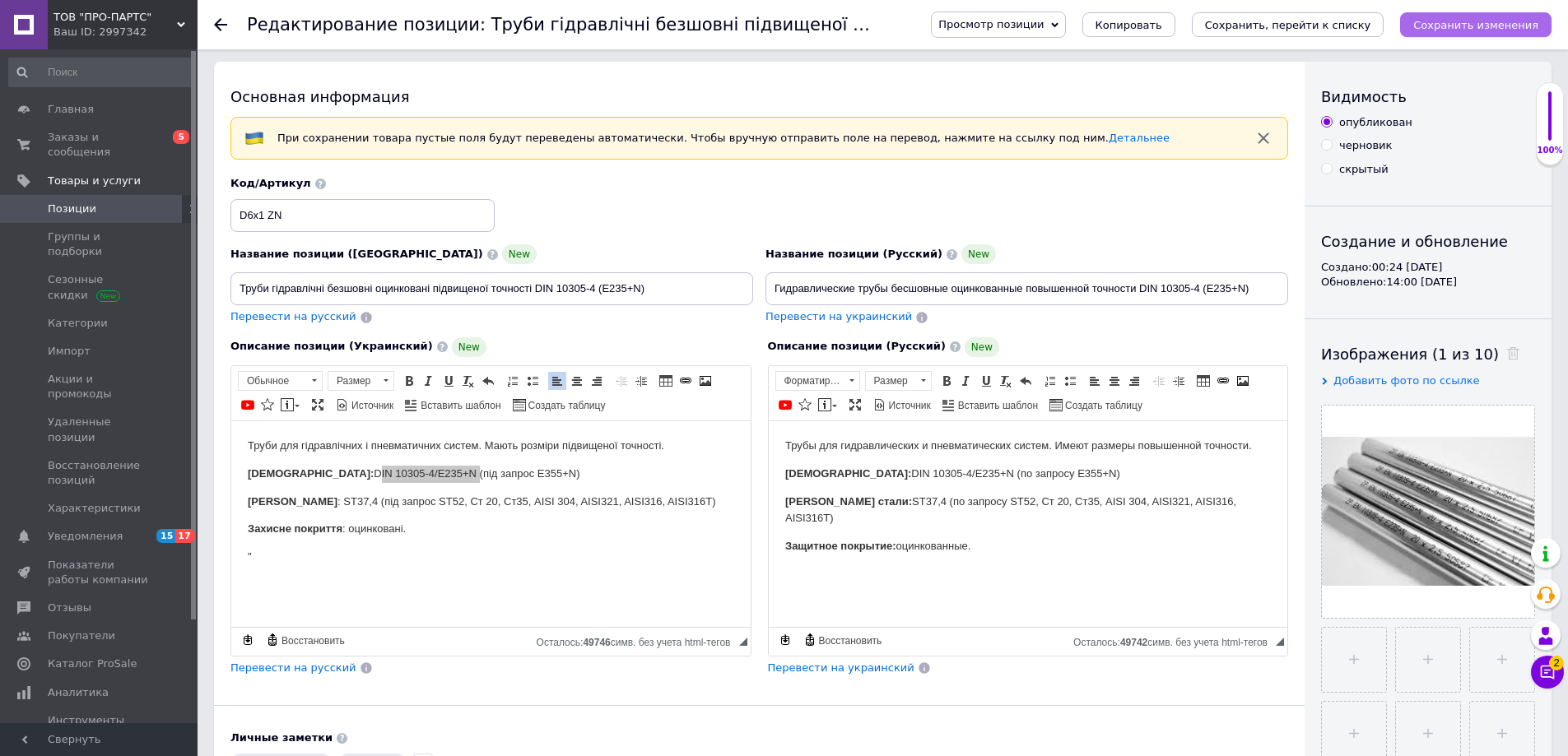
click at [1502, 21] on icon "Сохранить изменения" at bounding box center [1475, 25] width 125 height 12
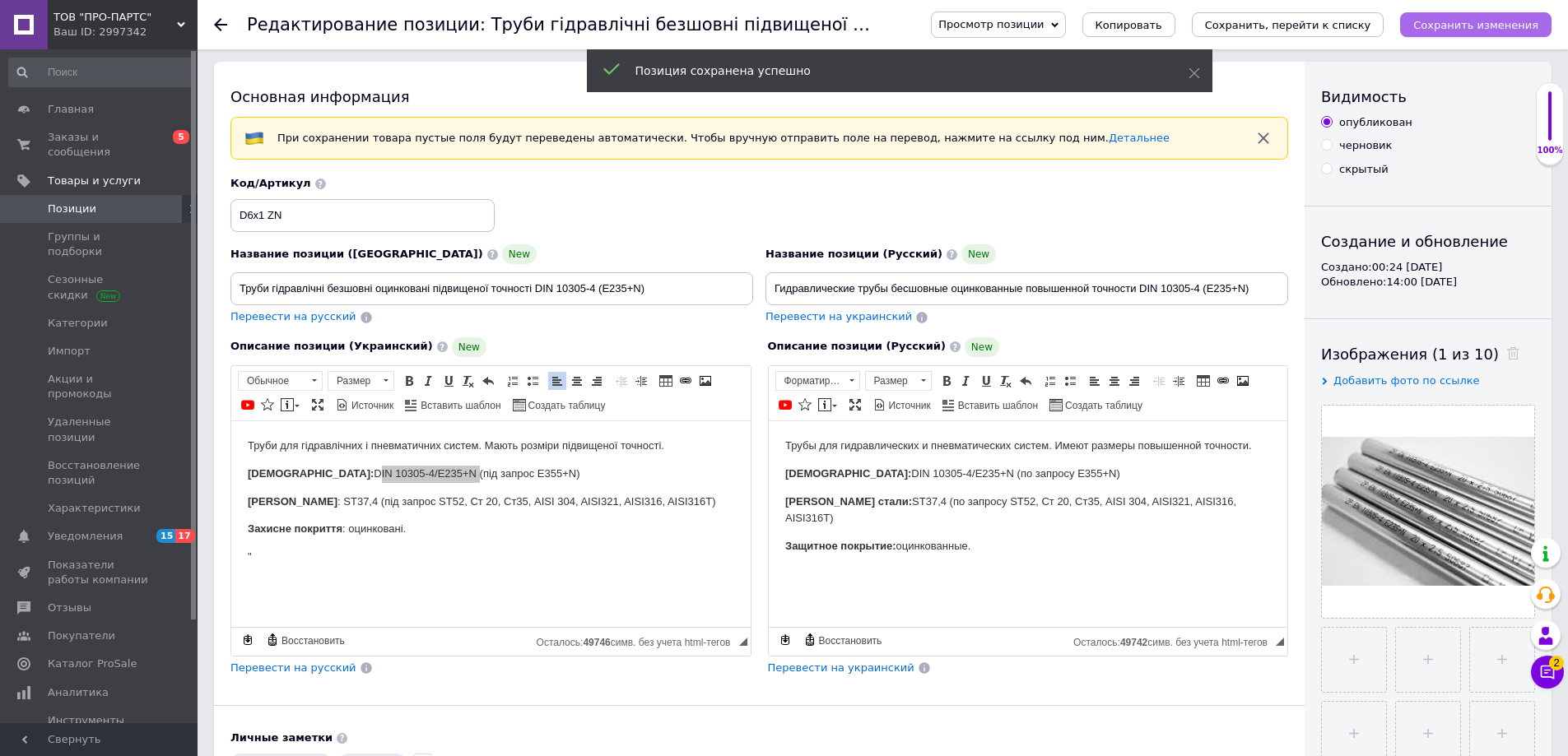
click at [1452, 28] on icon "Сохранить изменения" at bounding box center [1475, 25] width 125 height 12
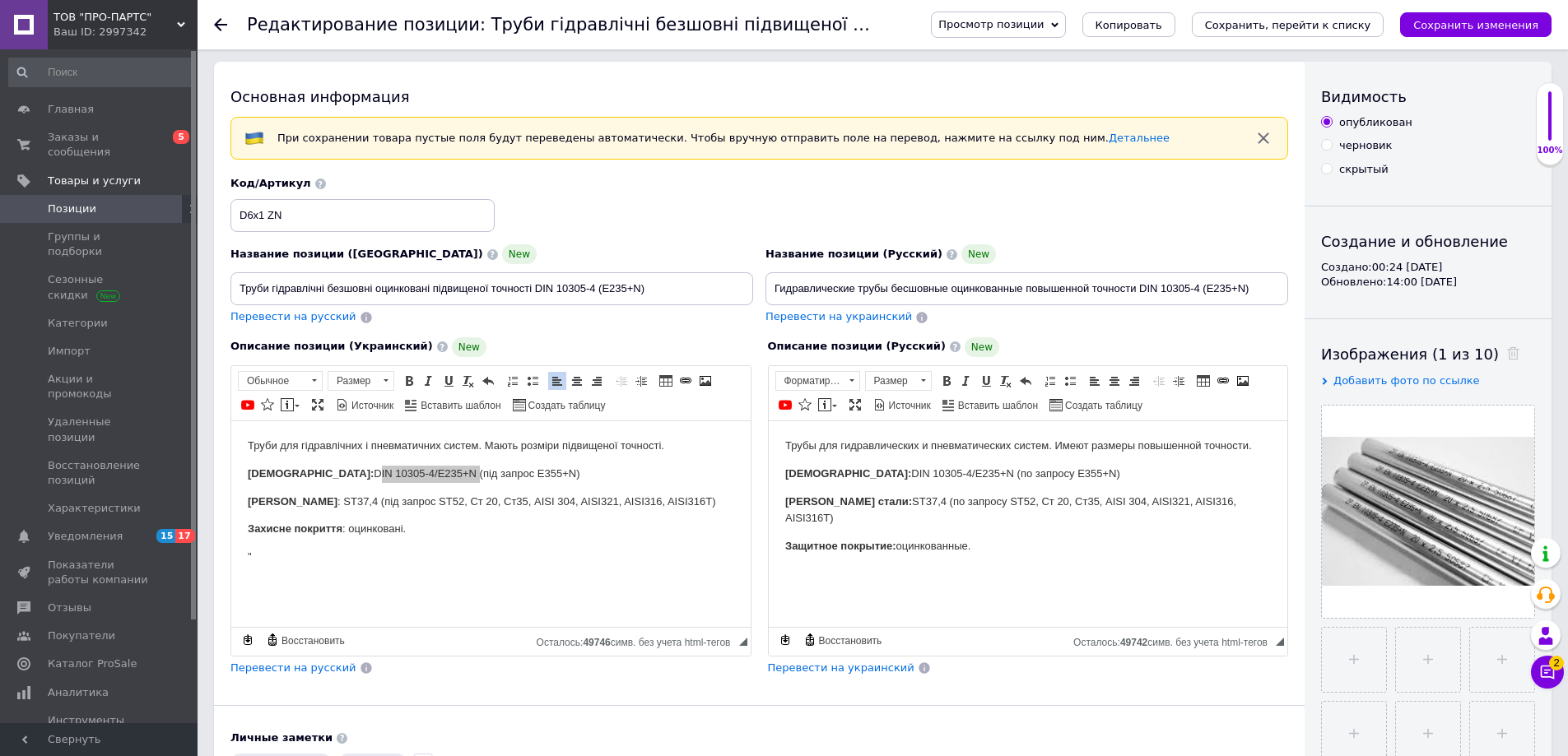
click at [216, 21] on icon at bounding box center [220, 24] width 13 height 13
